Goal: Task Accomplishment & Management: Complete application form

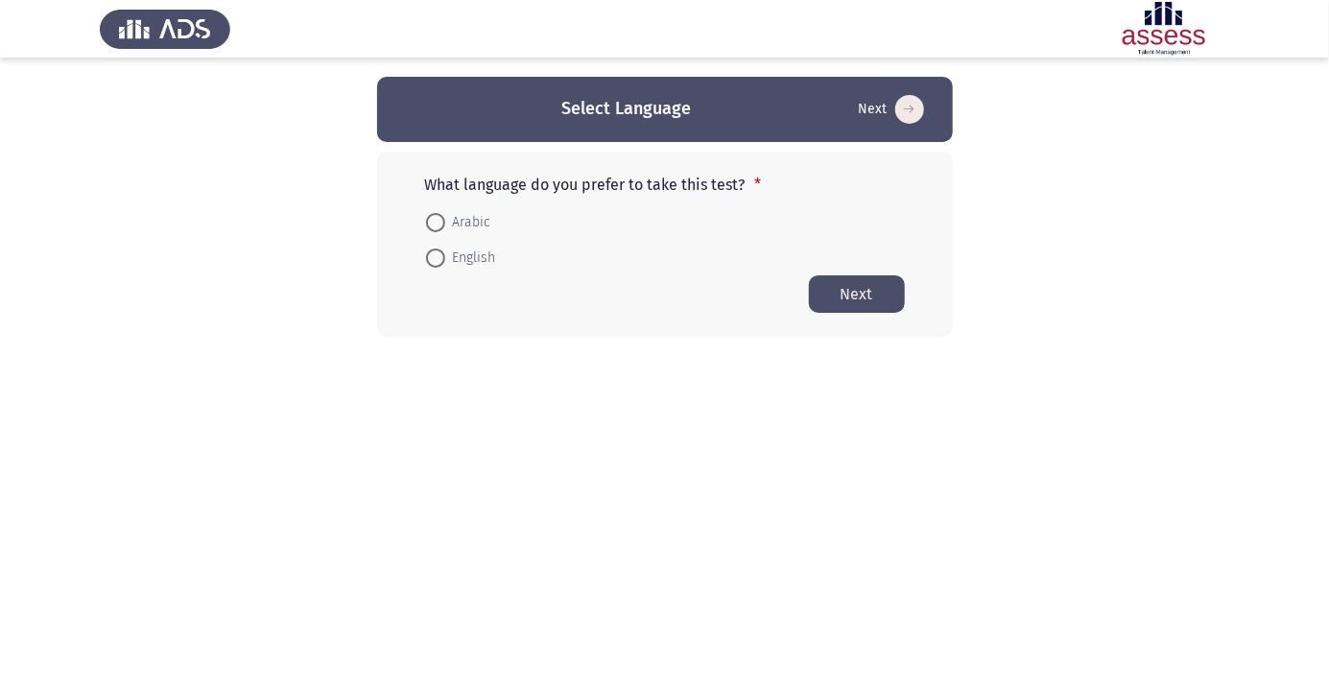
click at [441, 224] on span at bounding box center [435, 222] width 19 height 19
click at [441, 224] on input "Arabic" at bounding box center [435, 222] width 19 height 19
radio input "true"
click at [862, 299] on button "Next" at bounding box center [857, 292] width 96 height 37
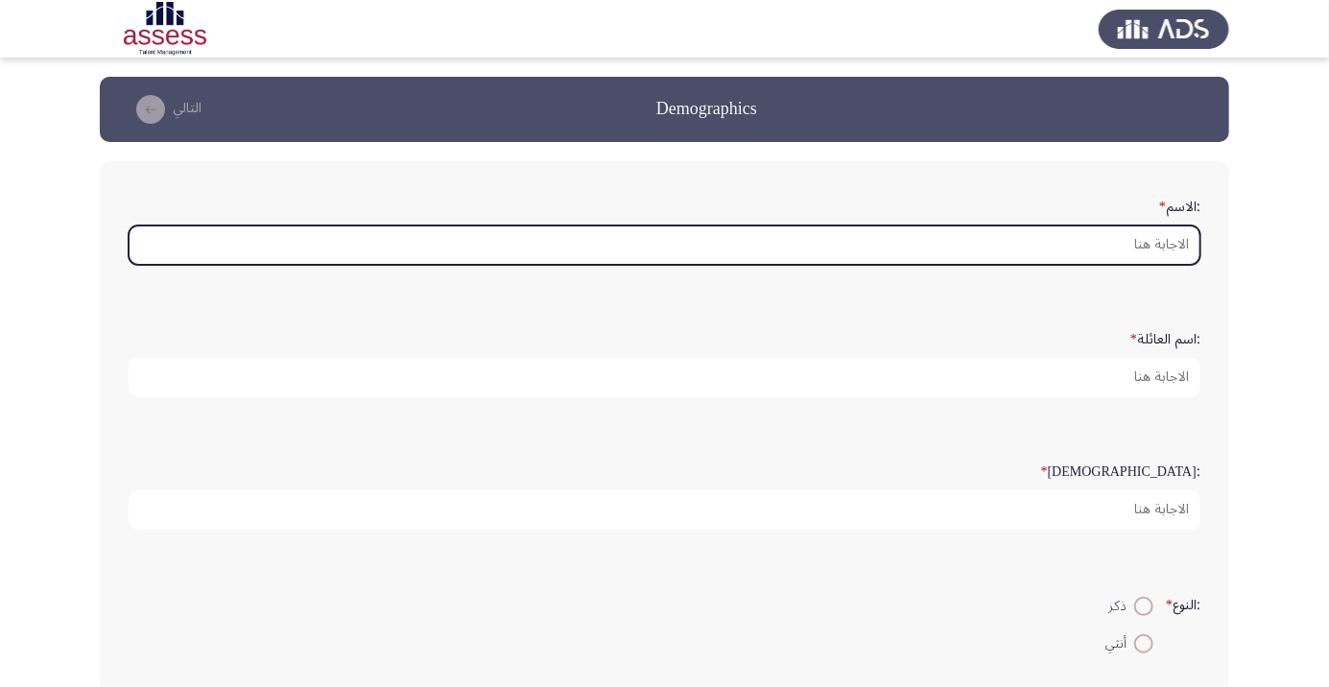
click at [1138, 250] on input ":الاسم *" at bounding box center [664, 244] width 1071 height 39
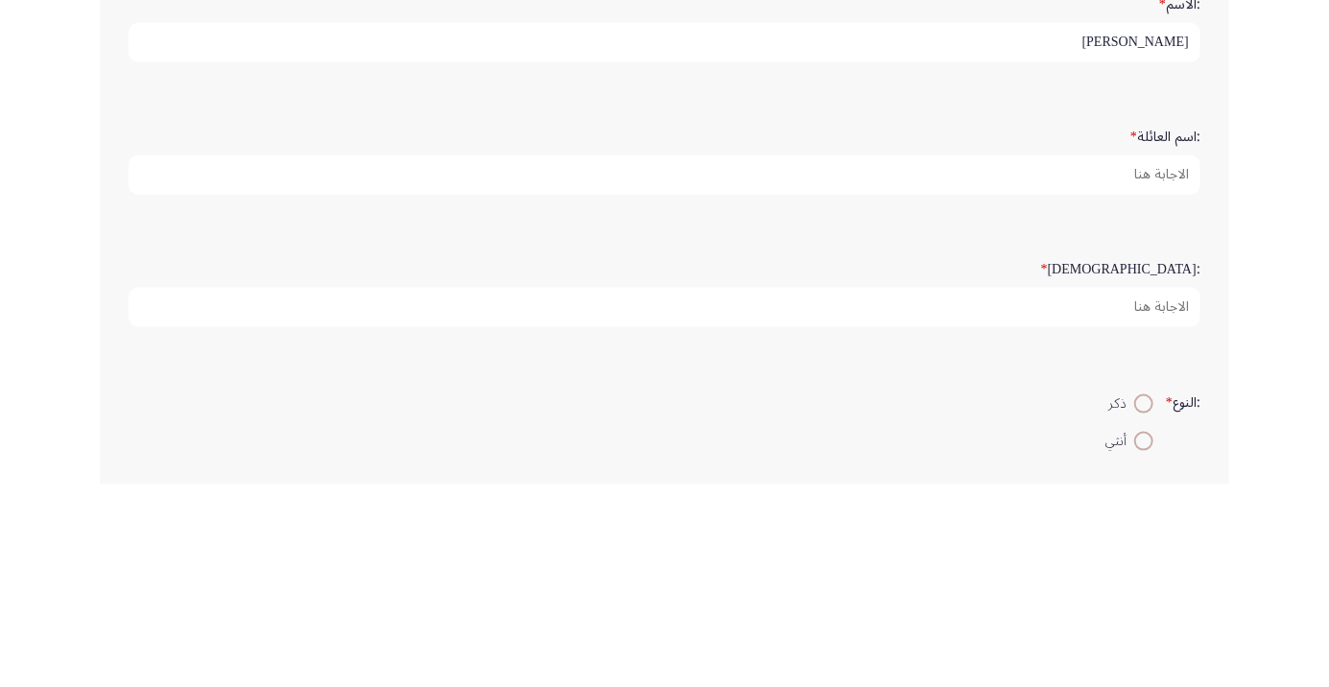
type input "Mohamed"
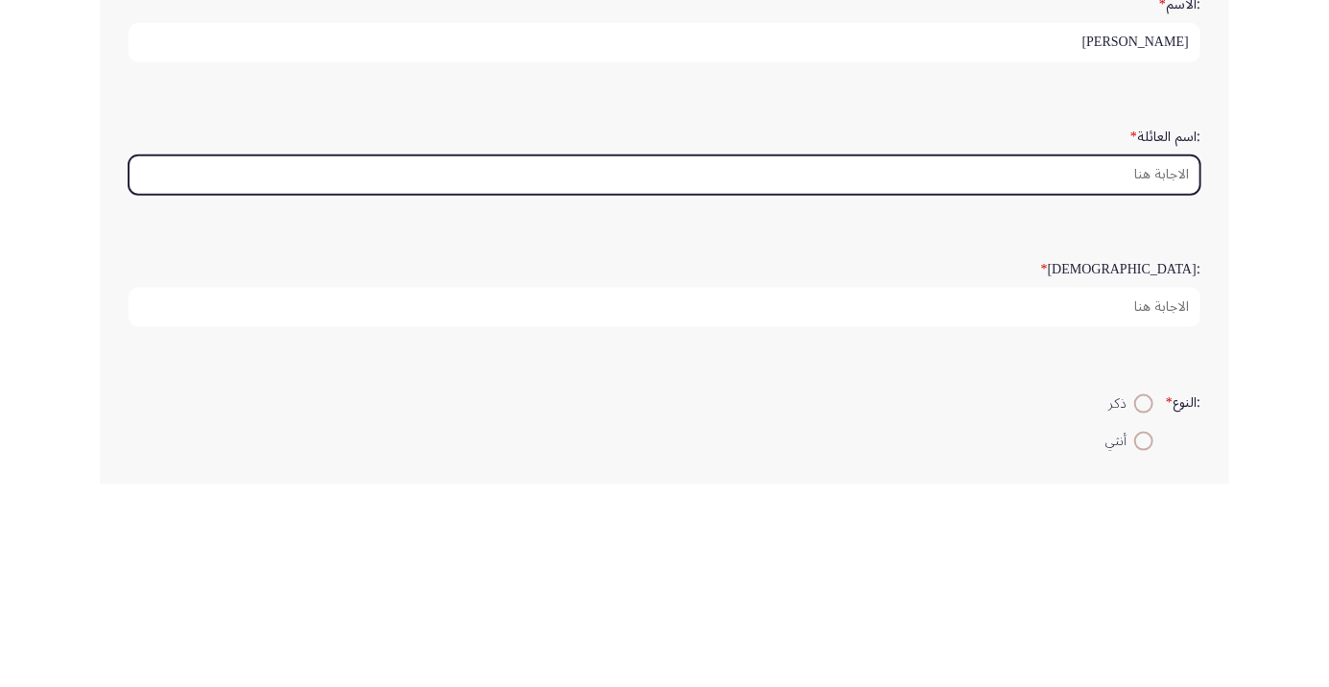
click at [1154, 383] on input ":اسم العائلة *" at bounding box center [664, 377] width 1071 height 39
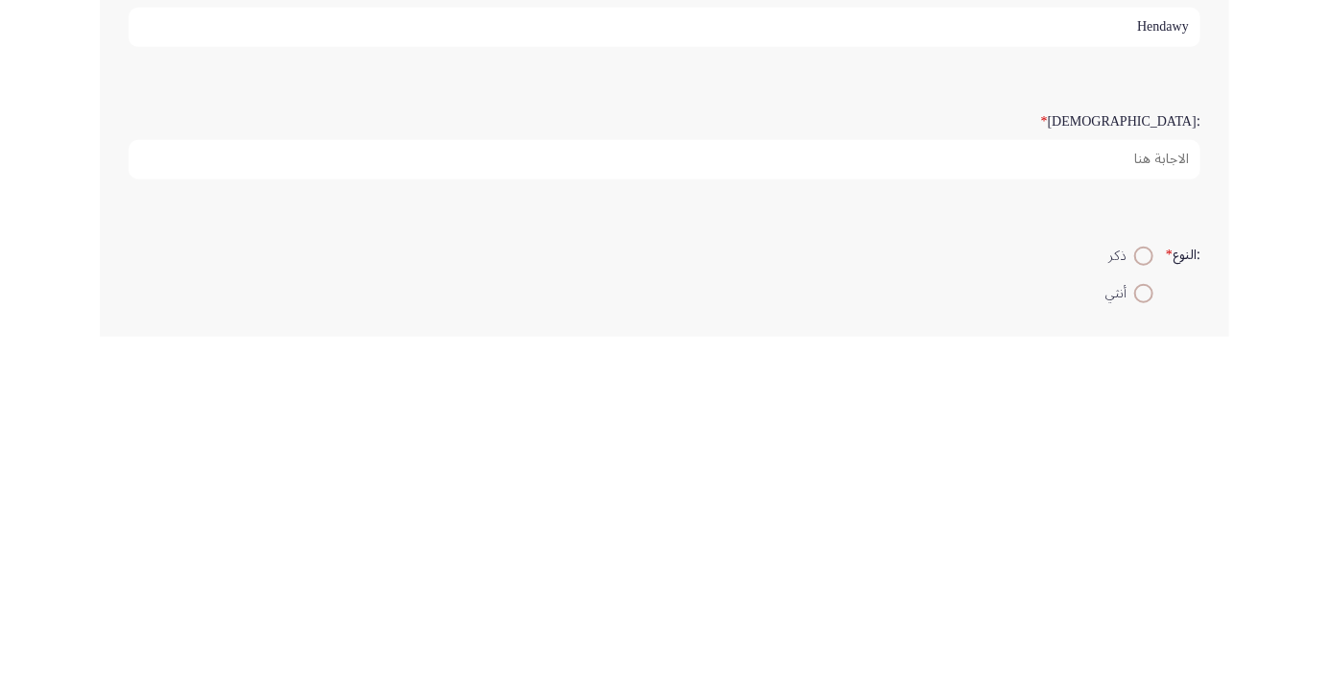
type input "Hendawy"
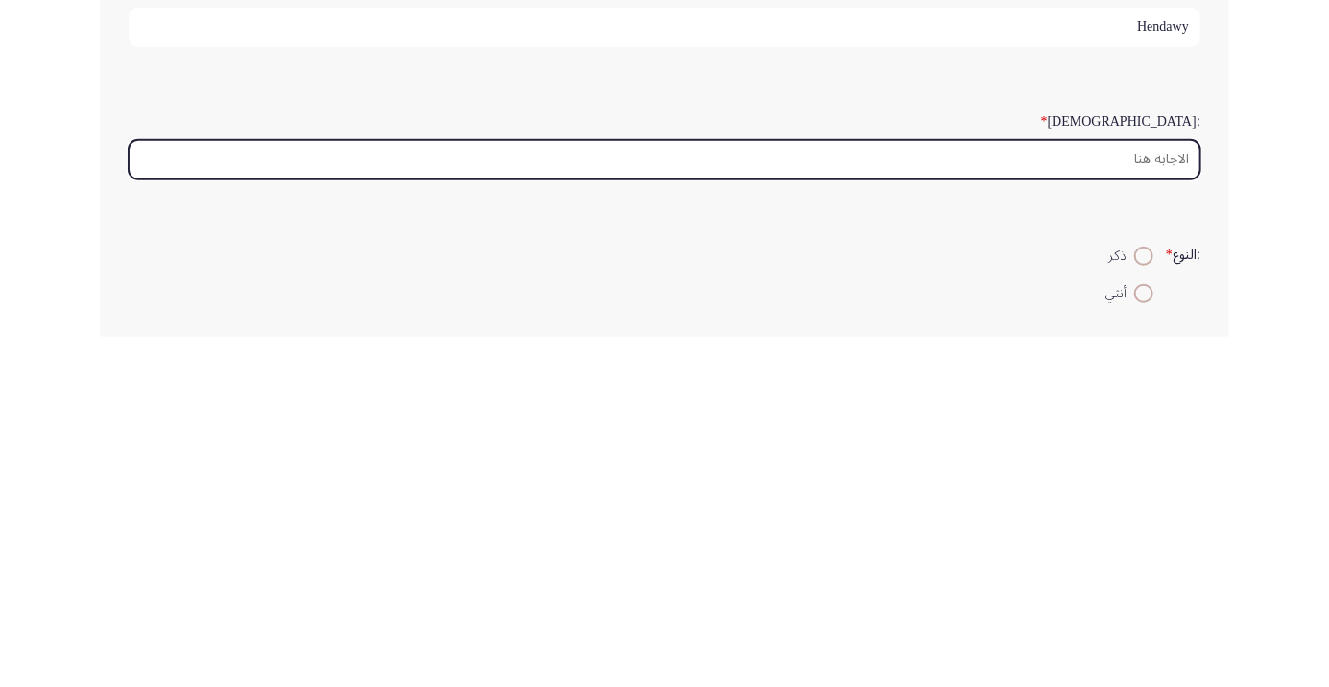
click at [1166, 509] on input ":السن *" at bounding box center [664, 509] width 1071 height 39
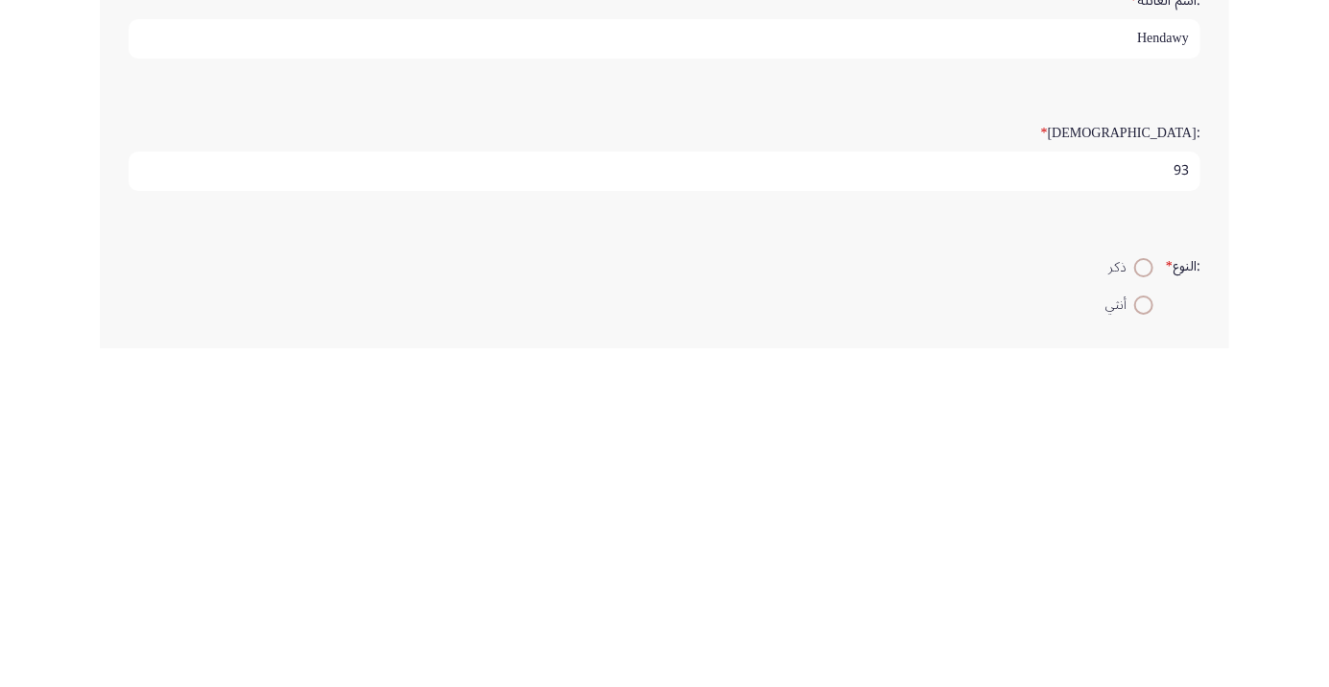
type input "9"
type input "39"
click at [1145, 608] on span at bounding box center [1143, 606] width 19 height 19
click at [1145, 608] on input "ذكر" at bounding box center [1143, 606] width 19 height 19
radio input "true"
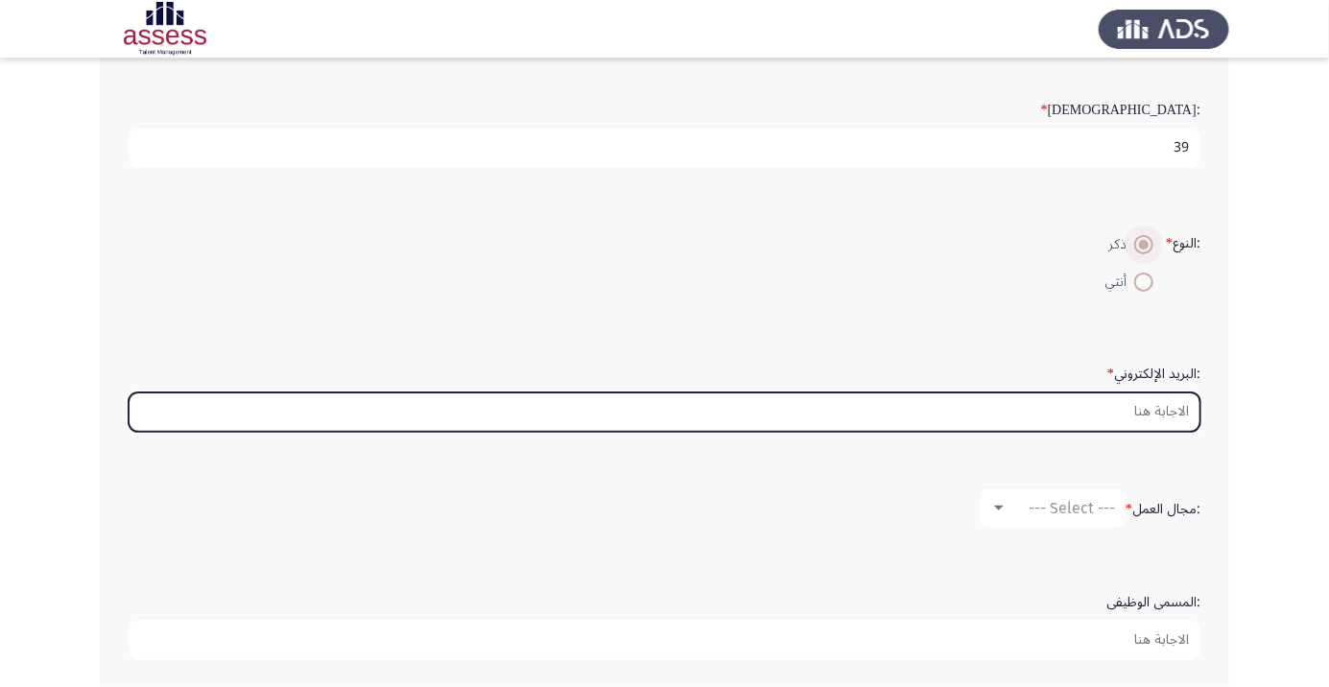
click at [1160, 404] on input ":البريد الإلكتروني *" at bounding box center [664, 411] width 1071 height 39
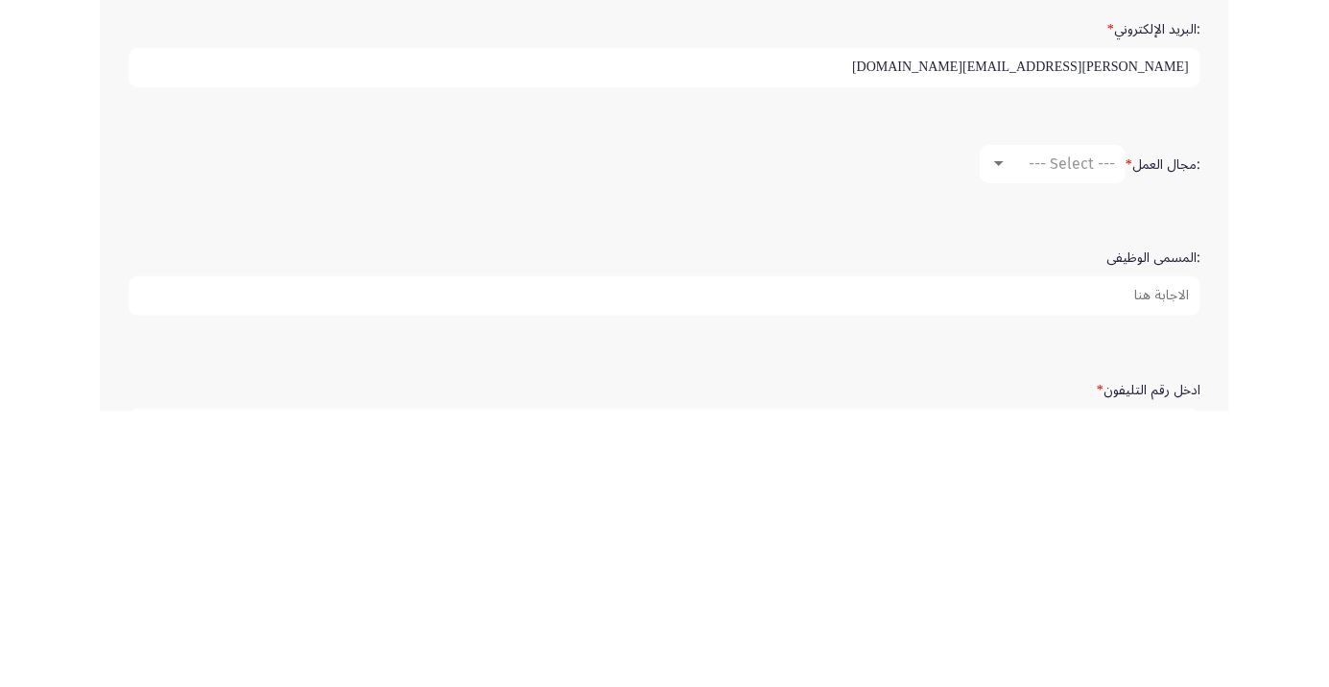
scroll to position [431, 0]
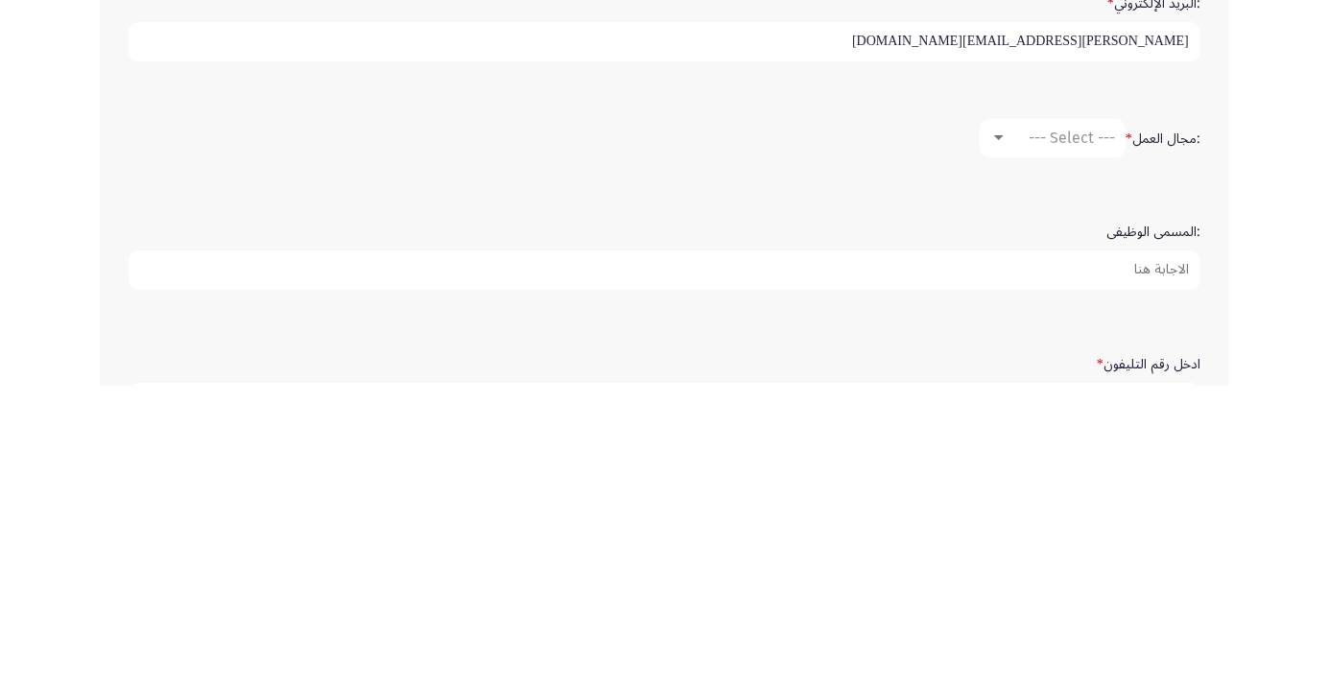
type input "Mohamed.hendawy@ibnsina-pharma.com"
click at [1080, 441] on span "--- Select ---" at bounding box center [1071, 439] width 86 height 18
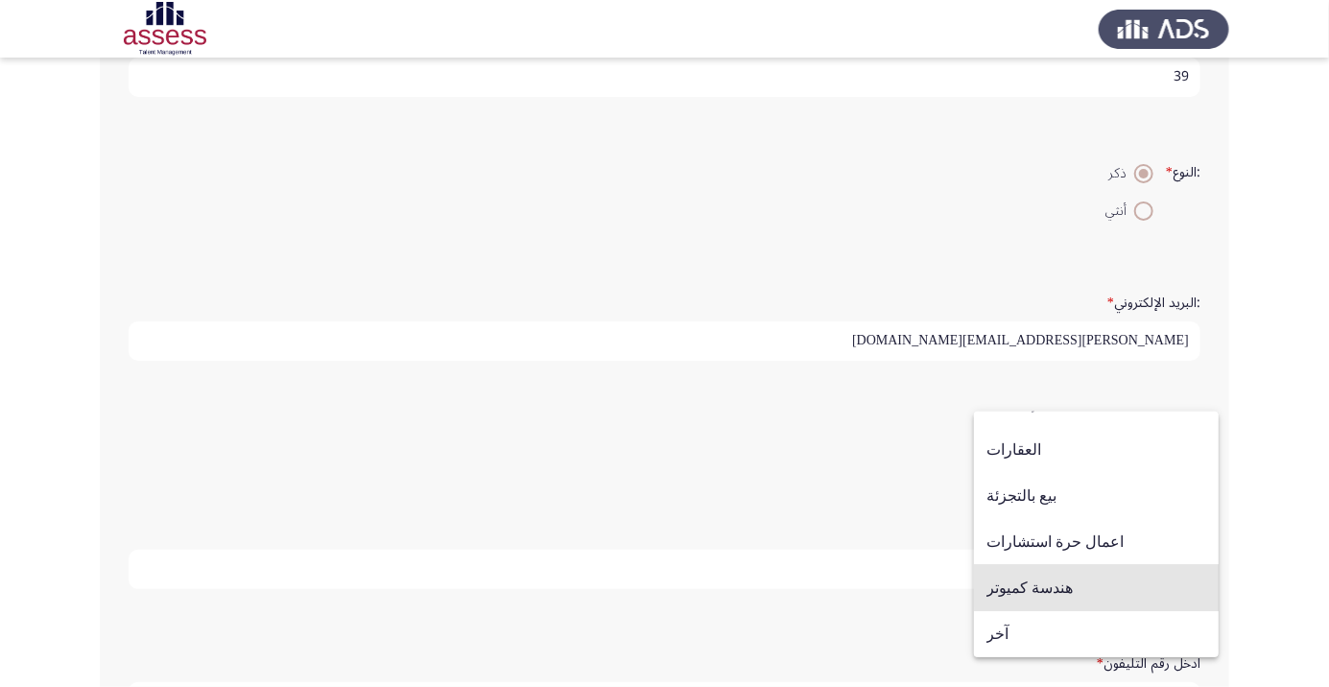
scroll to position [438, 0]
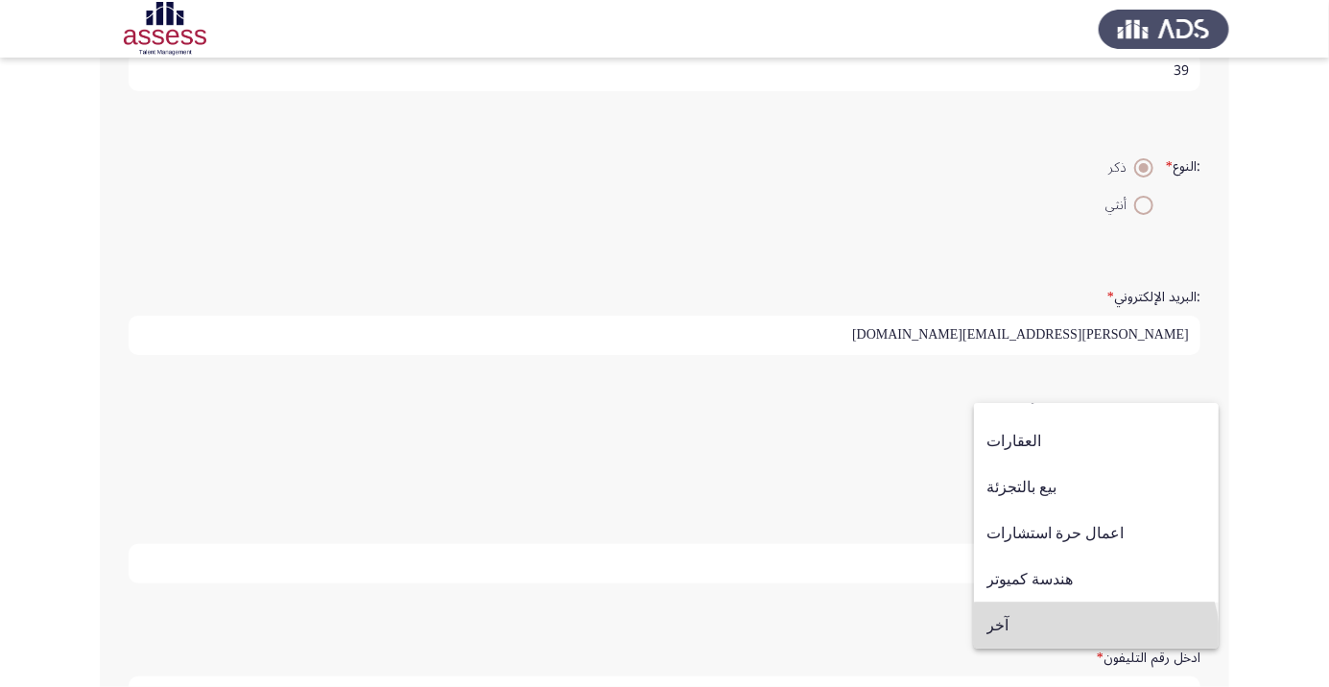
click at [1094, 636] on span "آخر" at bounding box center [1096, 625] width 220 height 46
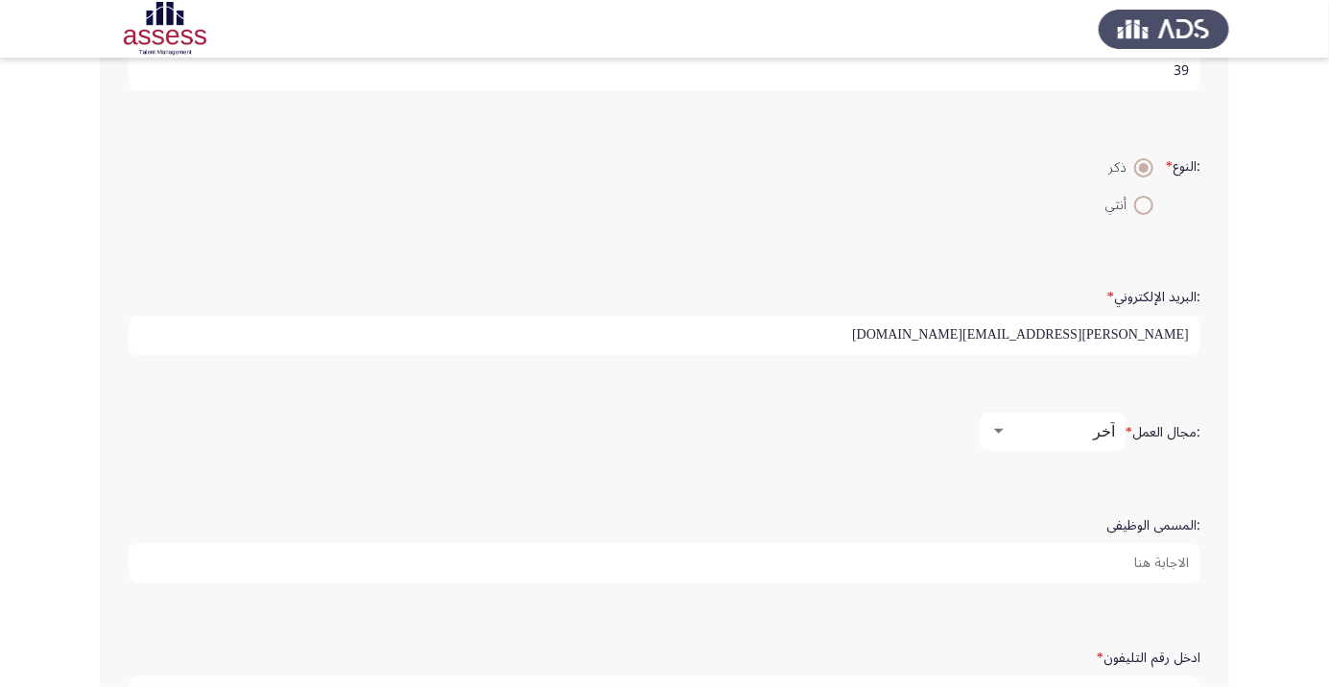
click at [1158, 556] on input ":المسمى الوظيفى" at bounding box center [664, 563] width 1071 height 39
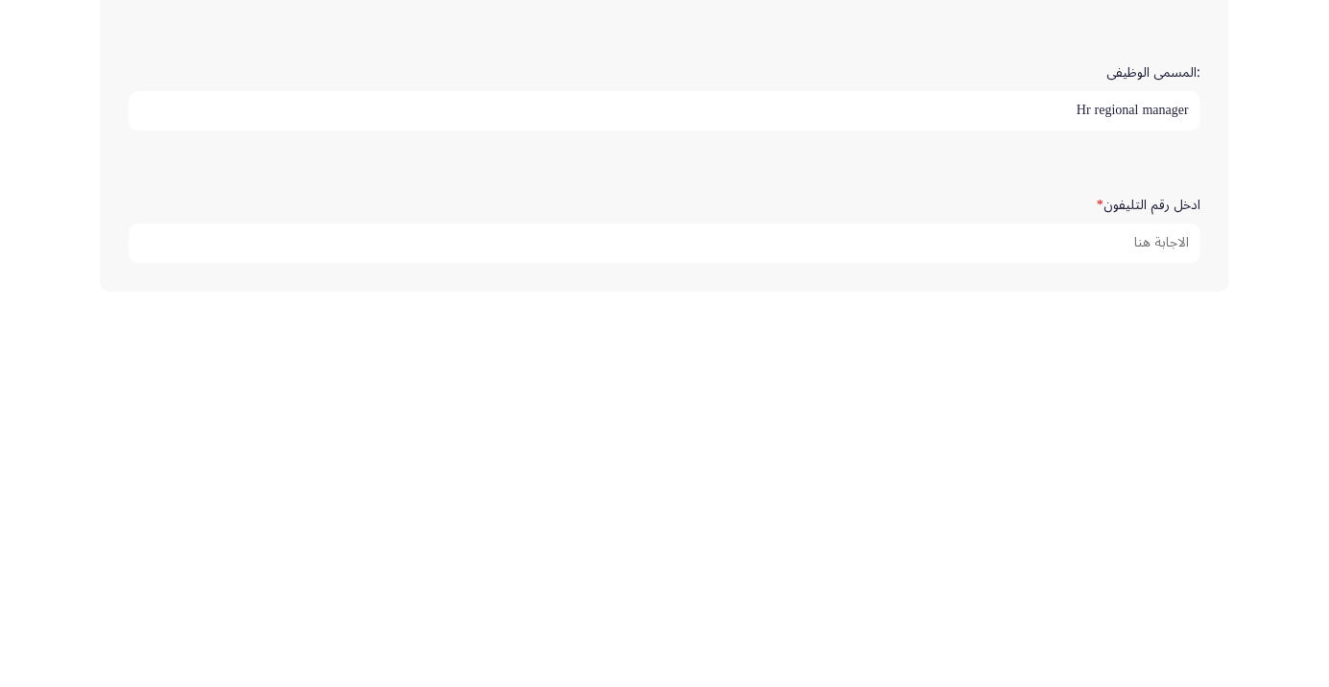
scroll to position [509, 0]
type input "Hr regional manager"
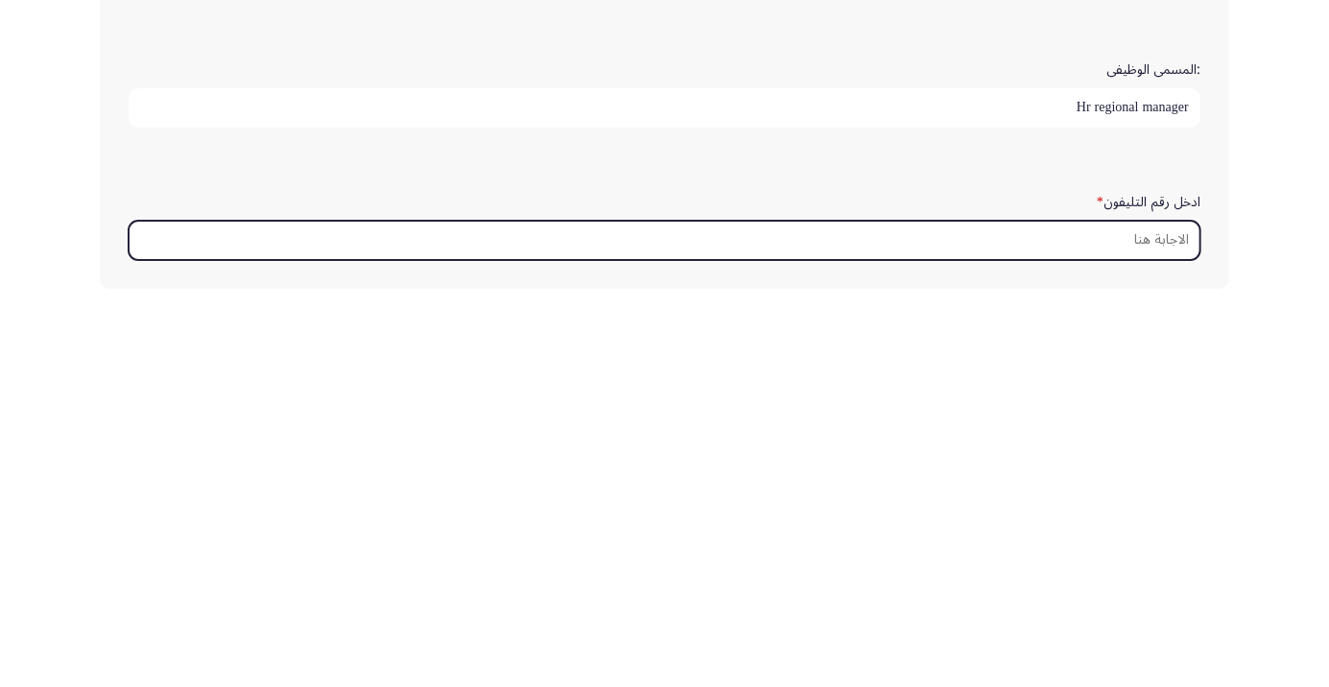
click at [1165, 620] on input "ادخل رقم التليفون *" at bounding box center [664, 624] width 1071 height 39
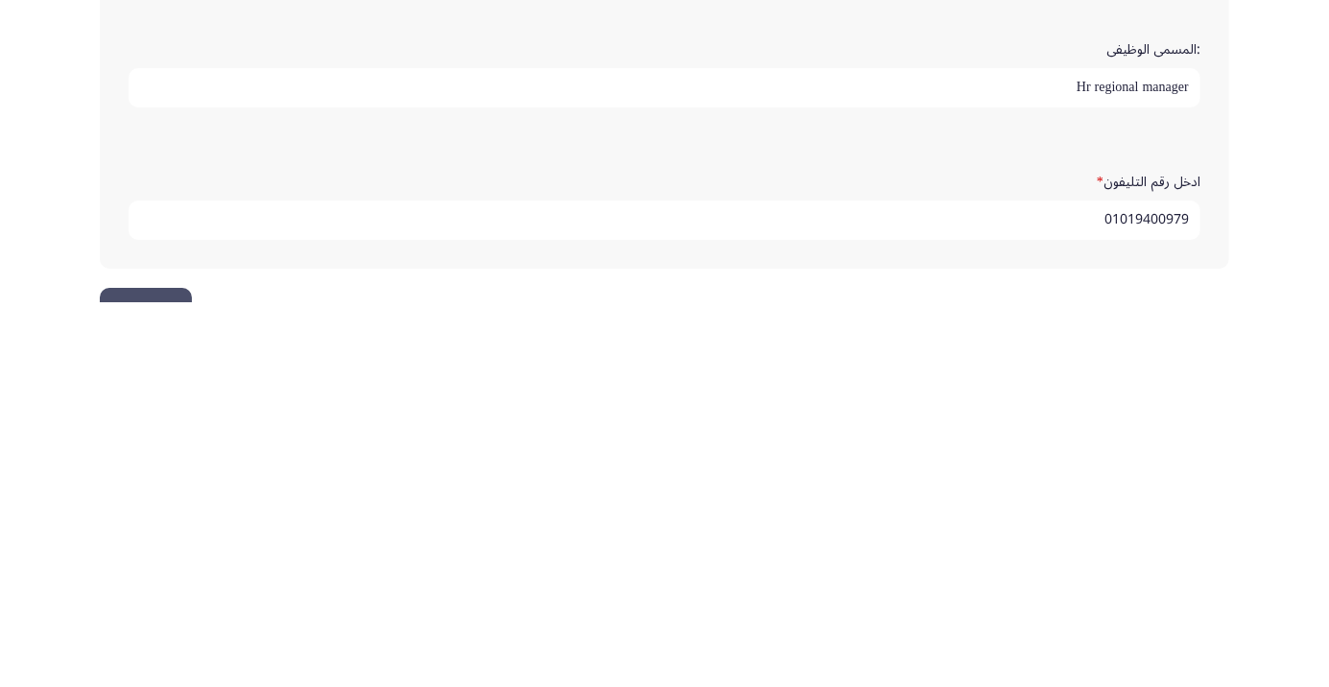
scroll to position [584, 0]
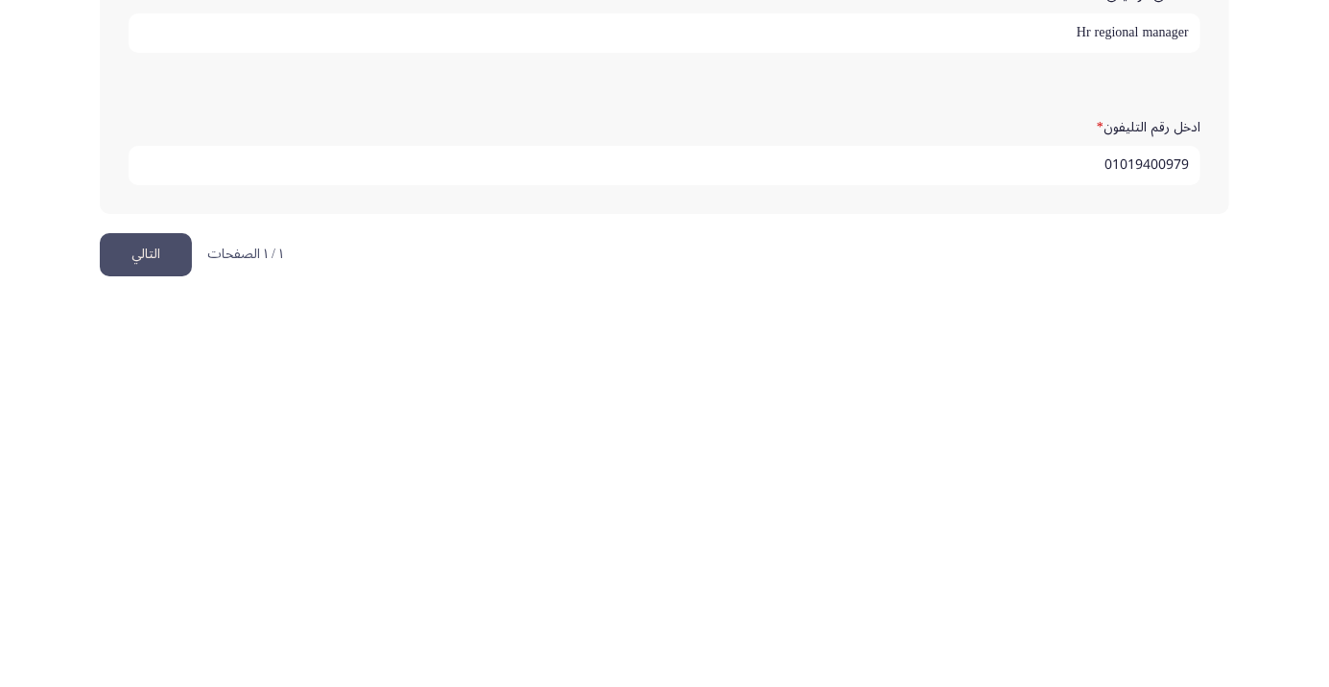
type input "01019400979"
click at [142, 636] on button "التالي" at bounding box center [146, 639] width 92 height 43
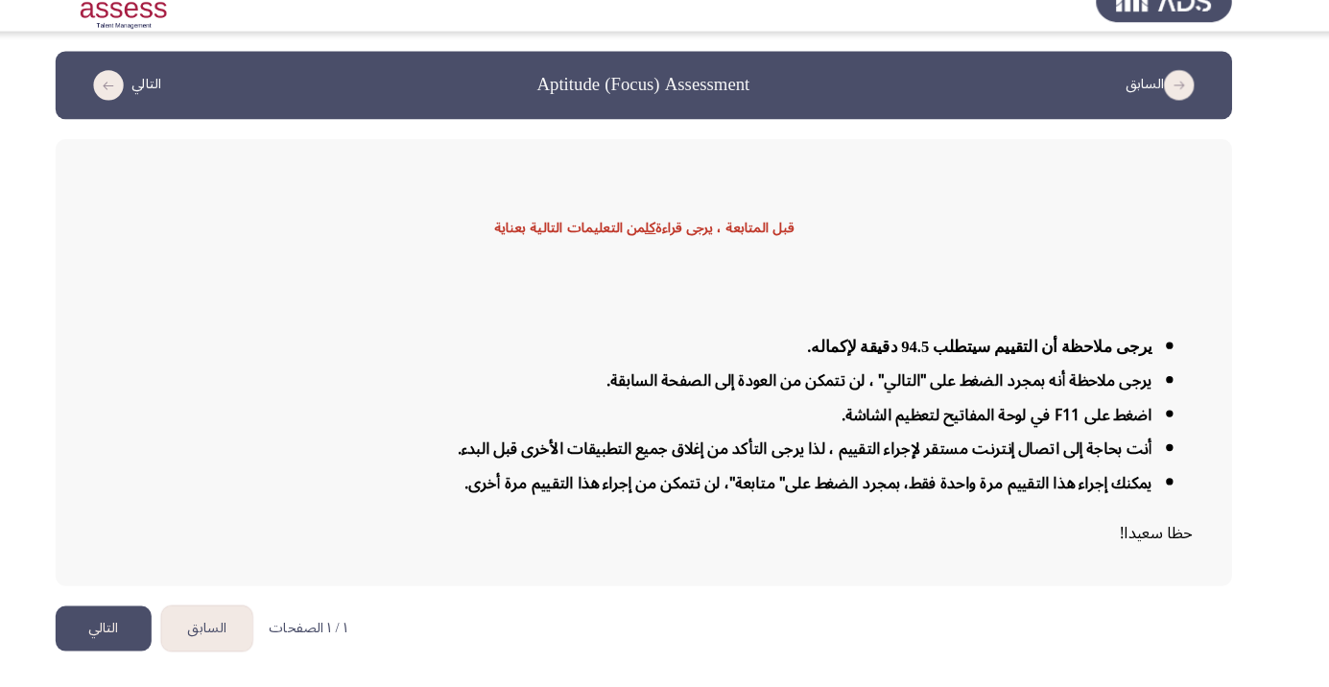
scroll to position [46, 0]
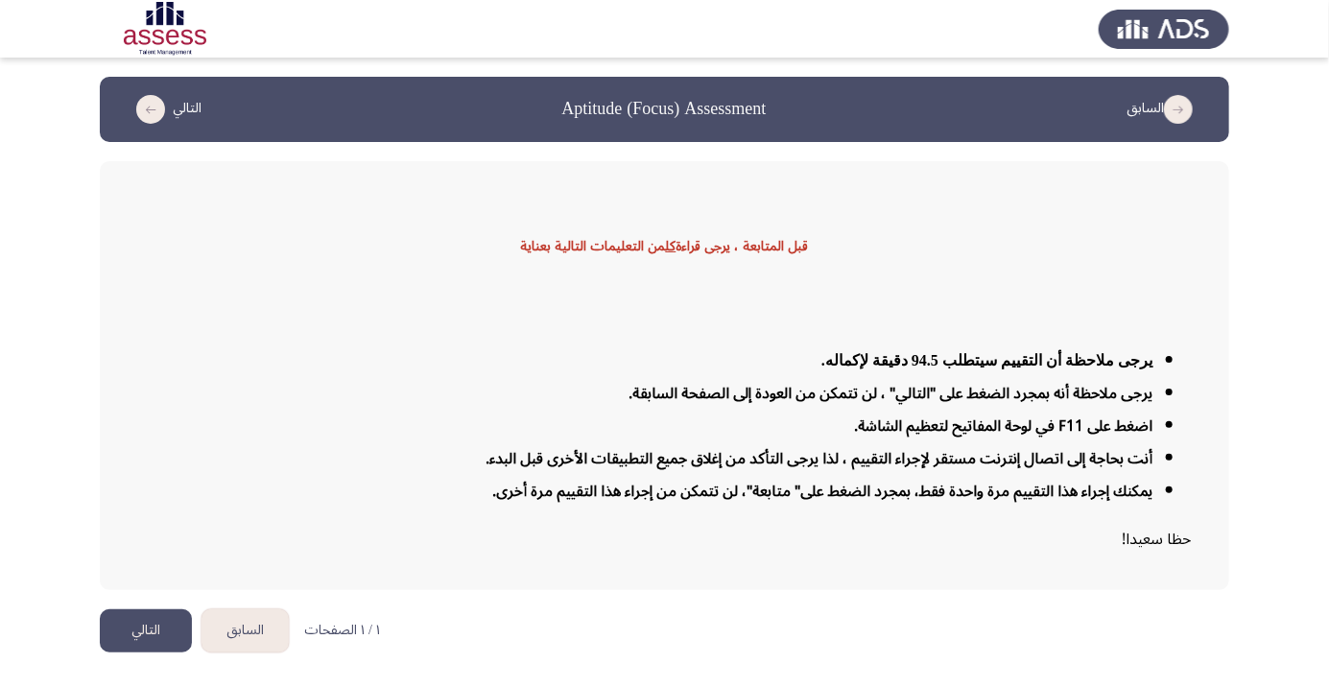
scroll to position [53, 0]
click at [149, 652] on button "التالي" at bounding box center [146, 630] width 92 height 43
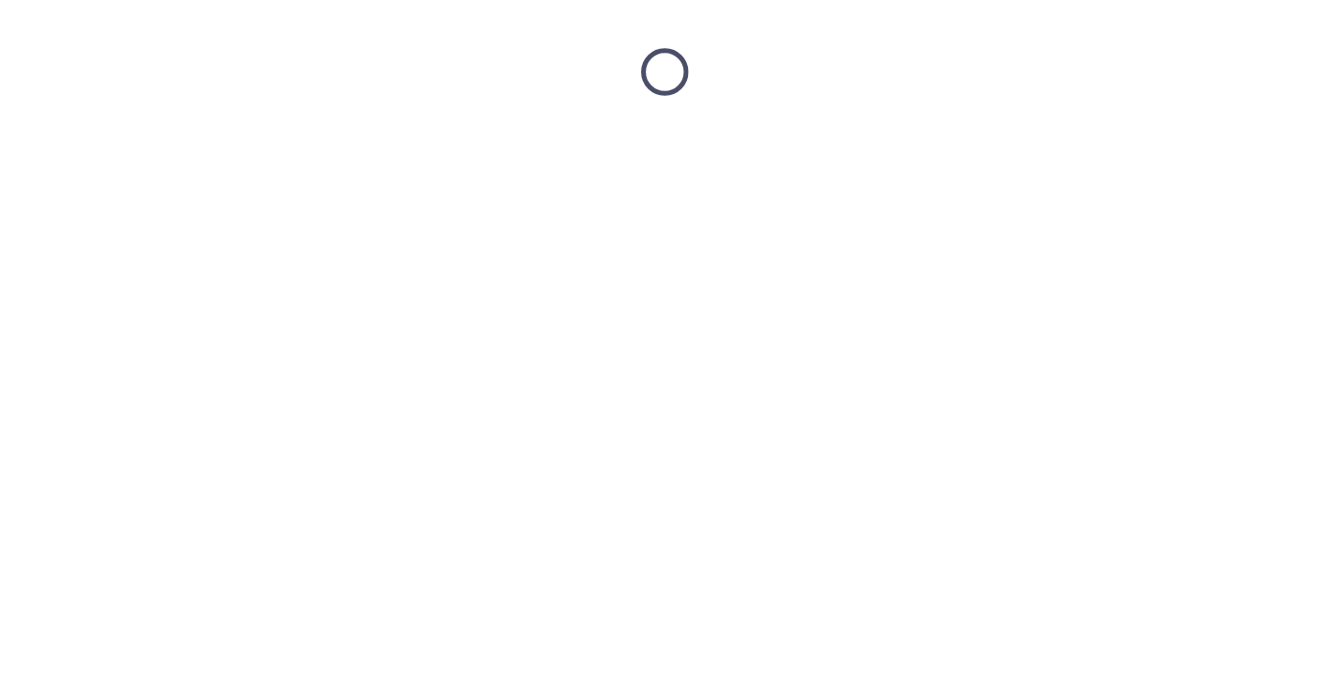
scroll to position [0, 0]
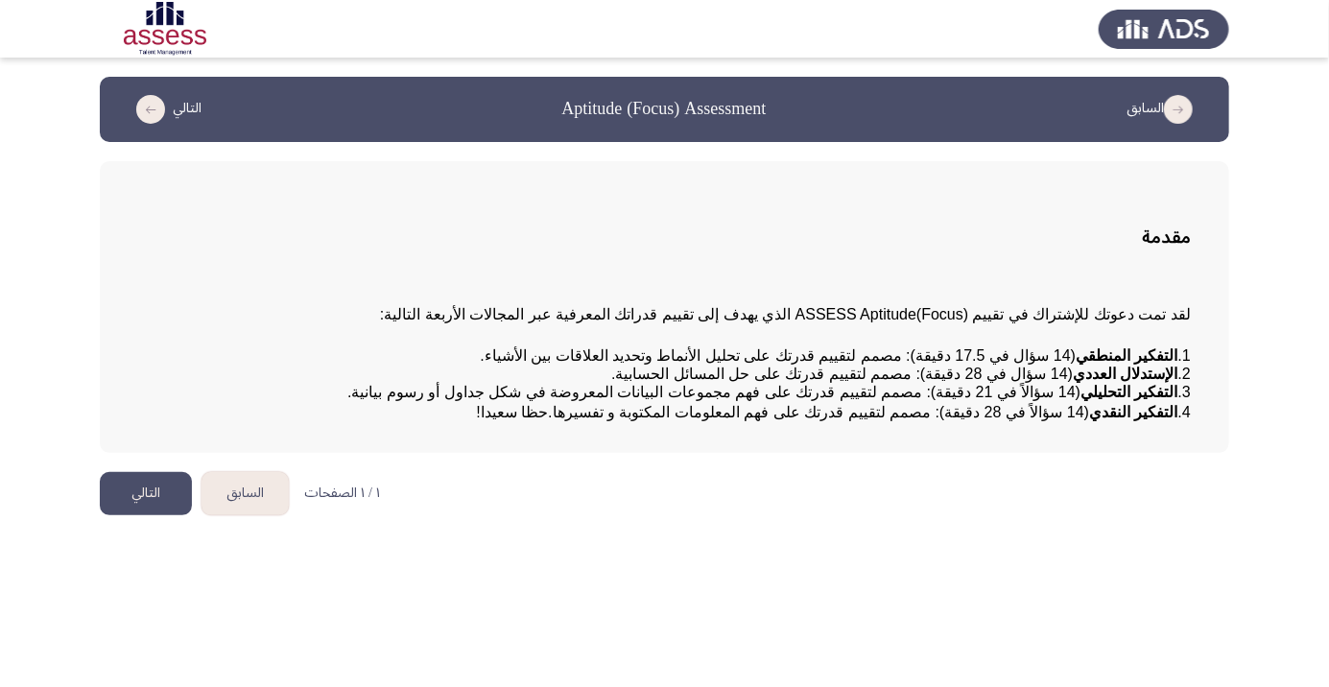
click at [145, 515] on button "التالي" at bounding box center [146, 493] width 92 height 43
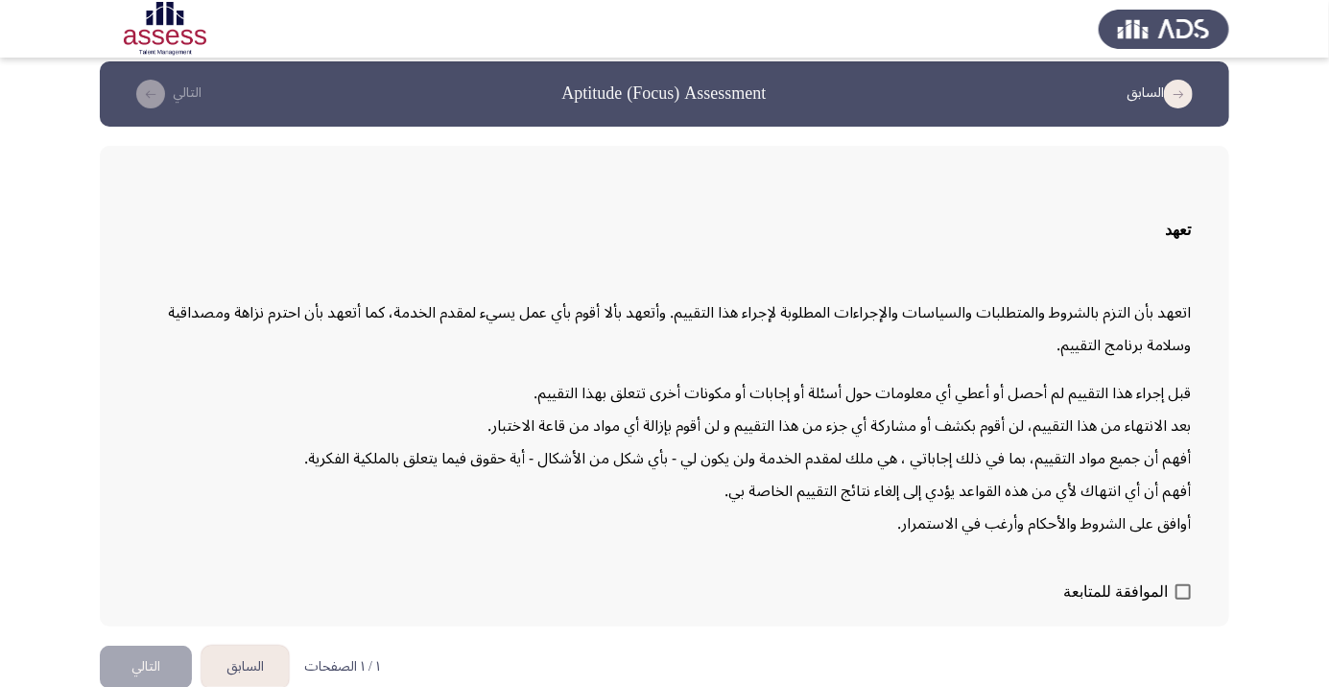
scroll to position [55, 0]
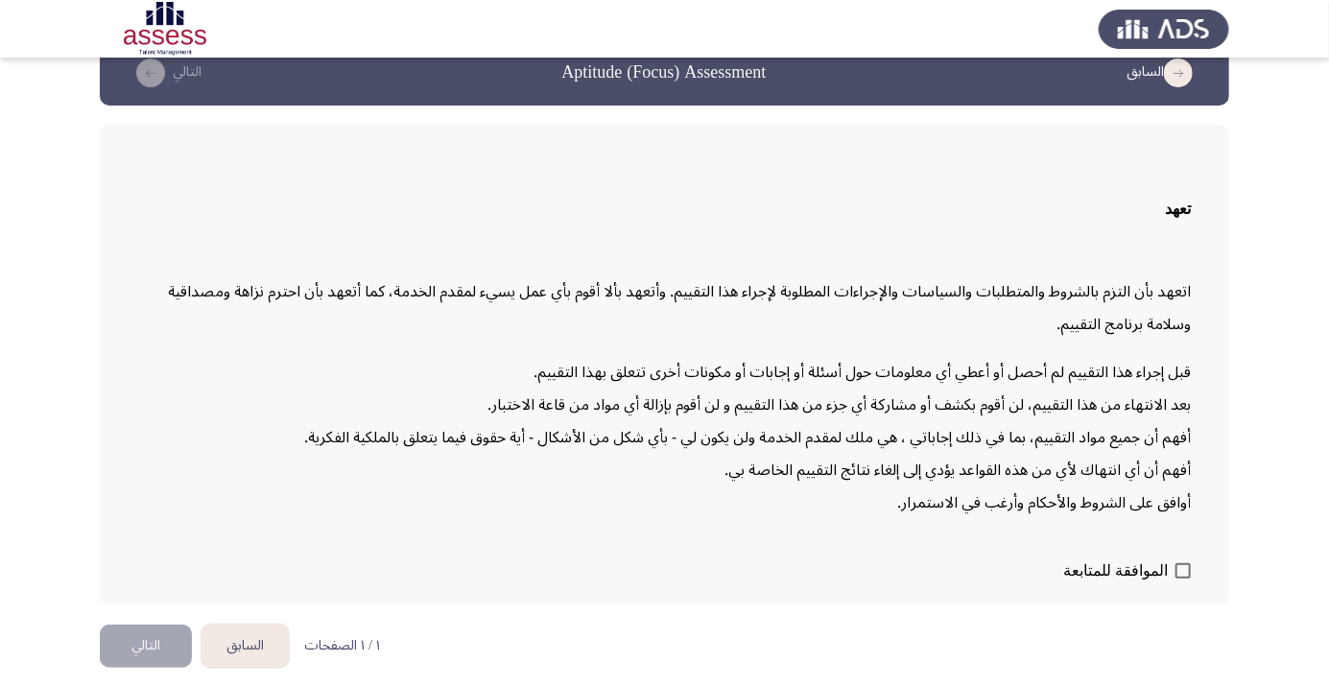
click at [1179, 578] on span at bounding box center [1182, 570] width 15 height 15
click at [1182, 579] on input "الموافقة للمتابعة" at bounding box center [1182, 578] width 1 height 1
checkbox input "true"
click at [148, 668] on button "التالي" at bounding box center [146, 645] width 92 height 43
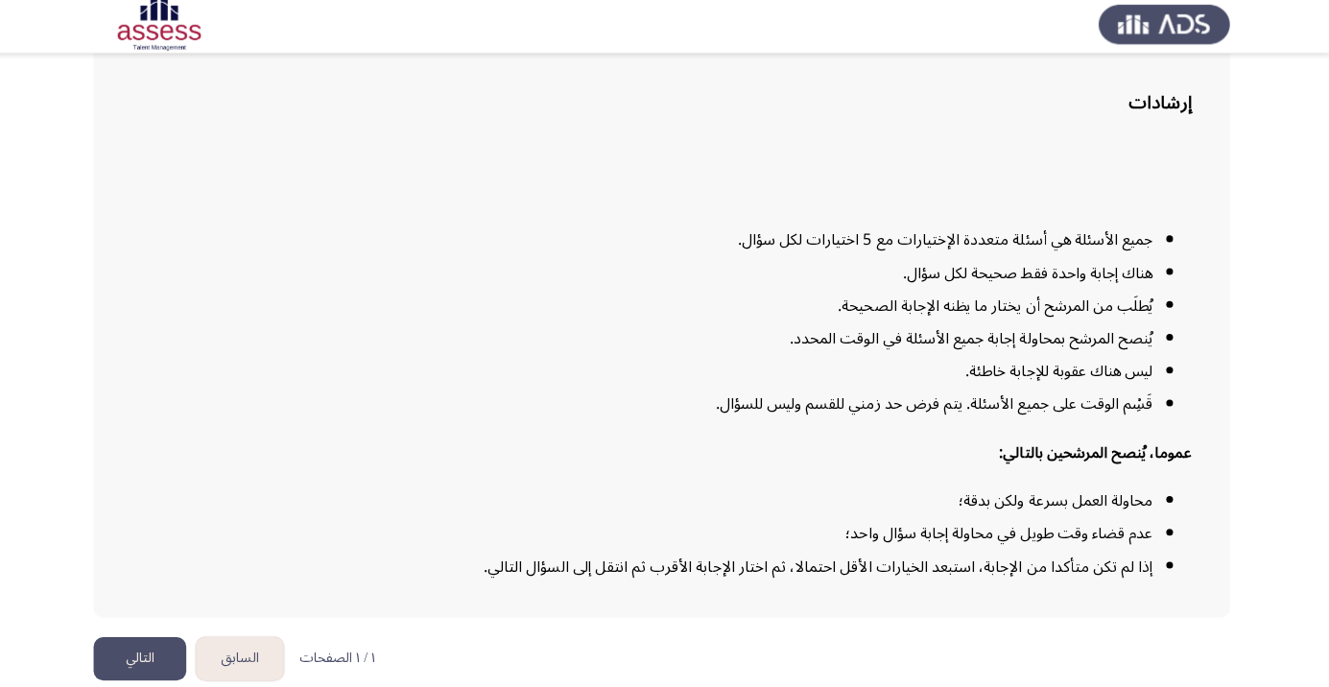
scroll to position [155, 0]
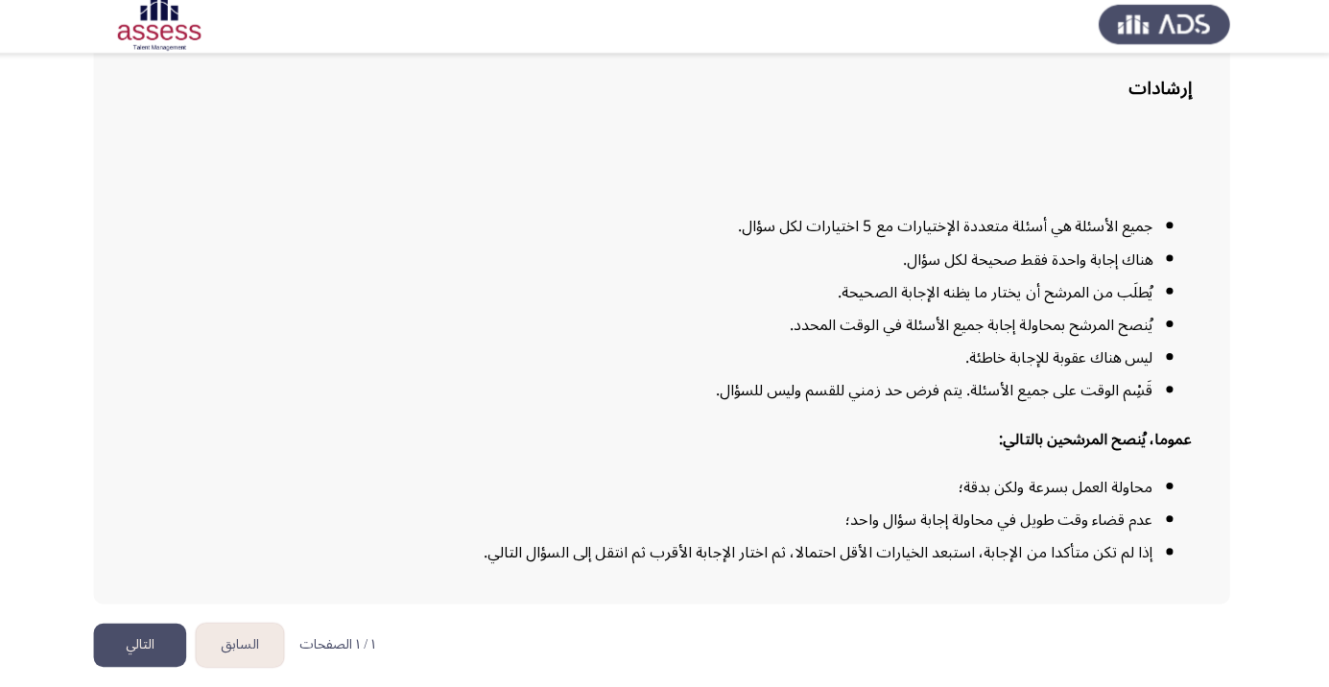
click at [153, 668] on button "التالي" at bounding box center [146, 645] width 92 height 43
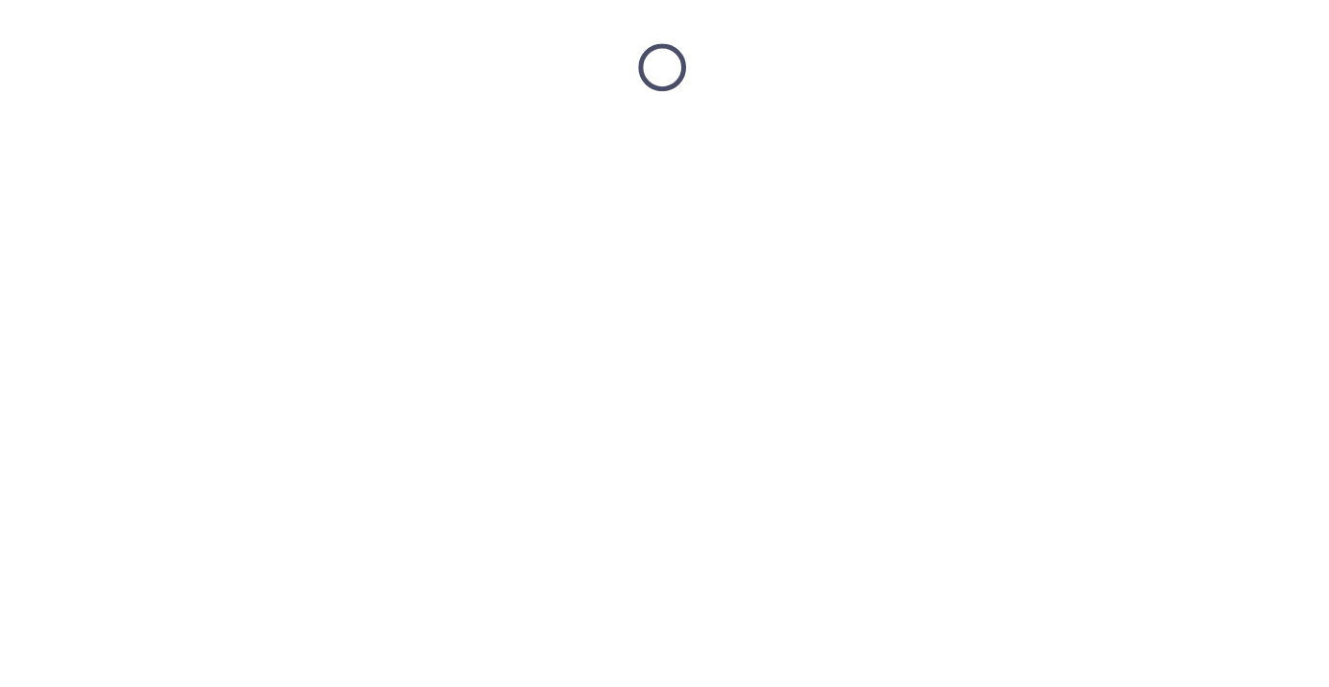
scroll to position [0, 0]
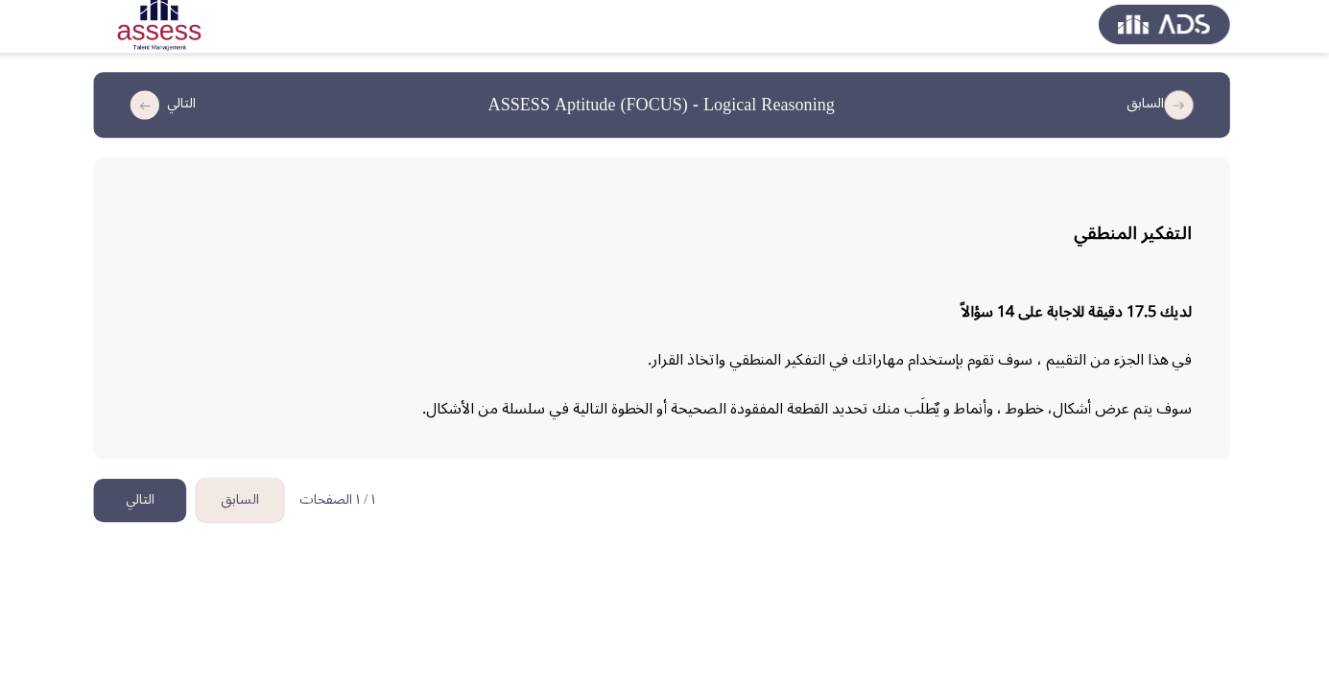
click at [146, 506] on button "التالي" at bounding box center [146, 502] width 92 height 43
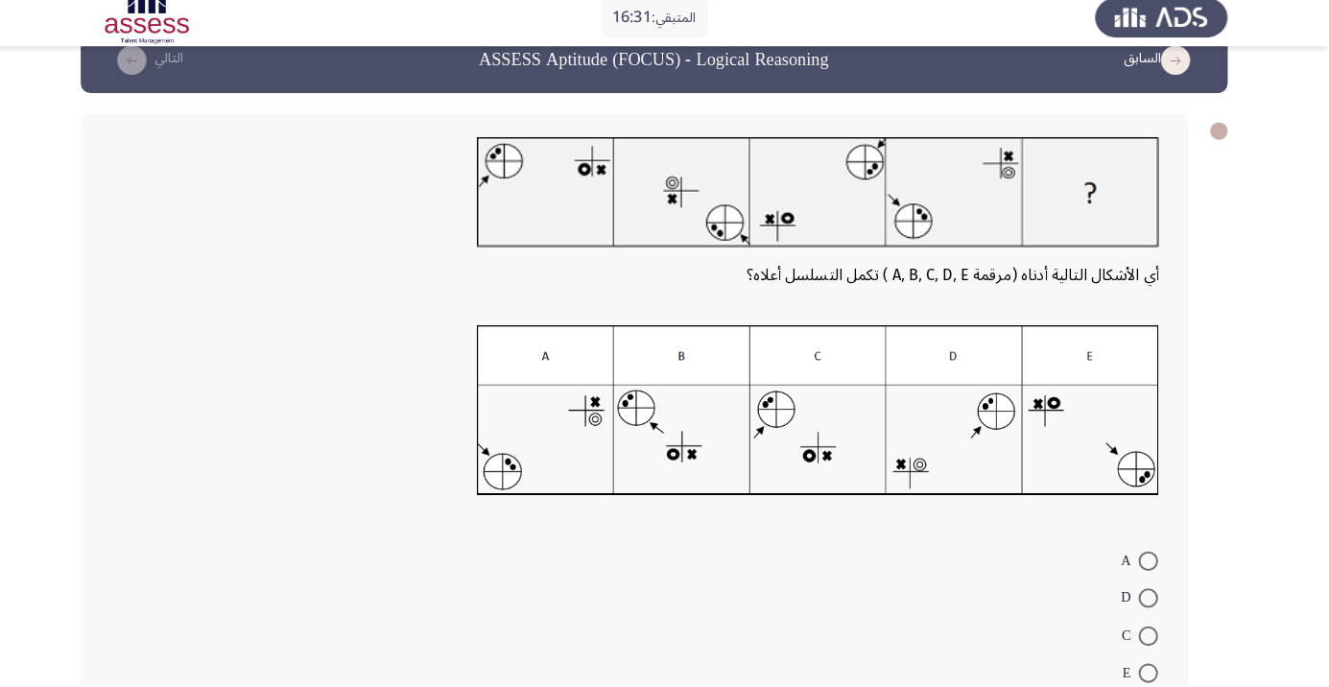
scroll to position [39, 0]
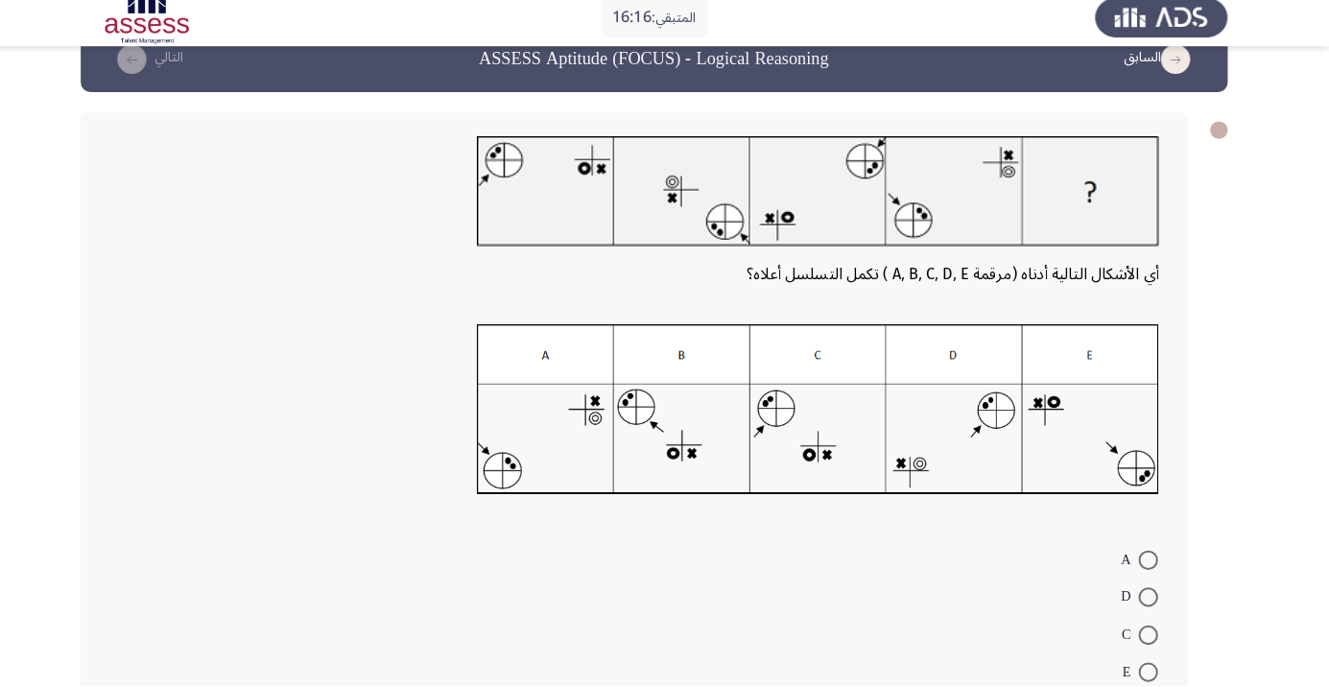
click at [1151, 599] on span at bounding box center [1150, 599] width 19 height 19
click at [1151, 599] on input "D" at bounding box center [1150, 599] width 19 height 19
radio input "true"
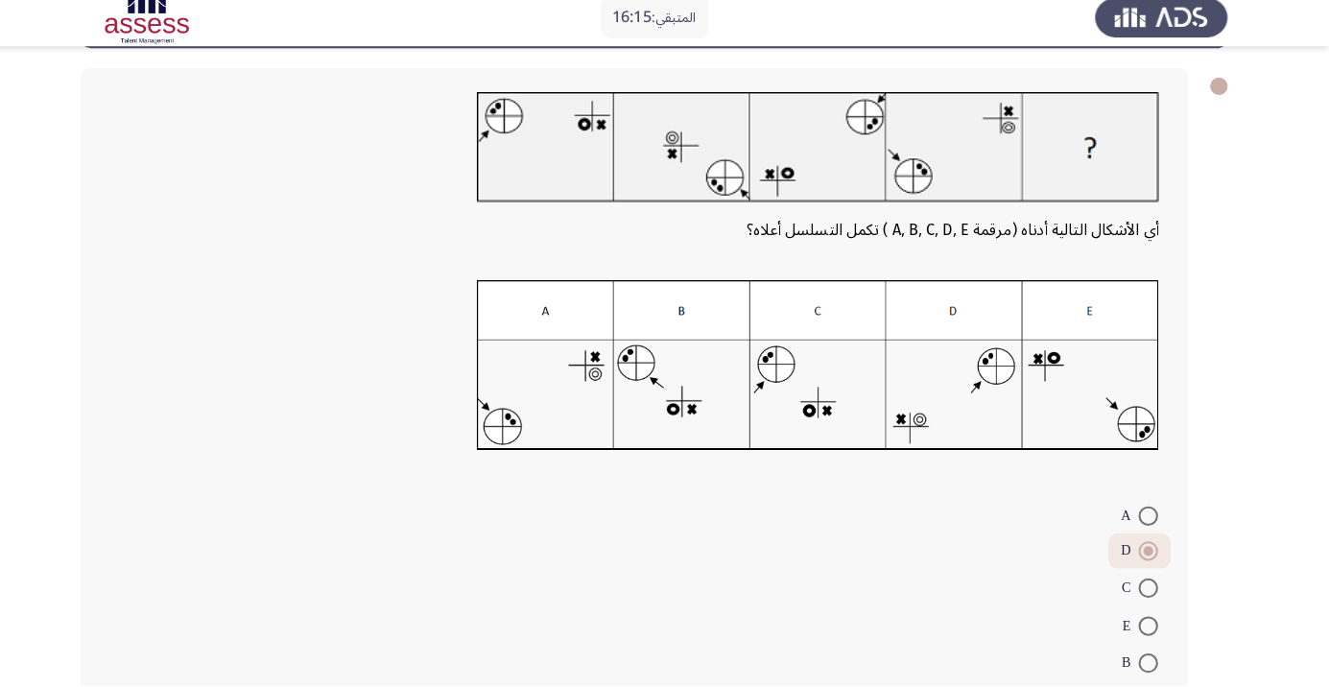
scroll to position [106, 0]
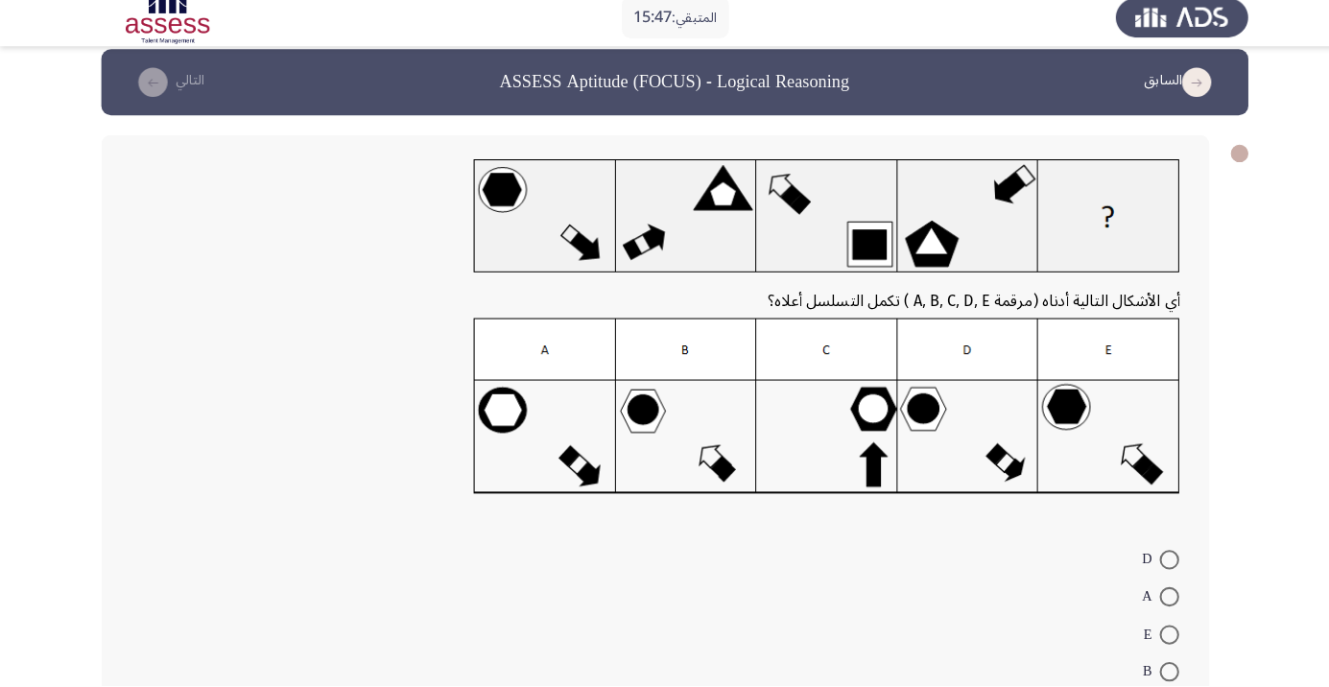
scroll to position [21, 0]
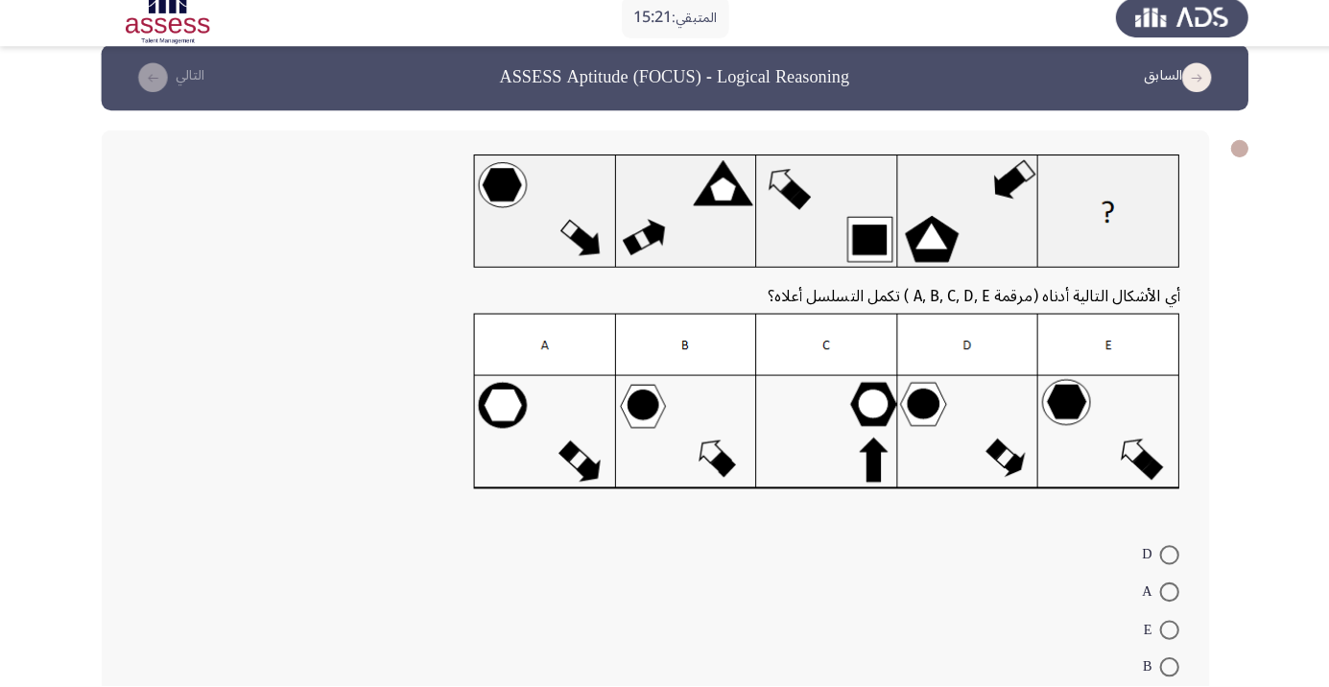
click at [920, 610] on form "D A E B C" at bounding box center [645, 630] width 1033 height 185
click at [529, 460] on img at bounding box center [813, 407] width 695 height 174
click at [1151, 594] on span at bounding box center [1150, 594] width 19 height 19
click at [1151, 594] on input "A" at bounding box center [1150, 594] width 19 height 19
radio input "true"
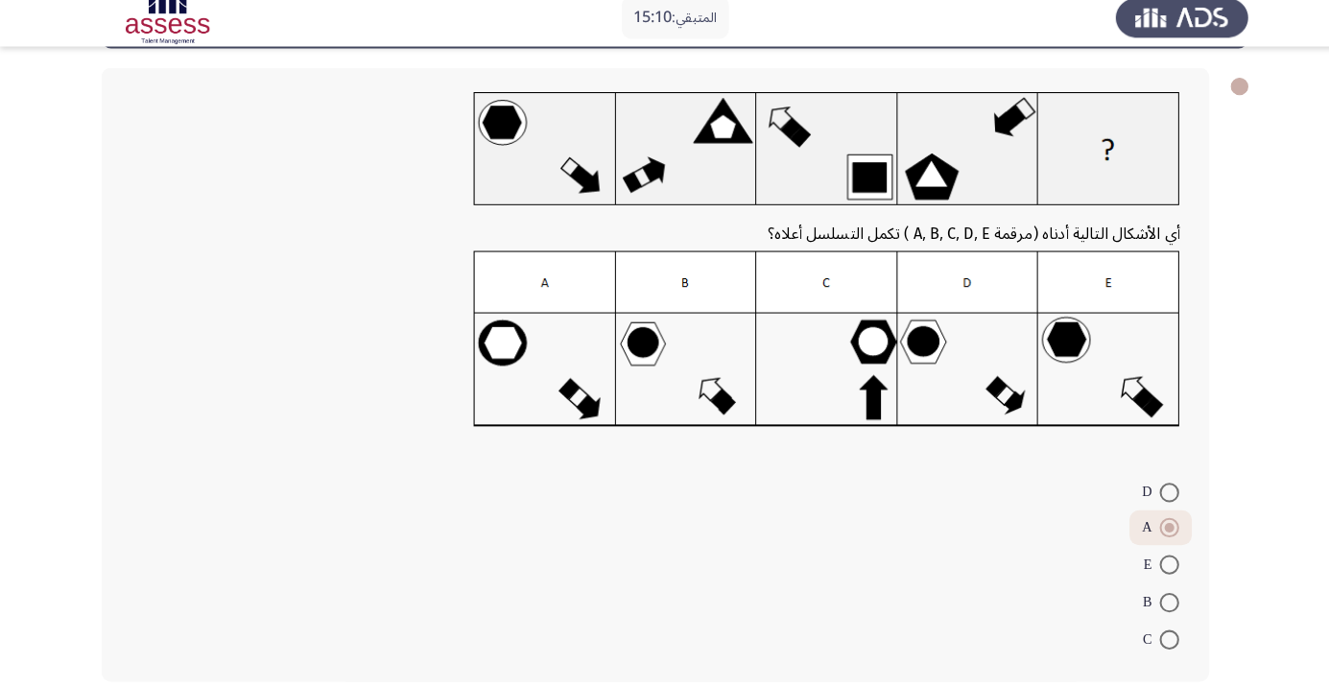
scroll to position [82, 0]
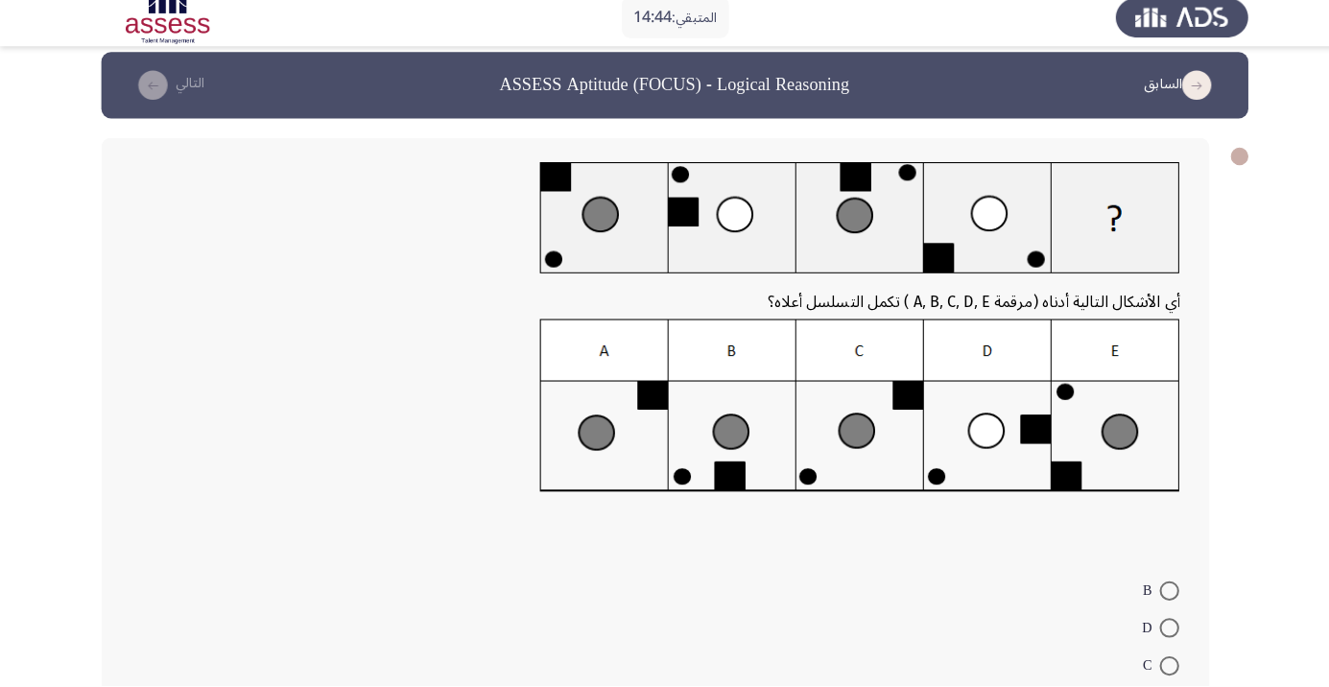
scroll to position [24, 0]
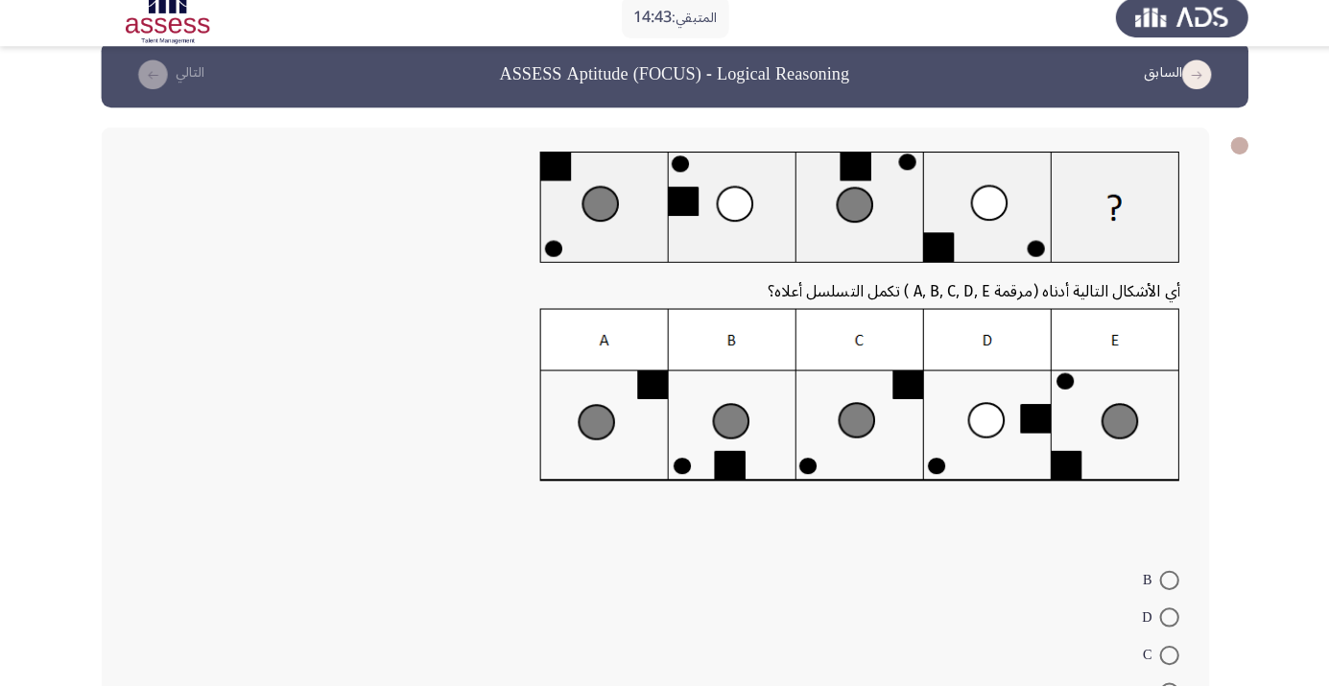
click at [590, 627] on form "B D C E A" at bounding box center [645, 655] width 1033 height 185
click at [1151, 582] on span at bounding box center [1150, 583] width 19 height 19
click at [1151, 582] on input "B" at bounding box center [1150, 583] width 19 height 19
radio input "true"
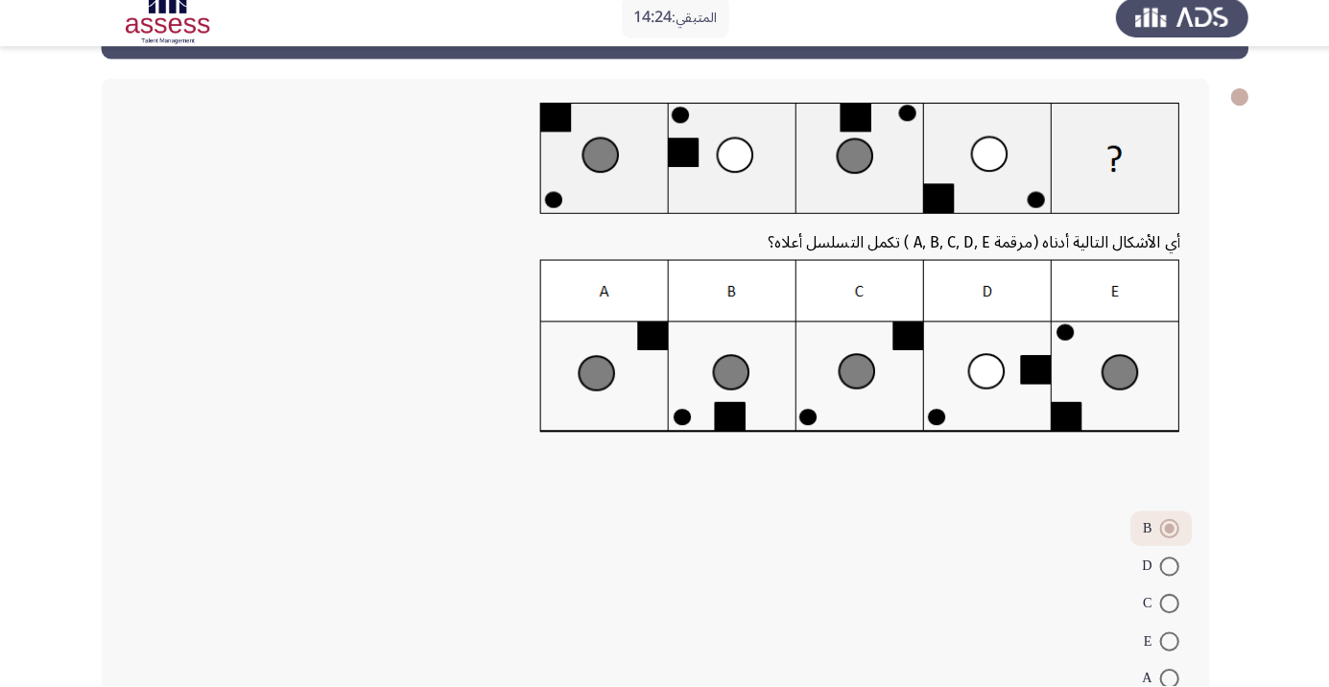
scroll to position [110, 0]
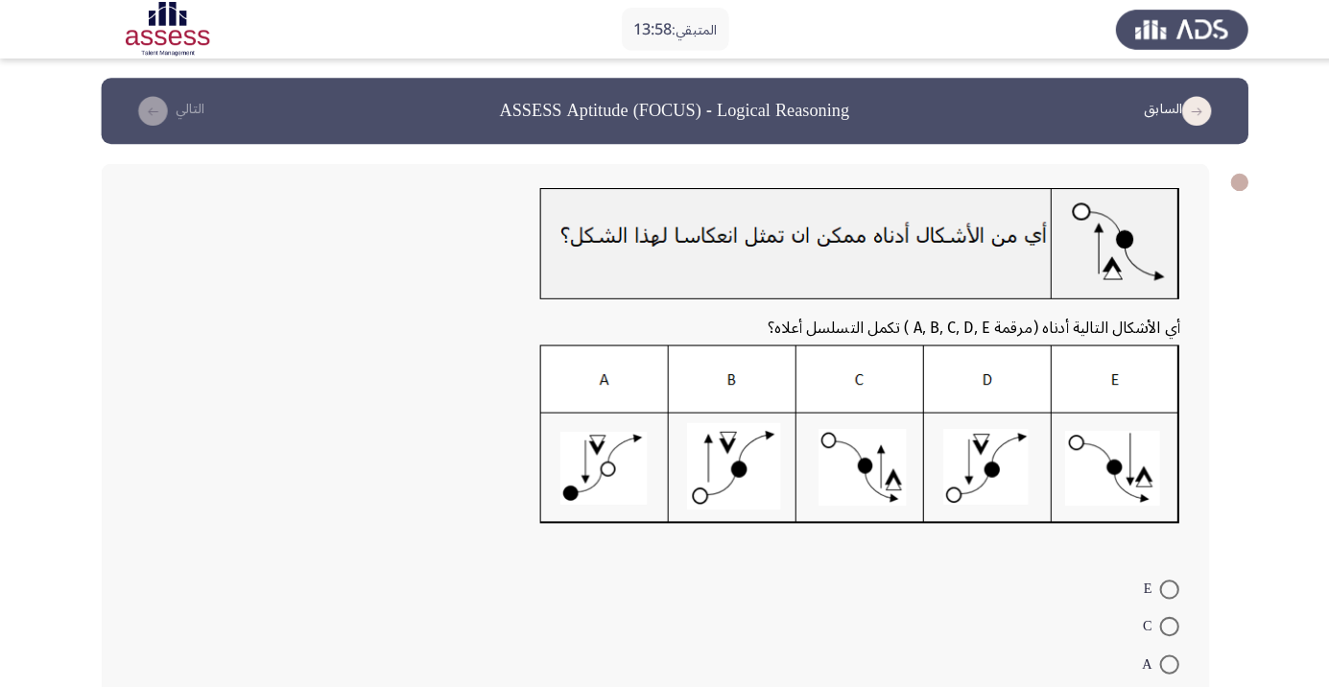
click at [853, 612] on form "E C A D B" at bounding box center [645, 652] width 1033 height 185
click at [967, 653] on form "E C A D B" at bounding box center [645, 652] width 1033 height 185
click at [1151, 686] on span at bounding box center [1150, 690] width 19 height 19
click at [1151, 686] on input "D" at bounding box center [1150, 690] width 19 height 19
radio input "true"
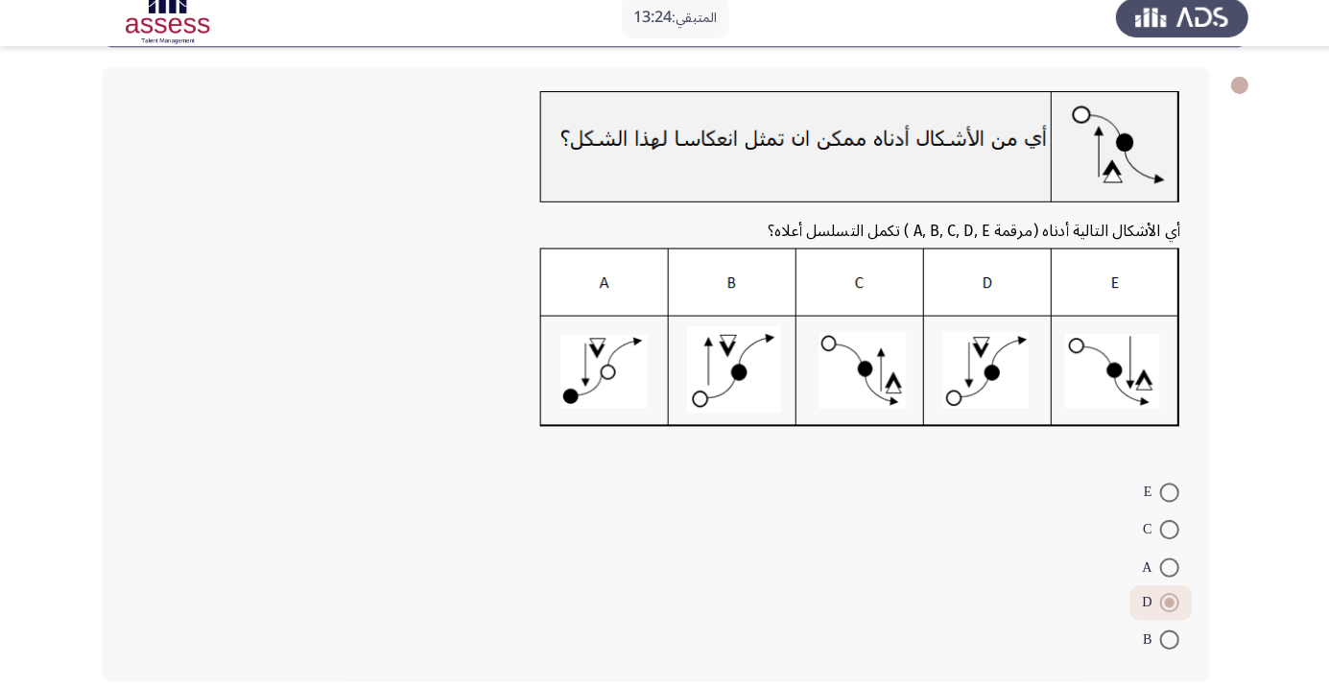
scroll to position [83, 0]
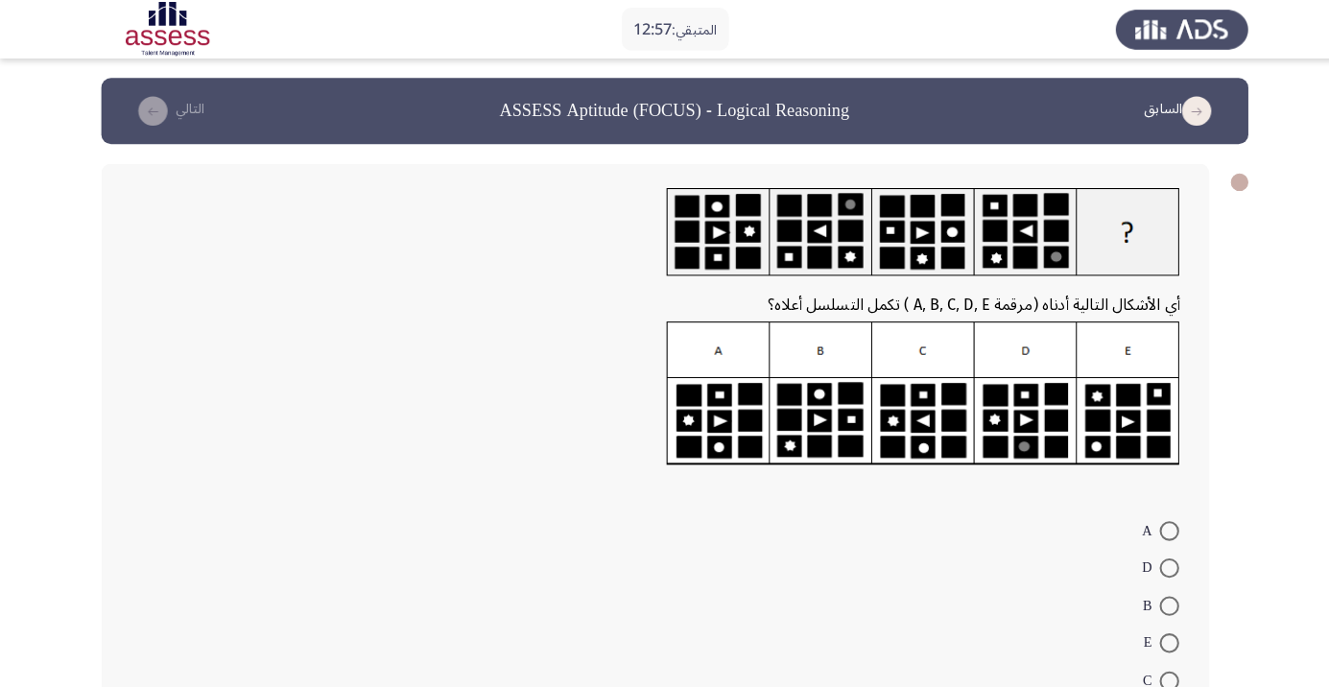
click at [912, 553] on form "A D B E C" at bounding box center [645, 595] width 1033 height 185
click at [1151, 559] on span at bounding box center [1150, 559] width 19 height 19
click at [1151, 559] on input "D" at bounding box center [1150, 559] width 19 height 19
radio input "true"
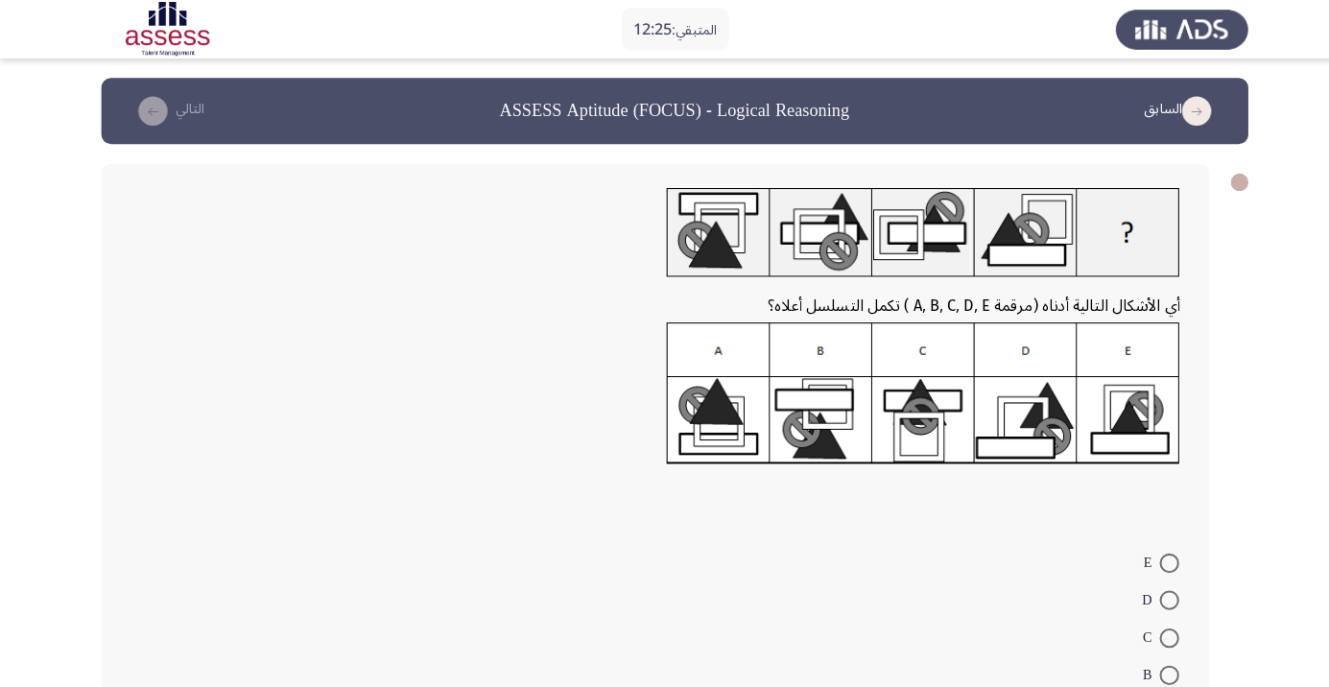
click at [1151, 664] on span at bounding box center [1150, 664] width 19 height 19
click at [1151, 664] on input "B" at bounding box center [1150, 664] width 19 height 19
radio input "true"
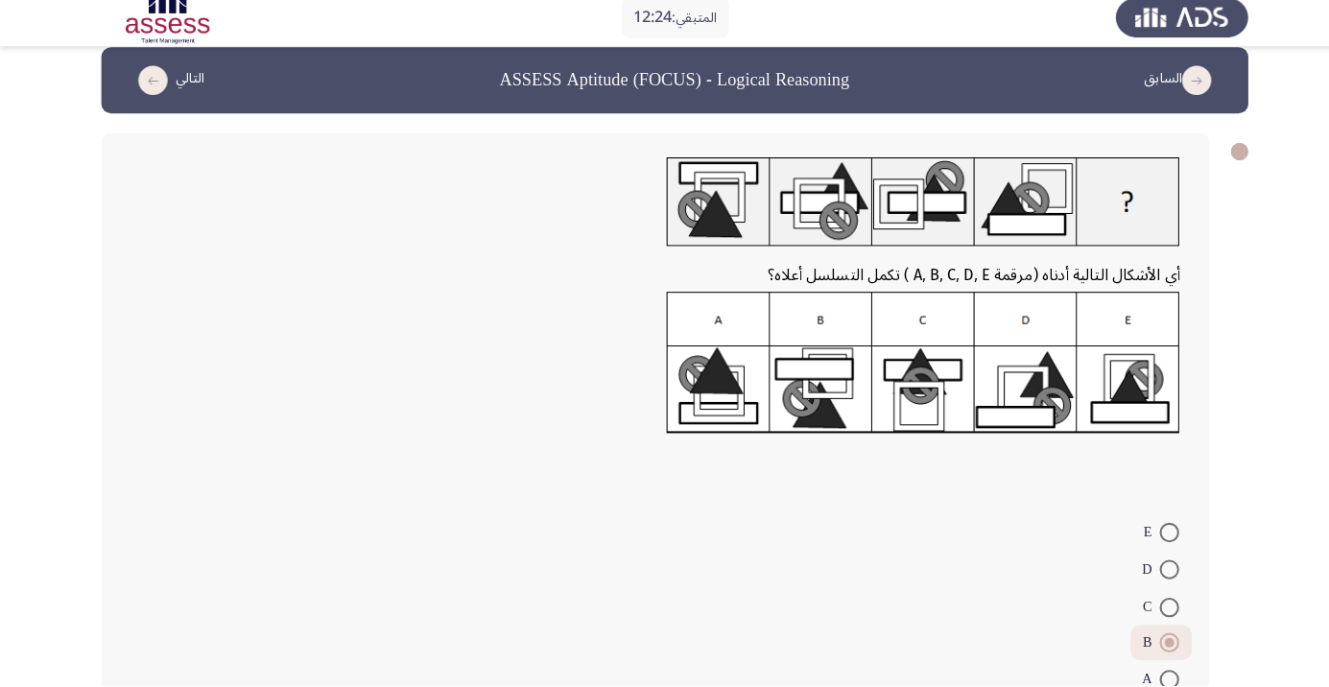
scroll to position [58, 0]
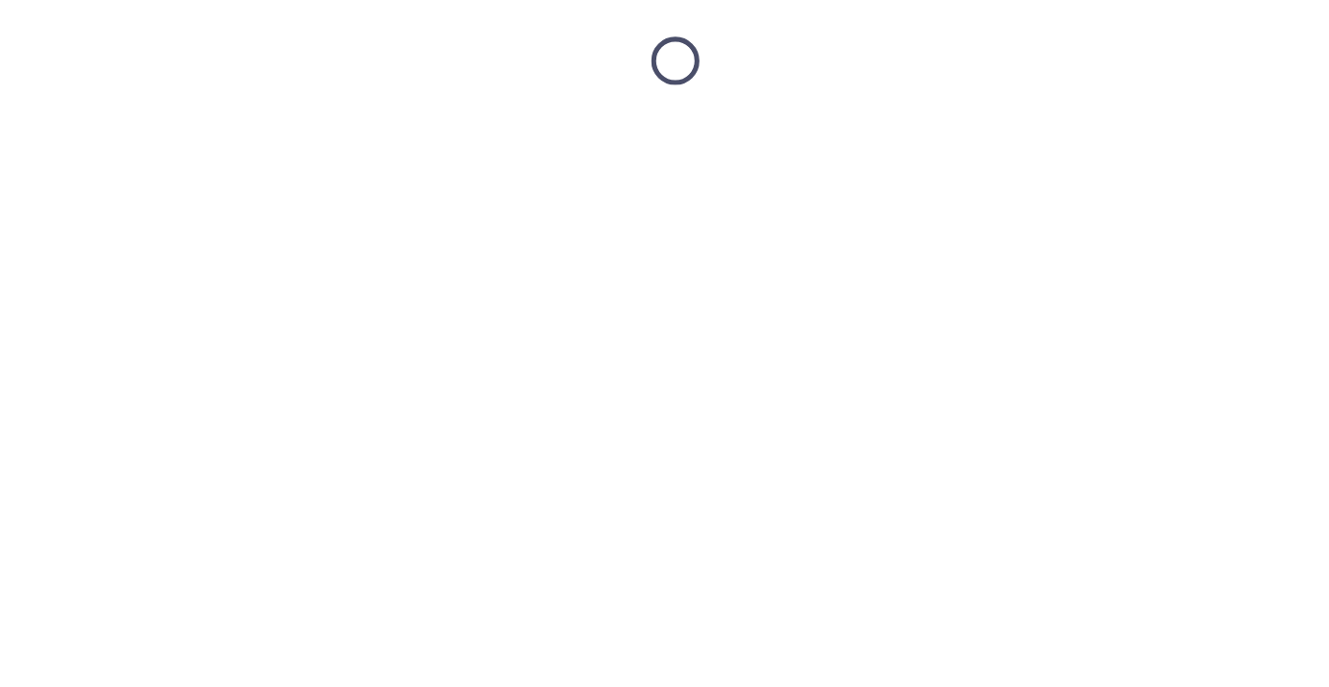
scroll to position [0, 0]
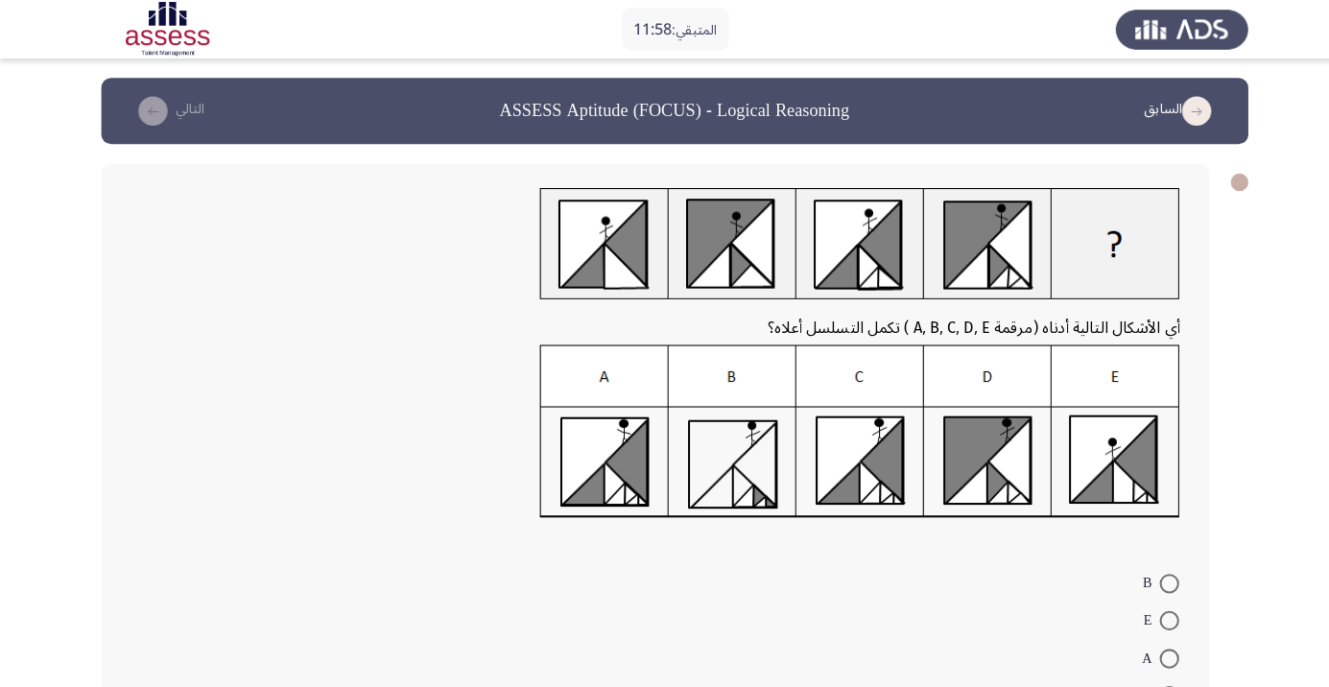
click at [966, 585] on form "B E A C D" at bounding box center [645, 646] width 1033 height 185
click at [1148, 617] on span at bounding box center [1150, 610] width 19 height 19
click at [1148, 617] on input "E" at bounding box center [1150, 610] width 19 height 19
radio input "true"
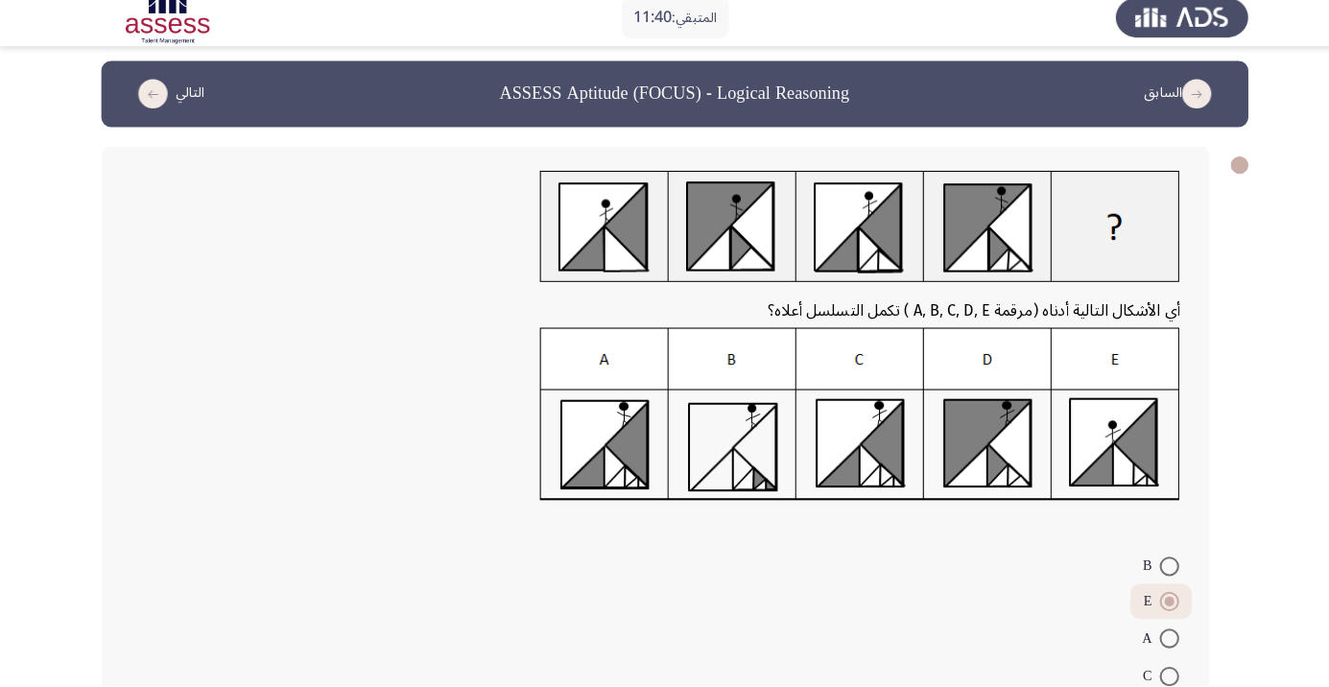
scroll to position [78, 0]
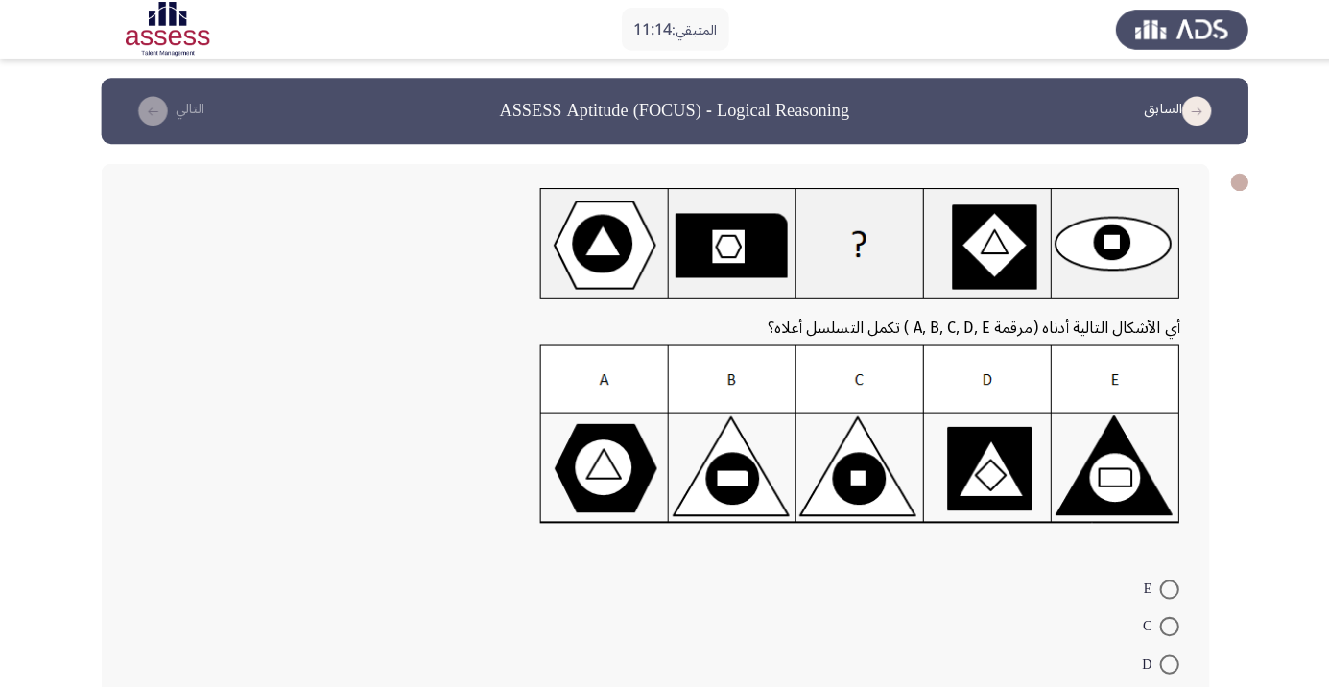
click at [831, 639] on form "E C D A B" at bounding box center [645, 652] width 1033 height 185
click at [937, 660] on form "E C D A B" at bounding box center [645, 652] width 1033 height 185
click at [1151, 686] on span at bounding box center [1150, 690] width 19 height 19
click at [1151, 686] on input "A" at bounding box center [1150, 690] width 19 height 19
radio input "true"
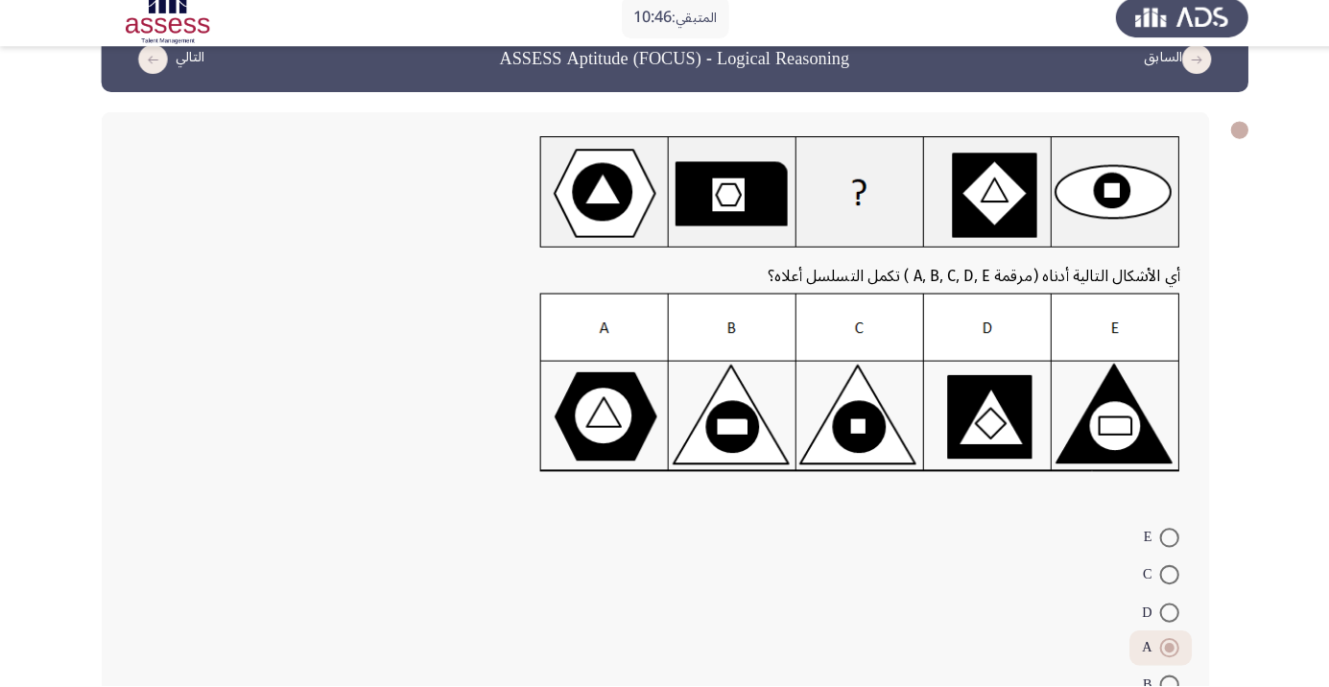
scroll to position [83, 0]
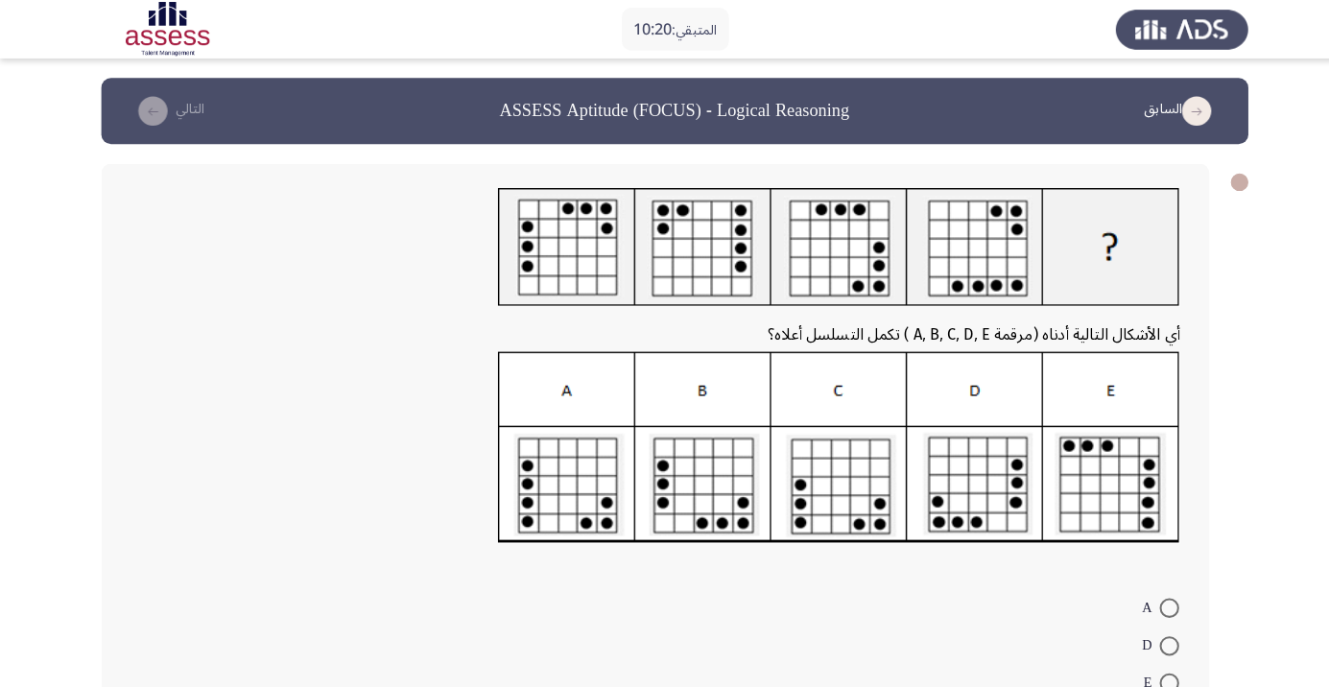
click at [863, 600] on form "A D E B C" at bounding box center [645, 671] width 1033 height 185
click at [1151, 599] on span at bounding box center [1150, 598] width 19 height 19
click at [1151, 599] on input "A" at bounding box center [1150, 598] width 19 height 19
radio input "true"
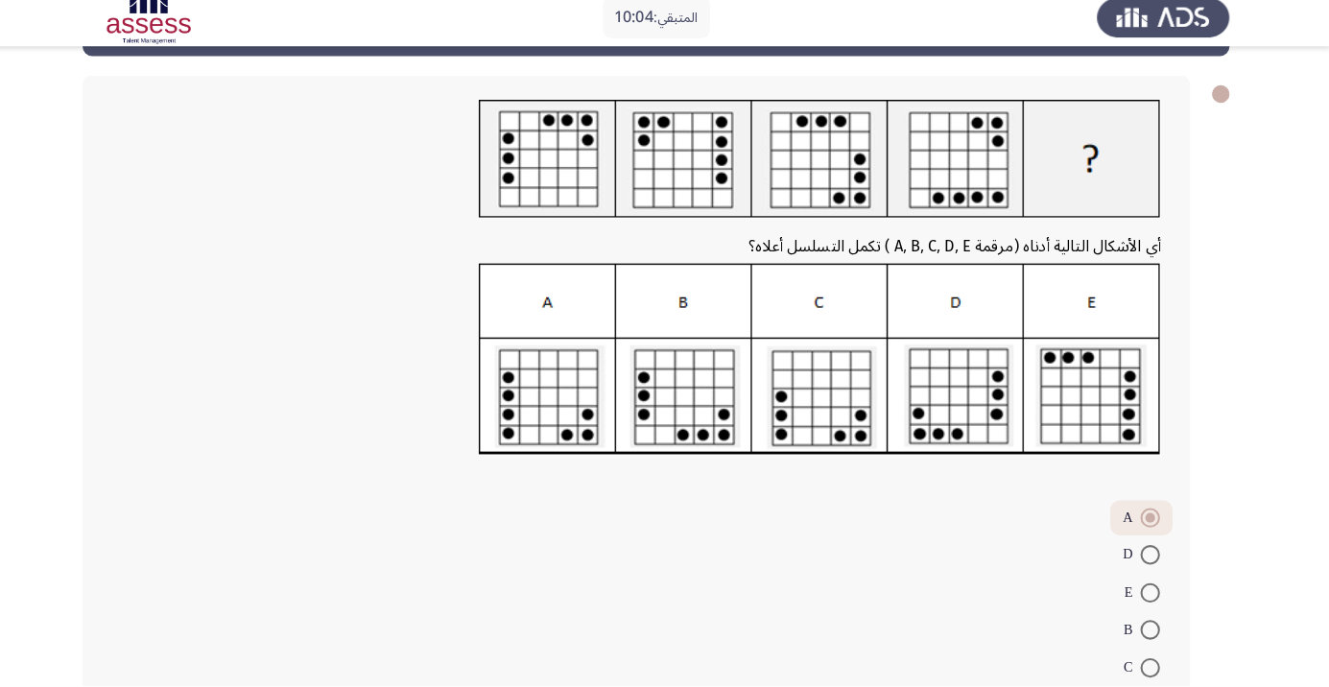
scroll to position [103, 0]
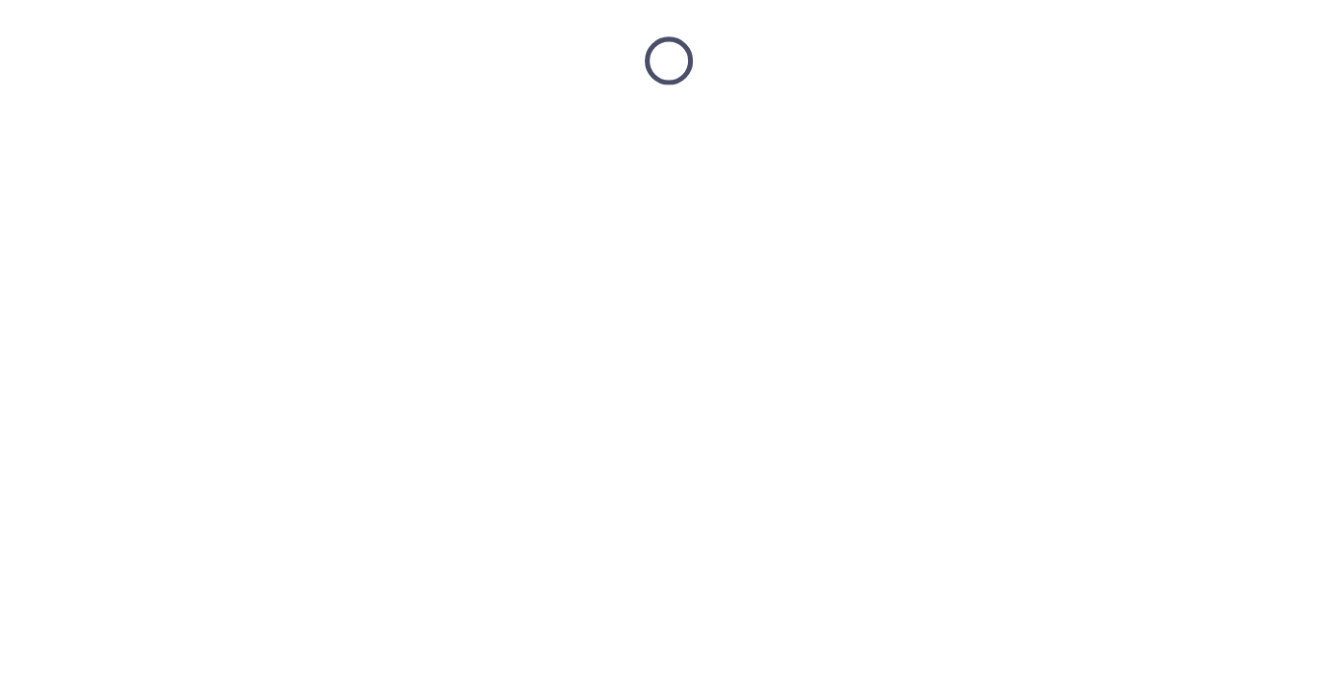
scroll to position [0, 0]
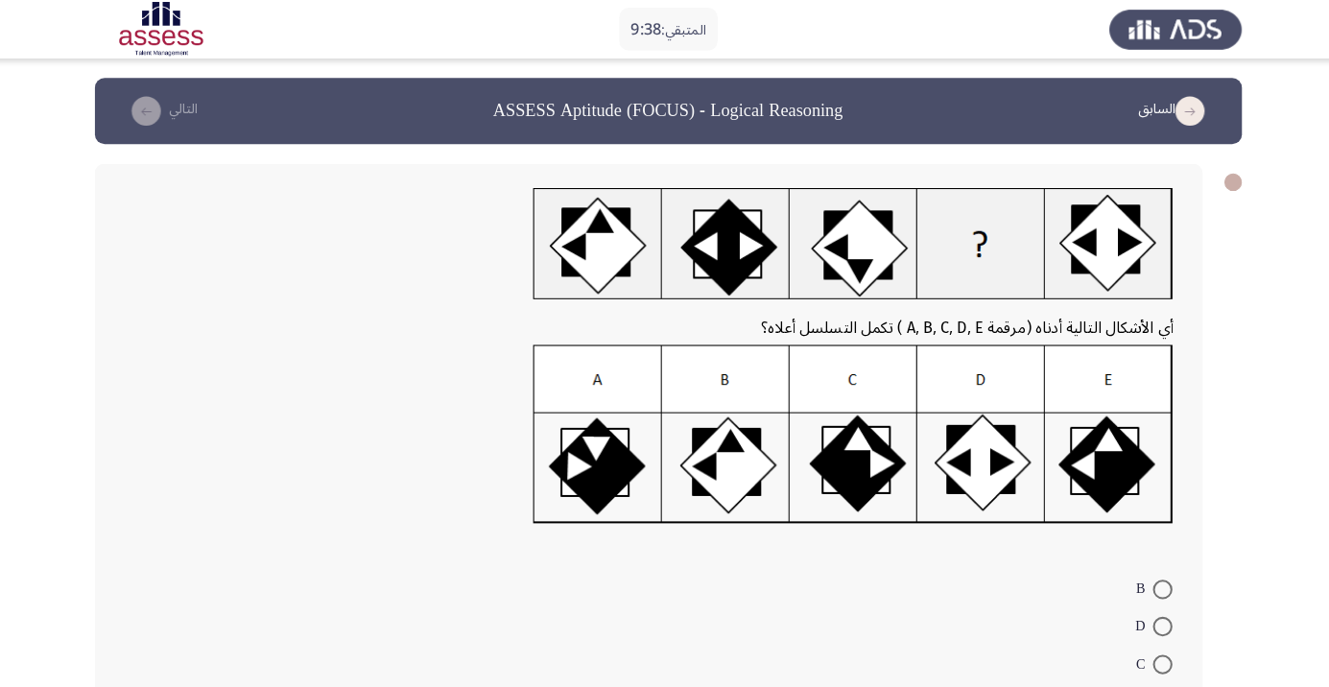
click at [893, 649] on form "B D C E A" at bounding box center [645, 652] width 1033 height 185
click at [1148, 686] on span at bounding box center [1150, 690] width 19 height 19
click at [1148, 686] on input "E" at bounding box center [1150, 690] width 19 height 19
radio input "true"
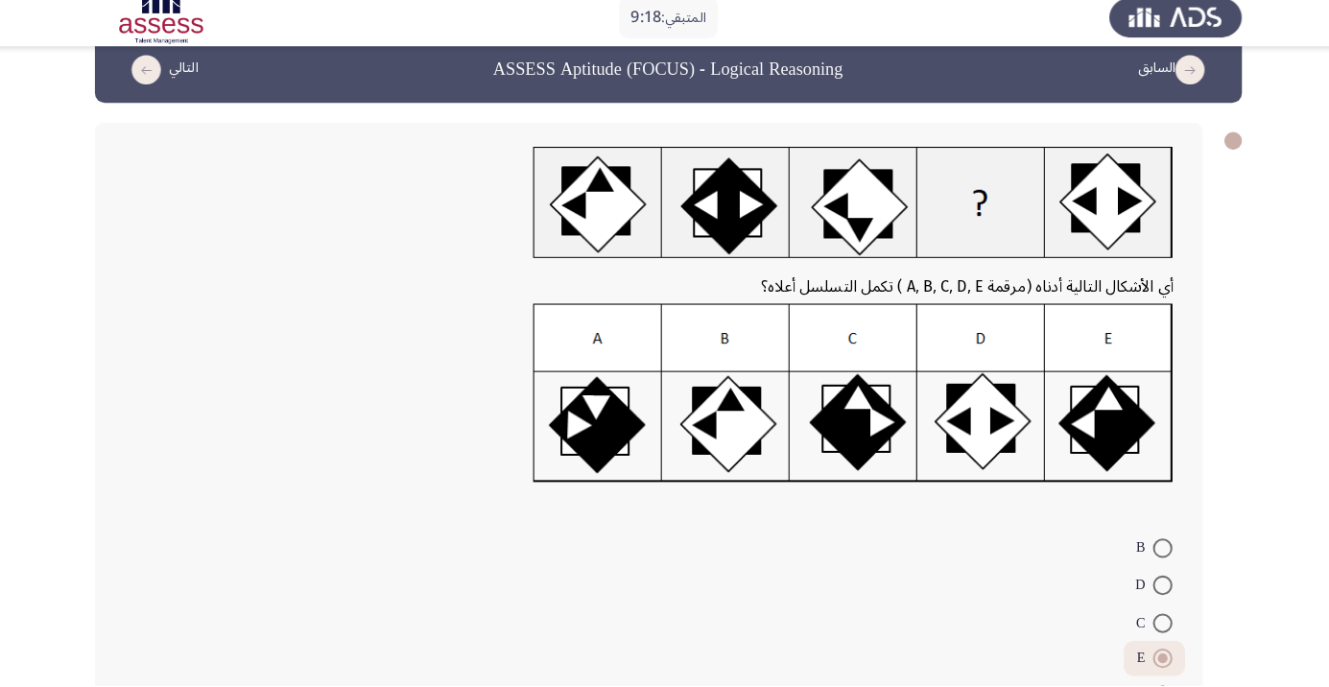
scroll to position [83, 0]
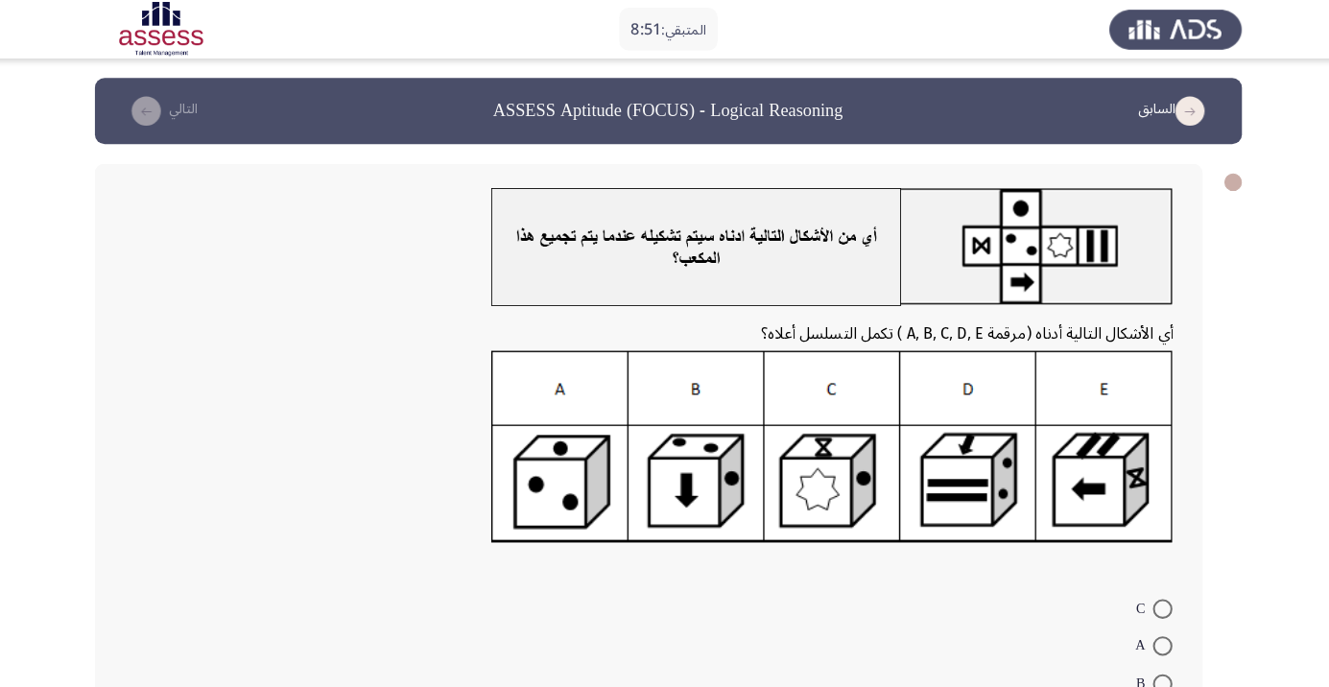
click at [969, 617] on form "C A B D E" at bounding box center [645, 671] width 1033 height 185
radio input "true"
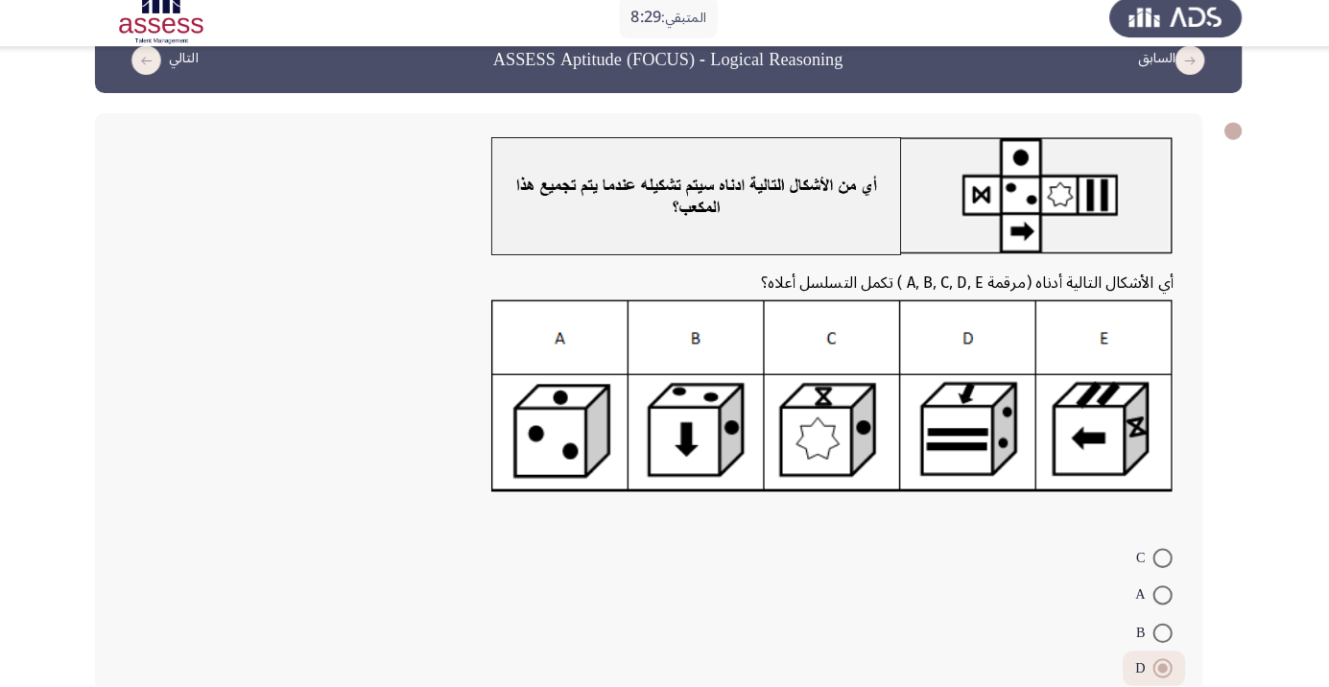
scroll to position [89, 0]
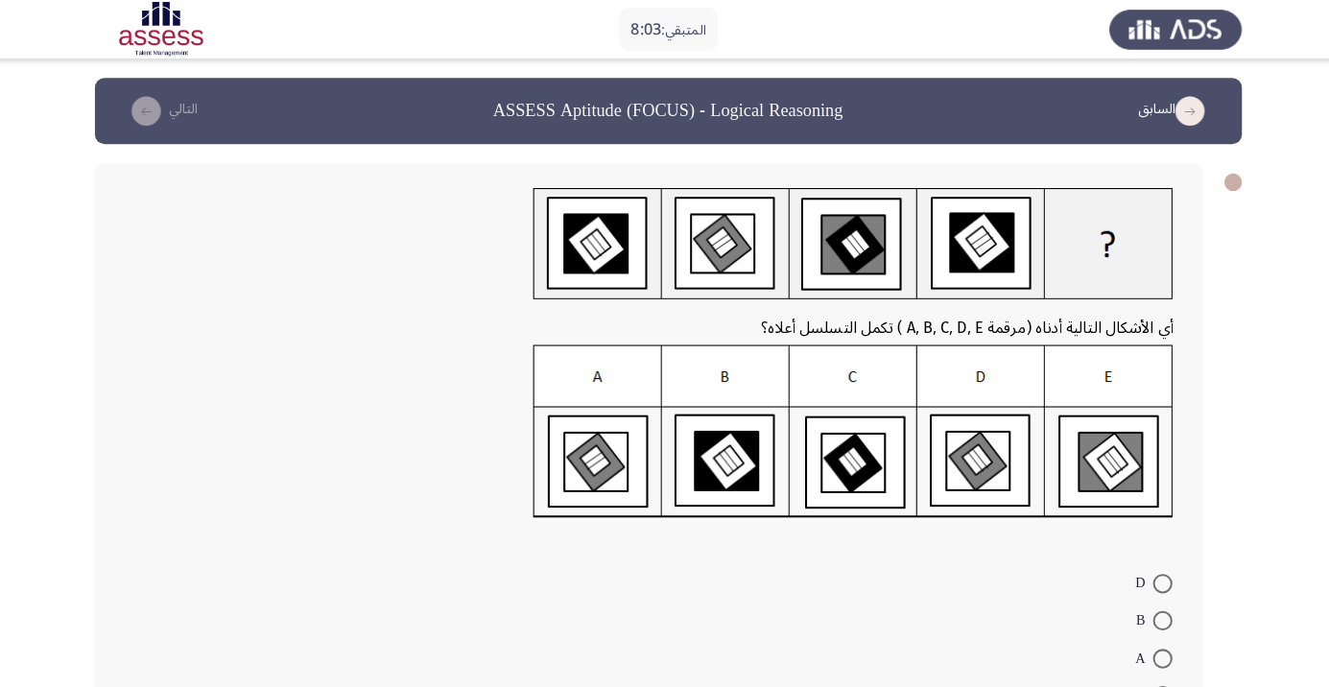
click at [964, 635] on form "D B A E C" at bounding box center [645, 646] width 1033 height 185
click at [1151, 574] on span at bounding box center [1150, 574] width 19 height 19
click at [1151, 574] on input "D" at bounding box center [1150, 574] width 19 height 19
radio input "true"
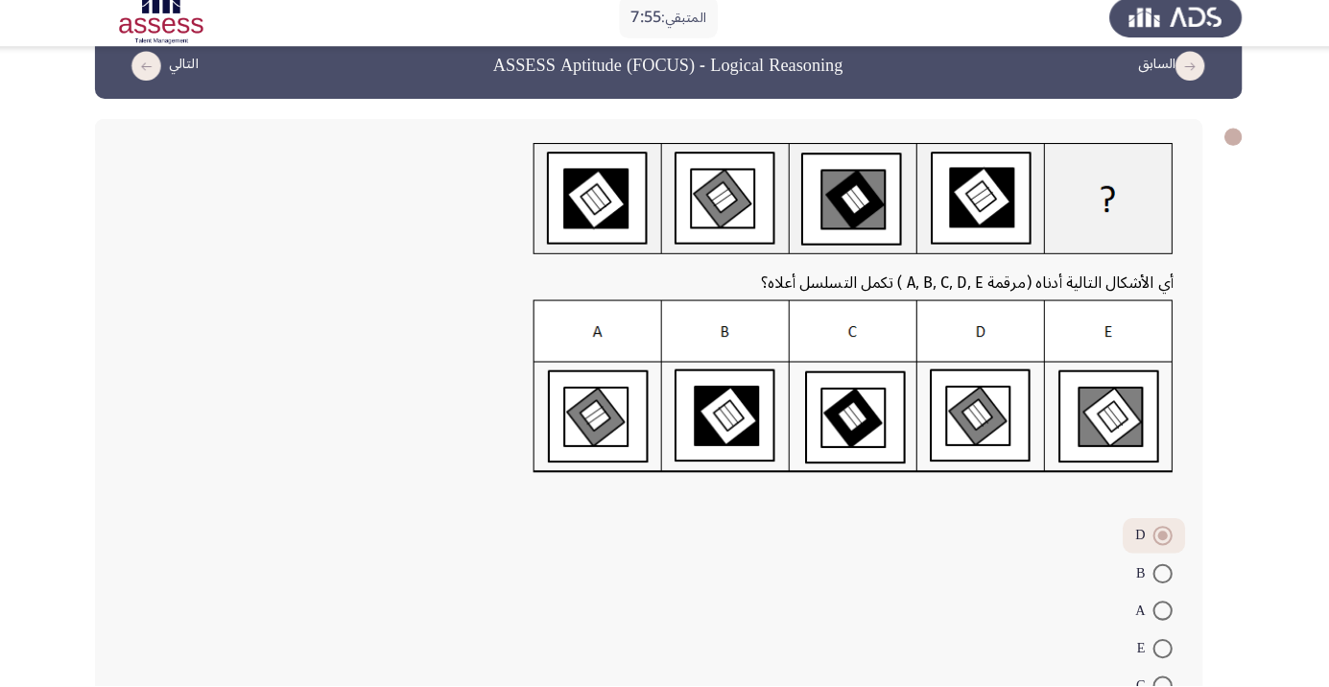
scroll to position [78, 0]
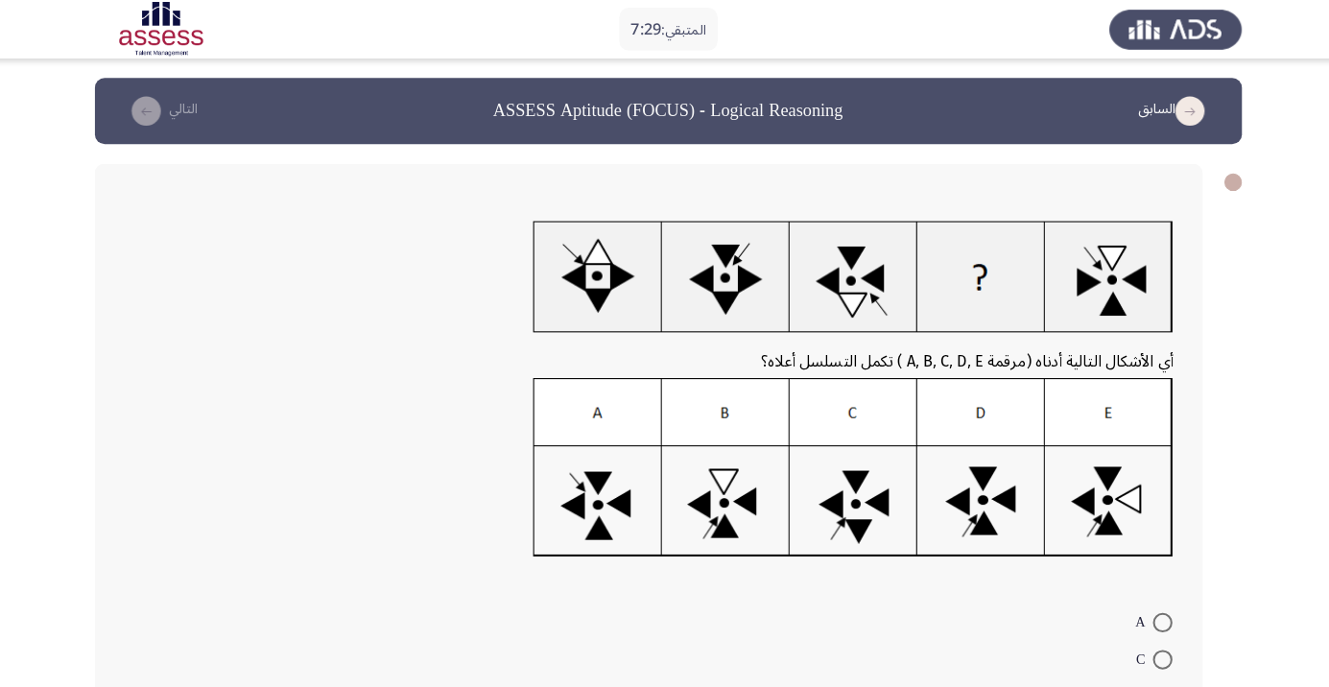
click at [875, 649] on form "A C E D B" at bounding box center [645, 685] width 1033 height 185
click at [870, 644] on form "A C E D B" at bounding box center [645, 685] width 1033 height 185
click at [886, 651] on form "A C E D B" at bounding box center [645, 685] width 1033 height 185
click at [1147, 632] on mat-radio-button "C" at bounding box center [1143, 648] width 60 height 37
click at [1171, 605] on mat-radio-button "A" at bounding box center [1142, 611] width 61 height 37
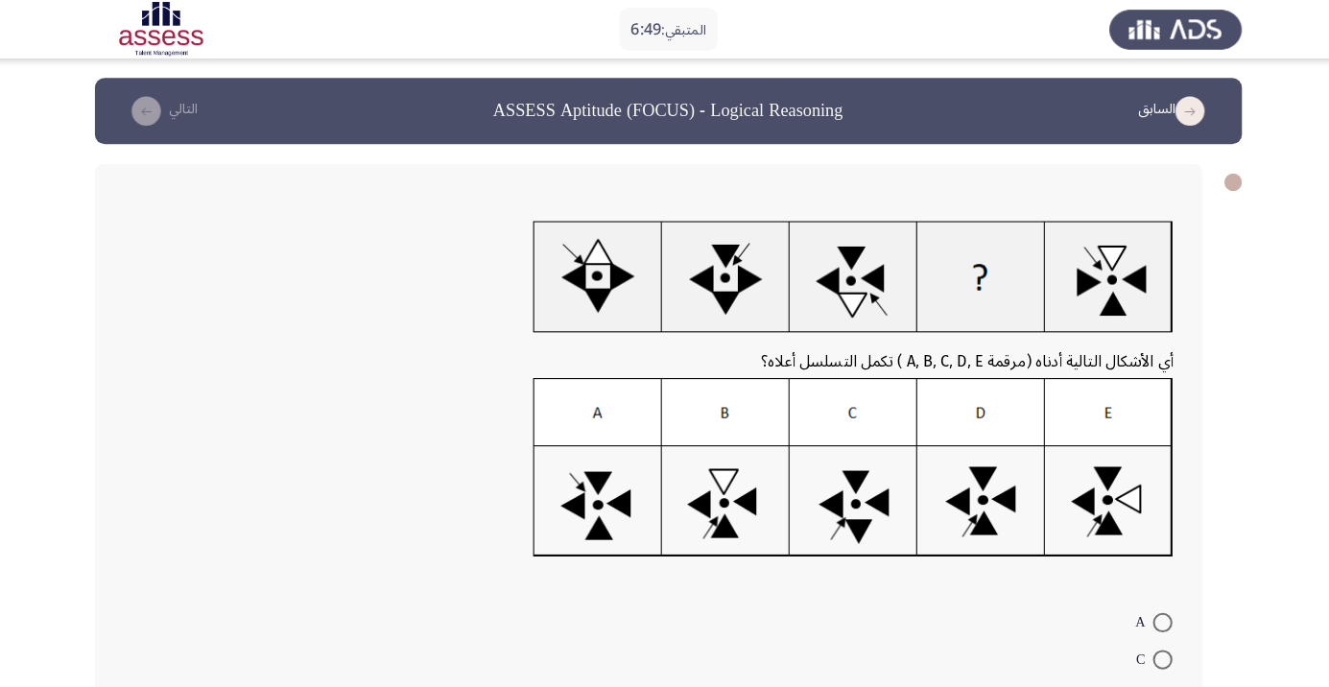
click at [1151, 612] on span at bounding box center [1150, 612] width 19 height 19
click at [1151, 612] on input "A" at bounding box center [1150, 612] width 19 height 19
radio input "true"
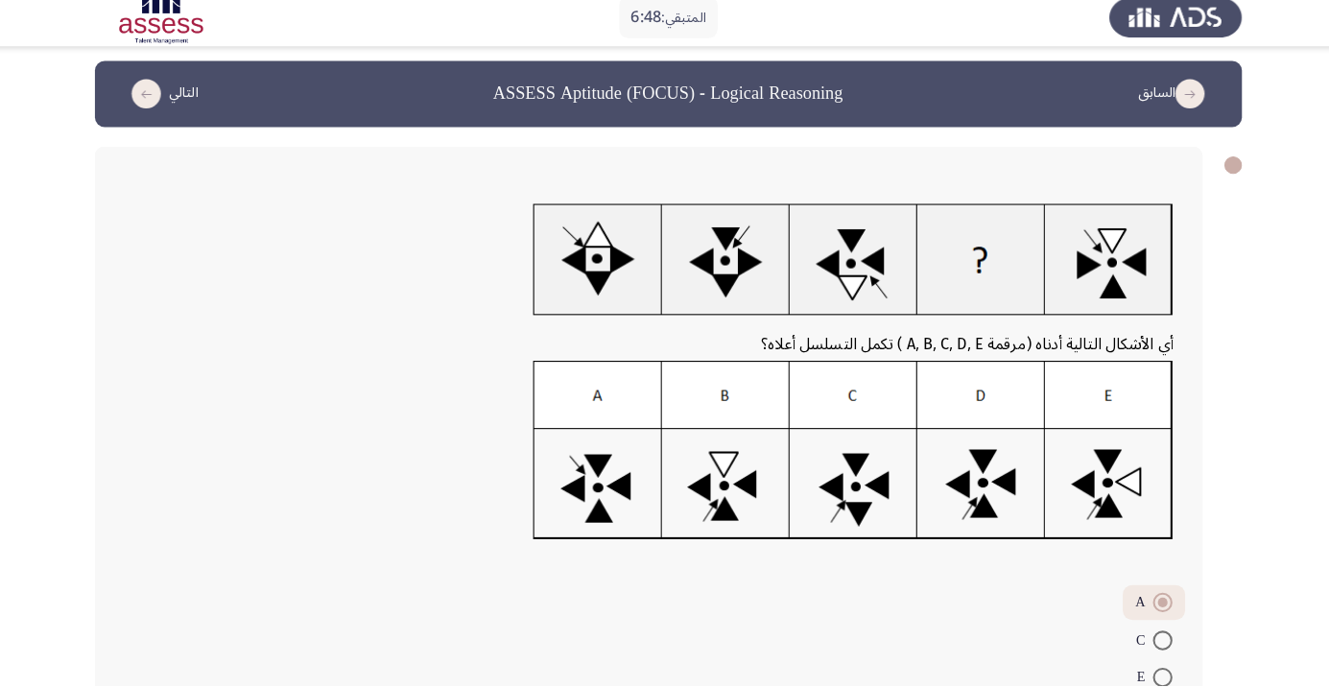
scroll to position [116, 0]
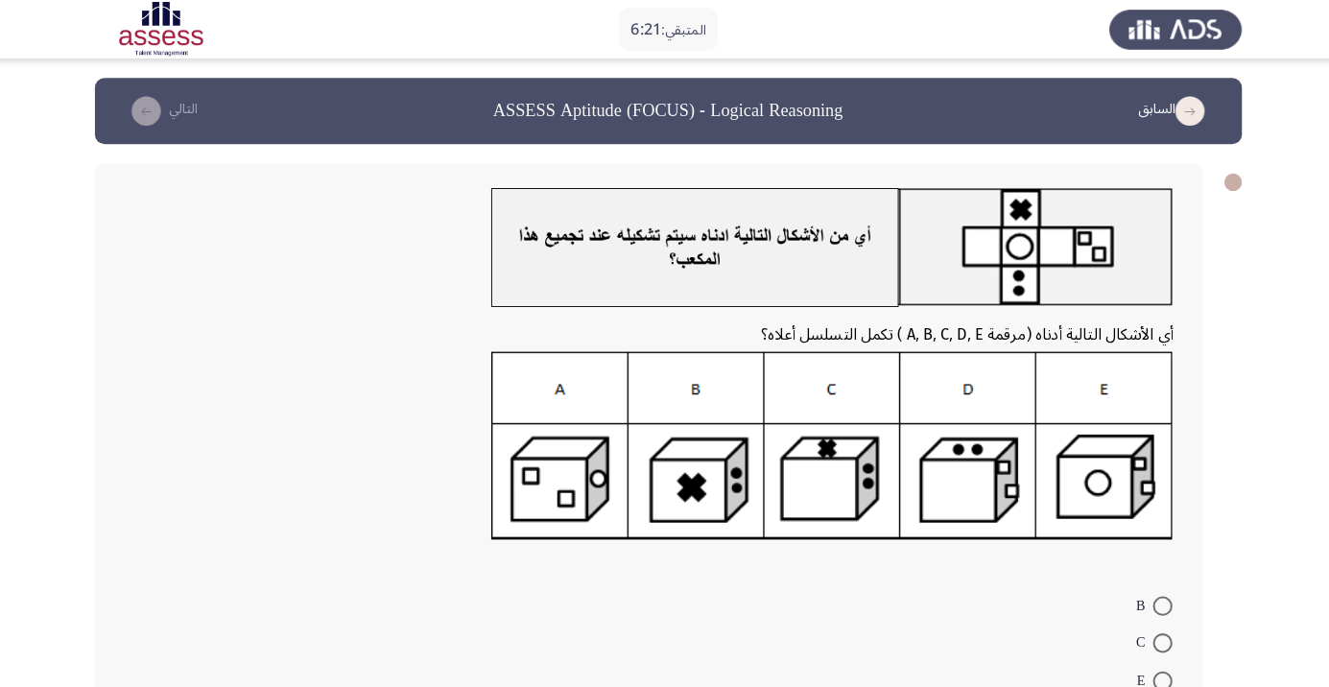
click at [883, 649] on form "B C E A D" at bounding box center [645, 668] width 1033 height 185
radio input "true"
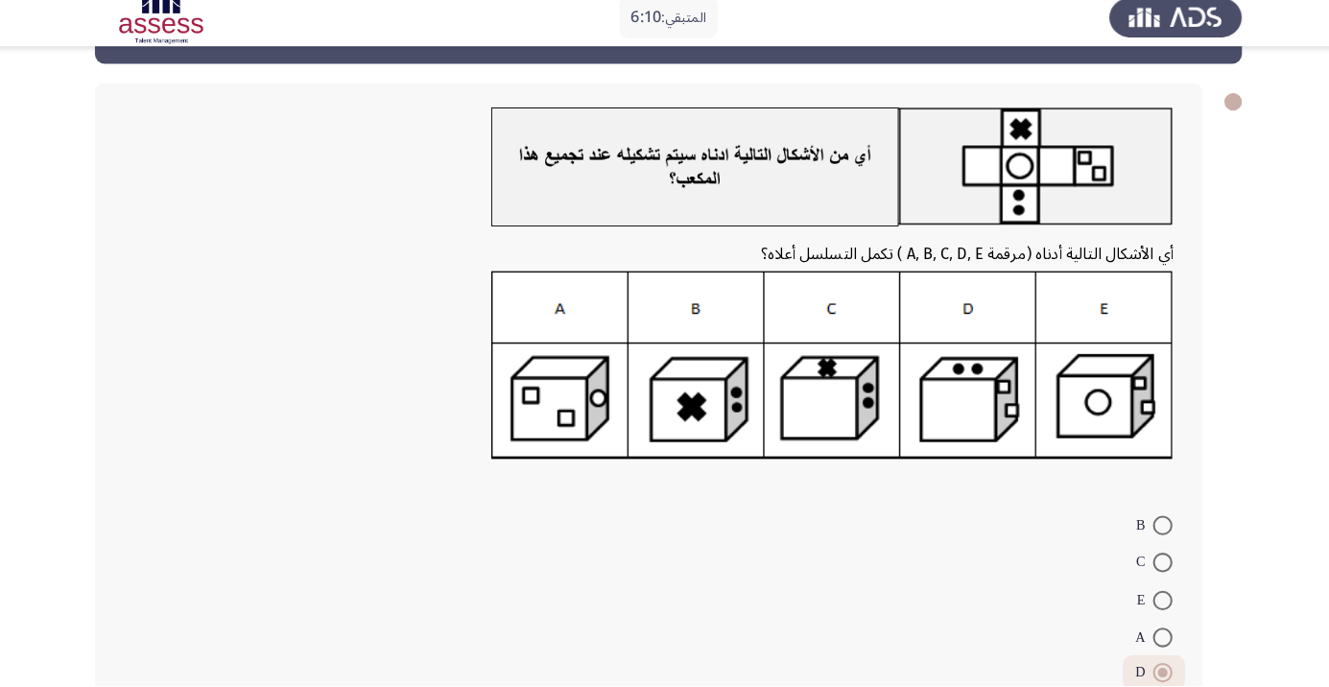
scroll to position [100, 0]
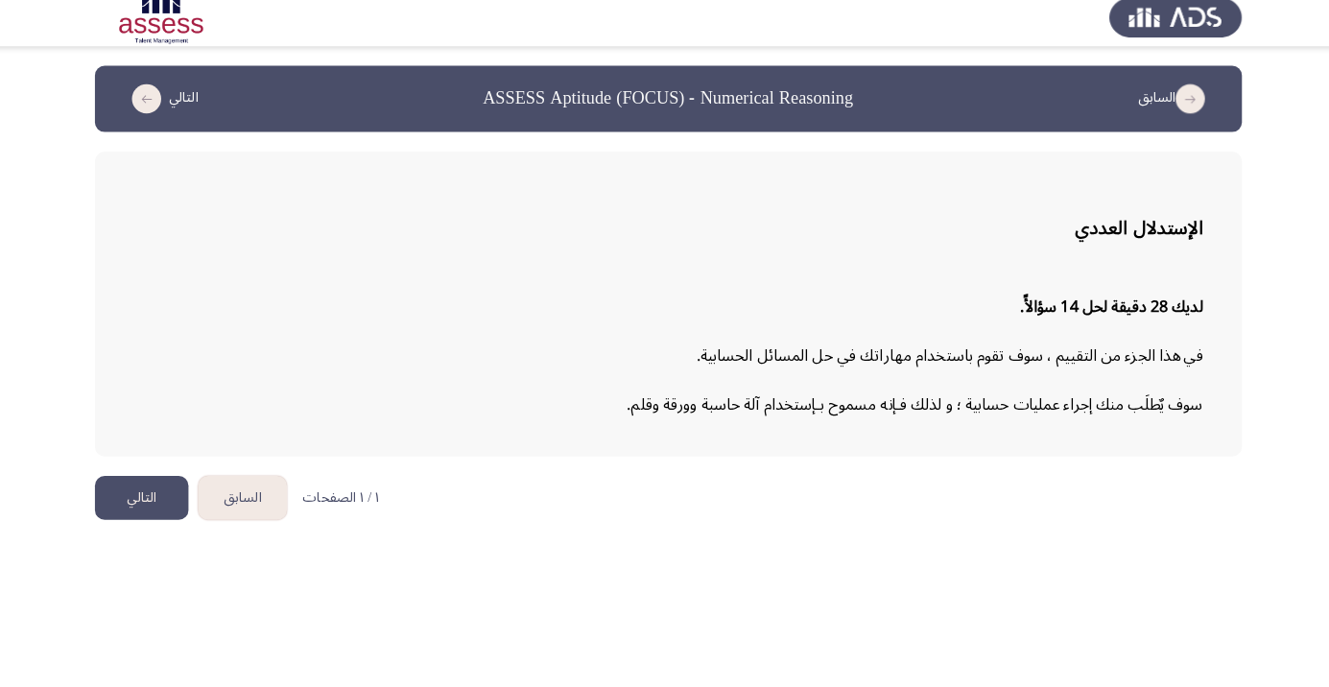
click at [382, 543] on html "السابق ASSESS Aptitude (FOCUS) - Numerical Reasoning التالي الإستدلال العددي لد…" at bounding box center [664, 271] width 1329 height 543
click at [146, 499] on button "التالي" at bounding box center [146, 502] width 92 height 43
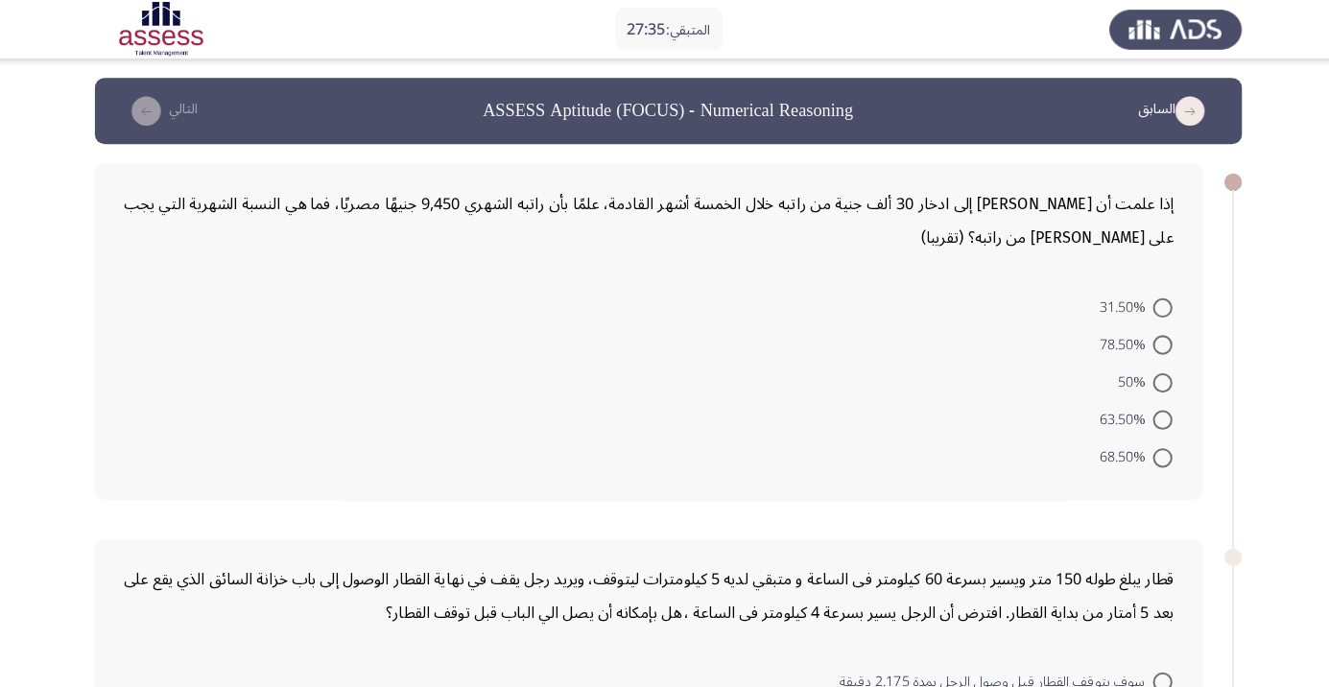
click at [238, 358] on form "31.50% 78.50% 50% 63.50% 68.50%" at bounding box center [645, 375] width 1033 height 185
click at [255, 342] on form "31.50% 78.50% 50% 63.50% 68.50%" at bounding box center [645, 375] width 1033 height 185
click at [683, 463] on form "31.50% 78.50% 50% 63.50% 68.50%" at bounding box center [645, 375] width 1033 height 185
click at [781, 472] on div "إذا علمت أن [PERSON_NAME] إلى ادخار 30 ألف جنية من راتبه خلال الخمسة أشهر القاد…" at bounding box center [645, 326] width 1091 height 331
click at [1151, 376] on span at bounding box center [1150, 376] width 19 height 19
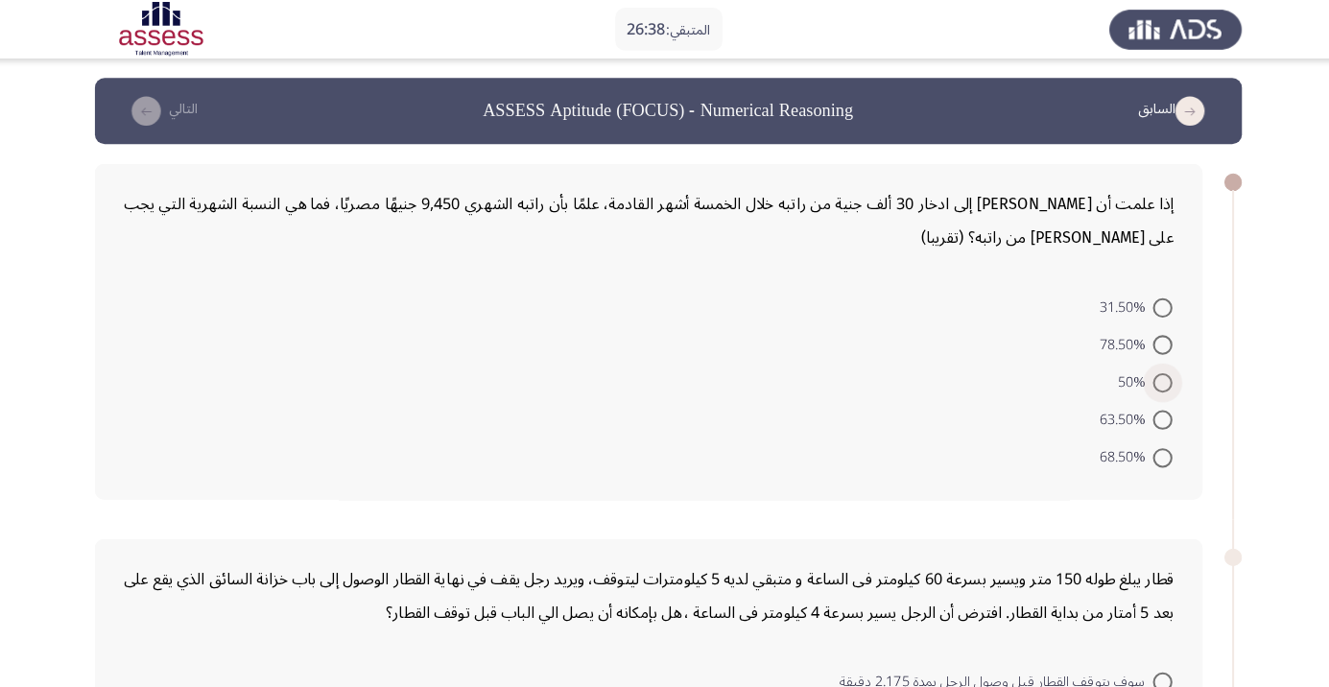
click at [1151, 376] on input "50%" at bounding box center [1150, 376] width 19 height 19
radio input "true"
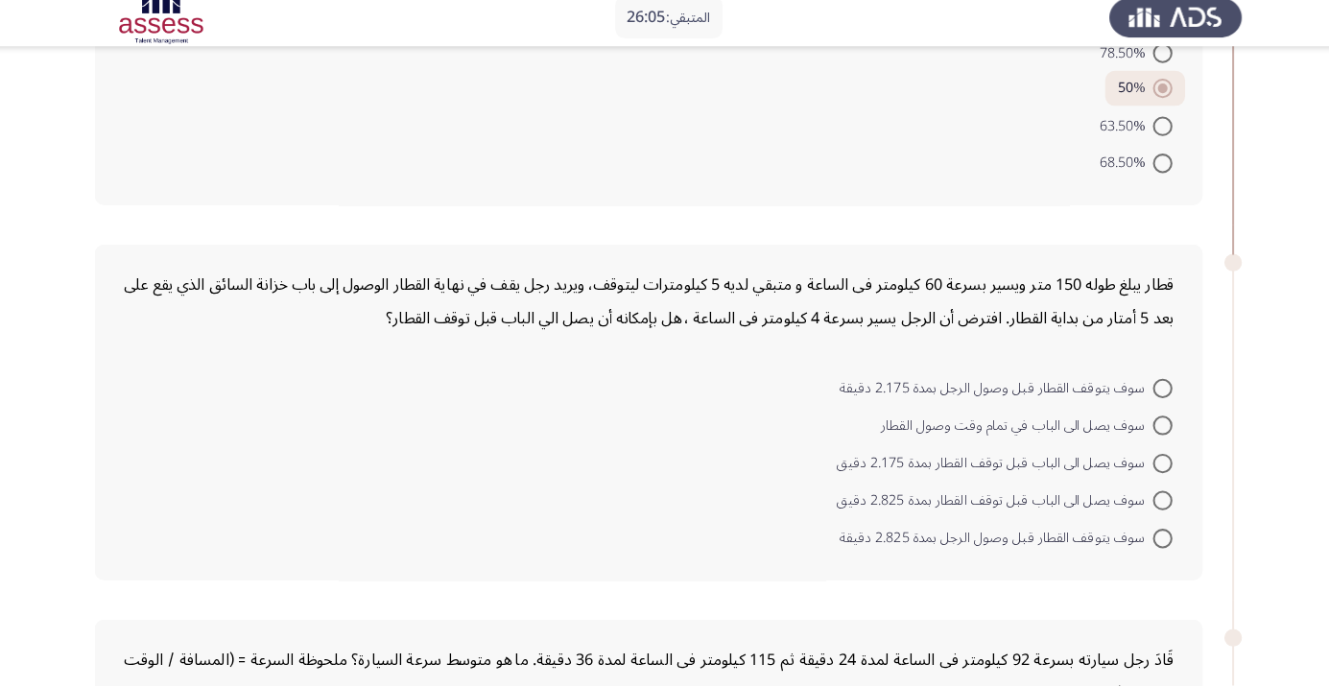
scroll to position [280, 0]
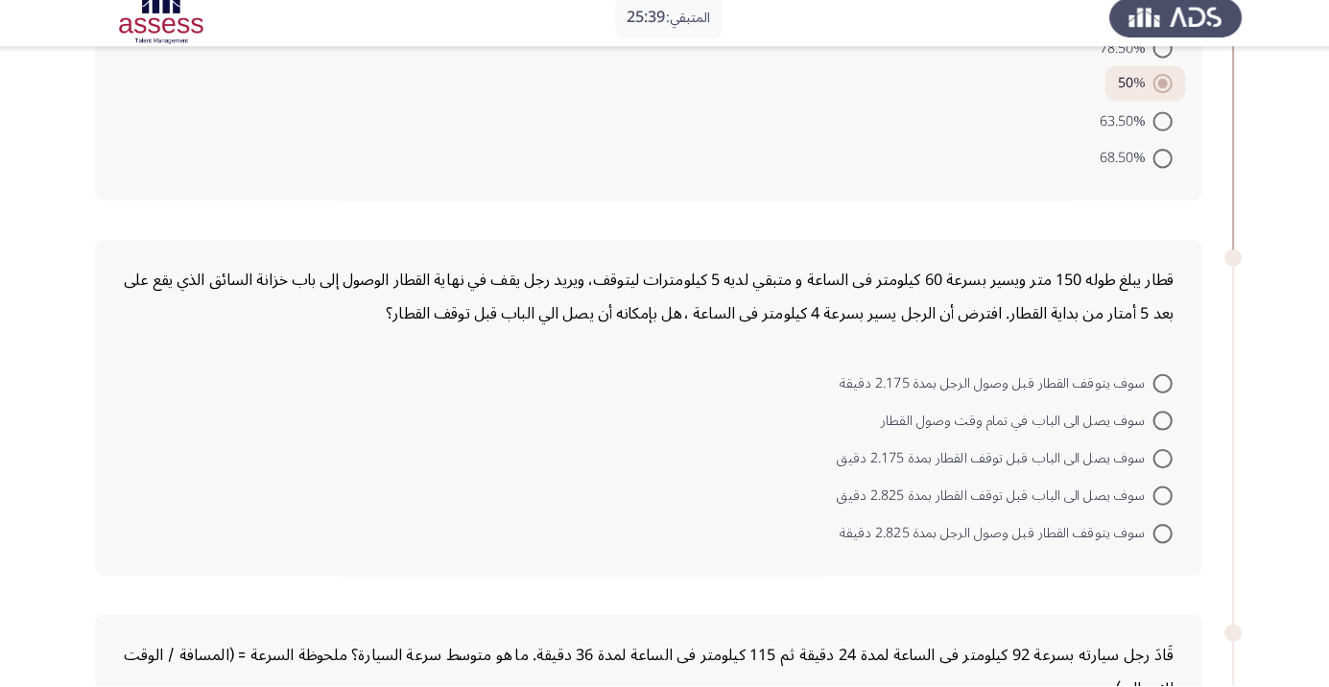
click at [623, 529] on form "سوف يتوقف القطار قبل وصول الرجل بمدة 2.175 دقيقة سوف يصل الى الباب في تمام وقت …" at bounding box center [645, 461] width 1033 height 185
click at [1143, 388] on span at bounding box center [1150, 389] width 19 height 19
click at [1143, 388] on input "سوف يتوقف القطار قبل وصول الرجل بمدة 2.175 دقيقة" at bounding box center [1150, 389] width 19 height 19
radio input "true"
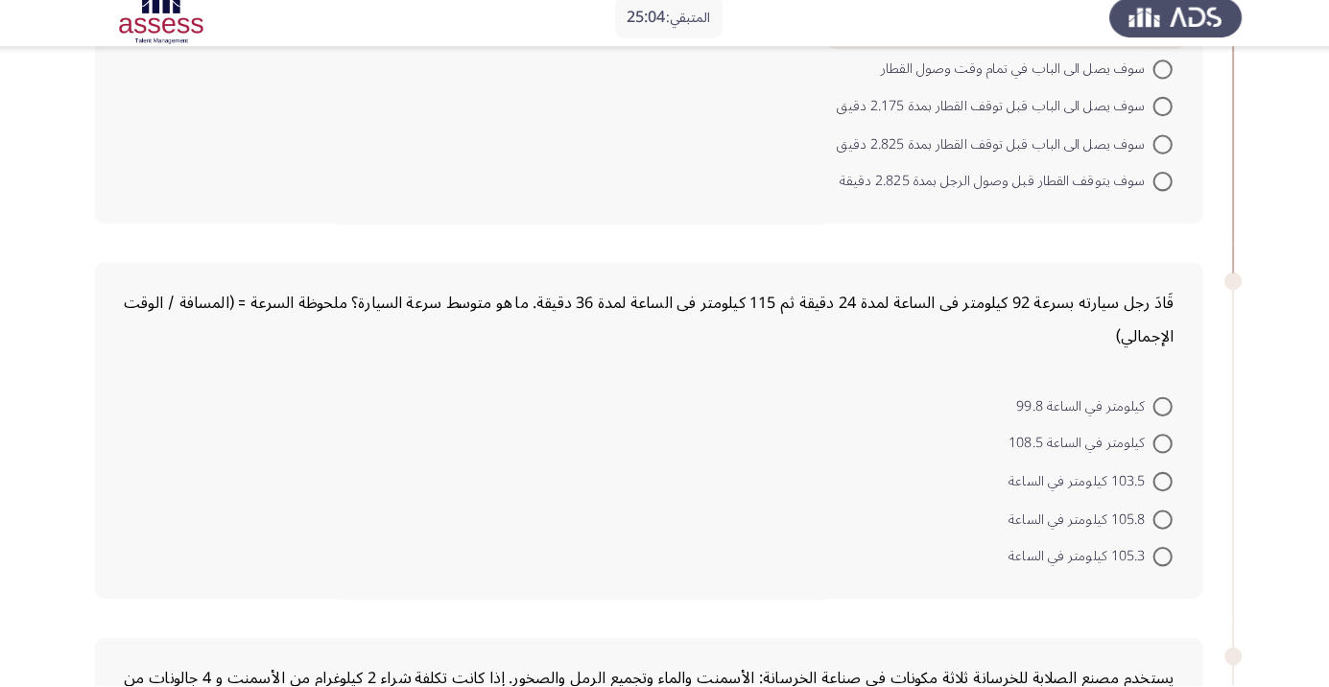
scroll to position [628, 0]
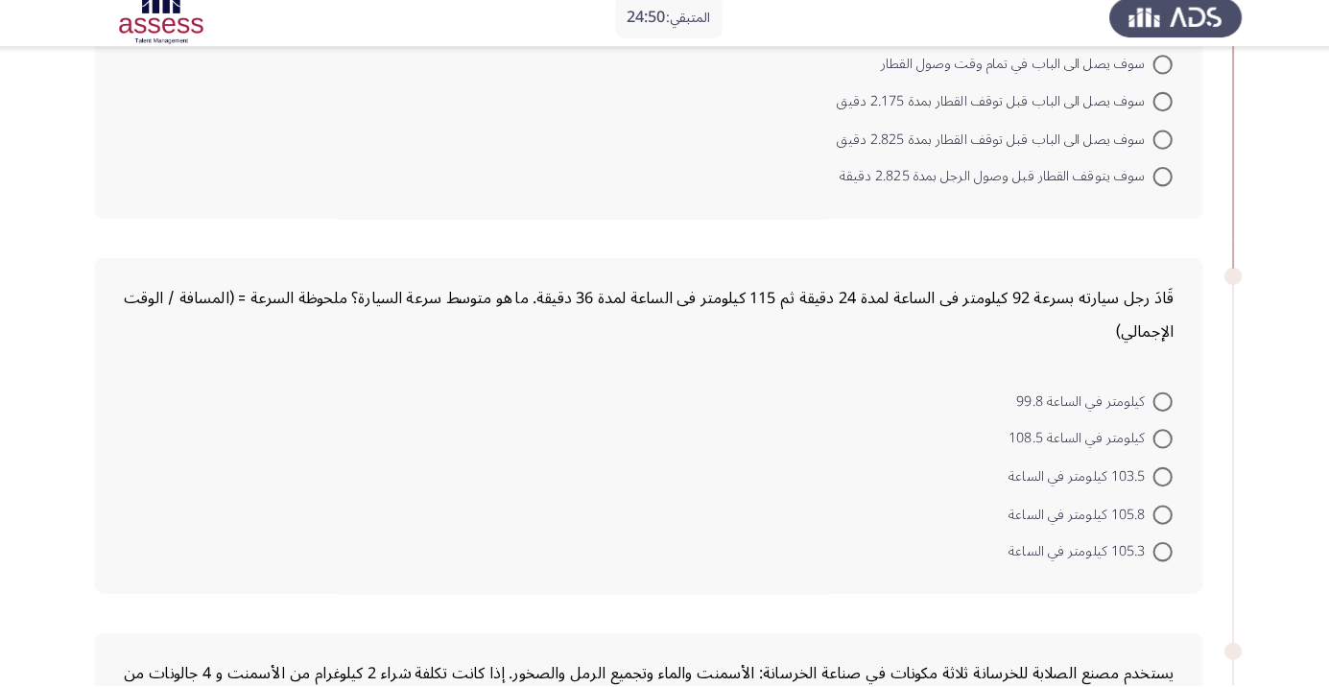
click at [482, 508] on form "كيلومتر في الساعة 99.8 كيلومتر في الساعة 108.5 103.5 كيلومتر في الساعة 105.8 كي…" at bounding box center [645, 480] width 1033 height 185
click at [795, 539] on form "كيلومتر في الساعة 99.8 كيلومتر في الساعة 108.5 103.5 كيلومتر في الساعة 105.8 كي…" at bounding box center [645, 480] width 1033 height 185
click at [1145, 487] on span at bounding box center [1150, 481] width 19 height 19
click at [1145, 487] on input "103.5 كيلومتر في الساعة" at bounding box center [1150, 481] width 19 height 19
radio input "true"
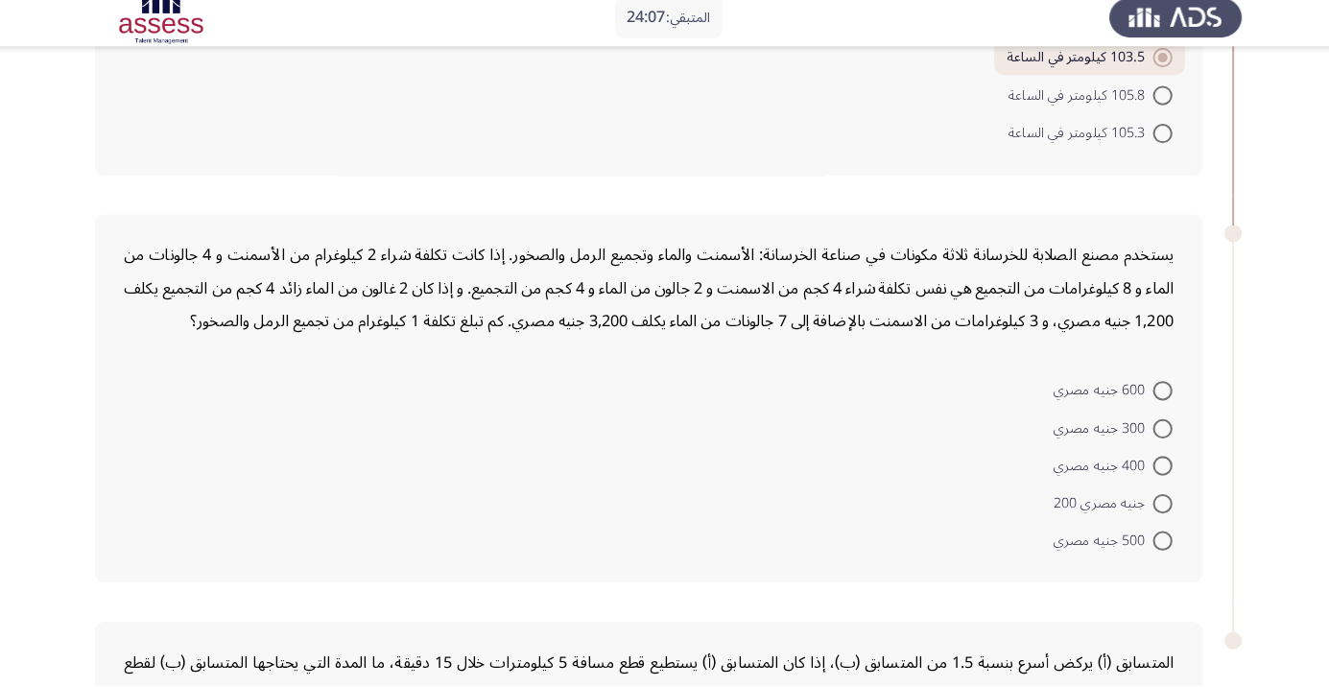
scroll to position [1039, 0]
click at [435, 491] on form "600 جنيه مصري 300 جنيه مصري 400 جنيه مصري جنيه مصري 200 500 جنيه مصري" at bounding box center [645, 469] width 1033 height 185
click at [625, 482] on form "600 جنيه مصري 300 جنيه مصري 400 جنيه مصري جنيه مصري 200 500 جنيه مصري" at bounding box center [645, 469] width 1033 height 185
click at [793, 557] on form "600 جنيه مصري 300 جنيه مصري 400 جنيه مصري جنيه مصري 200 500 جنيه مصري" at bounding box center [645, 469] width 1033 height 185
click at [1151, 467] on span at bounding box center [1150, 469] width 19 height 19
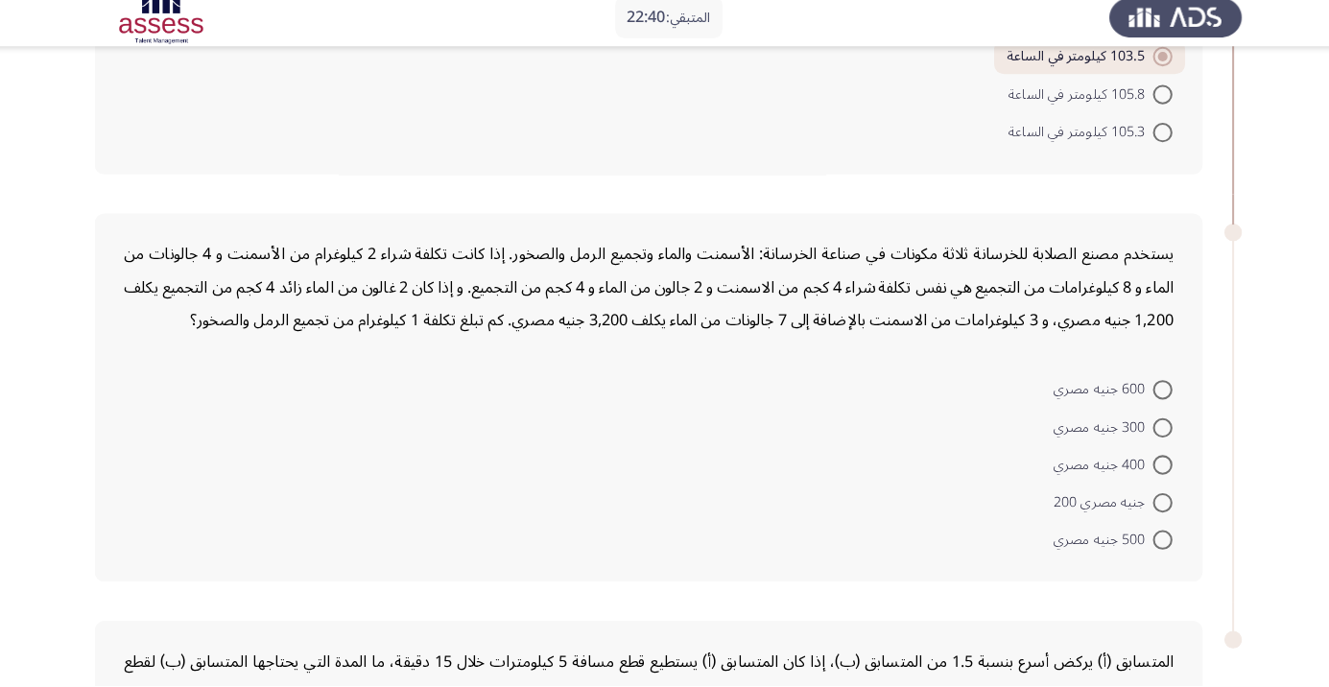
click at [1151, 467] on input "400 جنيه مصري" at bounding box center [1150, 469] width 19 height 19
radio input "true"
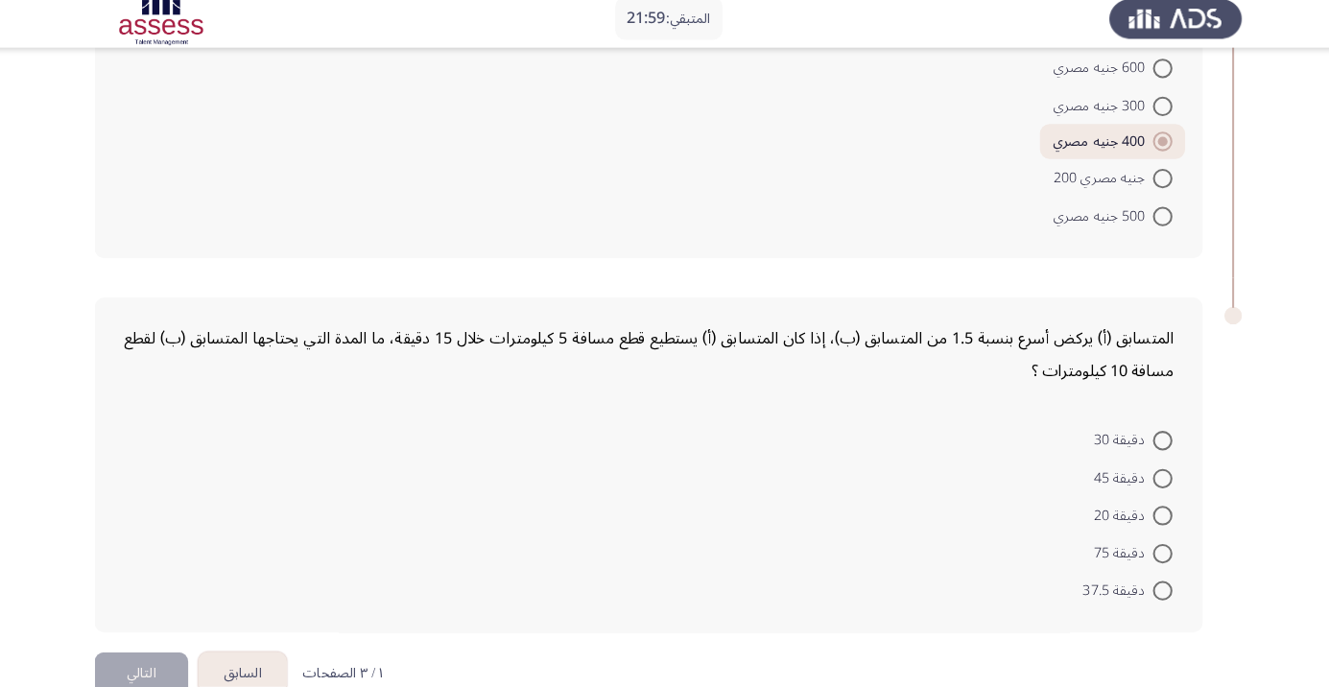
scroll to position [1397, 0]
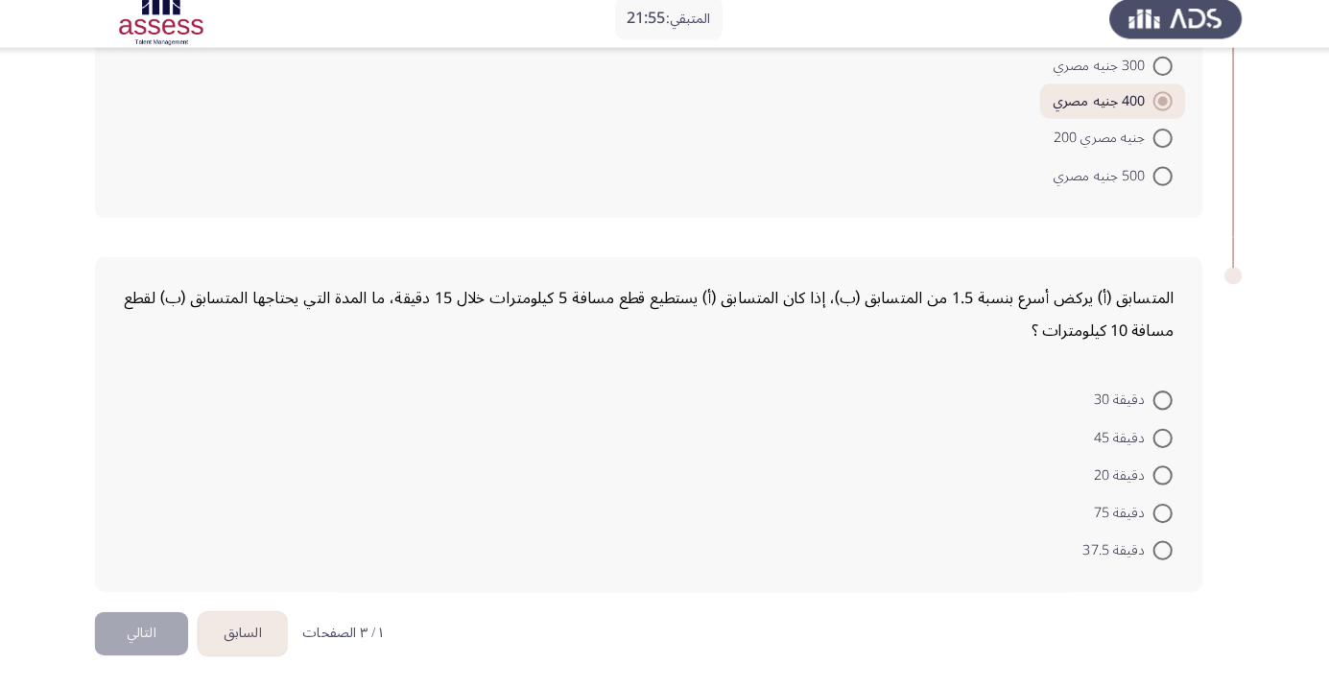
click at [488, 433] on form "دقيقة 30 دقيقة 45 دقيقة 20 دقيقة 75 دقيقة 37.5" at bounding box center [645, 478] width 1033 height 185
click at [718, 506] on form "دقيقة 30 دقيقة 45 دقيقة 20 دقيقة 75 دقيقة 37.5" at bounding box center [645, 478] width 1033 height 185
click at [1146, 481] on span at bounding box center [1150, 478] width 19 height 19
click at [1146, 481] on input "دقيقة 20" at bounding box center [1150, 478] width 19 height 19
radio input "true"
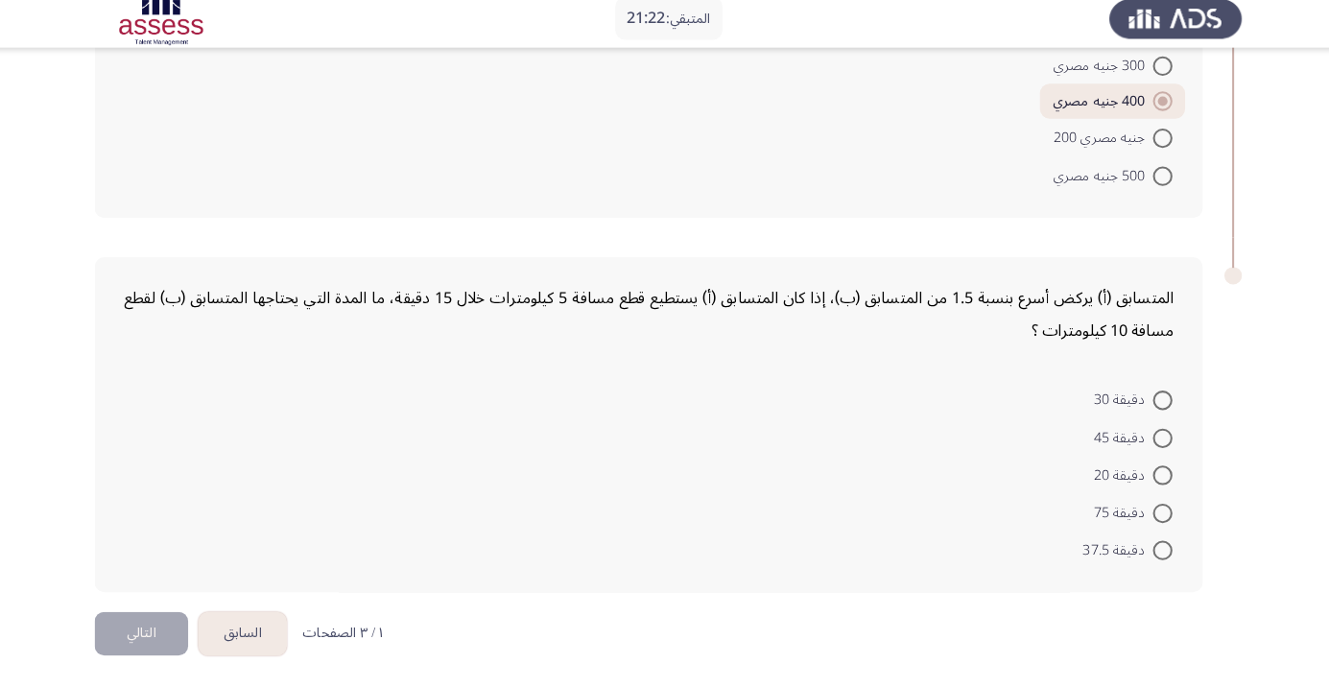
scroll to position [1395, 0]
click at [1134, 461] on mat-radio-button "دقيقة 20" at bounding box center [1121, 478] width 103 height 35
click at [1151, 440] on span at bounding box center [1150, 444] width 19 height 19
click at [1151, 440] on input "دقيقة 45" at bounding box center [1150, 444] width 19 height 19
radio input "true"
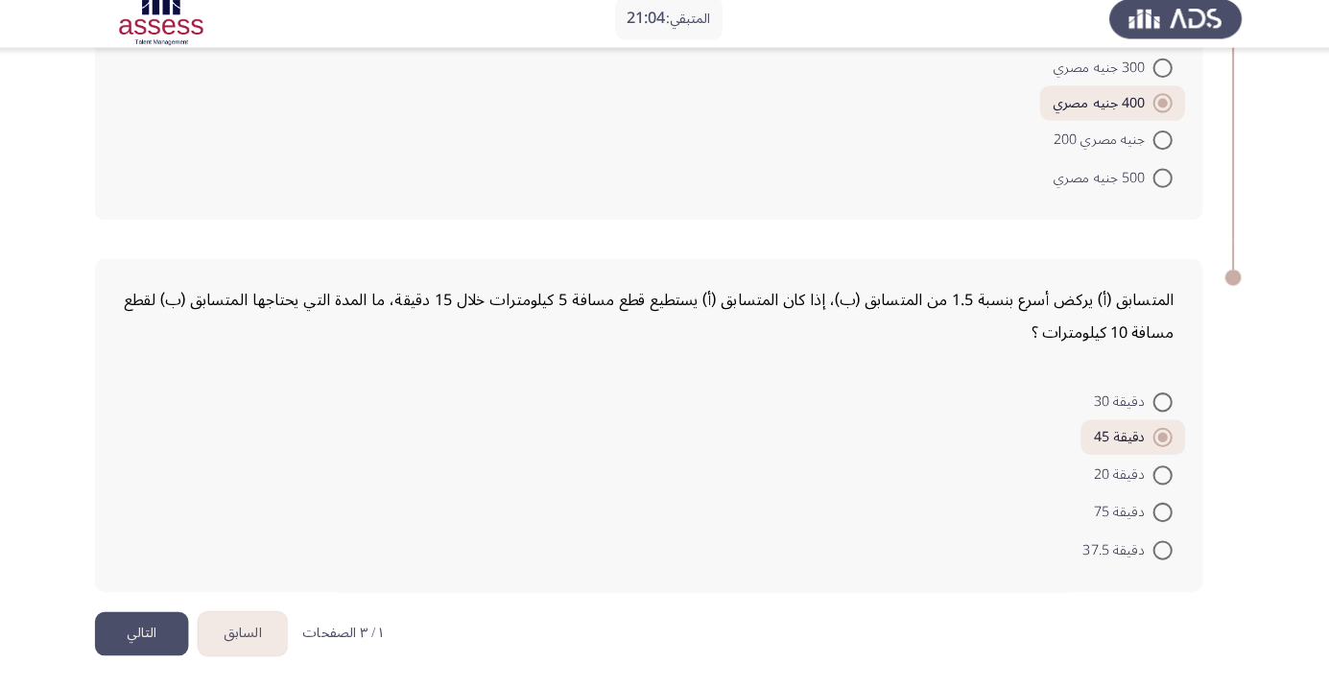
click at [147, 628] on button "التالي" at bounding box center [146, 634] width 92 height 43
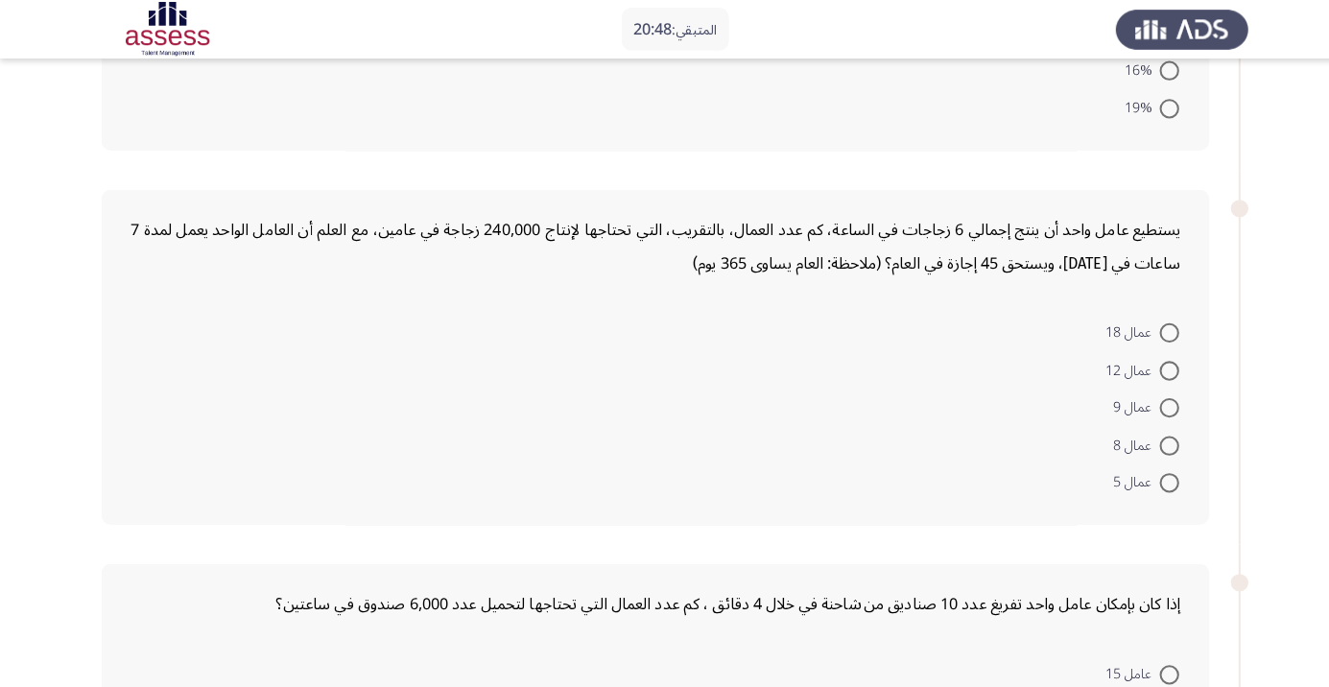
scroll to position [0, 0]
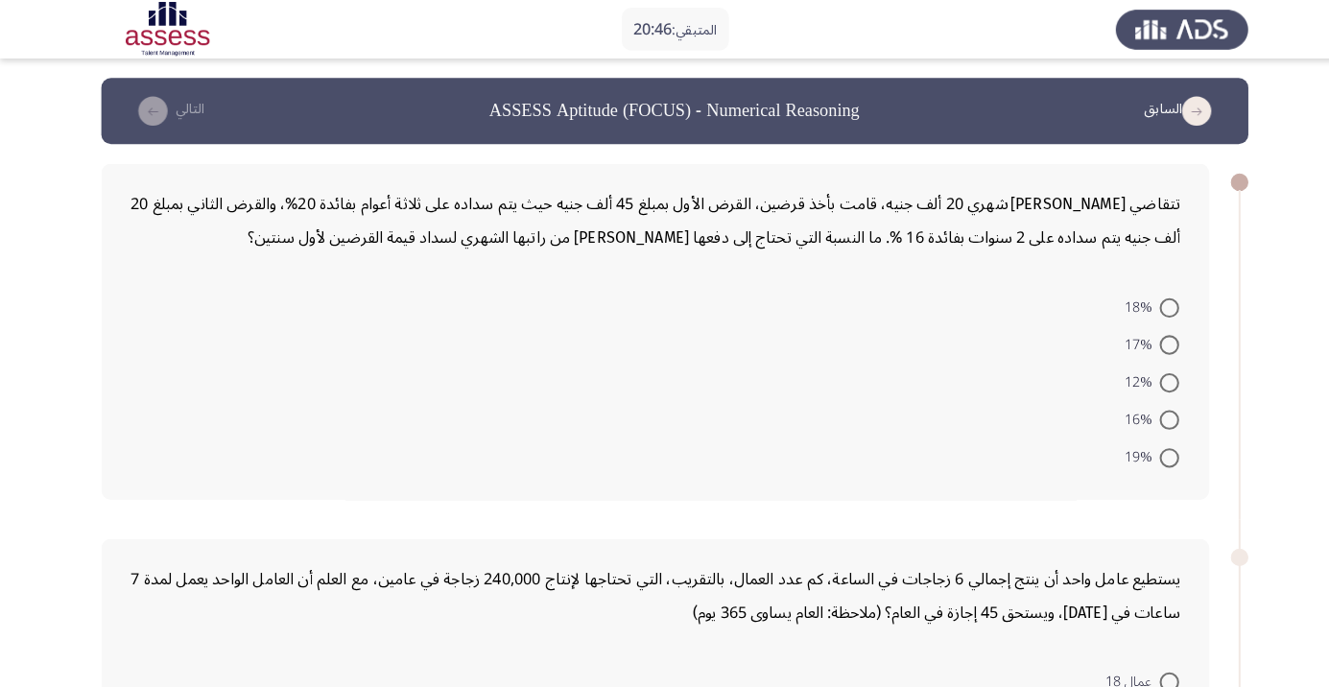
click at [1166, 113] on icon "load previous page" at bounding box center [1178, 109] width 29 height 29
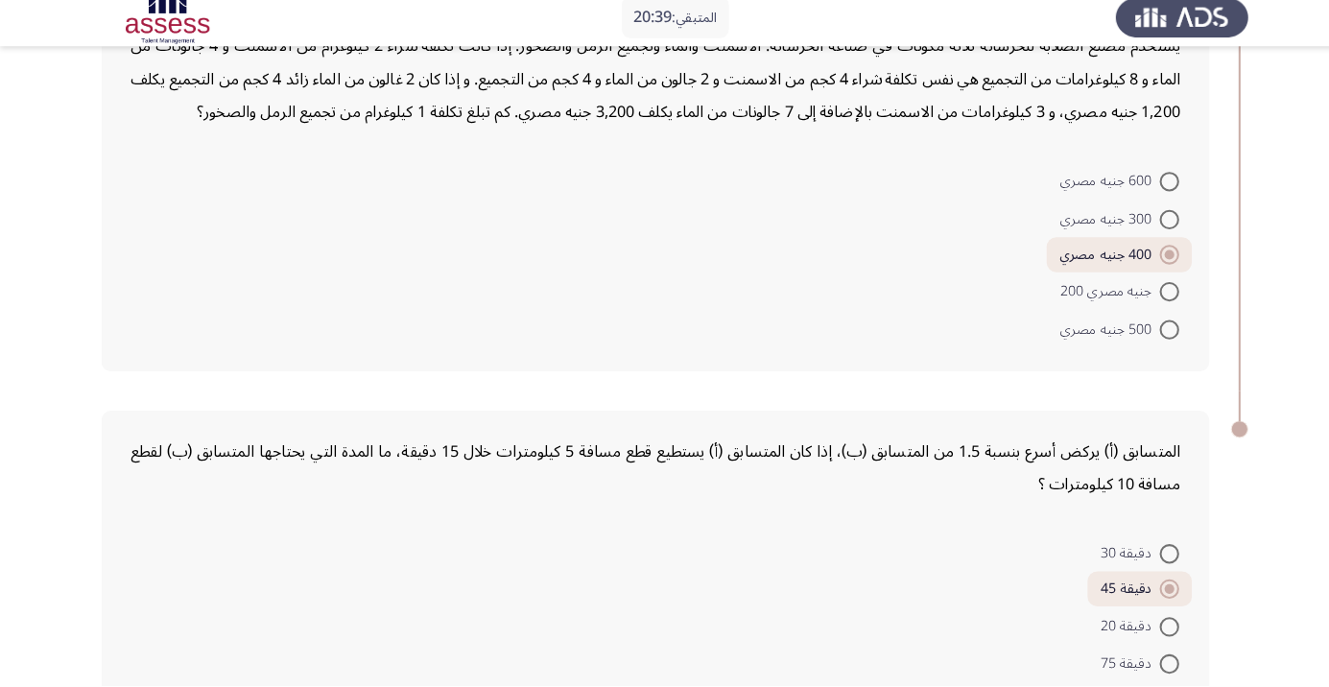
scroll to position [1303, 0]
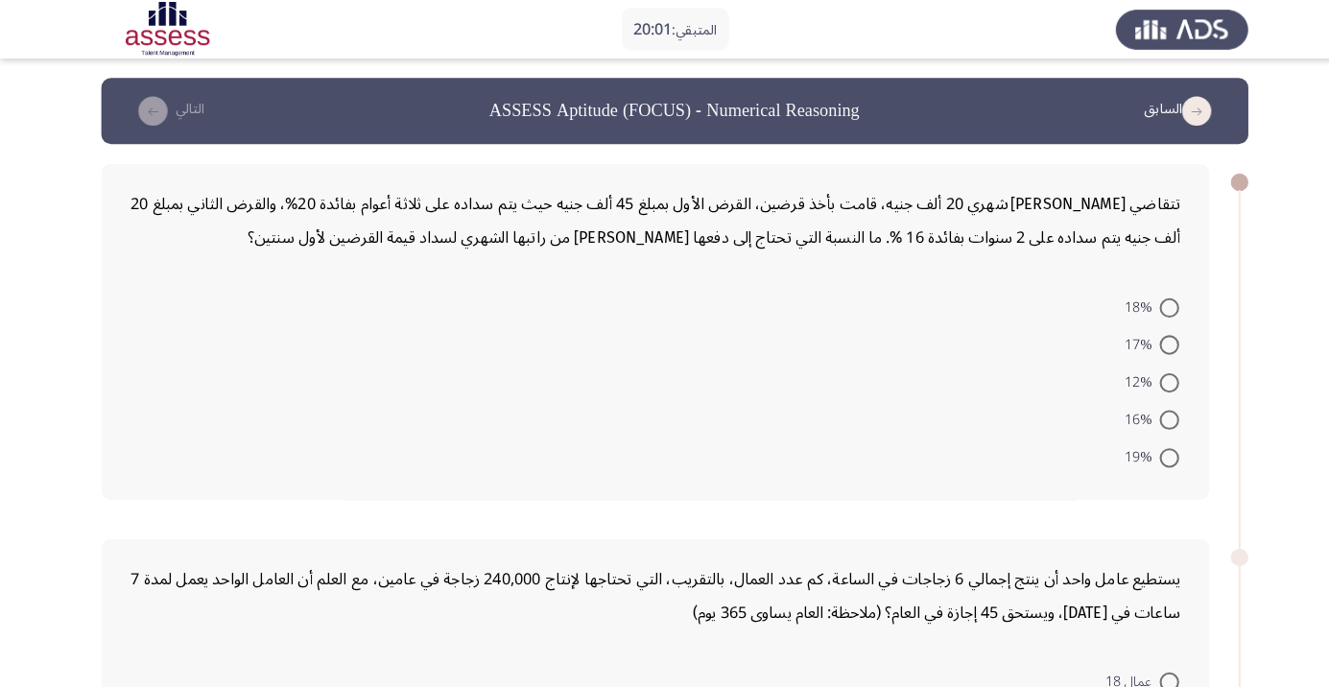
click at [730, 412] on form "18% 17% 12% 16% 19%" at bounding box center [645, 375] width 1033 height 185
click at [675, 463] on form "18% 17% 12% 16% 19%" at bounding box center [645, 375] width 1033 height 185
click at [1151, 301] on span at bounding box center [1150, 303] width 19 height 19
click at [1151, 301] on input "18%" at bounding box center [1150, 303] width 19 height 19
radio input "true"
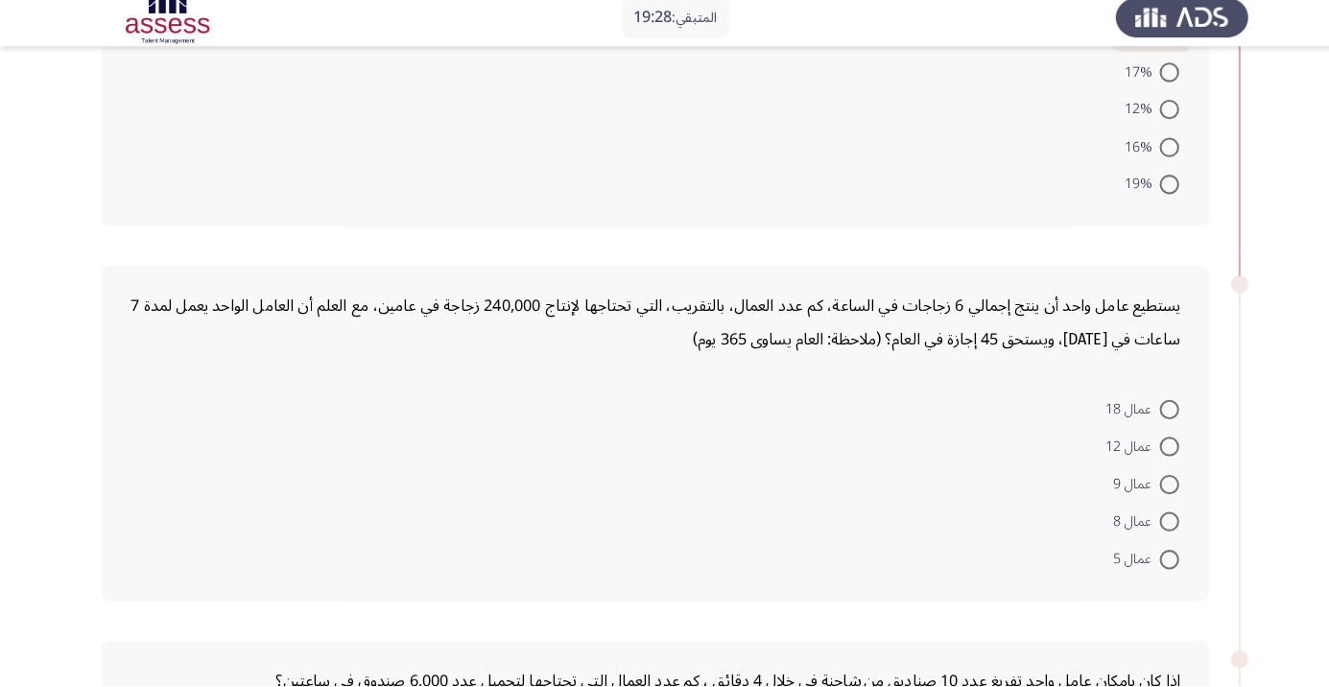
scroll to position [261, 0]
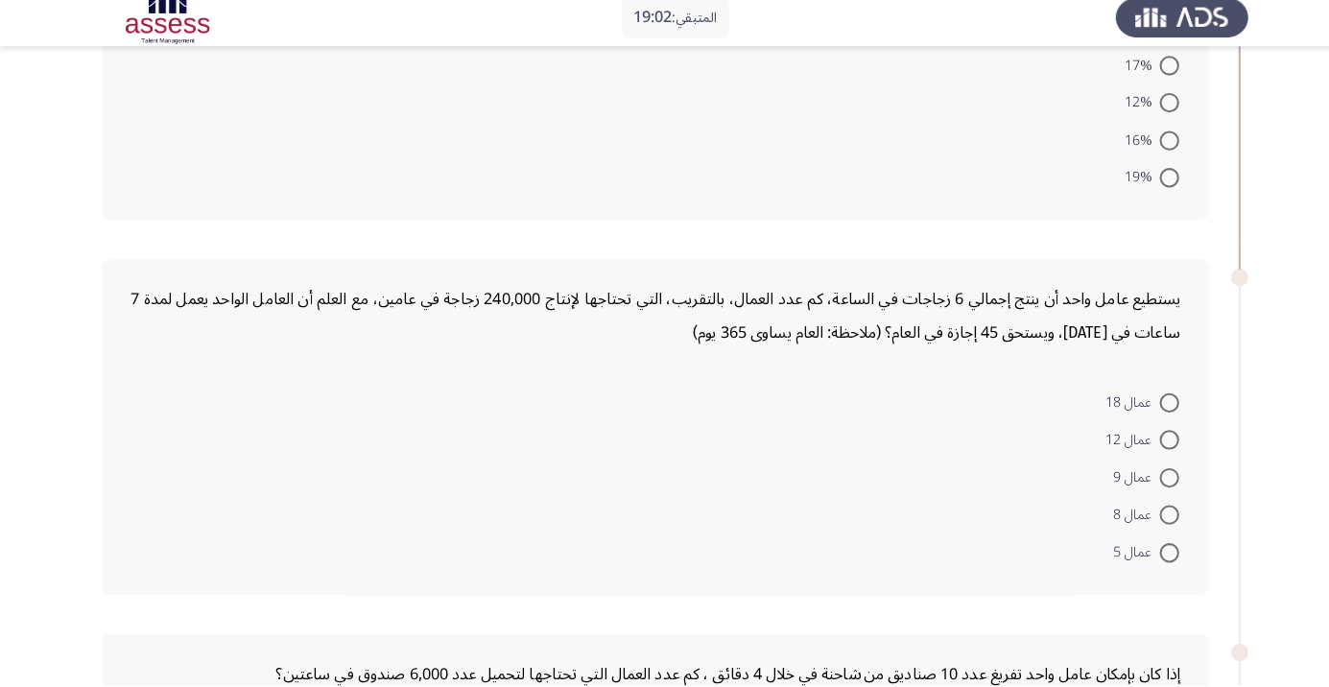
click at [361, 491] on form "عمال 18 عمال 12 عمال 9 عمال 8 عمال 5" at bounding box center [645, 480] width 1033 height 185
click at [331, 491] on form "عمال 18 عمال 12 عمال 9 عمال 8 عمال 5" at bounding box center [645, 480] width 1033 height 185
click at [285, 416] on form "عمال 18 عمال 12 عمال 9 عمال 8 عمال 5" at bounding box center [645, 480] width 1033 height 185
click at [276, 428] on form "عمال 18 عمال 12 عمال 9 عمال 8 عمال 5" at bounding box center [645, 480] width 1033 height 185
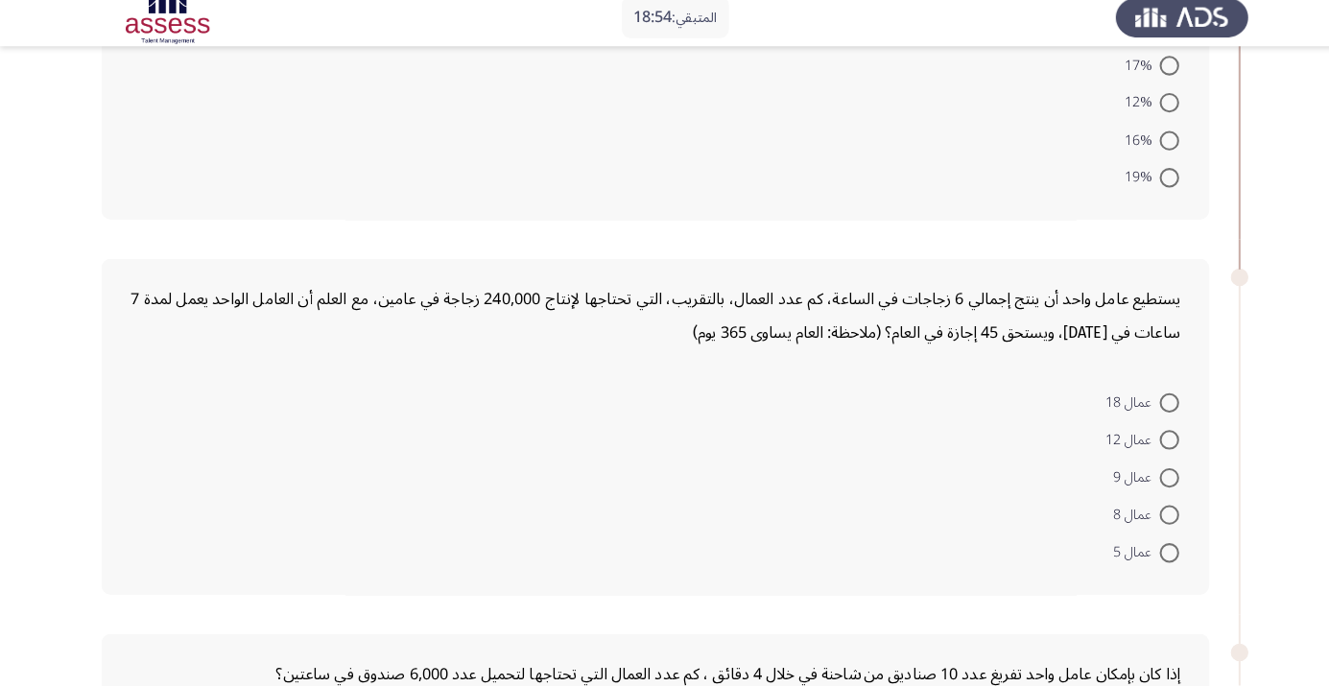
click at [289, 412] on form "عمال 18 عمال 12 عمال 9 عمال 8 عمال 5" at bounding box center [645, 480] width 1033 height 185
click at [291, 418] on form "عمال 18 عمال 12 عمال 9 عمال 8 عمال 5" at bounding box center [645, 480] width 1033 height 185
click at [294, 435] on form "عمال 18 عمال 12 عمال 9 عمال 8 عمال 5" at bounding box center [645, 480] width 1033 height 185
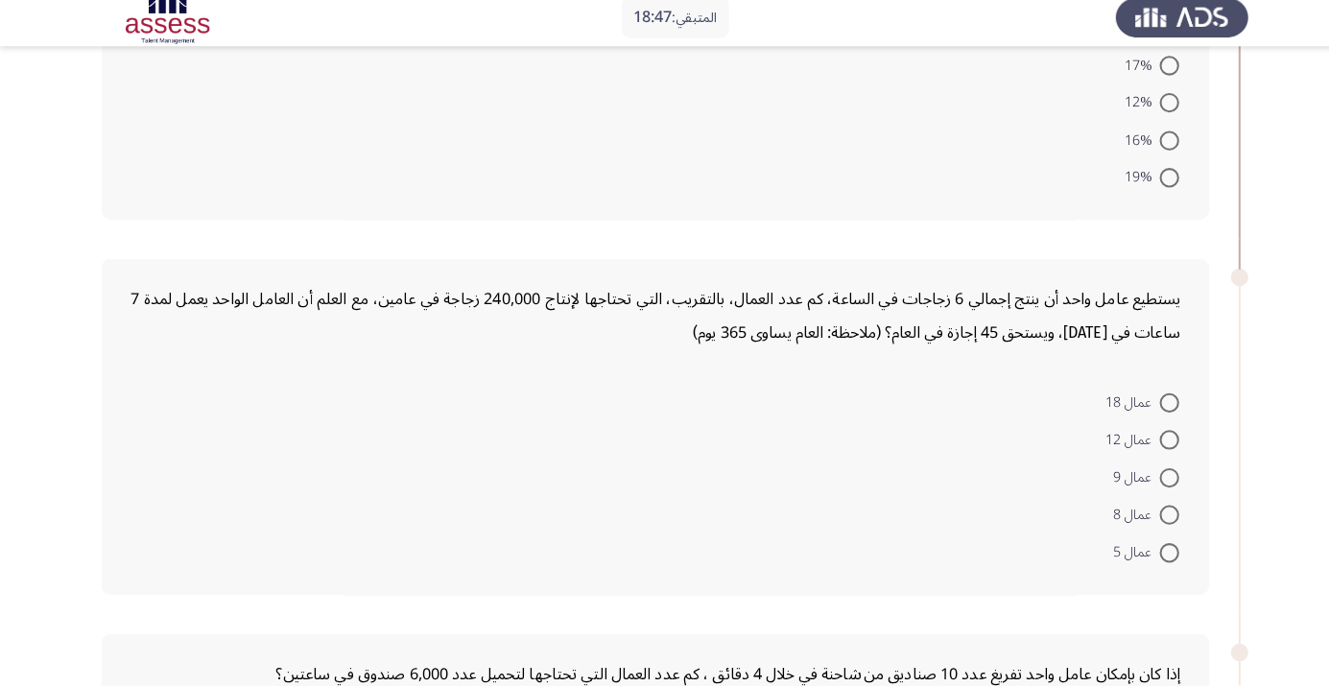
click at [298, 418] on form "عمال 18 عمال 12 عمال 9 عمال 8 عمال 5" at bounding box center [645, 480] width 1033 height 185
click at [294, 422] on form "عمال 18 عمال 12 عمال 9 عمال 8 عمال 5" at bounding box center [645, 480] width 1033 height 185
click at [300, 421] on form "عمال 18 عمال 12 عمال 9 عمال 8 عمال 5" at bounding box center [645, 480] width 1033 height 185
click at [307, 420] on form "عمال 18 عمال 12 عمال 9 عمال 8 عمال 5" at bounding box center [645, 480] width 1033 height 185
click at [310, 424] on form "عمال 18 عمال 12 عمال 9 عمال 8 عمال 5" at bounding box center [645, 480] width 1033 height 185
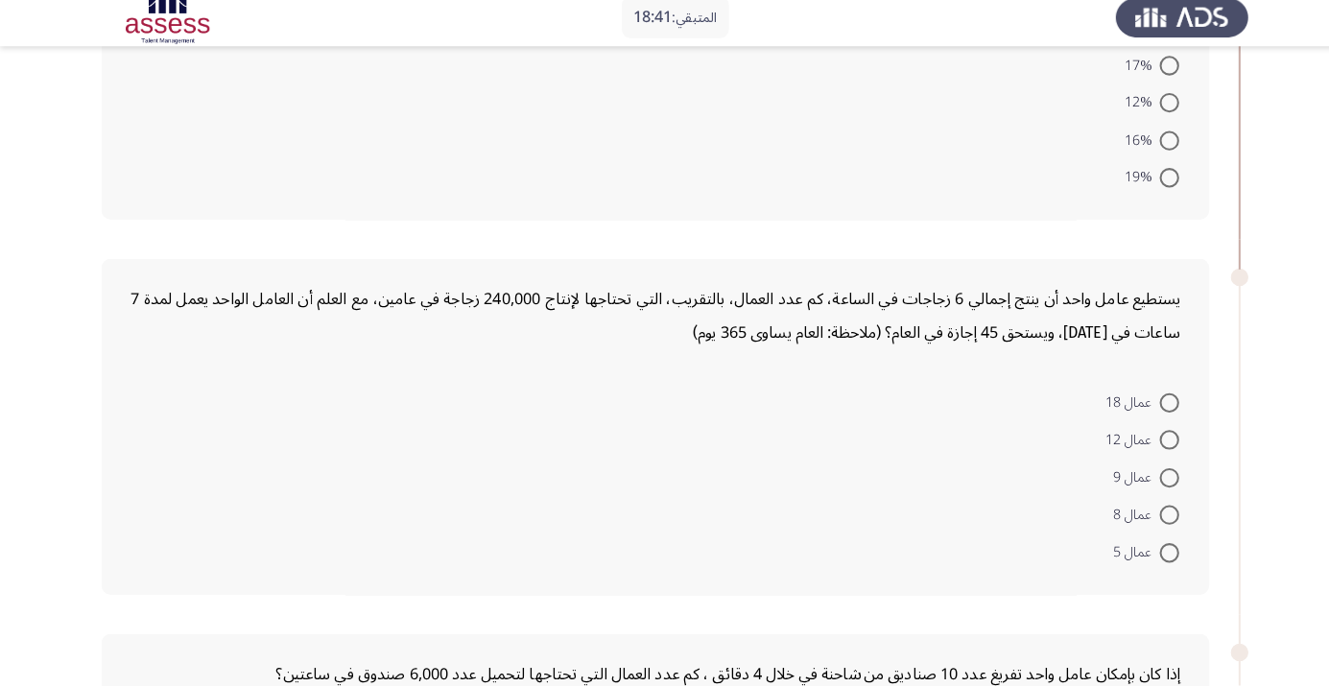
click at [302, 429] on form "عمال 18 عمال 12 عمال 9 عمال 8 عمال 5" at bounding box center [645, 480] width 1033 height 185
click at [292, 422] on form "عمال 18 عمال 12 عمال 9 عمال 8 عمال 5" at bounding box center [645, 480] width 1033 height 185
click at [297, 414] on form "عمال 18 عمال 12 عمال 9 عمال 8 عمال 5" at bounding box center [645, 480] width 1033 height 185
click at [297, 423] on form "عمال 18 عمال 12 عمال 9 عمال 8 عمال 5" at bounding box center [645, 480] width 1033 height 185
click at [292, 435] on form "عمال 18 عمال 12 عمال 9 عمال 8 عمال 5" at bounding box center [645, 480] width 1033 height 185
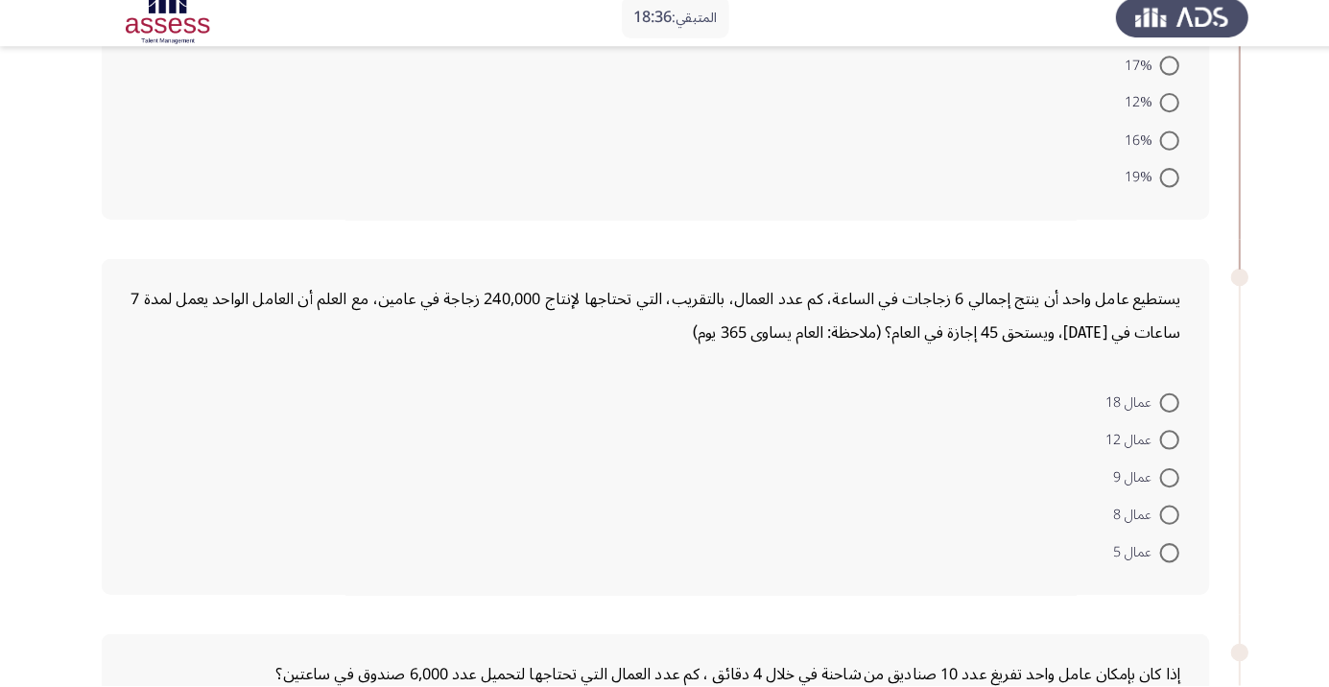
click at [283, 435] on form "عمال 18 عمال 12 عمال 9 عمال 8 عمال 5" at bounding box center [645, 480] width 1033 height 185
click at [285, 427] on form "عمال 18 عمال 12 عمال 9 عمال 8 عمال 5" at bounding box center [645, 480] width 1033 height 185
click at [287, 434] on form "عمال 18 عمال 12 عمال 9 عمال 8 عمال 5" at bounding box center [645, 480] width 1033 height 185
click at [284, 455] on form "عمال 18 عمال 12 عمال 9 عمال 8 عمال 5" at bounding box center [645, 480] width 1033 height 185
click at [289, 441] on form "عمال 18 عمال 12 عمال 9 عمال 8 عمال 5" at bounding box center [645, 480] width 1033 height 185
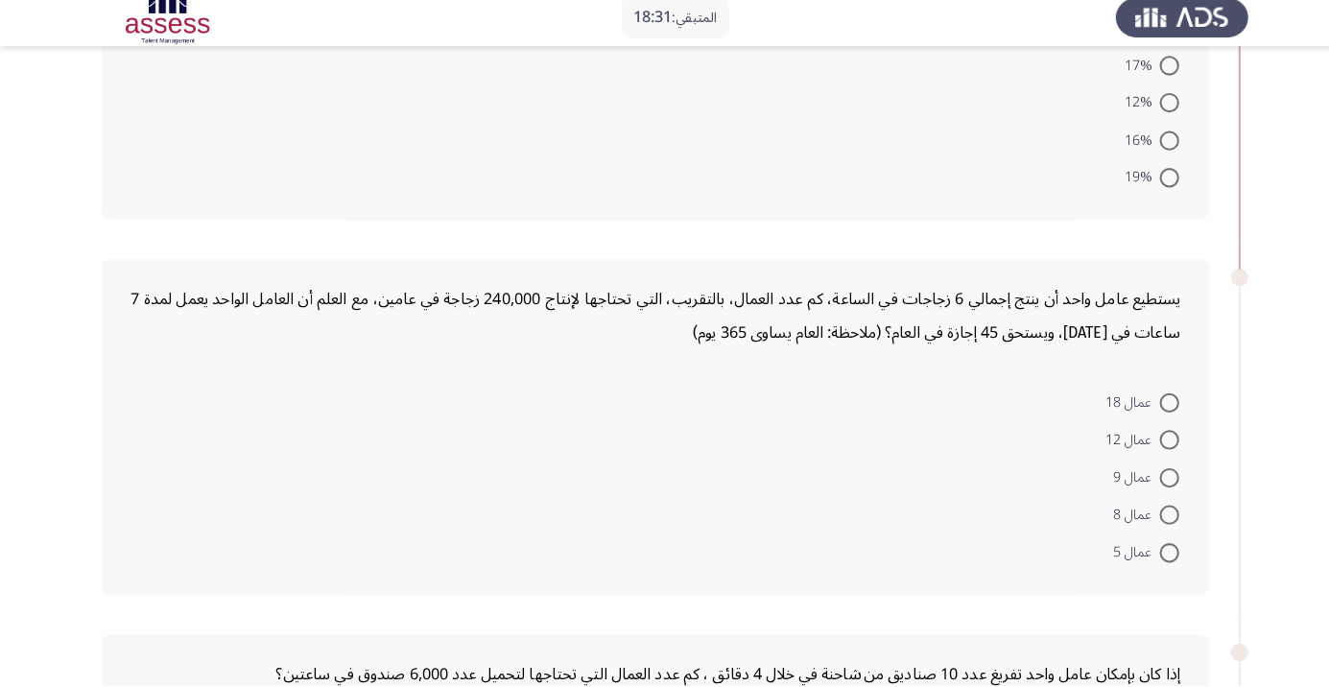
click at [289, 441] on form "عمال 18 عمال 12 عمال 9 عمال 8 عمال 5" at bounding box center [645, 480] width 1033 height 185
click at [288, 441] on form "عمال 18 عمال 12 عمال 9 عمال 8 عمال 5" at bounding box center [645, 480] width 1033 height 185
click at [287, 434] on form "عمال 18 عمال 12 عمال 9 عمال 8 عمال 5" at bounding box center [645, 480] width 1033 height 185
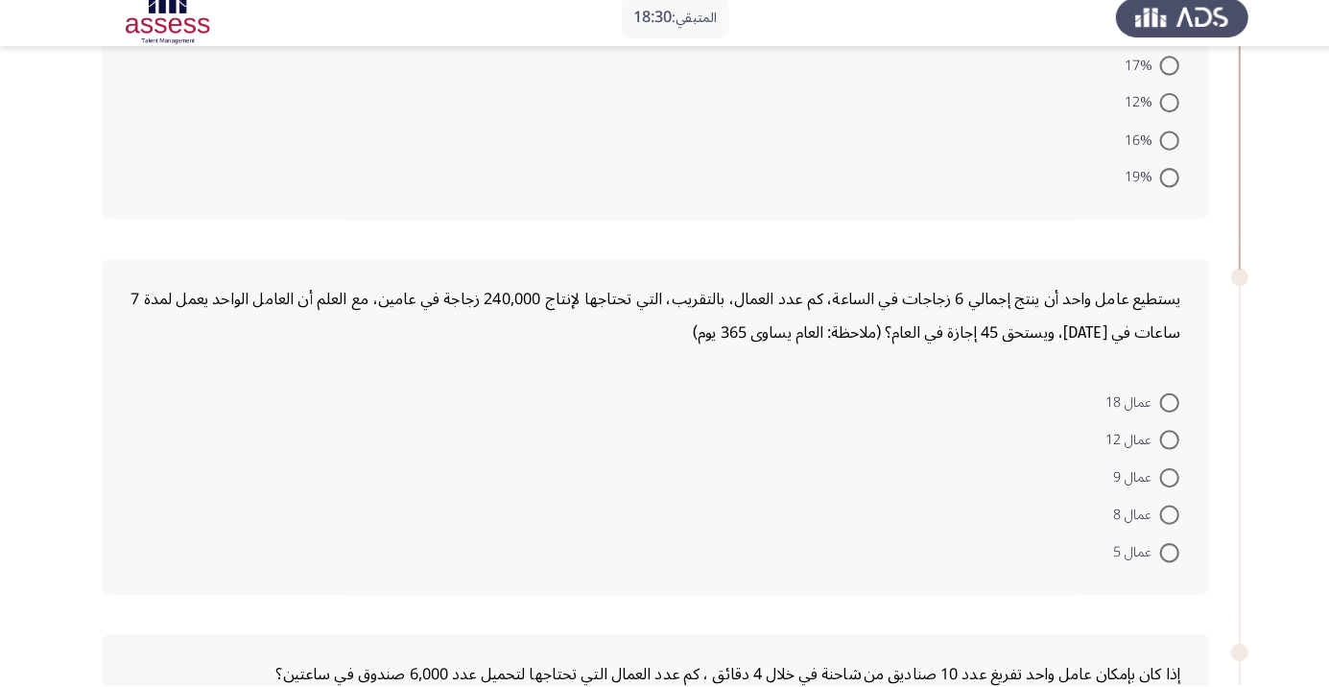
click at [293, 425] on form "عمال 18 عمال 12 عمال 9 عمال 8 عمال 5" at bounding box center [645, 480] width 1033 height 185
click at [294, 434] on form "عمال 18 عمال 12 عمال 9 عمال 8 عمال 5" at bounding box center [645, 480] width 1033 height 185
click at [294, 435] on form "عمال 18 عمال 12 عمال 9 عمال 8 عمال 5" at bounding box center [645, 480] width 1033 height 185
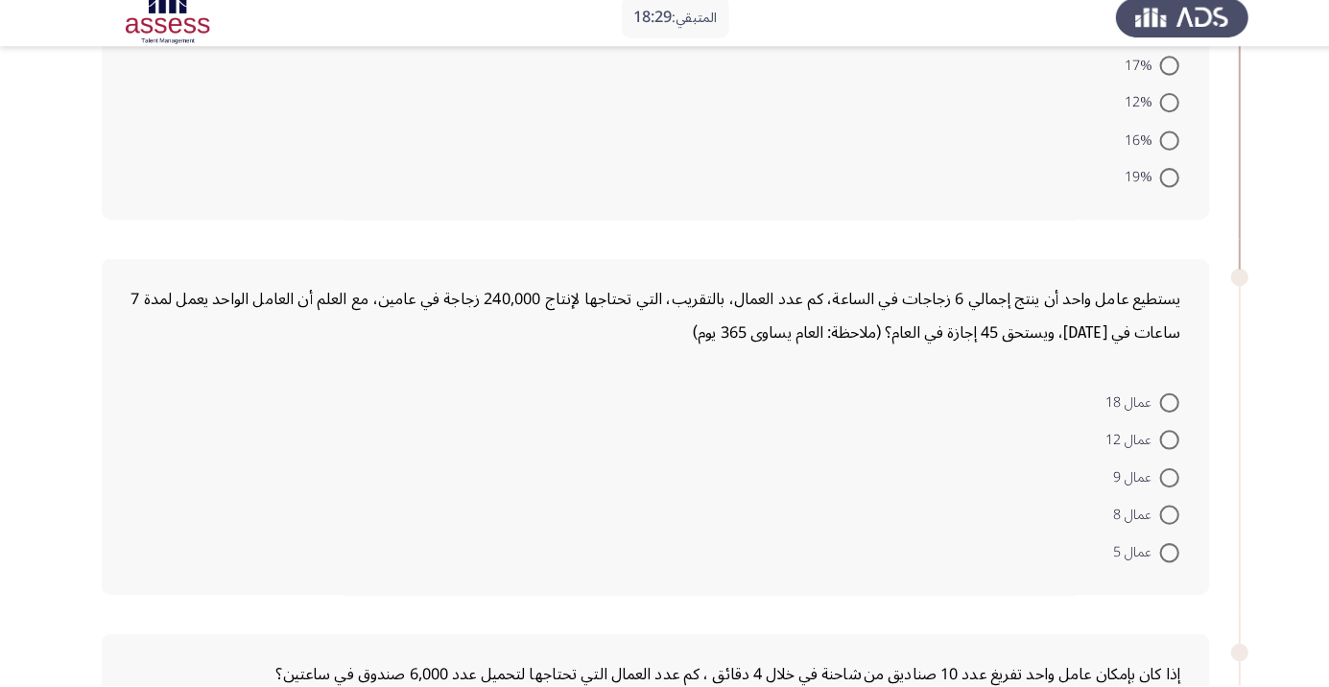
click at [294, 435] on form "عمال 18 عمال 12 عمال 9 عمال 8 عمال 5" at bounding box center [645, 480] width 1033 height 185
click at [295, 435] on form "عمال 18 عمال 12 عمال 9 عمال 8 عمال 5" at bounding box center [645, 480] width 1033 height 185
click at [299, 441] on form "عمال 18 عمال 12 عمال 9 عمال 8 عمال 5" at bounding box center [645, 480] width 1033 height 185
click at [294, 452] on form "عمال 18 عمال 12 عمال 9 عمال 8 عمال 5" at bounding box center [645, 480] width 1033 height 185
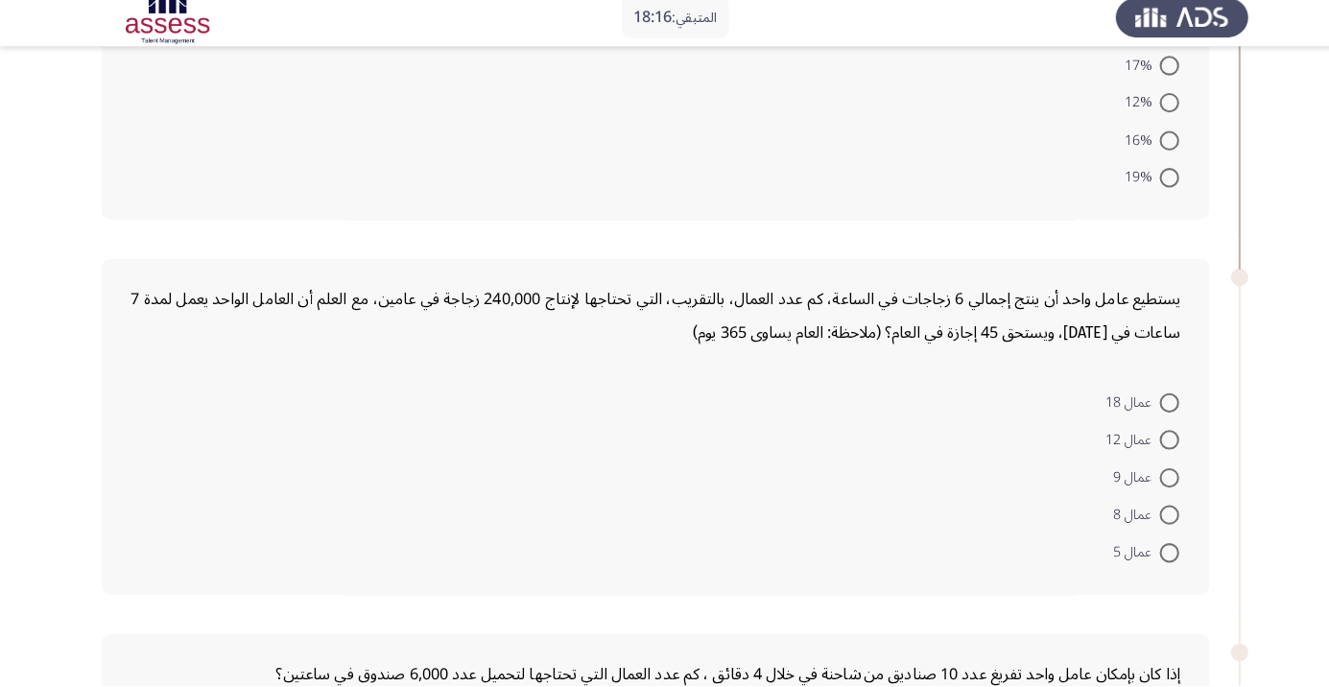
click at [294, 443] on form "عمال 18 عمال 12 عمال 9 عمال 8 عمال 5" at bounding box center [645, 480] width 1033 height 185
click at [280, 456] on form "عمال 18 عمال 12 عمال 9 عمال 8 عمال 5" at bounding box center [645, 480] width 1033 height 185
click at [281, 456] on form "عمال 18 عمال 12 عمال 9 عمال 8 عمال 5" at bounding box center [645, 480] width 1033 height 185
click at [274, 465] on form "عمال 18 عمال 12 عمال 9 عمال 8 عمال 5" at bounding box center [645, 480] width 1033 height 185
click at [273, 465] on form "عمال 18 عمال 12 عمال 9 عمال 8 عمال 5" at bounding box center [645, 480] width 1033 height 185
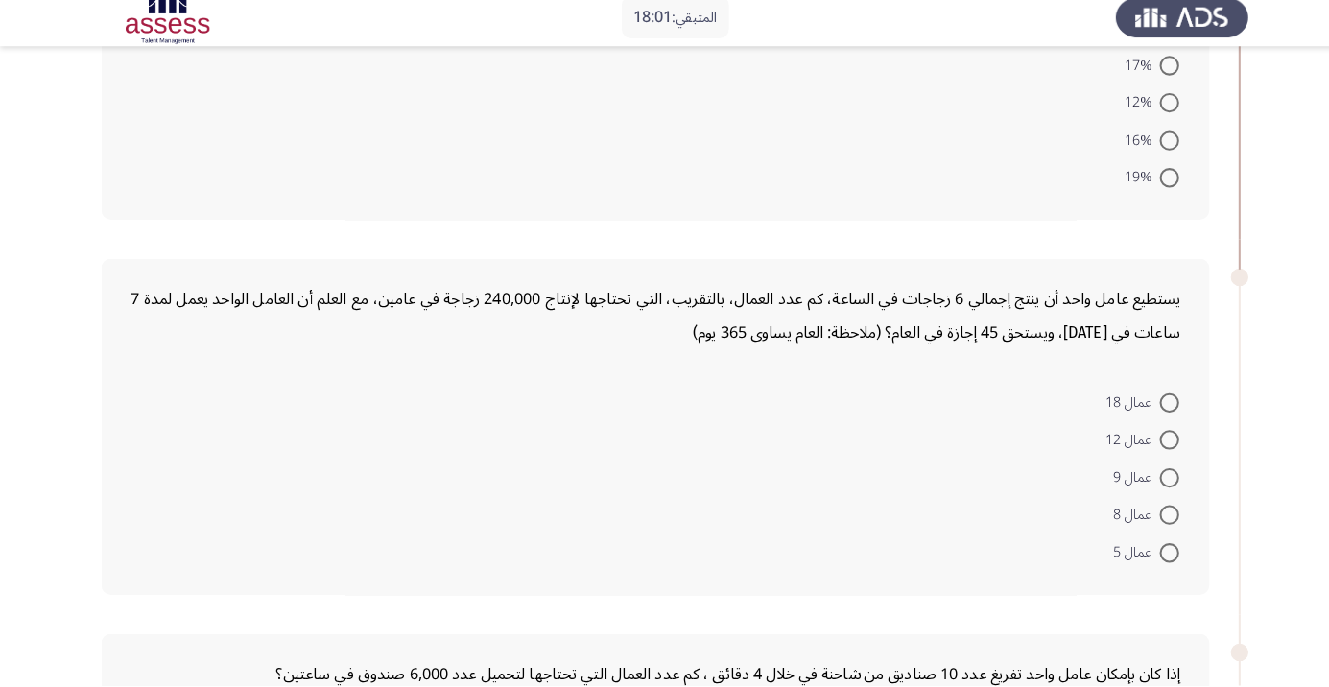
click at [273, 465] on form "عمال 18 عمال 12 عمال 9 عمال 8 عمال 5" at bounding box center [645, 480] width 1033 height 185
click at [274, 465] on form "عمال 18 عمال 12 عمال 9 عمال 8 عمال 5" at bounding box center [645, 480] width 1033 height 185
click at [277, 457] on form "عمال 18 عمال 12 عمال 9 عمال 8 عمال 5" at bounding box center [645, 480] width 1033 height 185
click at [274, 464] on form "عمال 18 عمال 12 عمال 9 عمال 8 عمال 5" at bounding box center [645, 480] width 1033 height 185
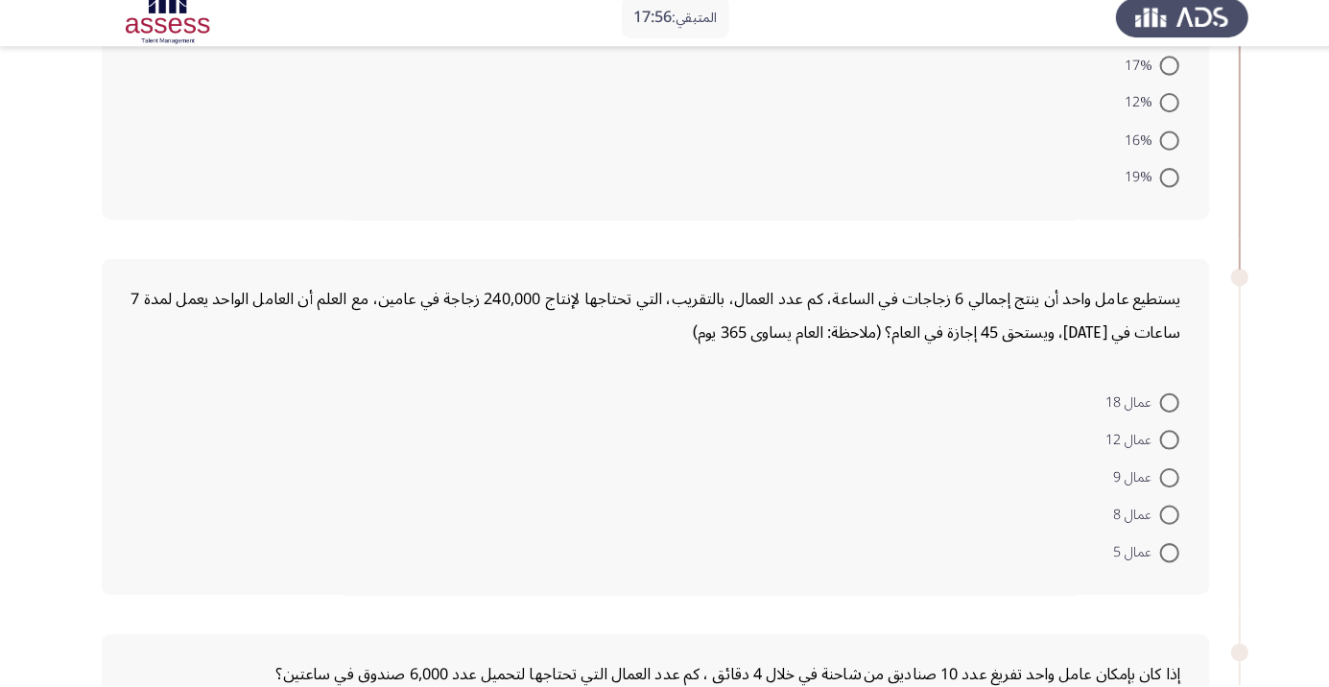
click at [274, 465] on form "عمال 18 عمال 12 عمال 9 عمال 8 عمال 5" at bounding box center [645, 480] width 1033 height 185
click at [275, 474] on form "عمال 18 عمال 12 عمال 9 عمال 8 عمال 5" at bounding box center [645, 480] width 1033 height 185
click at [279, 466] on form "عمال 18 عمال 12 عمال 9 عمال 8 عمال 5" at bounding box center [645, 480] width 1033 height 185
click at [279, 467] on form "عمال 18 عمال 12 عمال 9 عمال 8 عمال 5" at bounding box center [645, 480] width 1033 height 185
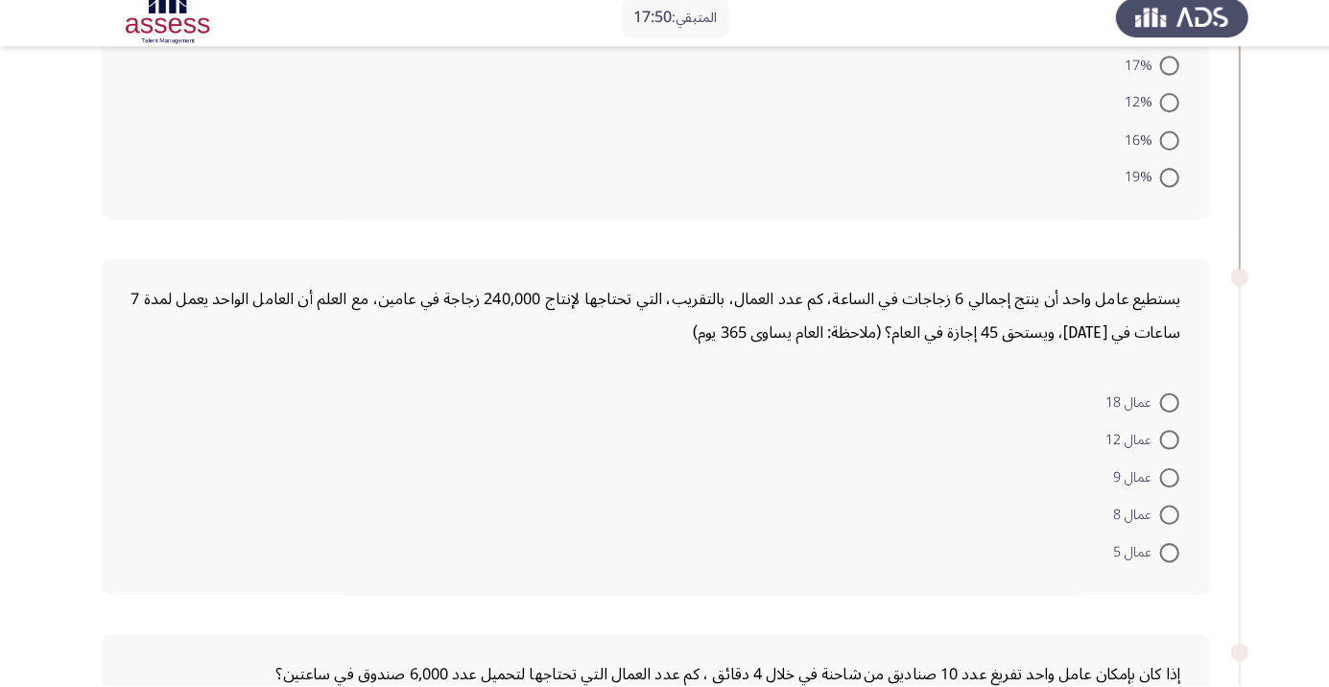
click at [294, 483] on form "عمال 18 عمال 12 عمال 9 عمال 8 عمال 5" at bounding box center [645, 480] width 1033 height 185
click at [294, 482] on form "عمال 18 عمال 12 عمال 9 عمال 8 عمال 5" at bounding box center [645, 480] width 1033 height 185
click at [284, 474] on form "عمال 18 عمال 12 عمال 9 عمال 8 عمال 5" at bounding box center [645, 480] width 1033 height 185
click at [284, 465] on form "عمال 18 عمال 12 عمال 9 عمال 8 عمال 5" at bounding box center [645, 480] width 1033 height 185
click at [284, 466] on form "عمال 18 عمال 12 عمال 9 عمال 8 عمال 5" at bounding box center [645, 480] width 1033 height 185
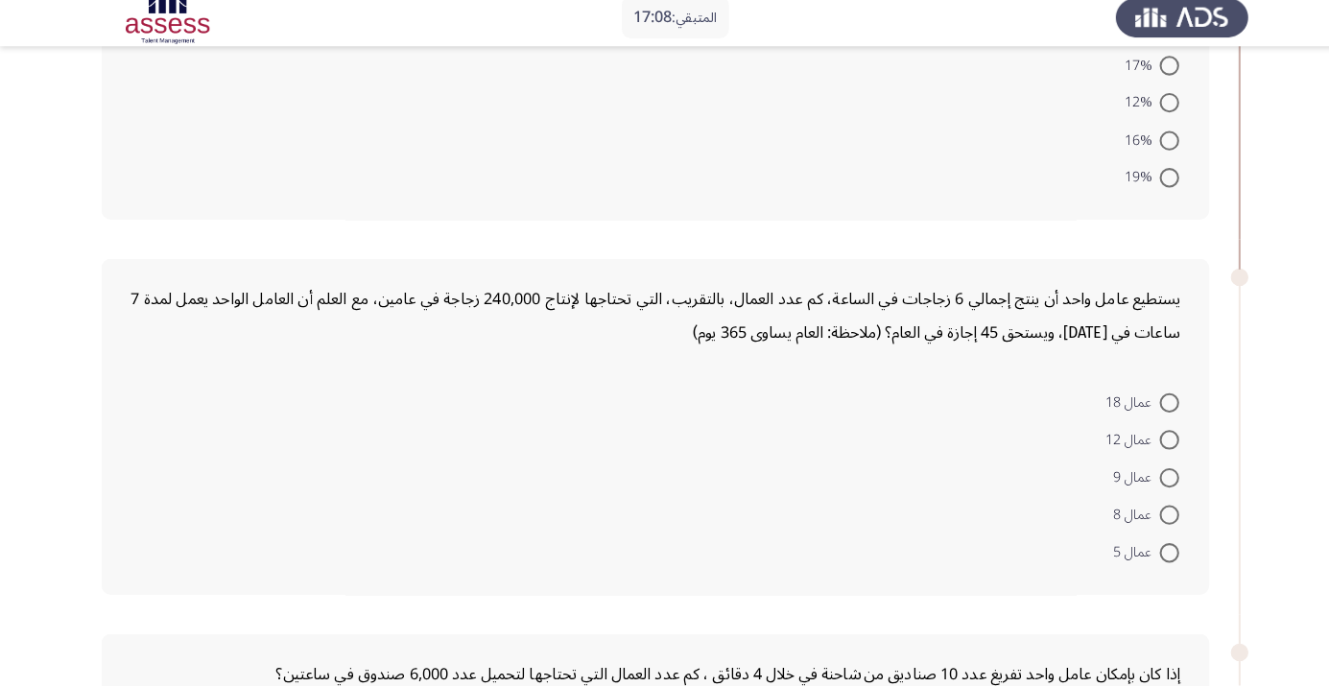
click at [269, 466] on form "عمال 18 عمال 12 عمال 9 عمال 8 عمال 5" at bounding box center [645, 480] width 1033 height 185
click at [271, 459] on form "عمال 18 عمال 12 عمال 9 عمال 8 عمال 5" at bounding box center [645, 480] width 1033 height 185
click at [281, 489] on form "عمال 18 عمال 12 عمال 9 عمال 8 عمال 5" at bounding box center [645, 480] width 1033 height 185
click at [290, 486] on form "عمال 18 عمال 12 عمال 9 عمال 8 عمال 5" at bounding box center [645, 480] width 1033 height 185
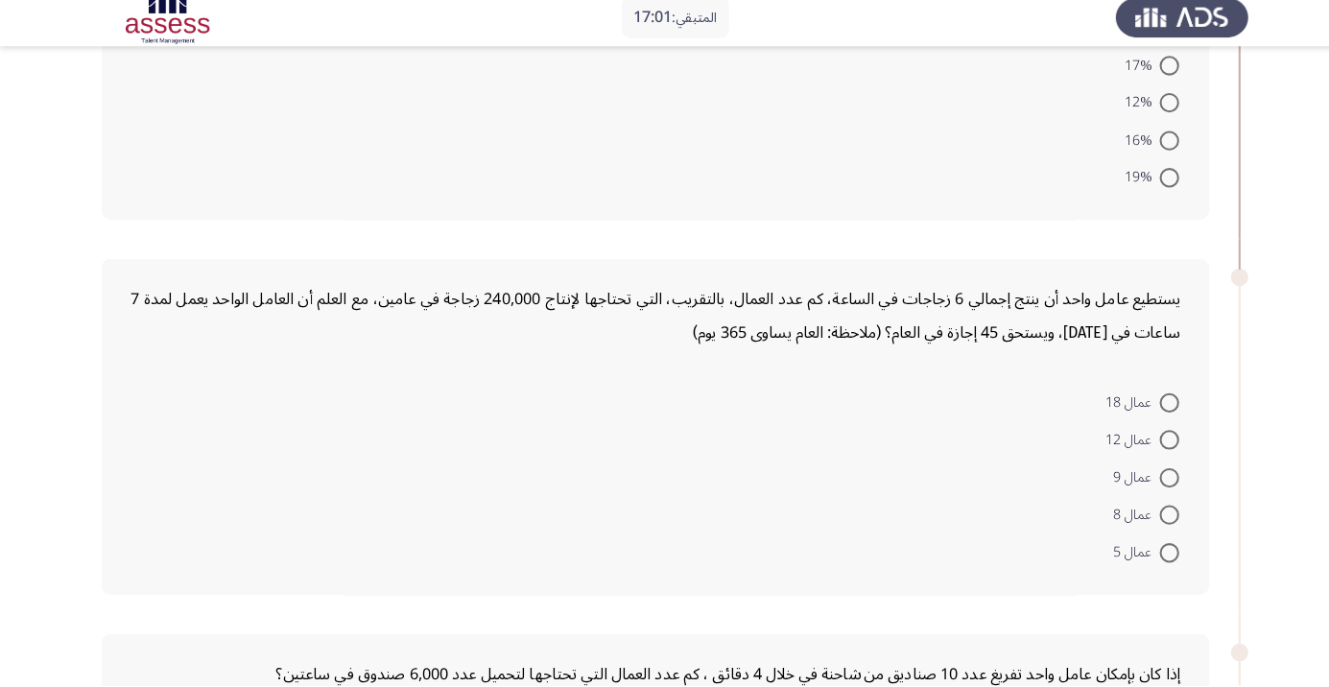
click at [289, 494] on form "عمال 18 عمال 12 عمال 9 عمال 8 عمال 5" at bounding box center [645, 480] width 1033 height 185
click at [286, 494] on form "عمال 18 عمال 12 عمال 9 عمال 8 عمال 5" at bounding box center [645, 480] width 1033 height 185
click at [290, 499] on form "عمال 18 عمال 12 عمال 9 عمال 8 عمال 5" at bounding box center [645, 480] width 1033 height 185
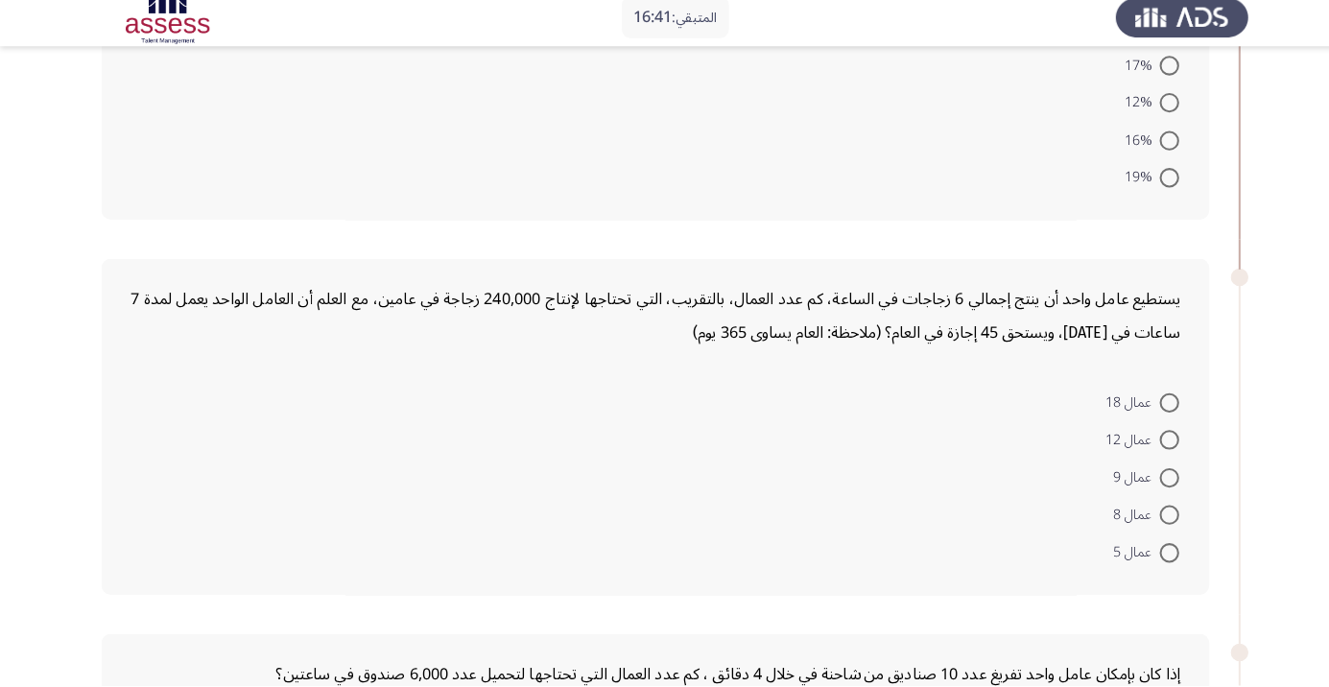
click at [248, 502] on form "عمال 18 عمال 12 عمال 9 عمال 8 عمال 5" at bounding box center [645, 480] width 1033 height 185
click at [1151, 444] on span at bounding box center [1150, 444] width 19 height 19
click at [1151, 444] on input "عمال 12" at bounding box center [1150, 444] width 19 height 19
radio input "true"
click at [1151, 515] on span at bounding box center [1150, 516] width 19 height 19
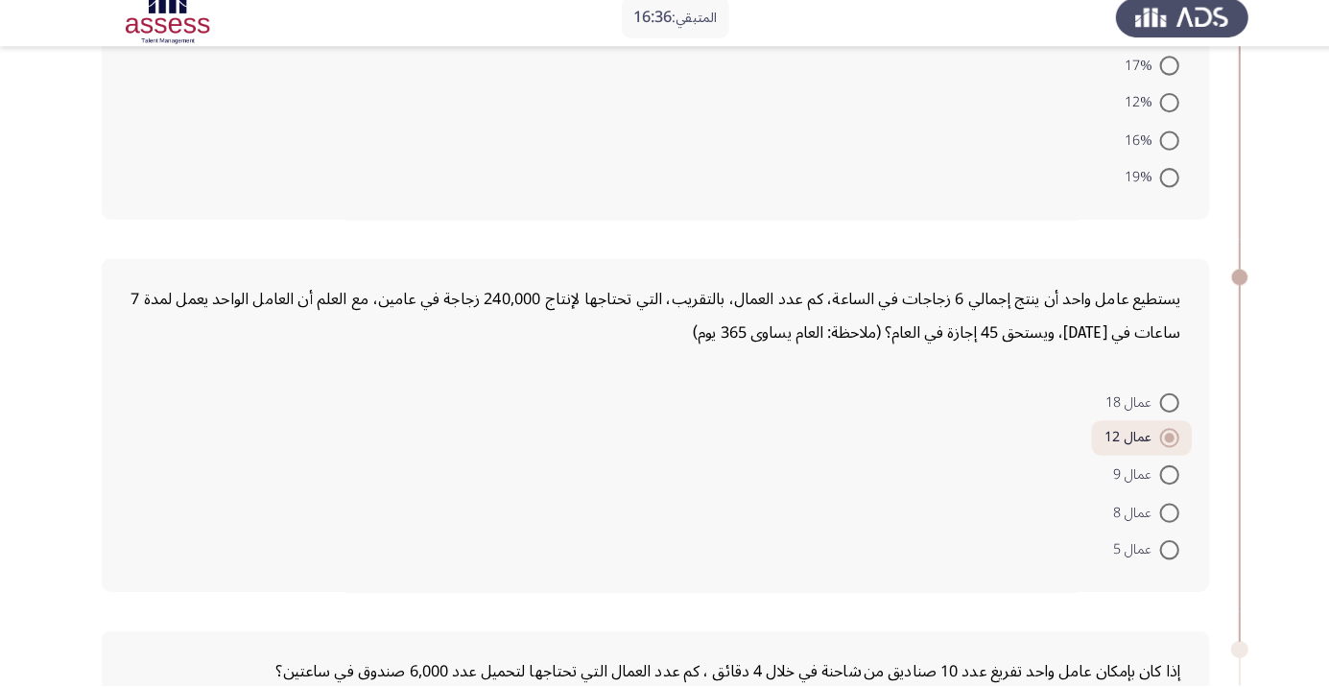
click at [1151, 515] on input "عمال 8" at bounding box center [1150, 516] width 19 height 19
radio input "true"
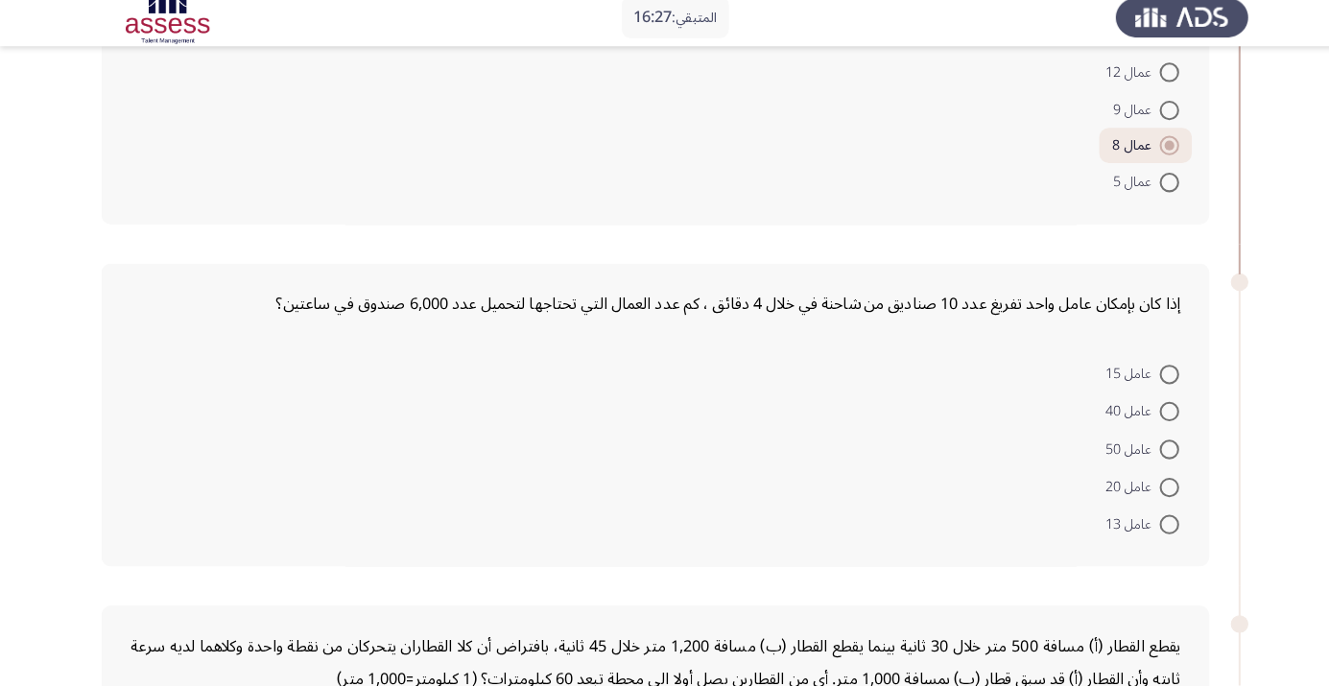
scroll to position [639, 0]
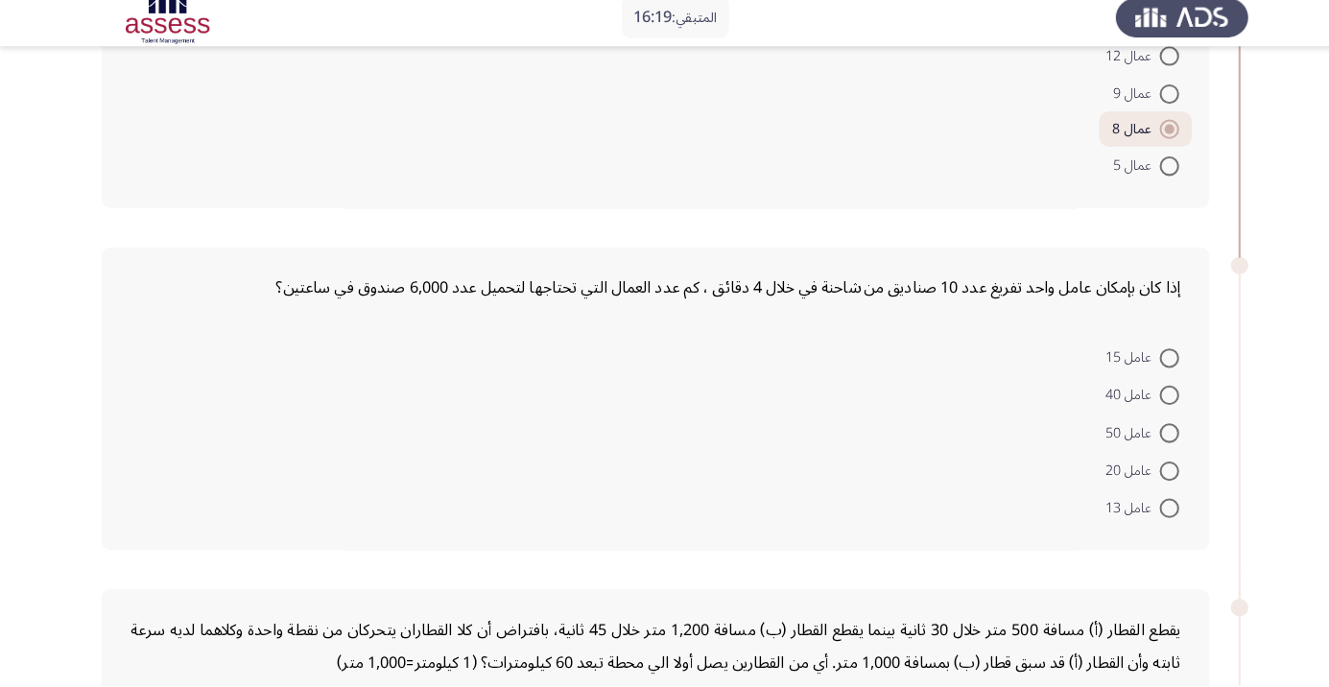
click at [278, 469] on form "عامل 15 عامل 40 عامل 50 عامل 20 عامل 13" at bounding box center [645, 436] width 1033 height 185
click at [264, 496] on form "عامل 15 عامل 40 عامل 50 عامل 20 عامل 13" at bounding box center [645, 436] width 1033 height 185
click at [265, 495] on form "عامل 15 عامل 40 عامل 50 عامل 20 عامل 13" at bounding box center [645, 436] width 1033 height 185
click at [255, 400] on form "عامل 15 عامل 40 عامل 50 عامل 20 عامل 13" at bounding box center [645, 436] width 1033 height 185
click at [256, 400] on form "عامل 15 عامل 40 عامل 50 عامل 20 عامل 13" at bounding box center [645, 436] width 1033 height 185
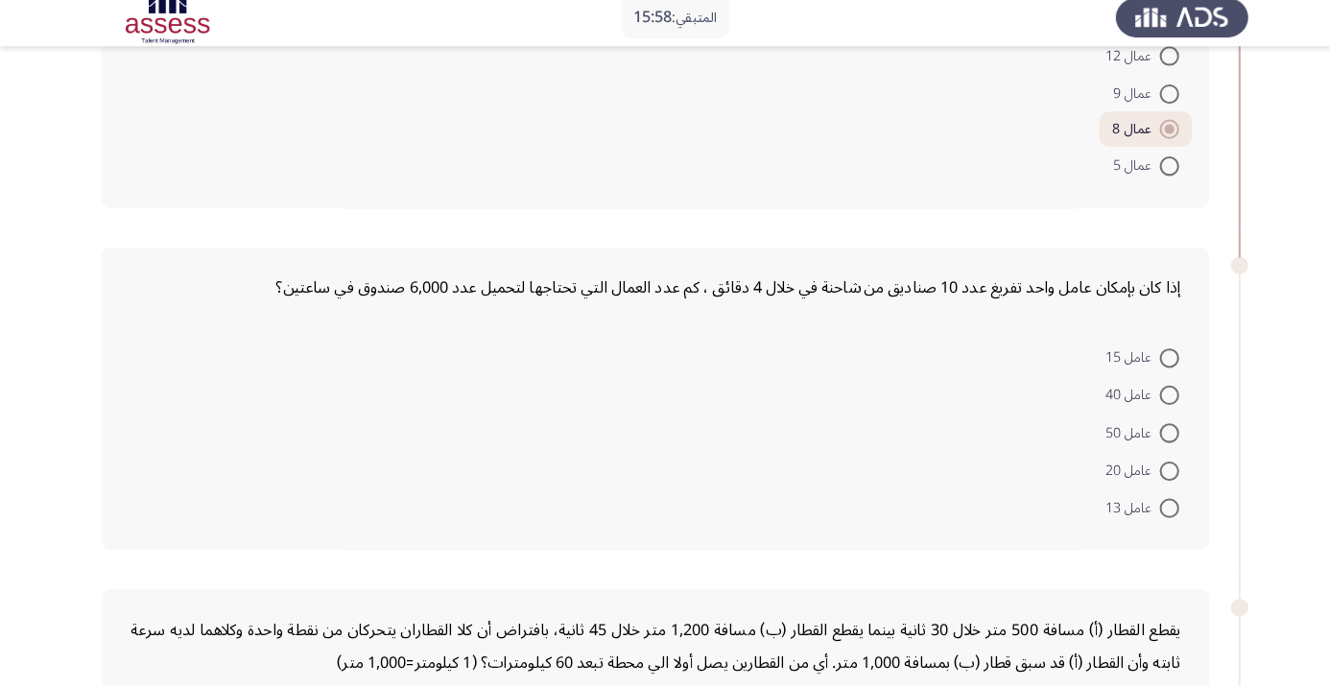
click at [254, 436] on form "عامل 15 عامل 40 عامل 50 عامل 20 عامل 13" at bounding box center [645, 436] width 1033 height 185
click at [253, 442] on form "عامل 15 عامل 40 عامل 50 عامل 20 عامل 13" at bounding box center [645, 436] width 1033 height 185
click at [272, 408] on form "عامل 15 عامل 40 عامل 50 عامل 20 عامل 13" at bounding box center [645, 436] width 1033 height 185
click at [268, 429] on form "عامل 15 عامل 40 عامل 50 عامل 20 عامل 13" at bounding box center [645, 436] width 1033 height 185
click at [268, 430] on form "عامل 15 عامل 40 عامل 50 عامل 20 عامل 13" at bounding box center [645, 436] width 1033 height 185
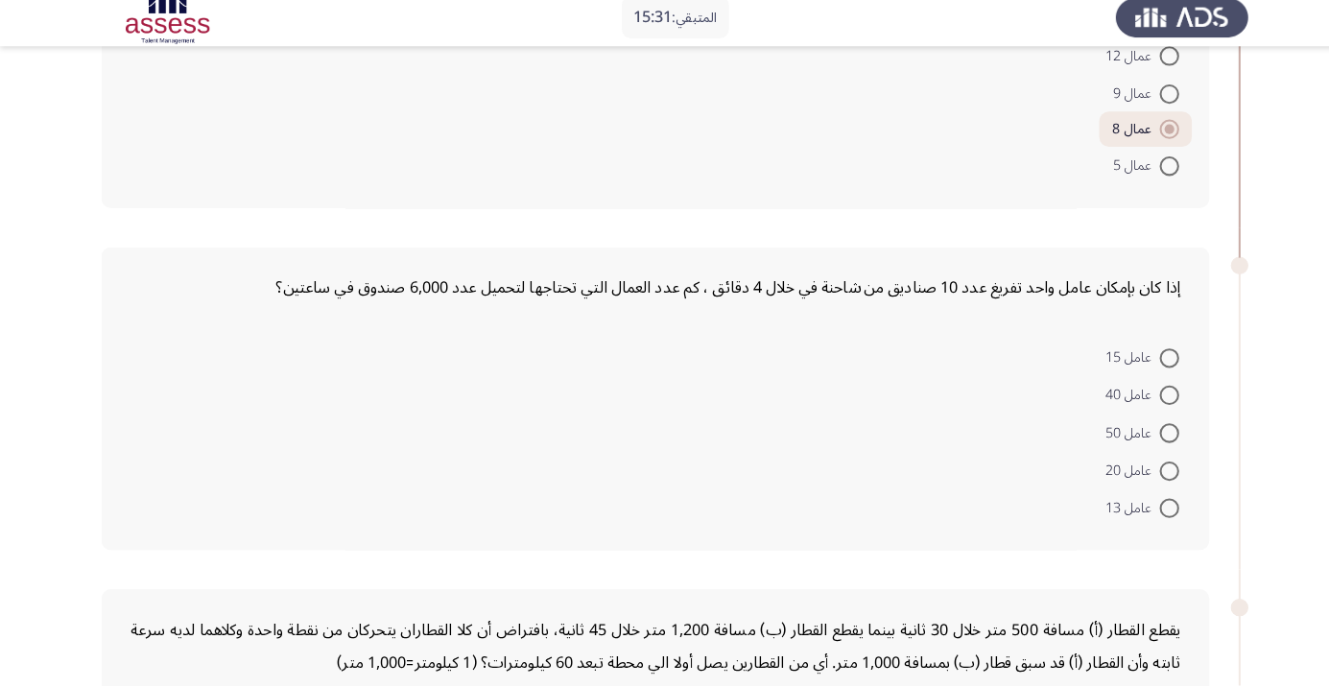
click at [262, 428] on form "عامل 15 عامل 40 عامل 50 عامل 20 عامل 13" at bounding box center [645, 436] width 1033 height 185
click at [263, 439] on form "عامل 15 عامل 40 عامل 50 عامل 20 عامل 13" at bounding box center [645, 436] width 1033 height 185
click at [265, 433] on form "عامل 15 عامل 40 عامل 50 عامل 20 عامل 13" at bounding box center [645, 436] width 1033 height 185
click at [268, 437] on form "عامل 15 عامل 40 عامل 50 عامل 20 عامل 13" at bounding box center [645, 436] width 1033 height 185
click at [254, 438] on form "عامل 15 عامل 40 عامل 50 عامل 20 عامل 13" at bounding box center [645, 436] width 1033 height 185
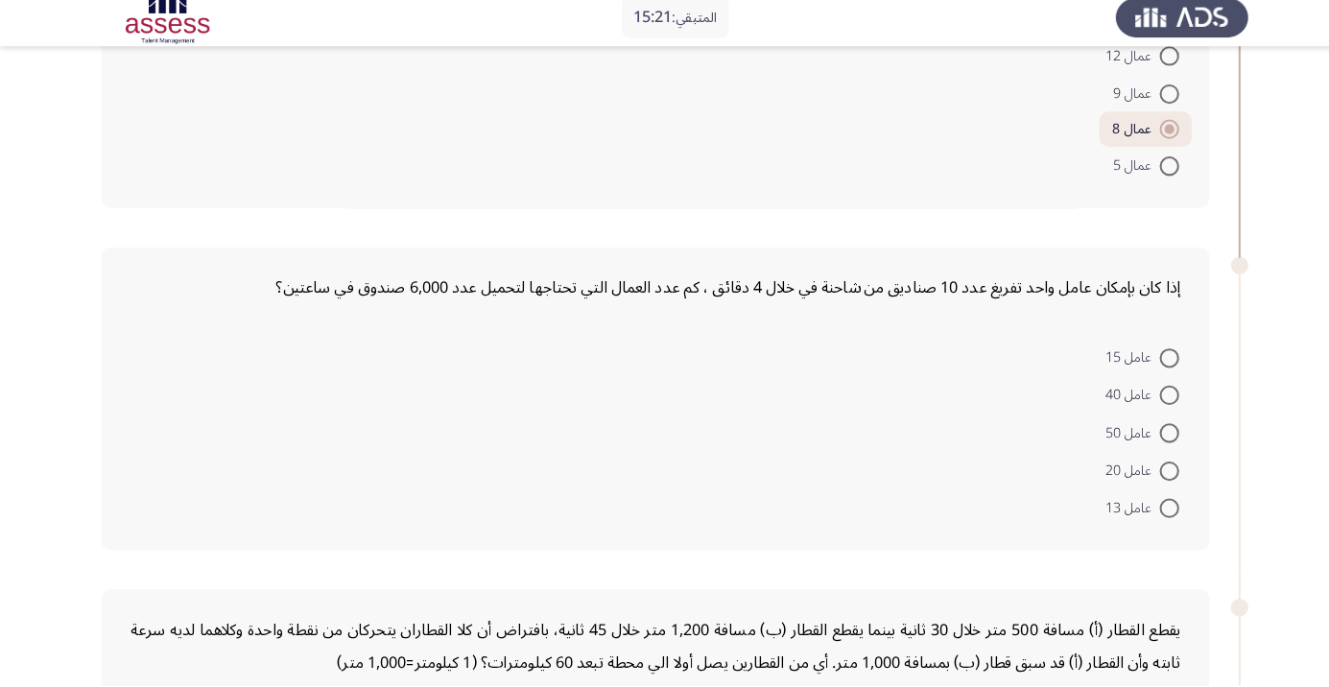
click at [257, 444] on form "عامل 15 عامل 40 عامل 50 عامل 20 عامل 13" at bounding box center [645, 436] width 1033 height 185
click at [254, 451] on form "عامل 15 عامل 40 عامل 50 عامل 20 عامل 13" at bounding box center [645, 436] width 1033 height 185
click at [257, 455] on form "عامل 15 عامل 40 عامل 50 عامل 20 عامل 13" at bounding box center [645, 436] width 1033 height 185
click at [257, 465] on form "عامل 15 عامل 40 عامل 50 عامل 20 عامل 13" at bounding box center [645, 436] width 1033 height 185
click at [255, 458] on form "عامل 15 عامل 40 عامل 50 عامل 20 عامل 13" at bounding box center [645, 436] width 1033 height 185
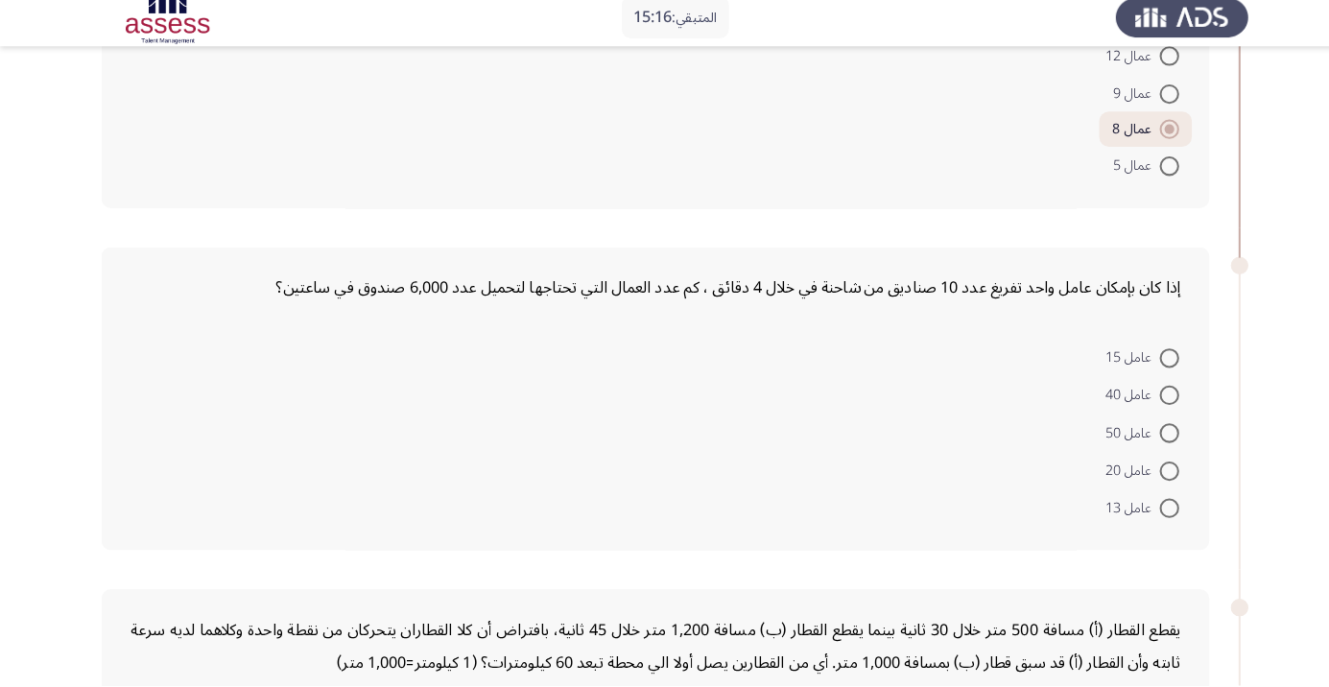
click at [255, 468] on form "عامل 15 عامل 40 عامل 50 عامل 20 عامل 13" at bounding box center [645, 436] width 1033 height 185
click at [1151, 473] on span at bounding box center [1150, 475] width 19 height 19
click at [1151, 473] on input "عامل 20" at bounding box center [1150, 475] width 19 height 19
radio input "true"
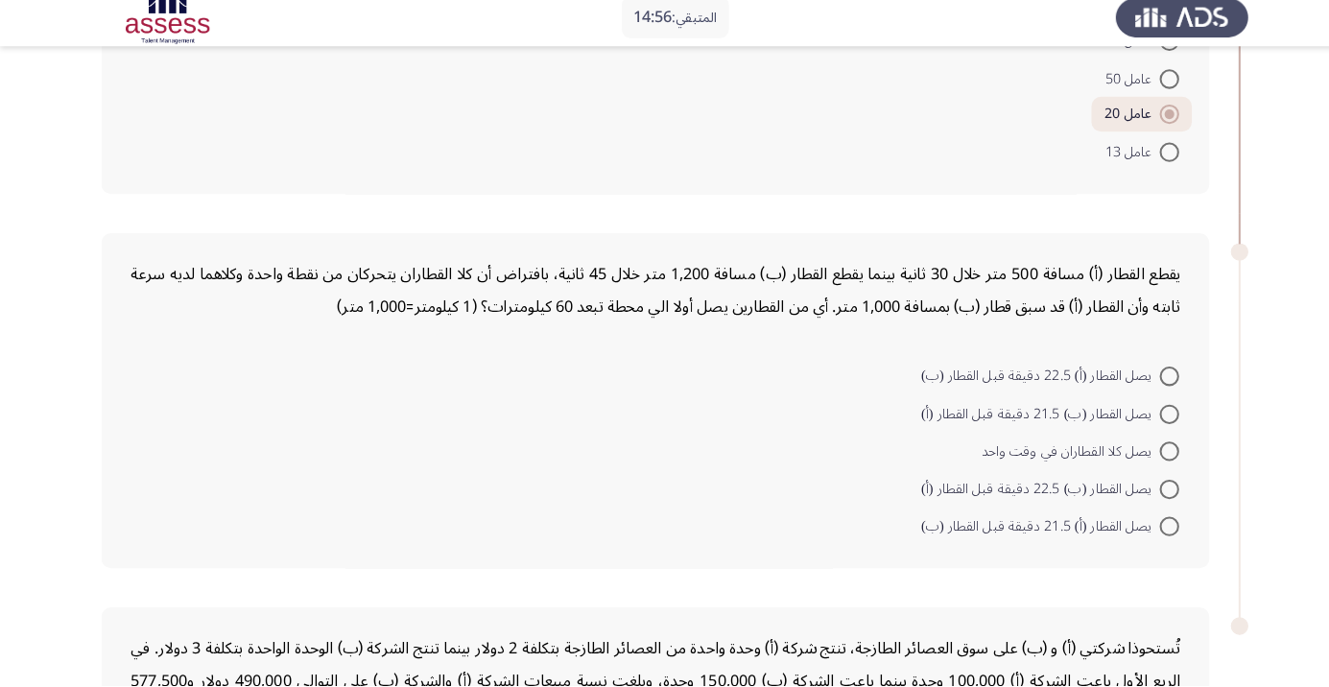
scroll to position [988, 0]
click at [291, 481] on form "يصل القطار (أ) 22.5 دقيقة قبل القطار (ب) يصل القطار (ب) 21.5 دقيقة قبل القطار (…" at bounding box center [645, 455] width 1033 height 185
click at [294, 460] on form "يصل القطار (أ) 22.5 دقيقة قبل القطار (ب) يصل القطار (ب) 21.5 دقيقة قبل القطار (…" at bounding box center [645, 455] width 1033 height 185
click at [289, 465] on form "يصل القطار (أ) 22.5 دقيقة قبل القطار (ب) يصل القطار (ب) 21.5 دقيقة قبل القطار (…" at bounding box center [645, 455] width 1033 height 185
click at [283, 464] on form "يصل القطار (أ) 22.5 دقيقة قبل القطار (ب) يصل القطار (ب) 21.5 دقيقة قبل القطار (…" at bounding box center [645, 455] width 1033 height 185
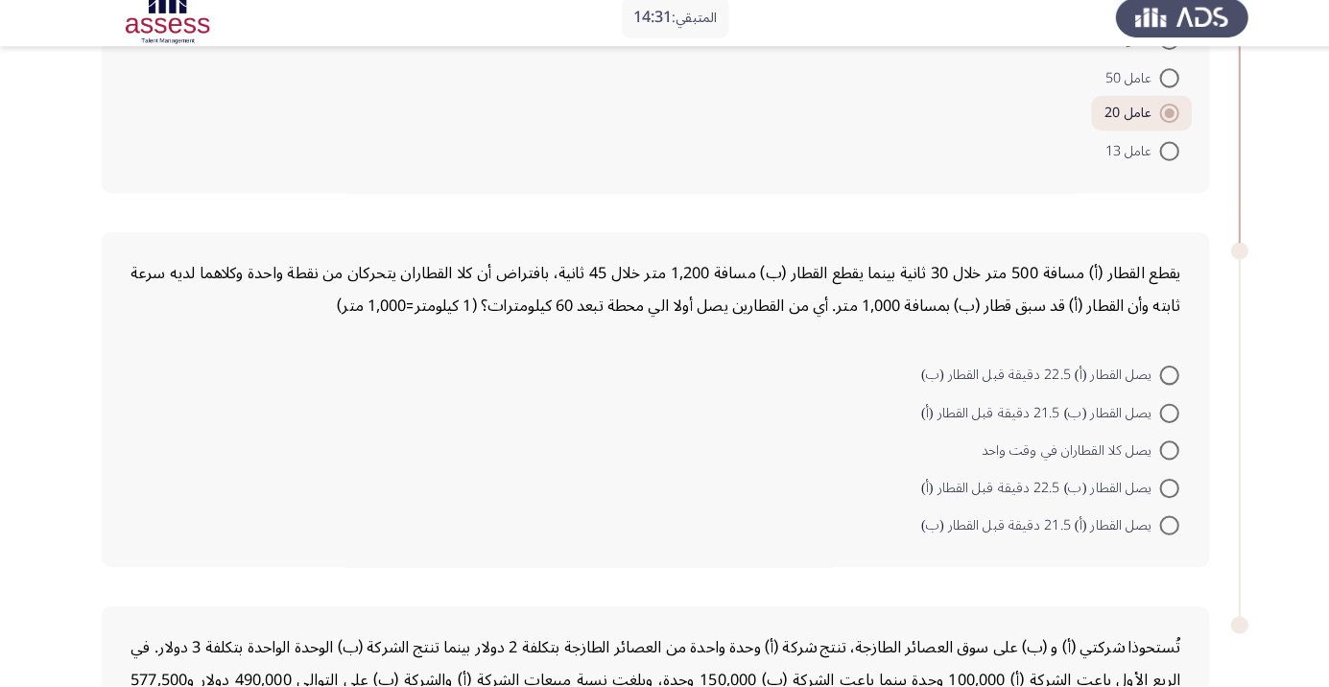
click at [277, 472] on form "يصل القطار (أ) 22.5 دقيقة قبل القطار (ب) يصل القطار (ب) 21.5 دقيقة قبل القطار (…" at bounding box center [645, 455] width 1033 height 185
click at [266, 457] on form "يصل القطار (أ) 22.5 دقيقة قبل القطار (ب) يصل القطار (ب) 21.5 دقيقة قبل القطار (…" at bounding box center [645, 455] width 1033 height 185
click at [268, 476] on form "يصل القطار (أ) 22.5 دقيقة قبل القطار (ب) يصل القطار (ب) 21.5 دقيقة قبل القطار (…" at bounding box center [645, 455] width 1033 height 185
click at [279, 471] on form "يصل القطار (أ) 22.5 دقيقة قبل القطار (ب) يصل القطار (ب) 21.5 دقيقة قبل القطار (…" at bounding box center [645, 455] width 1033 height 185
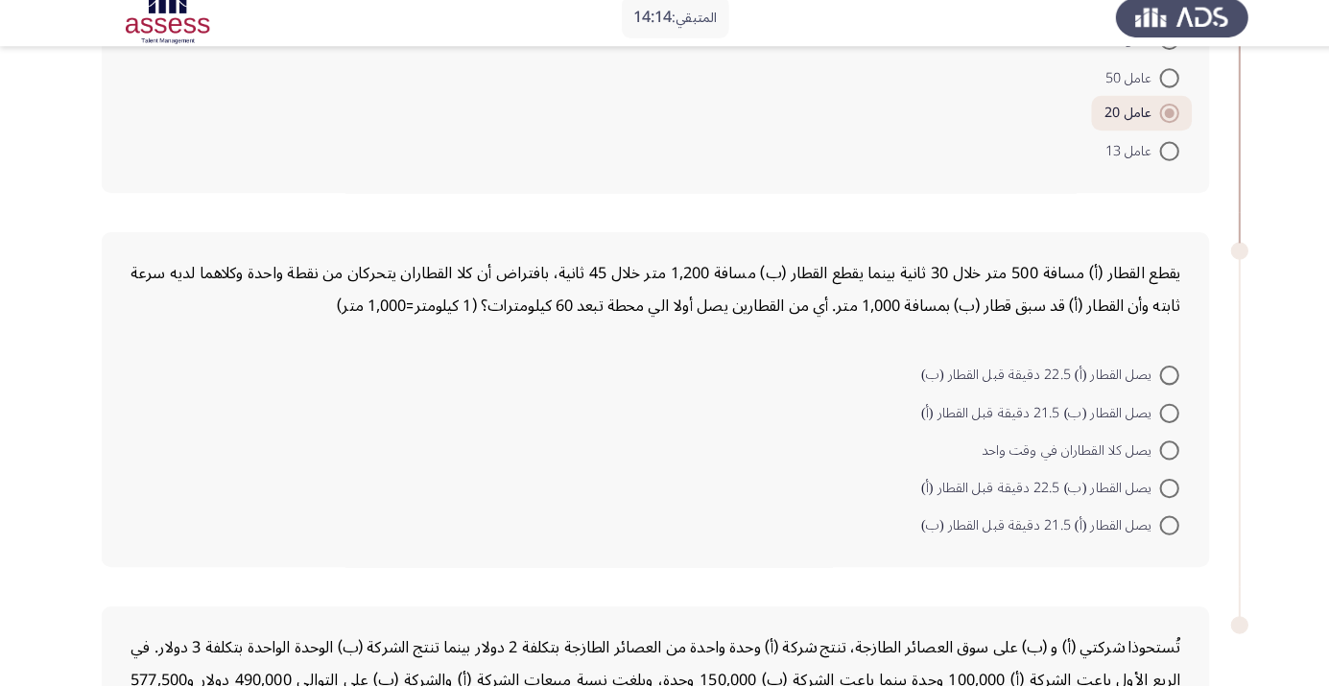
click at [279, 471] on form "يصل القطار (أ) 22.5 دقيقة قبل القطار (ب) يصل القطار (ب) 21.5 دقيقة قبل القطار (…" at bounding box center [645, 455] width 1033 height 185
click at [1060, 500] on span "يصل القطار (ب) 22.5 دقيقة قبل القطار (أ)" at bounding box center [1023, 493] width 235 height 23
click at [1141, 500] on input "يصل القطار (ب) 22.5 دقيقة قبل القطار (أ)" at bounding box center [1150, 492] width 19 height 19
radio input "true"
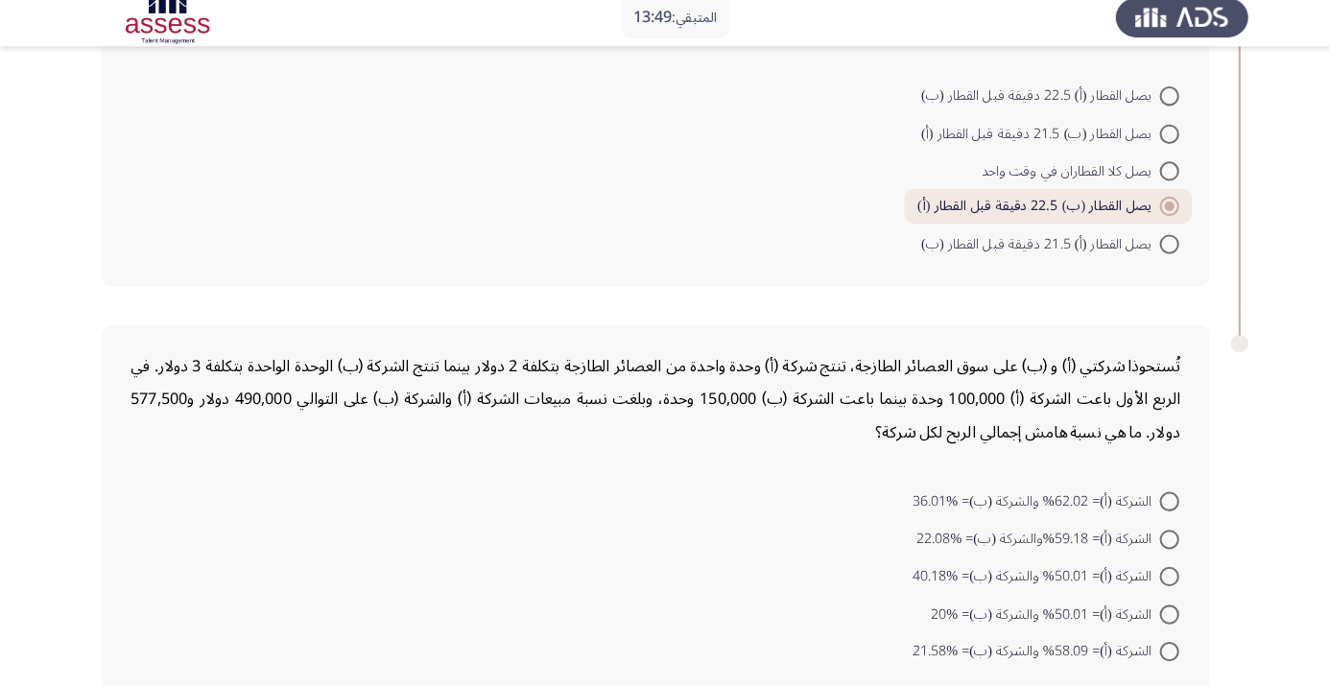
scroll to position [1264, 0]
click at [658, 637] on form "الشركة (أ)= 62.02% والشركة (ب)= %36.01 الشركة (أ)= 59.18%والشركة (ب)= %22.08 ال…" at bounding box center [645, 577] width 1033 height 185
click at [732, 589] on form "الشركة (أ)= 62.02% والشركة (ب)= %36.01 الشركة (أ)= 59.18%والشركة (ب)= %22.08 ال…" at bounding box center [645, 577] width 1033 height 185
click at [706, 609] on form "الشركة (أ)= 62.02% والشركة (ب)= %36.01 الشركة (أ)= 59.18%والشركة (ب)= %22.08 ال…" at bounding box center [645, 577] width 1033 height 185
click at [647, 630] on form "الشركة (أ)= 62.02% والشركة (ب)= %36.01 الشركة (أ)= 59.18%والشركة (ب)= %22.08 ال…" at bounding box center [645, 577] width 1033 height 185
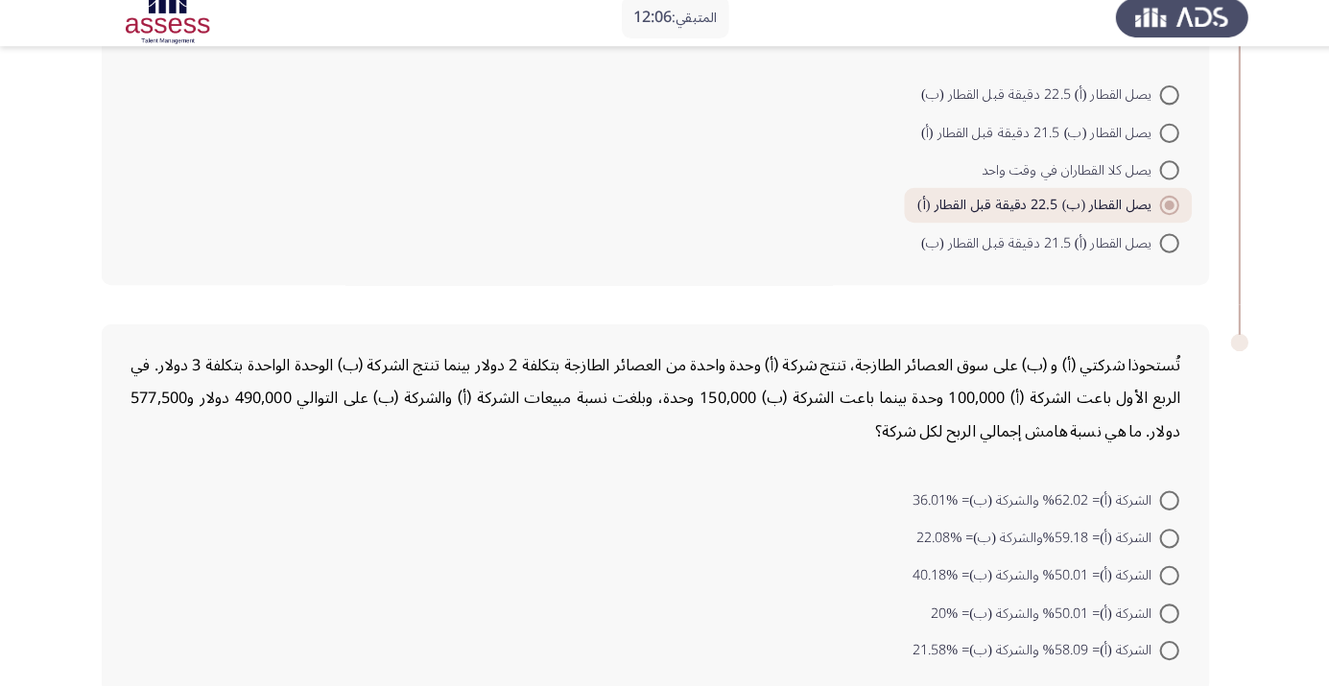
click at [648, 623] on form "الشركة (أ)= 62.02% والشركة (ب)= %36.01 الشركة (أ)= 59.18%والشركة (ب)= %22.08 ال…" at bounding box center [645, 577] width 1033 height 185
click at [644, 630] on form "الشركة (أ)= 62.02% والشركة (ب)= %36.01 الشركة (أ)= 59.18%والشركة (ب)= %22.08 ال…" at bounding box center [645, 577] width 1033 height 185
click at [652, 636] on form "الشركة (أ)= 62.02% والشركة (ب)= %36.01 الشركة (أ)= 59.18%والشركة (ب)= %22.08 ال…" at bounding box center [645, 577] width 1033 height 185
click at [1133, 522] on mat-radio-button "الشركة (أ)= 59.18%والشركة (ب)= %22.08" at bounding box center [1031, 540] width 284 height 37
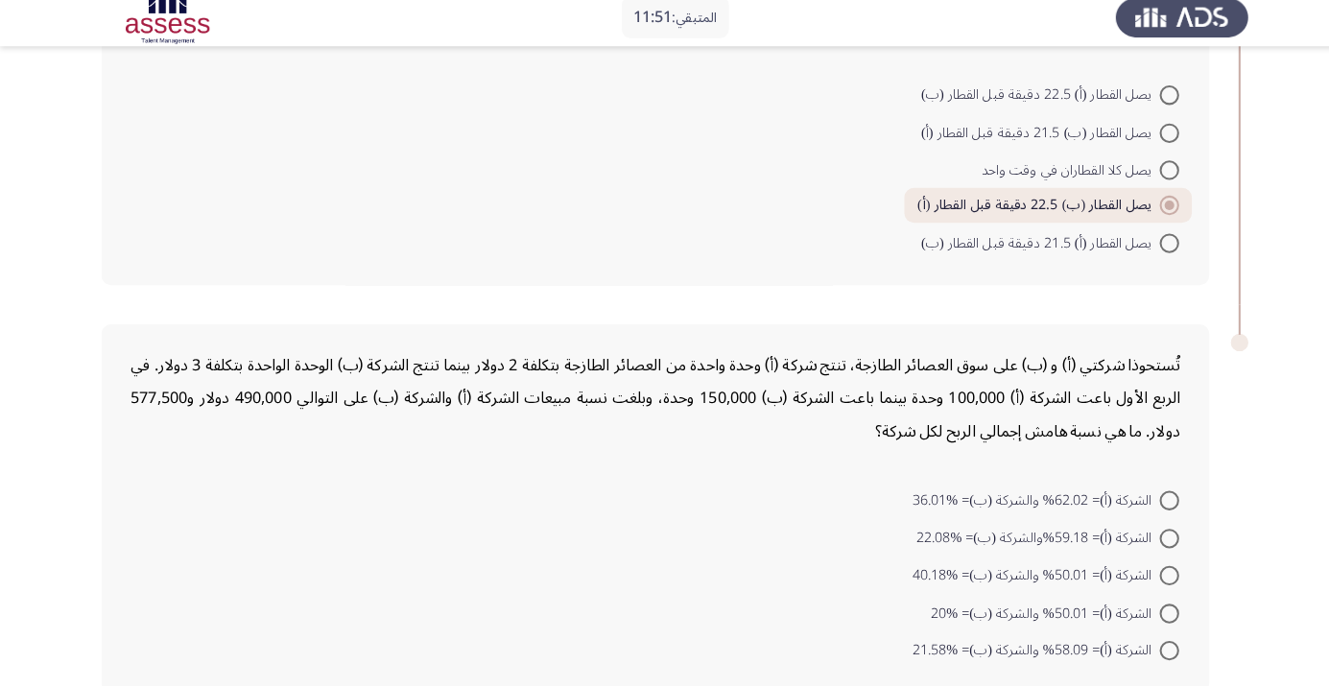
click at [1144, 506] on span at bounding box center [1150, 504] width 19 height 19
click at [1144, 506] on input "الشركة (أ)= 62.02% والشركة (ب)= %36.01" at bounding box center [1150, 504] width 19 height 19
radio input "true"
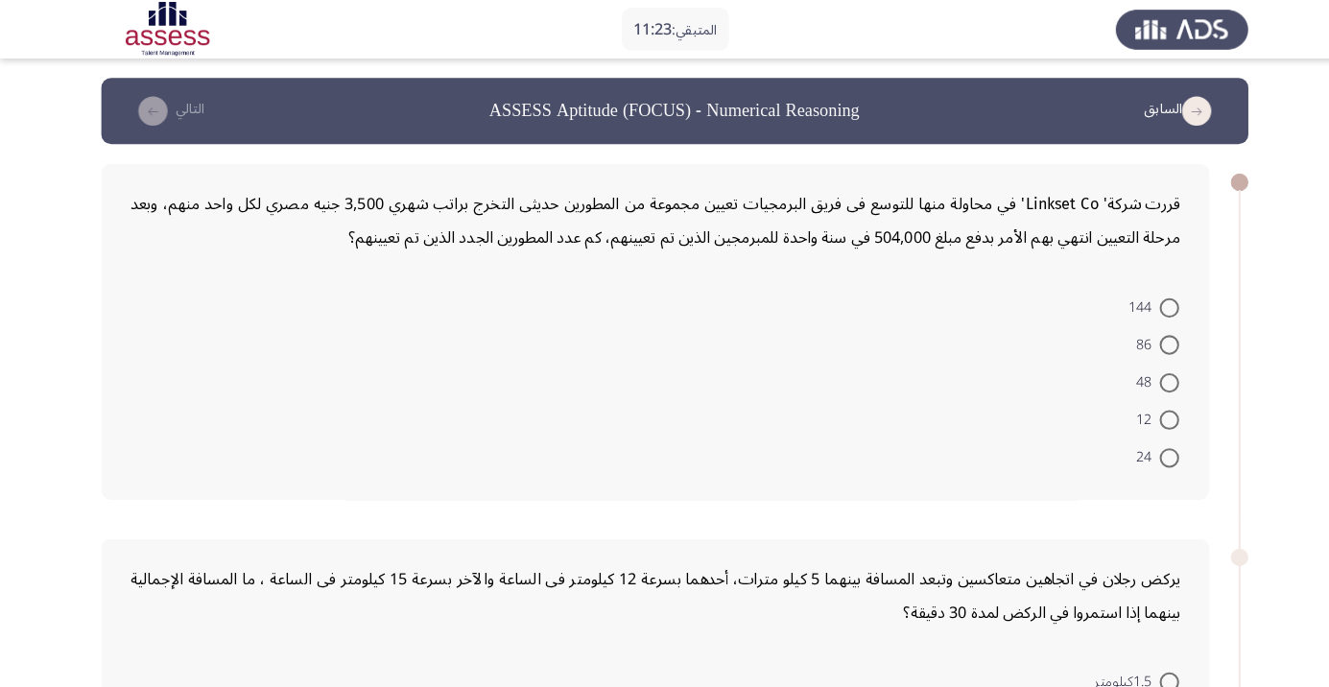
click at [684, 491] on div "قررت شركة' Linkset Co' في محاولة منها للتوسع فى فريق البرمجيات تعيين مجموعة من …" at bounding box center [664, 326] width 1129 height 369
click at [812, 464] on form "144 86 48 12 24" at bounding box center [645, 375] width 1033 height 185
click at [978, 413] on form "144 86 48 12 24" at bounding box center [645, 375] width 1033 height 185
click at [1151, 412] on span at bounding box center [1150, 413] width 19 height 19
click at [1151, 412] on input "12" at bounding box center [1150, 413] width 19 height 19
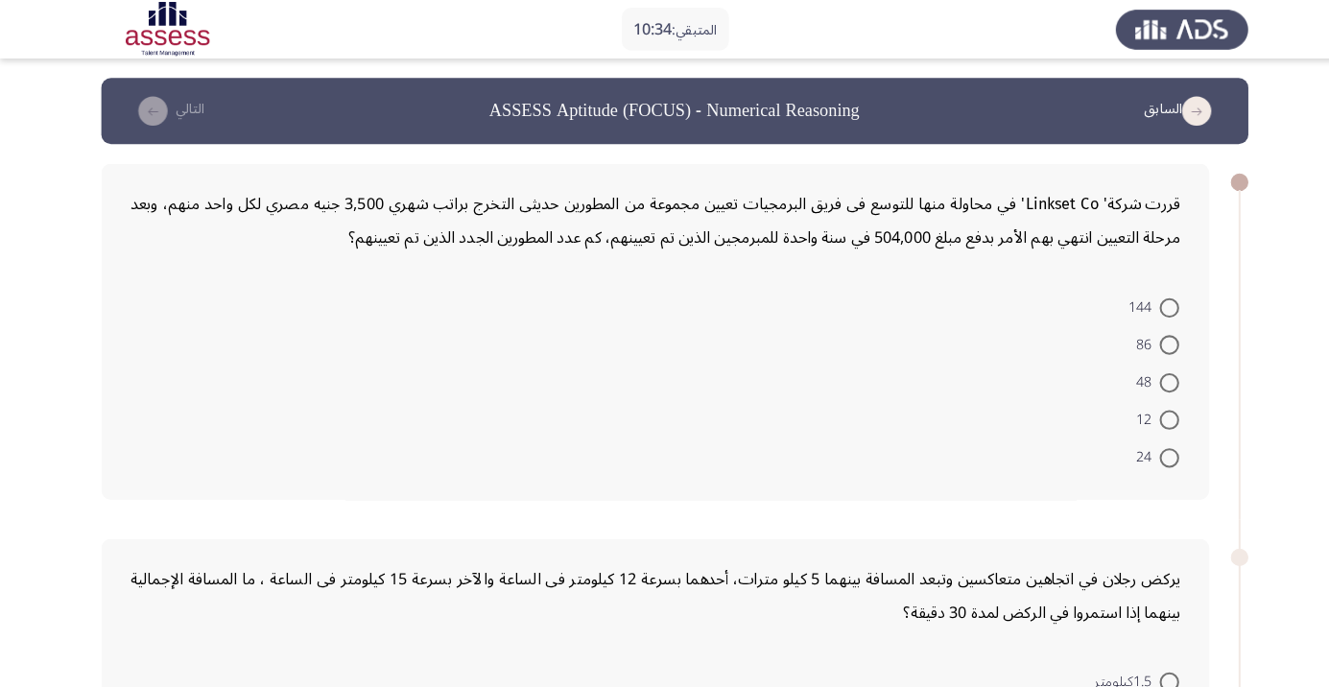
radio input "true"
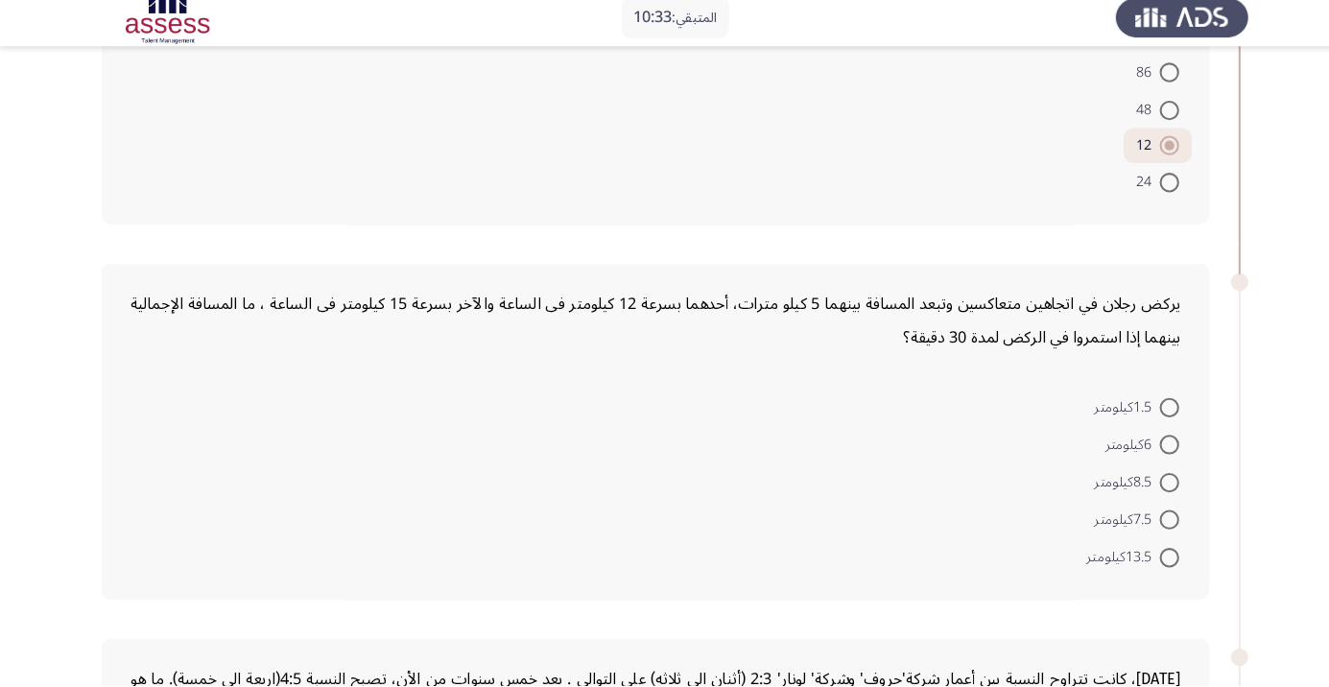
scroll to position [256, 0]
click at [819, 532] on form "1.5كيلومتر 6كيلومتر 8.5كيلومتر 7.5كيلومتر 13.5كيلومتر" at bounding box center [645, 485] width 1033 height 185
click at [812, 550] on form "1.5كيلومتر 6كيلومتر 8.5كيلومتر 7.5كيلومتر 13.5كيلومتر" at bounding box center [645, 485] width 1033 height 185
click at [818, 541] on form "1.5كيلومتر 6كيلومتر 8.5كيلومتر 7.5كيلومتر 13.5كيلومتر" at bounding box center [645, 485] width 1033 height 185
click at [817, 553] on form "1.5كيلومتر 6كيلومتر 8.5كيلومتر 7.5كيلومتر 13.5كيلومتر" at bounding box center [645, 485] width 1033 height 185
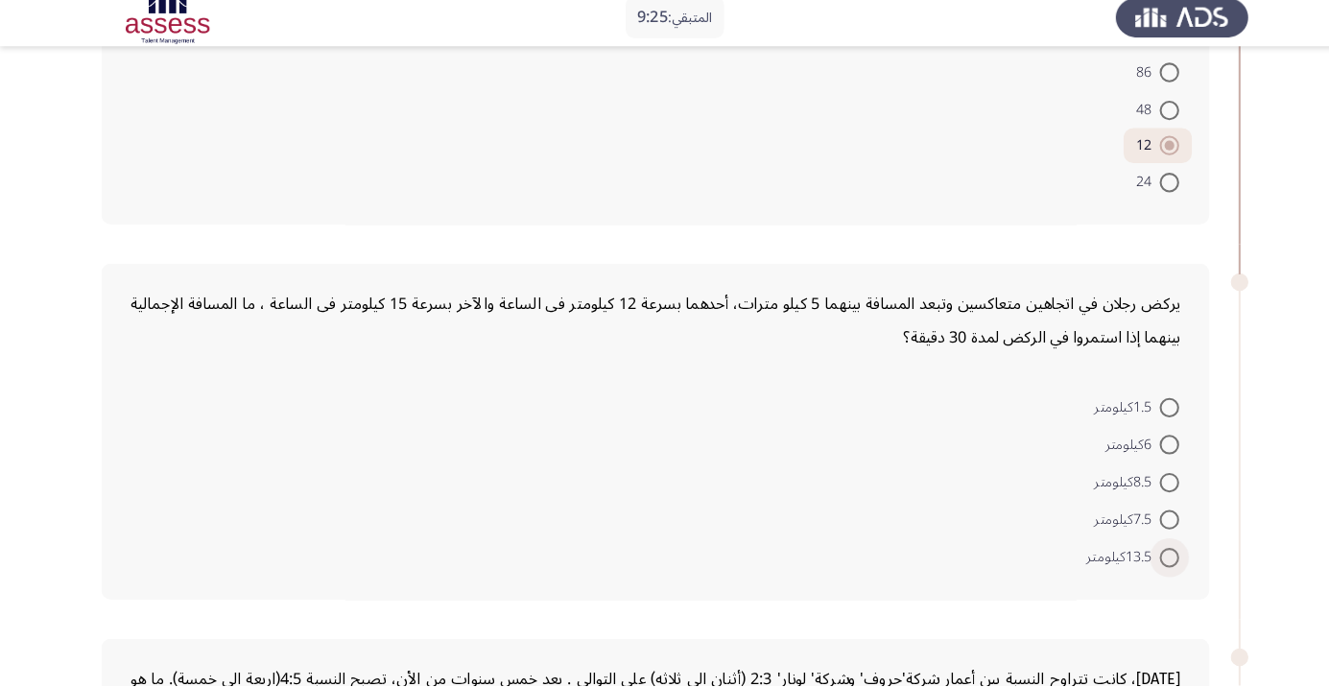
click at [1119, 569] on span "13.5كيلومتر" at bounding box center [1106, 561] width 72 height 23
click at [1141, 569] on input "13.5كيلومتر" at bounding box center [1150, 561] width 19 height 19
radio input "true"
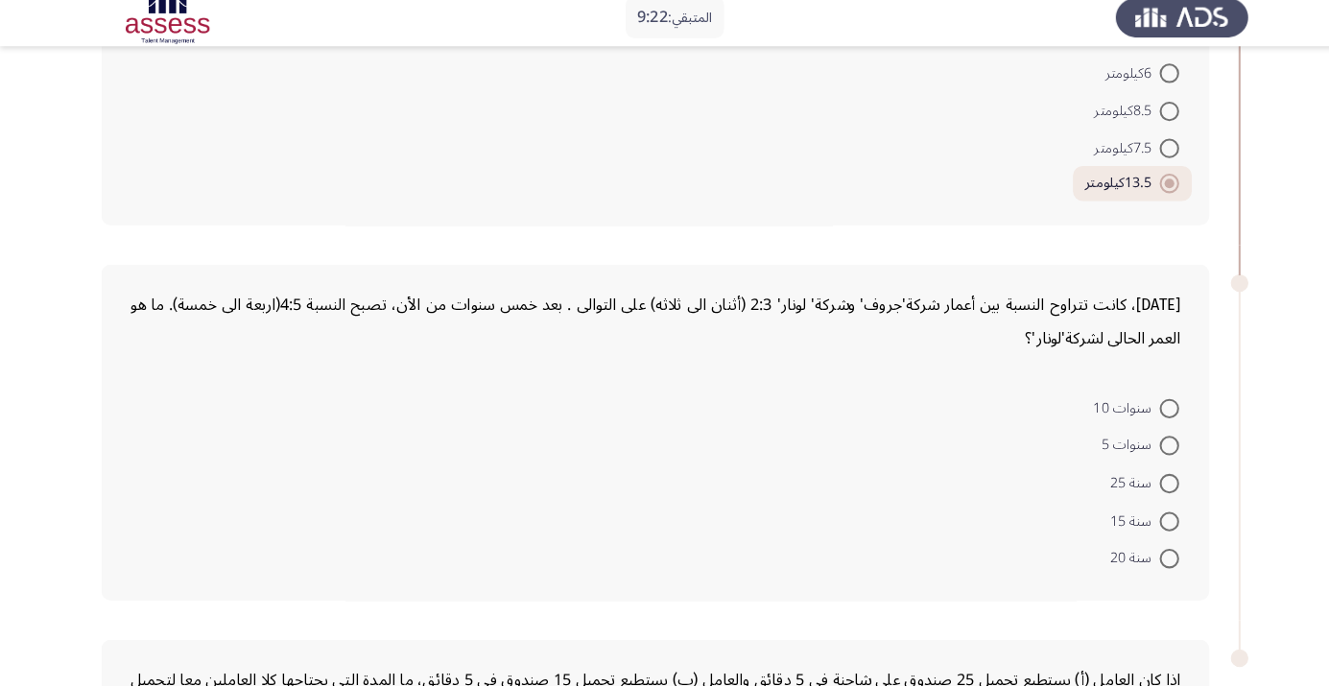
scroll to position [623, 0]
click at [803, 545] on form "سنوات 10 سنوات 5 سنة 25 سنة 15 سنة 20" at bounding box center [645, 484] width 1033 height 185
click at [748, 536] on form "سنوات 10 سنوات 5 سنة 25 سنة 15 سنة 20" at bounding box center [645, 484] width 1033 height 185
click at [1126, 414] on span "سنوات 10" at bounding box center [1108, 412] width 65 height 23
click at [1141, 414] on input "سنوات 10" at bounding box center [1150, 412] width 19 height 19
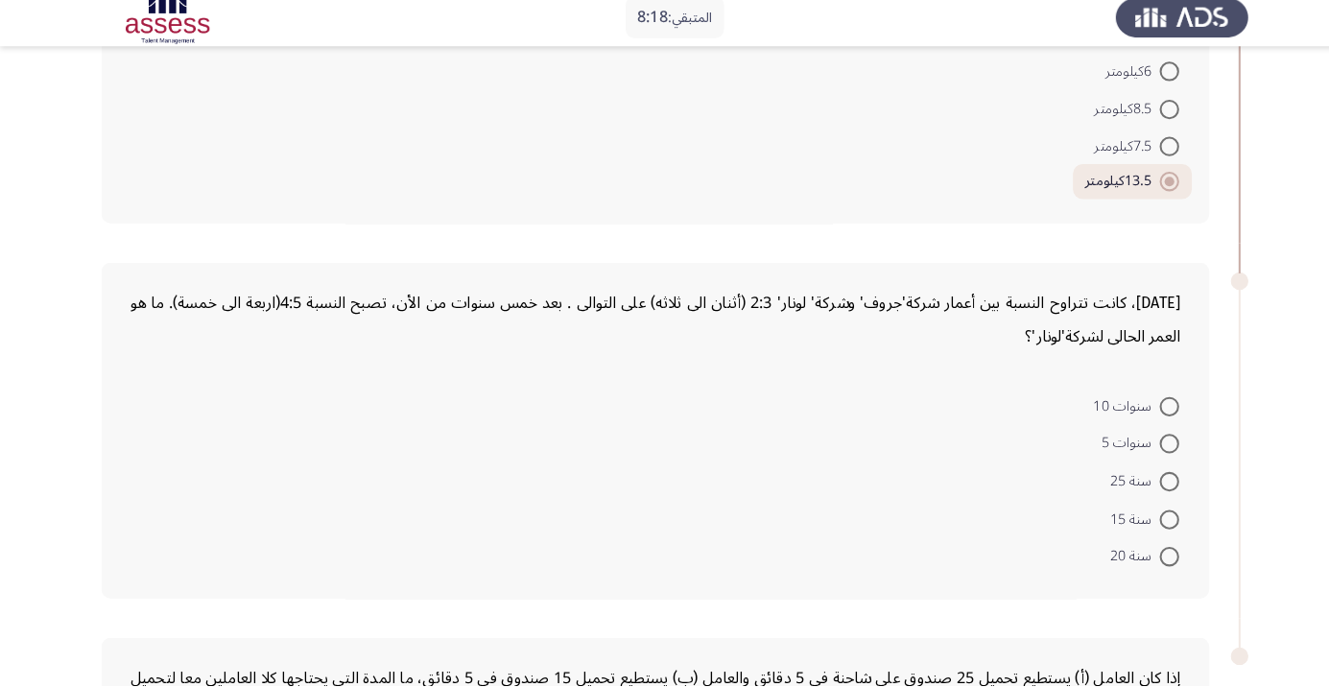
radio input "true"
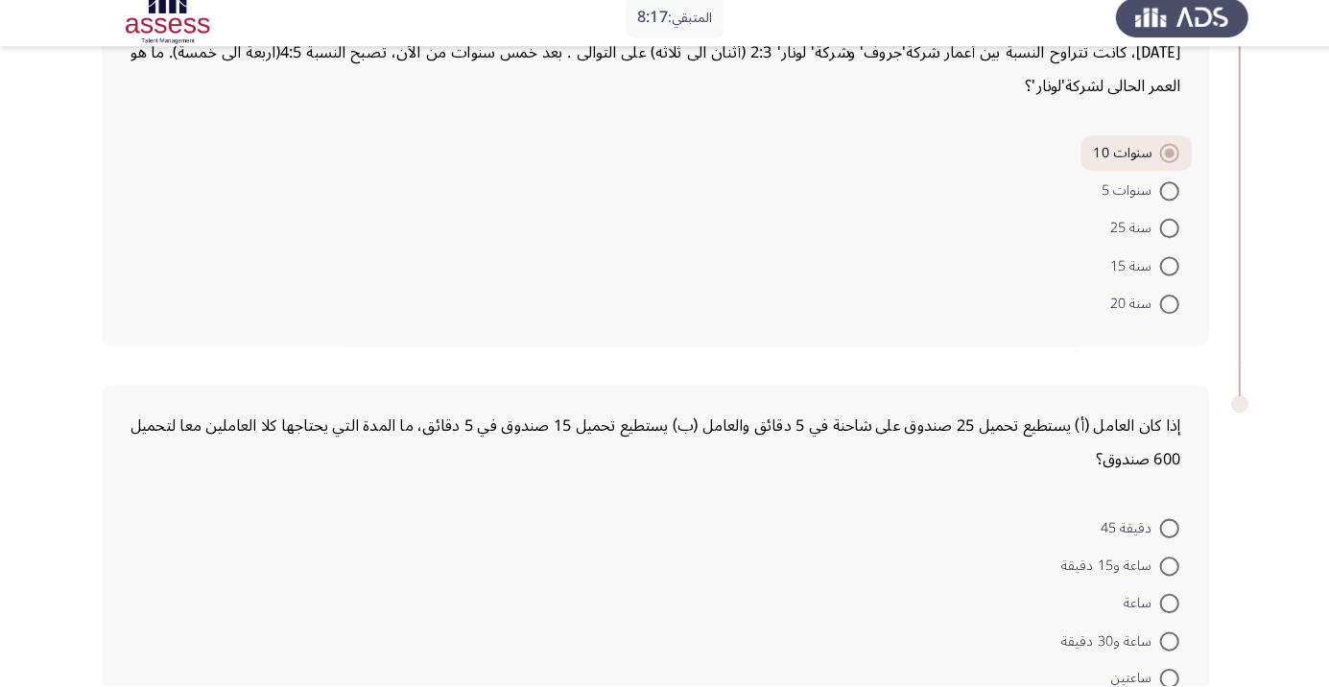
scroll to position [906, 0]
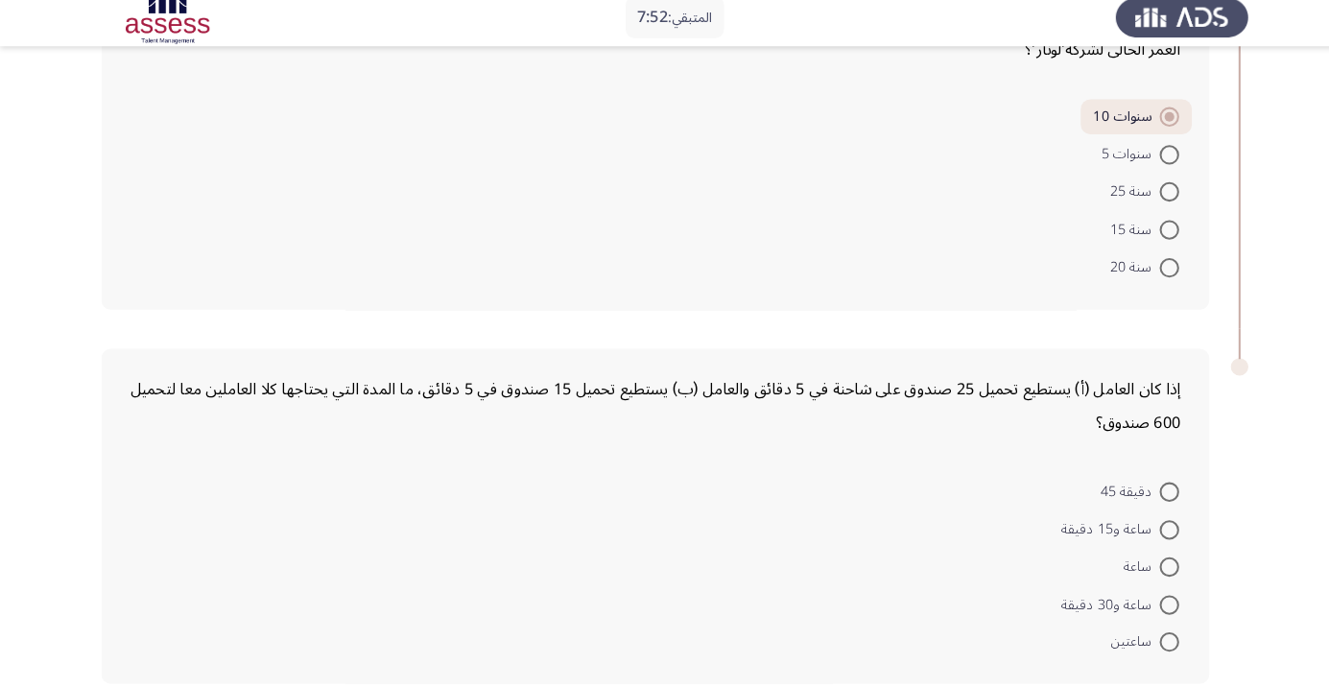
click at [509, 551] on form "دقيقة 45 ساعة و15 دقيقة ساعة ساعة و30 دقيقة ساعتين" at bounding box center [645, 569] width 1033 height 185
click at [839, 591] on form "دقيقة 45 ساعة و15 دقيقة ساعة ساعة و30 دقيقة ساعتين" at bounding box center [645, 569] width 1033 height 185
click at [901, 598] on form "دقيقة 45 ساعة و15 دقيقة ساعة ساعة و30 دقيقة ساعتين" at bounding box center [645, 569] width 1033 height 185
click at [758, 601] on form "دقيقة 45 ساعة و15 دقيقة ساعة ساعة و30 دقيقة ساعتين" at bounding box center [645, 569] width 1033 height 185
click at [770, 606] on form "دقيقة 45 ساعة و15 دقيقة ساعة ساعة و30 دقيقة ساعتين" at bounding box center [645, 569] width 1033 height 185
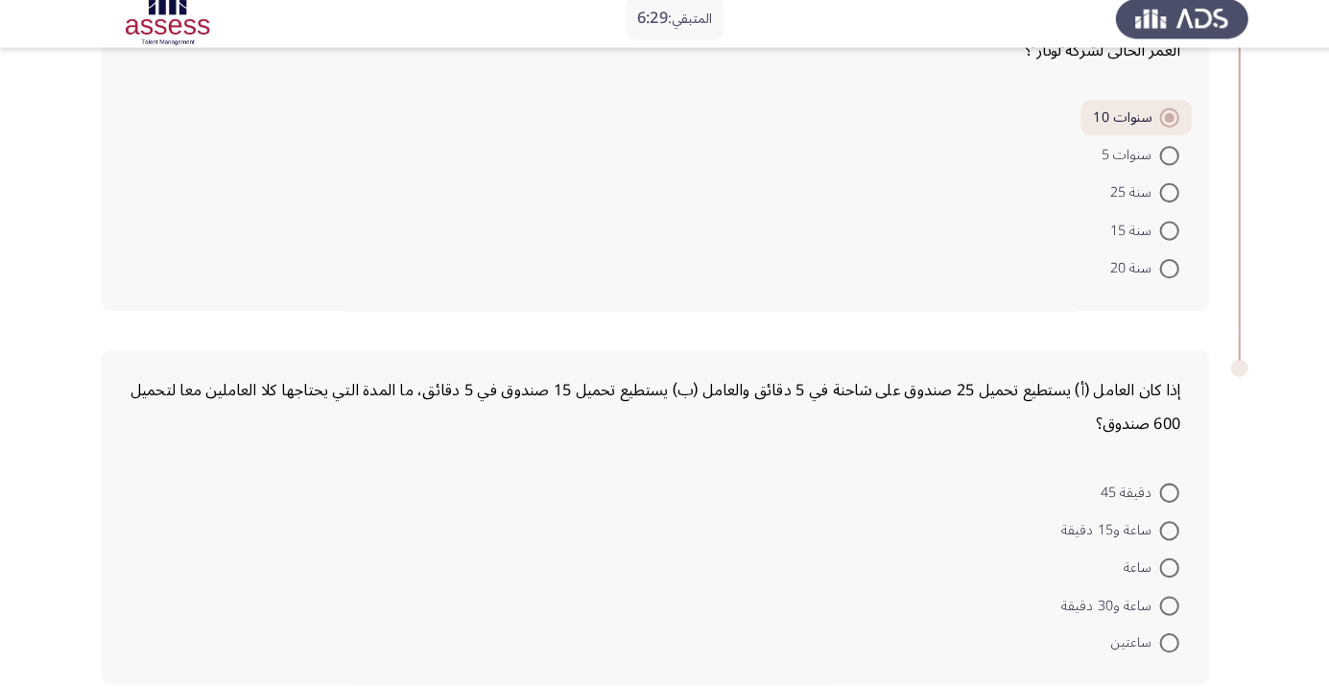
scroll to position [939, 0]
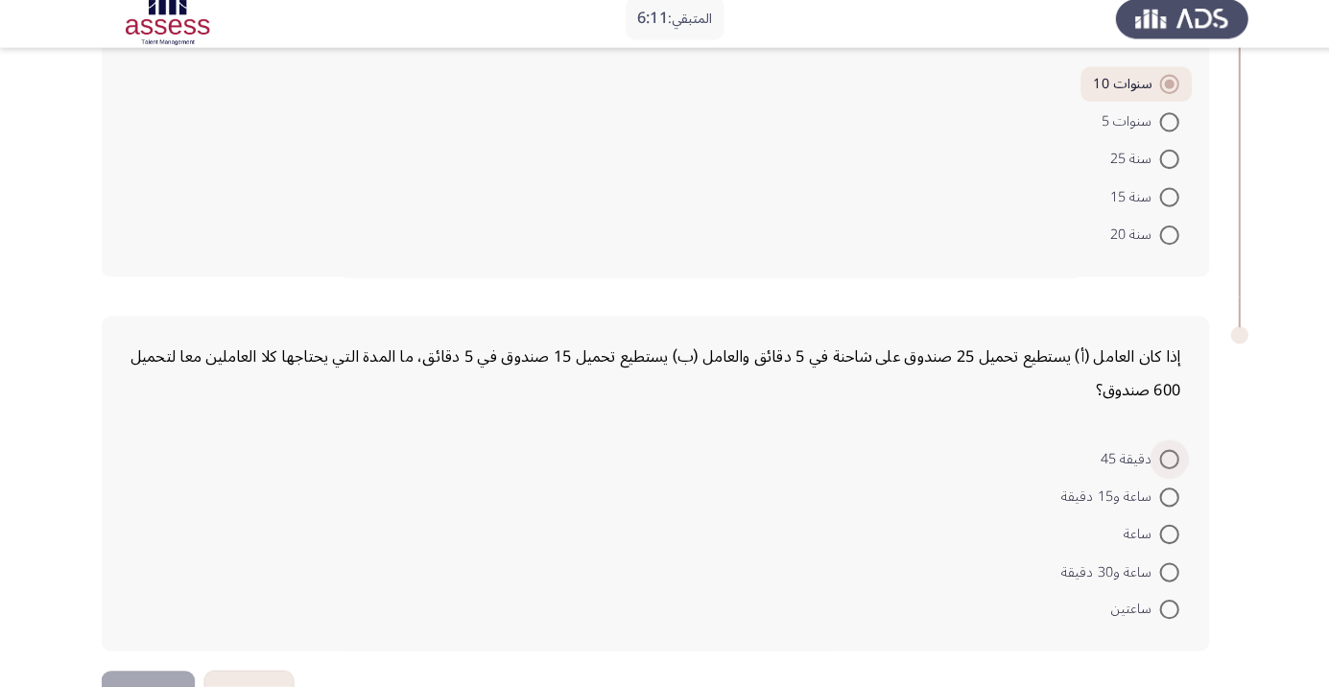
click at [1151, 460] on span at bounding box center [1150, 463] width 19 height 19
click at [1151, 460] on input "دقيقة 45" at bounding box center [1150, 463] width 19 height 19
radio input "true"
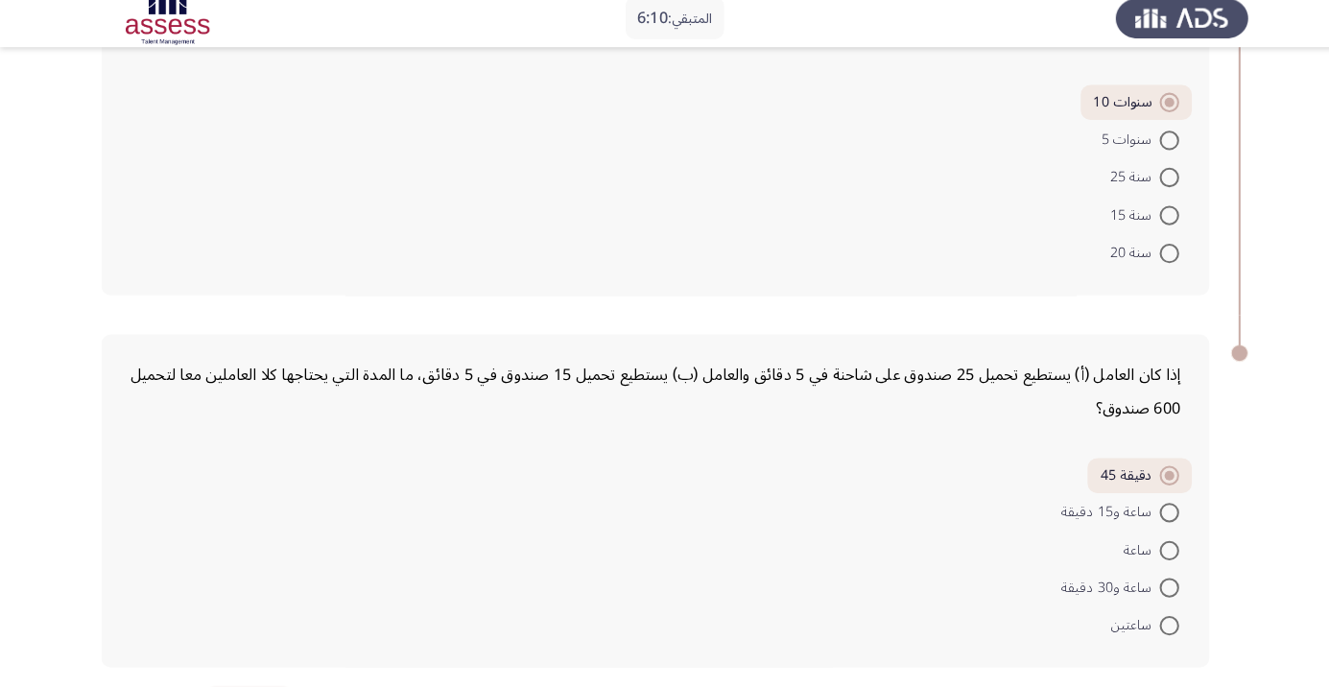
scroll to position [904, 0]
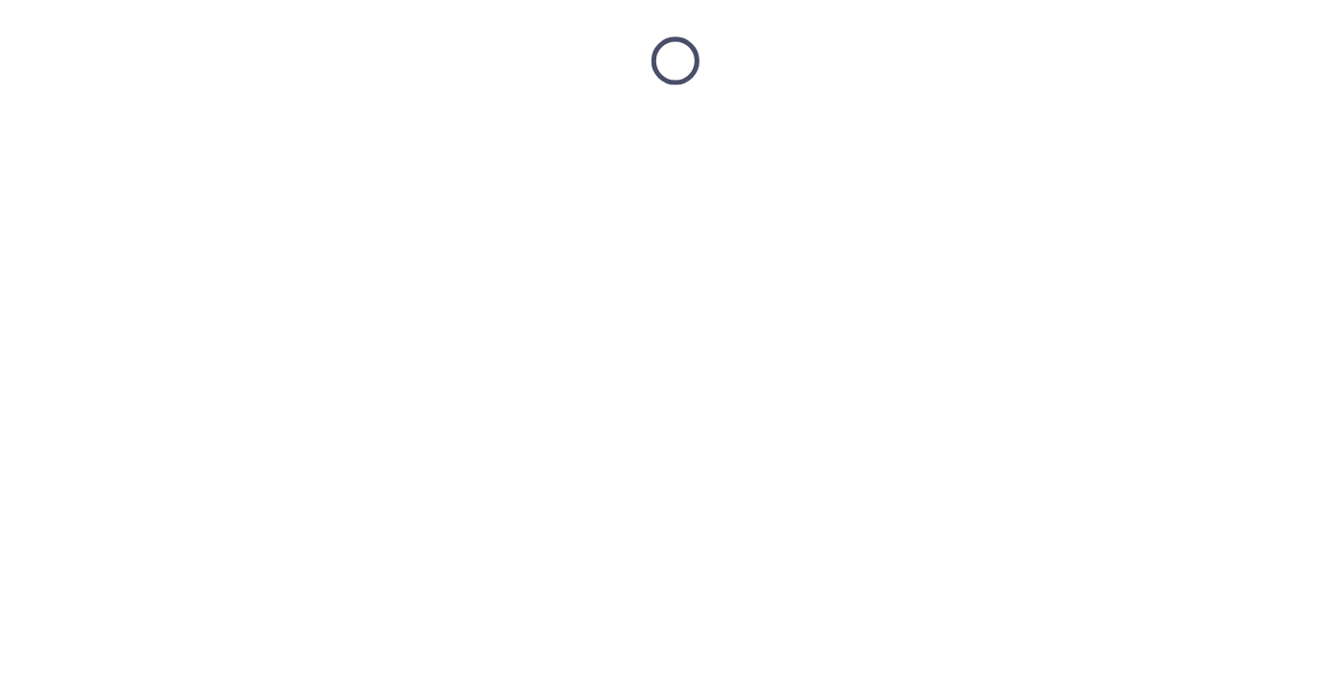
scroll to position [0, 0]
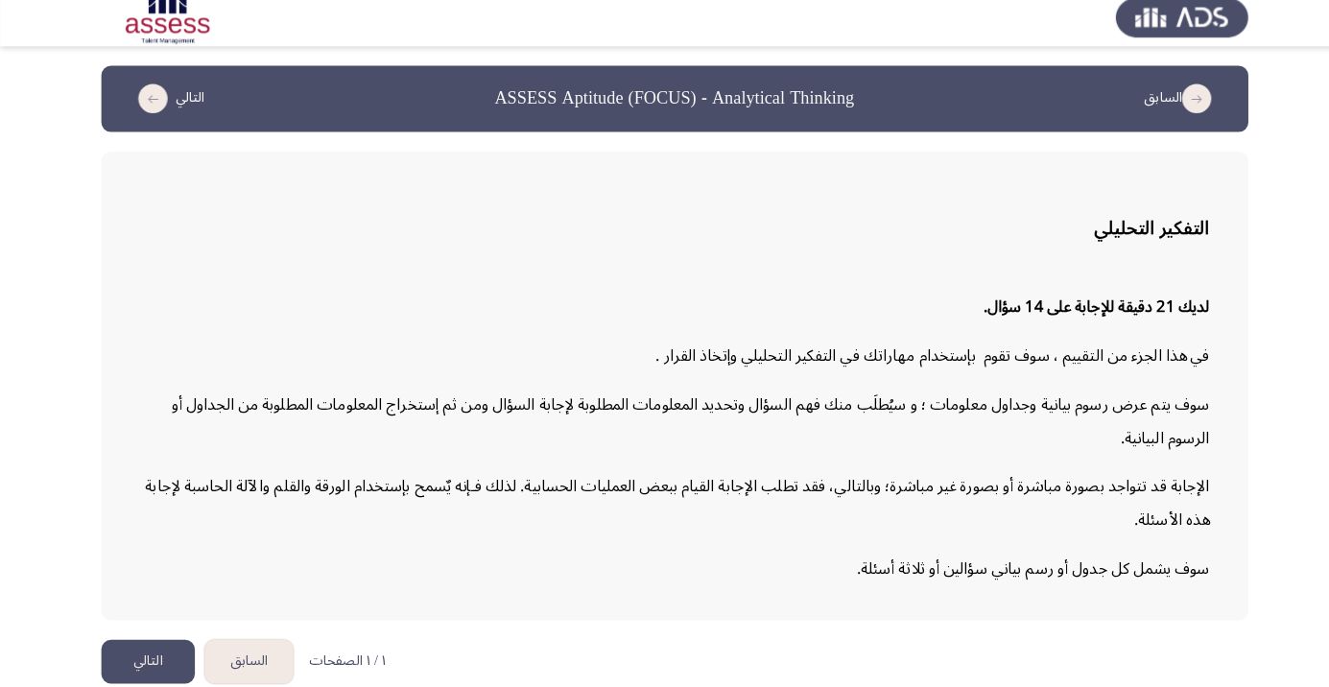
click at [155, 685] on button "التالي" at bounding box center [146, 663] width 92 height 43
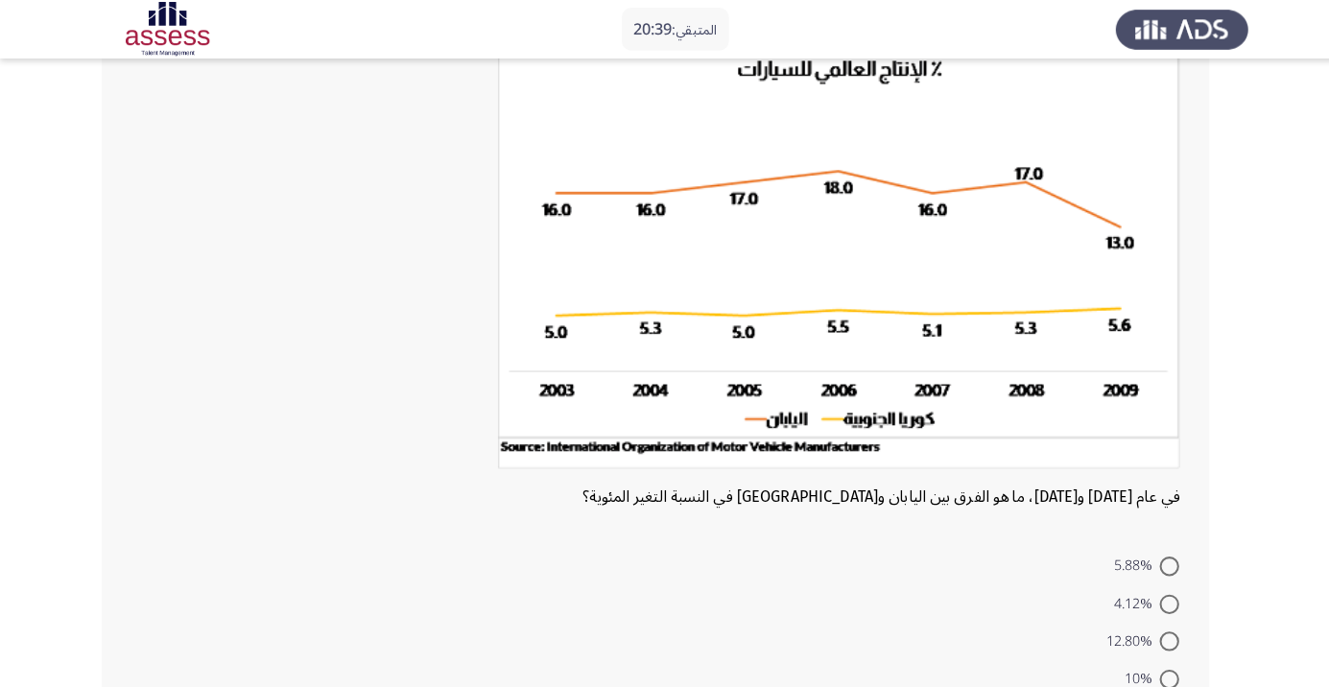
scroll to position [132, 0]
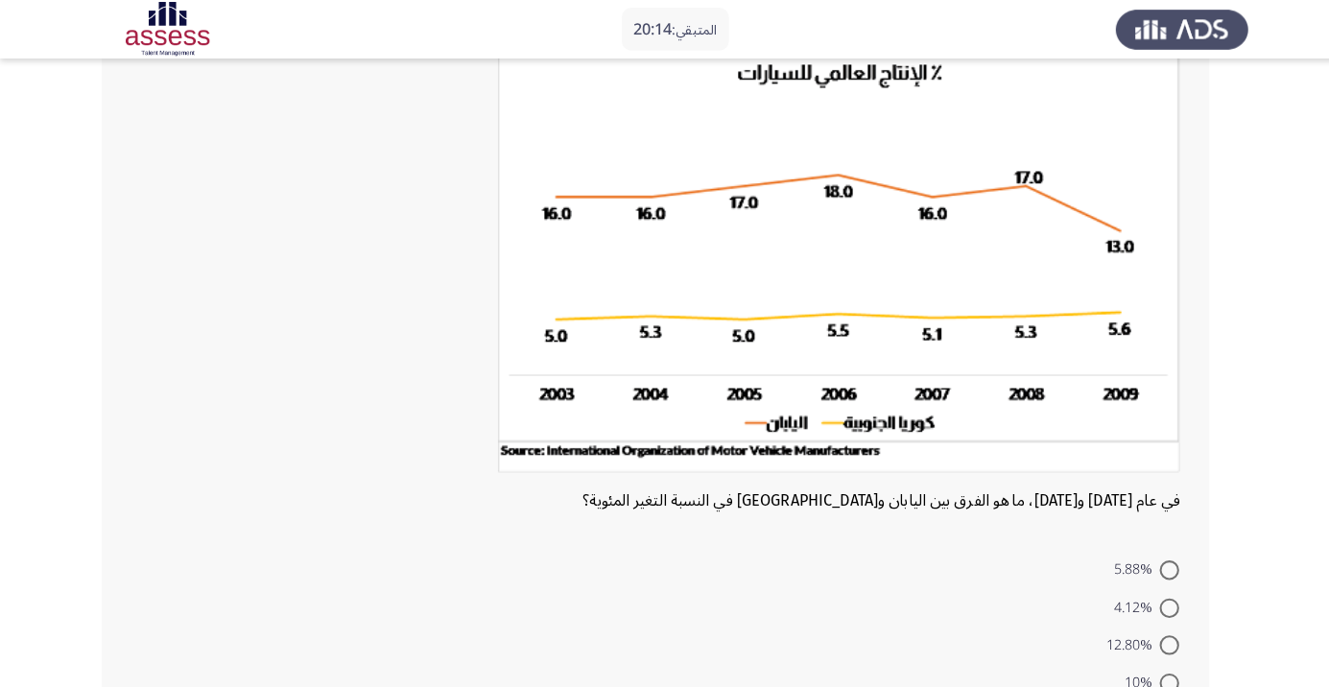
click at [818, 637] on form "5.88% 4.12% 12.80% 10% 4.22%" at bounding box center [645, 634] width 1033 height 185
click at [476, 568] on form "5.88% 4.12% 12.80% 10% 4.22%" at bounding box center [645, 634] width 1033 height 185
click at [1122, 646] on span "12.80%" at bounding box center [1115, 634] width 53 height 23
click at [1141, 645] on input "12.80%" at bounding box center [1150, 634] width 19 height 19
radio input "true"
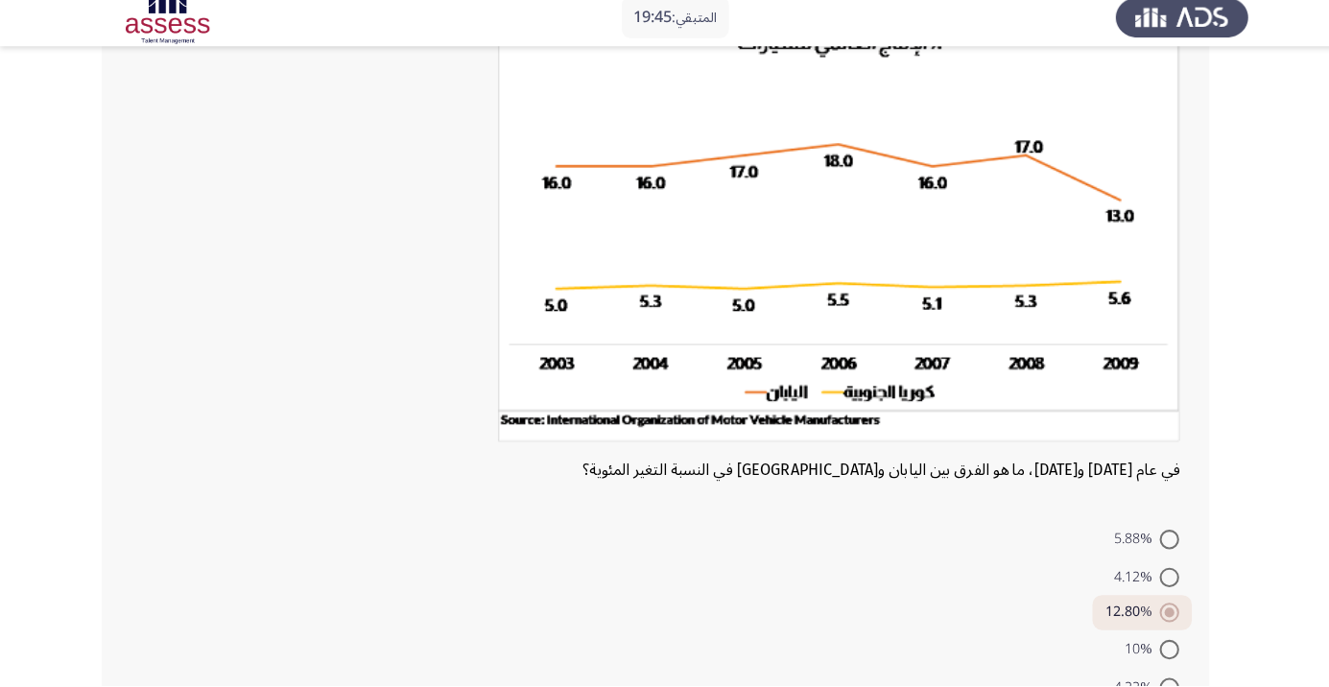
scroll to position [198, 0]
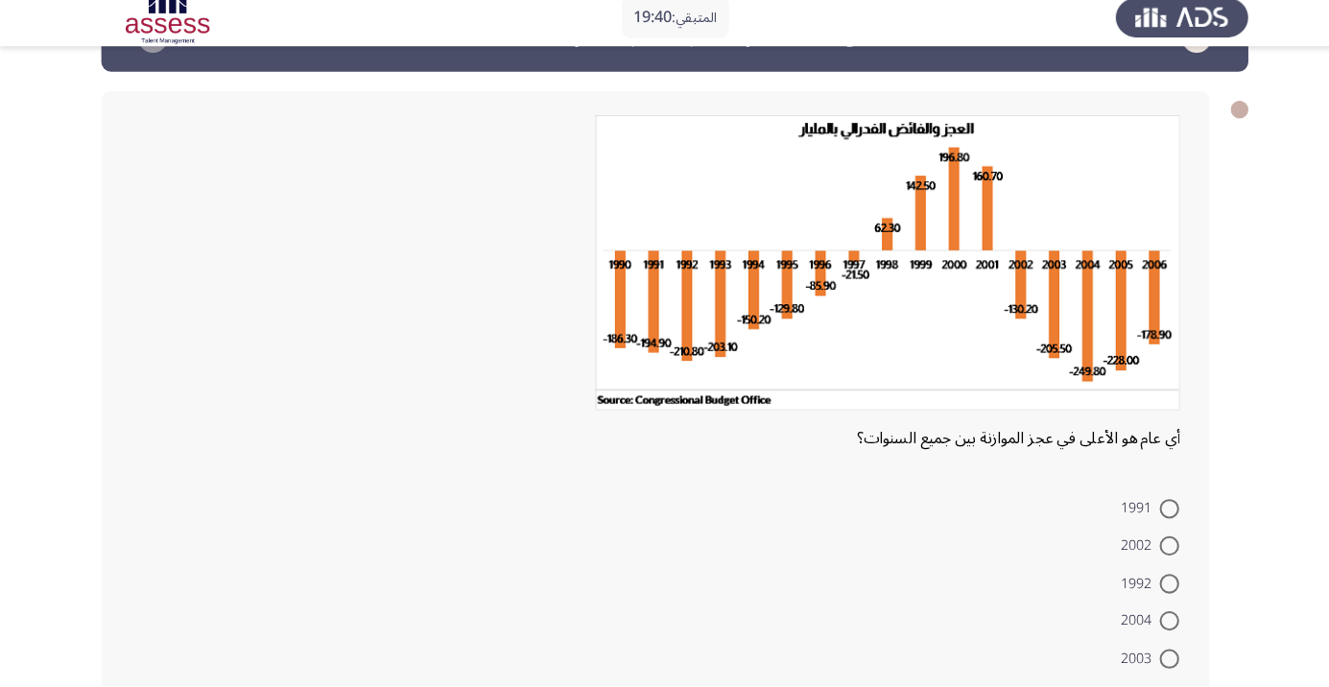
scroll to position [60, 0]
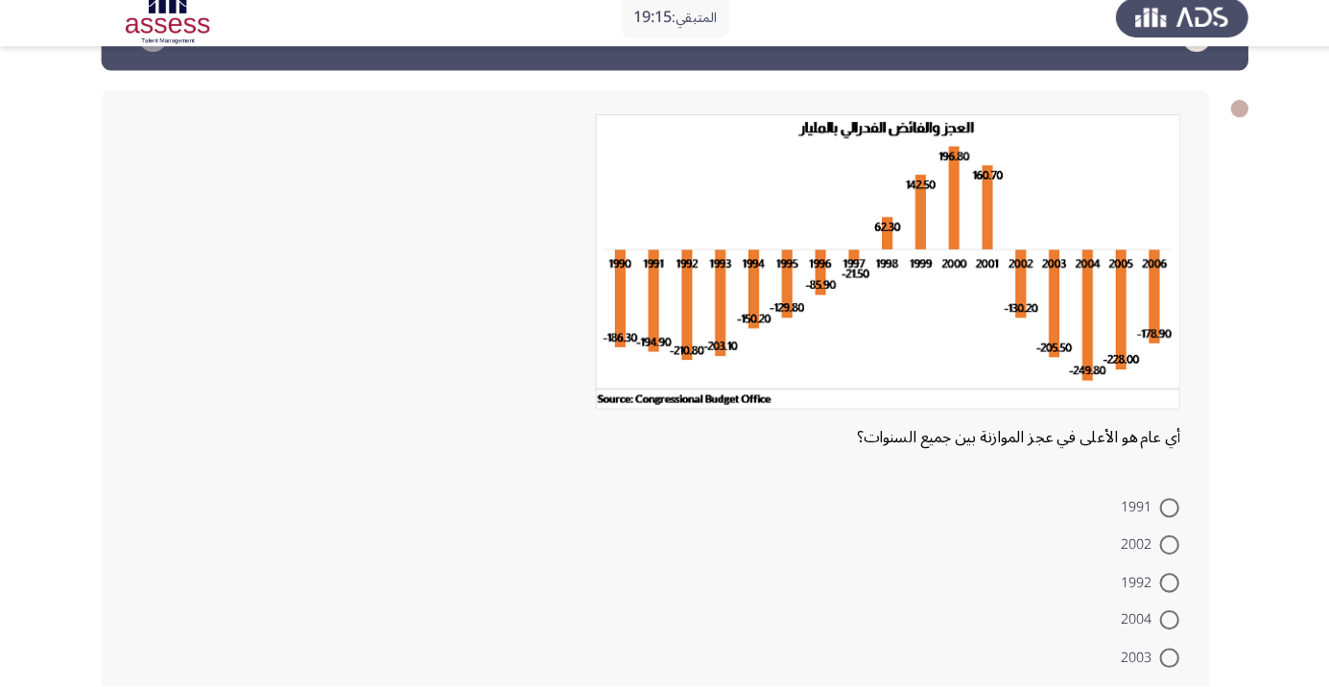
click at [683, 607] on form "1991 2002 1992 2004 2003" at bounding box center [645, 584] width 1033 height 185
click at [1151, 585] on span at bounding box center [1150, 585] width 19 height 19
click at [1151, 585] on input "1992" at bounding box center [1150, 585] width 19 height 19
radio input "true"
click at [1130, 621] on span "2004" at bounding box center [1122, 620] width 38 height 23
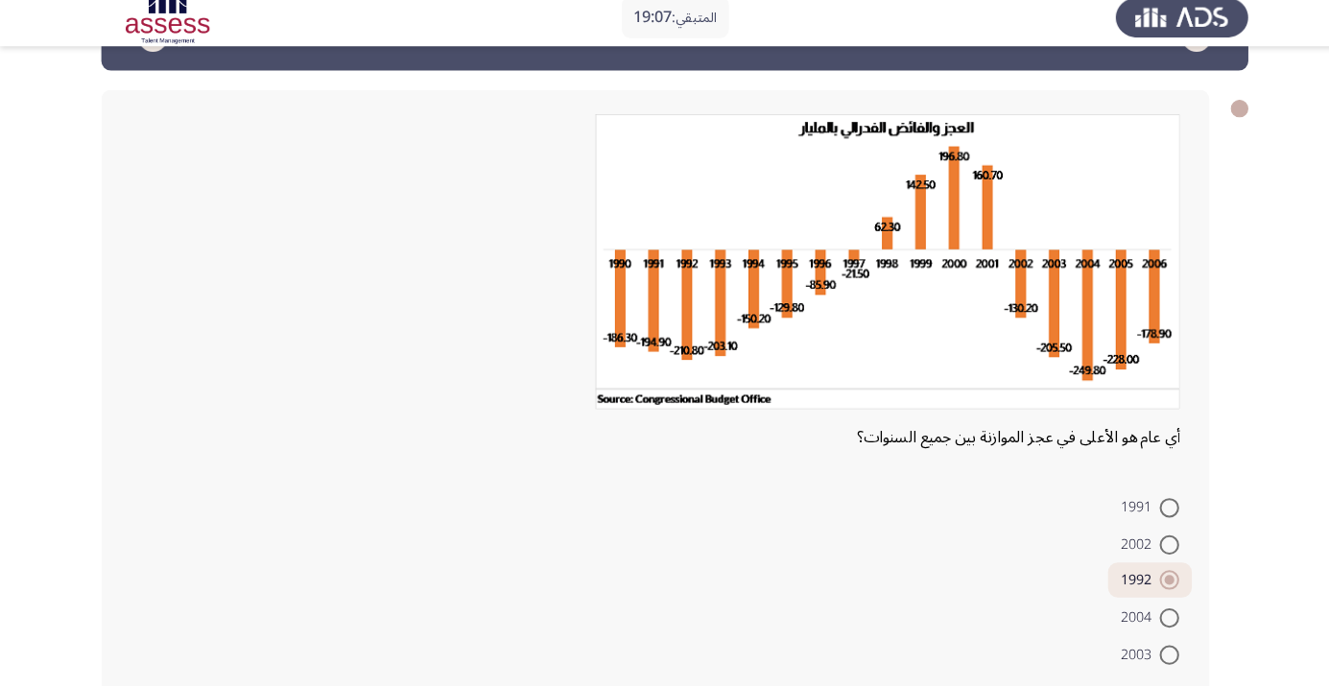
click at [1141, 621] on input "2004" at bounding box center [1150, 620] width 19 height 19
radio input "true"
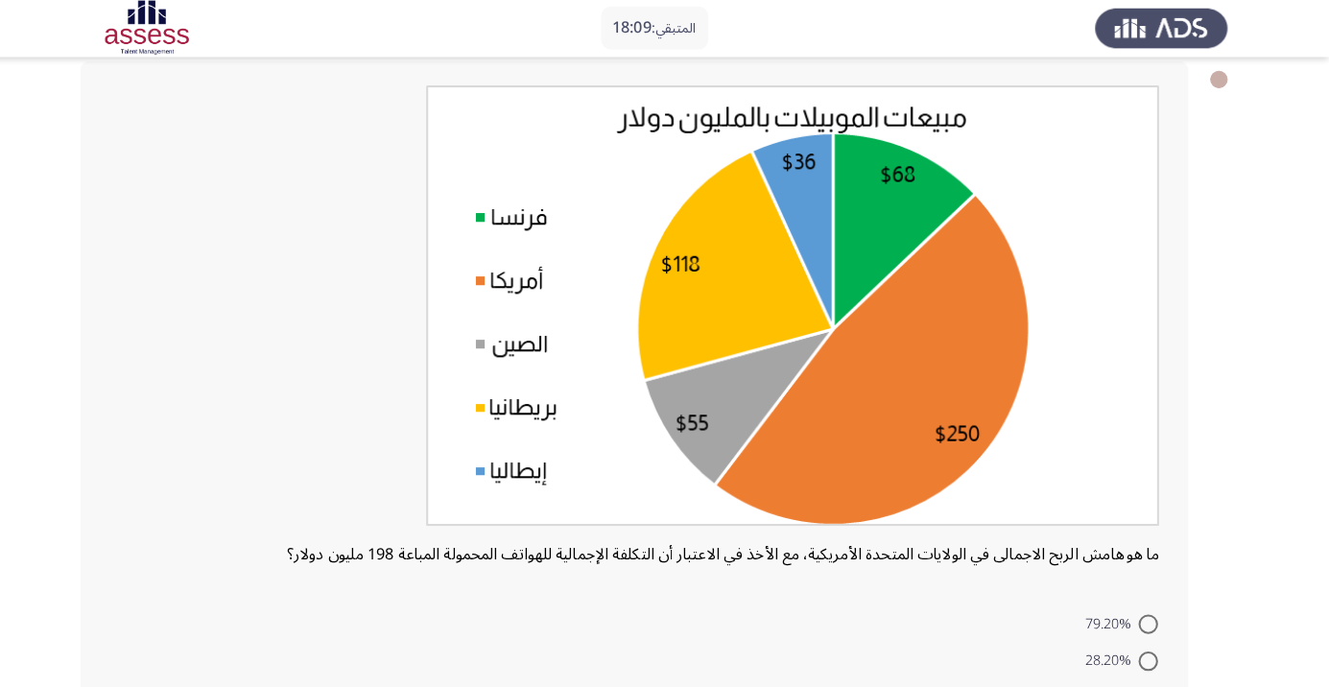
scroll to position [100, 0]
click at [989, 517] on img at bounding box center [800, 302] width 721 height 434
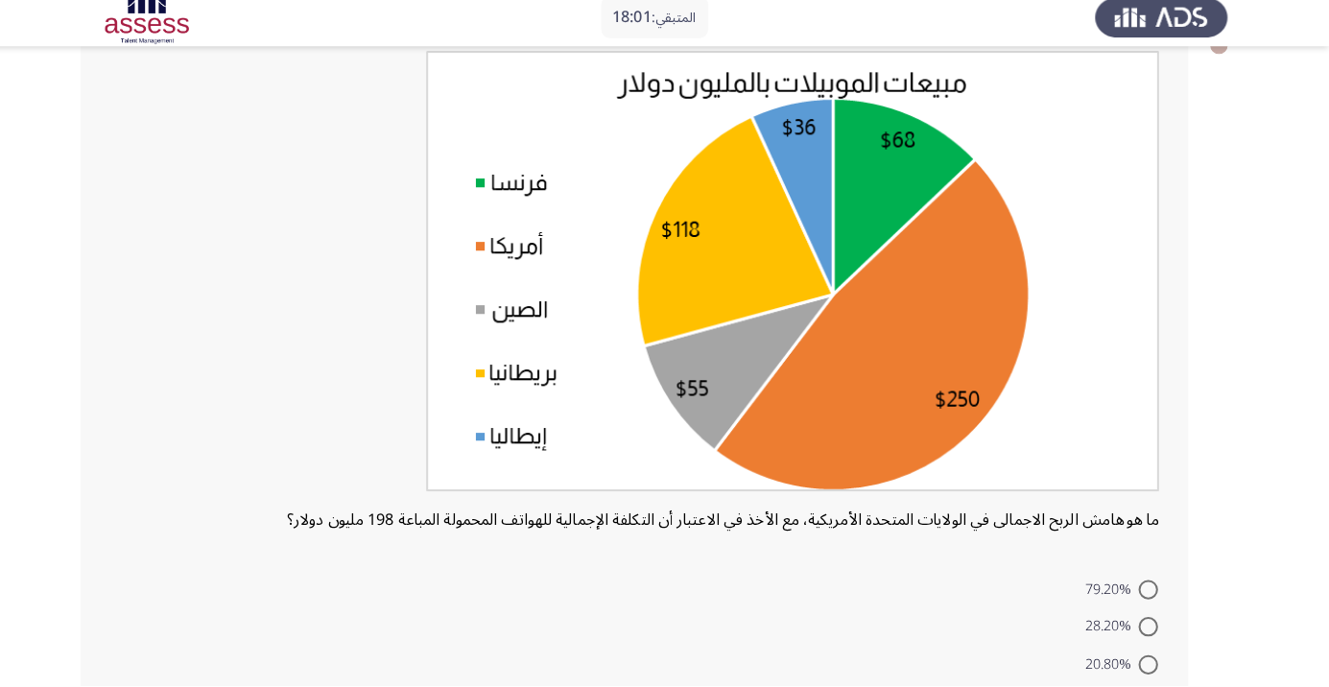
scroll to position [127, 0]
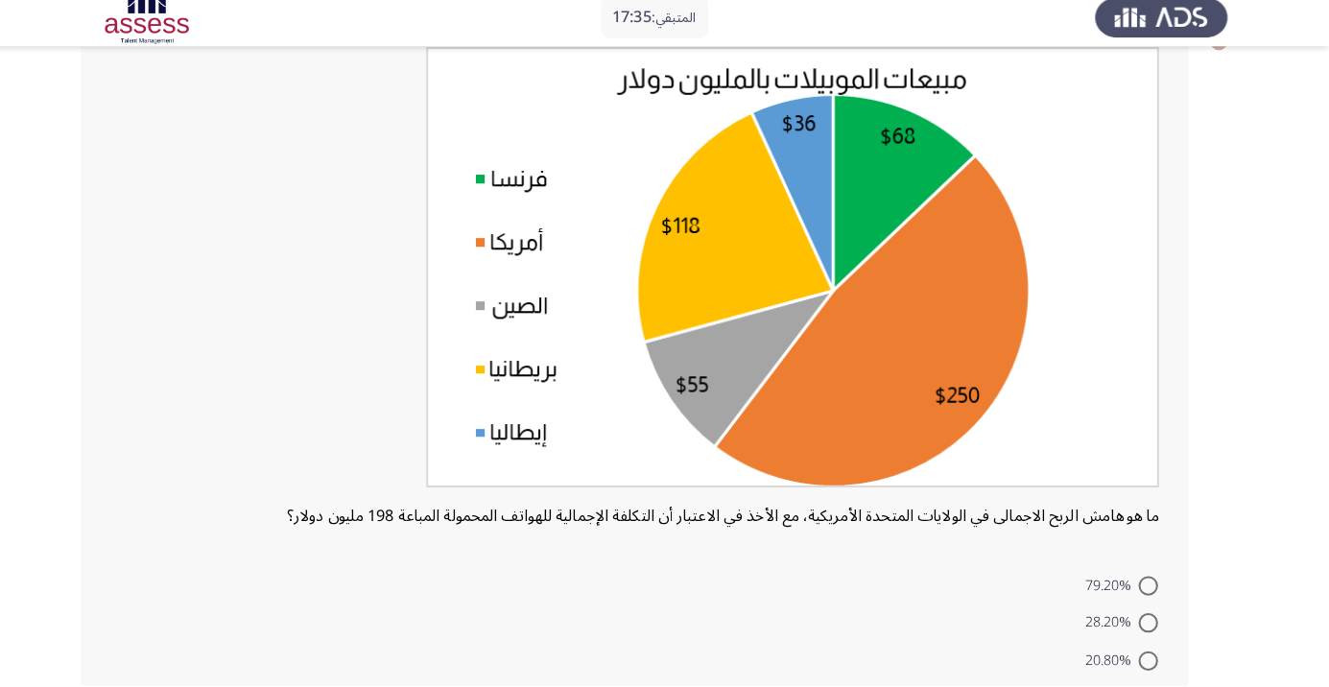
click at [906, 653] on form "79.20% 28.20% 20.80% 26.30% 20%" at bounding box center [645, 661] width 1033 height 185
click at [906, 623] on form "79.20% 28.20% 20.80% 26.30% 20%" at bounding box center [645, 661] width 1033 height 185
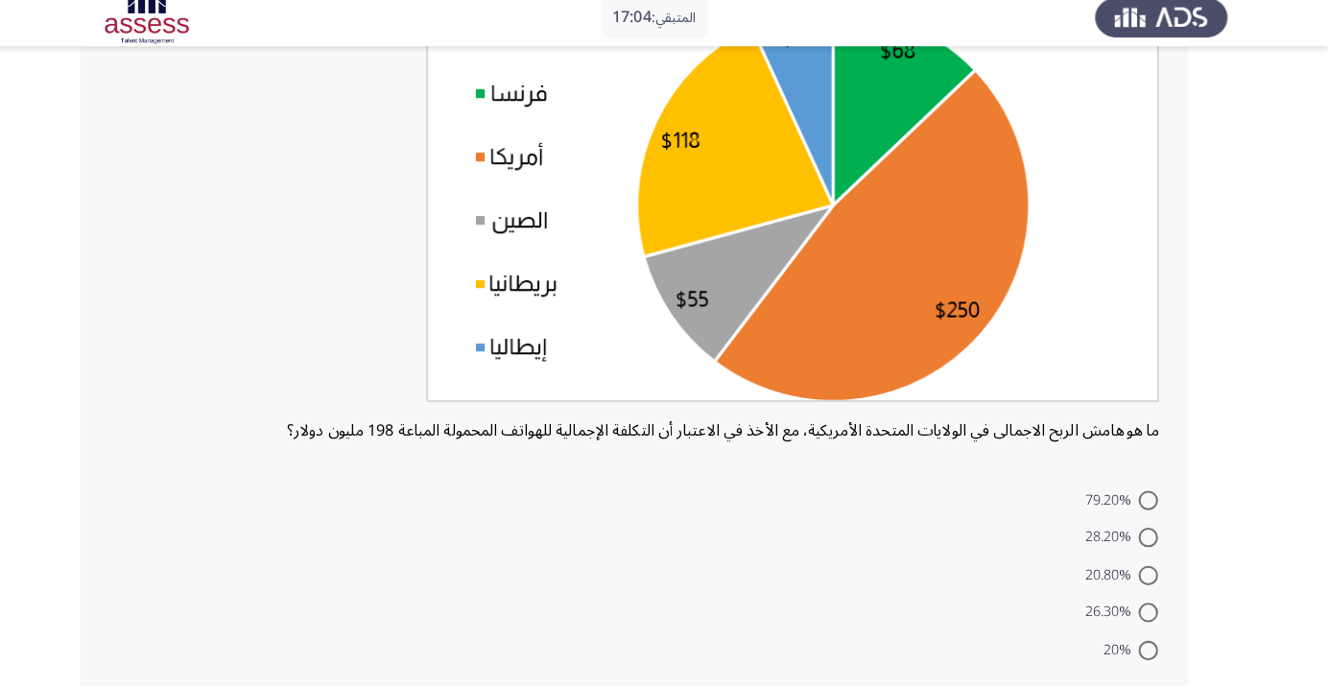
scroll to position [213, 0]
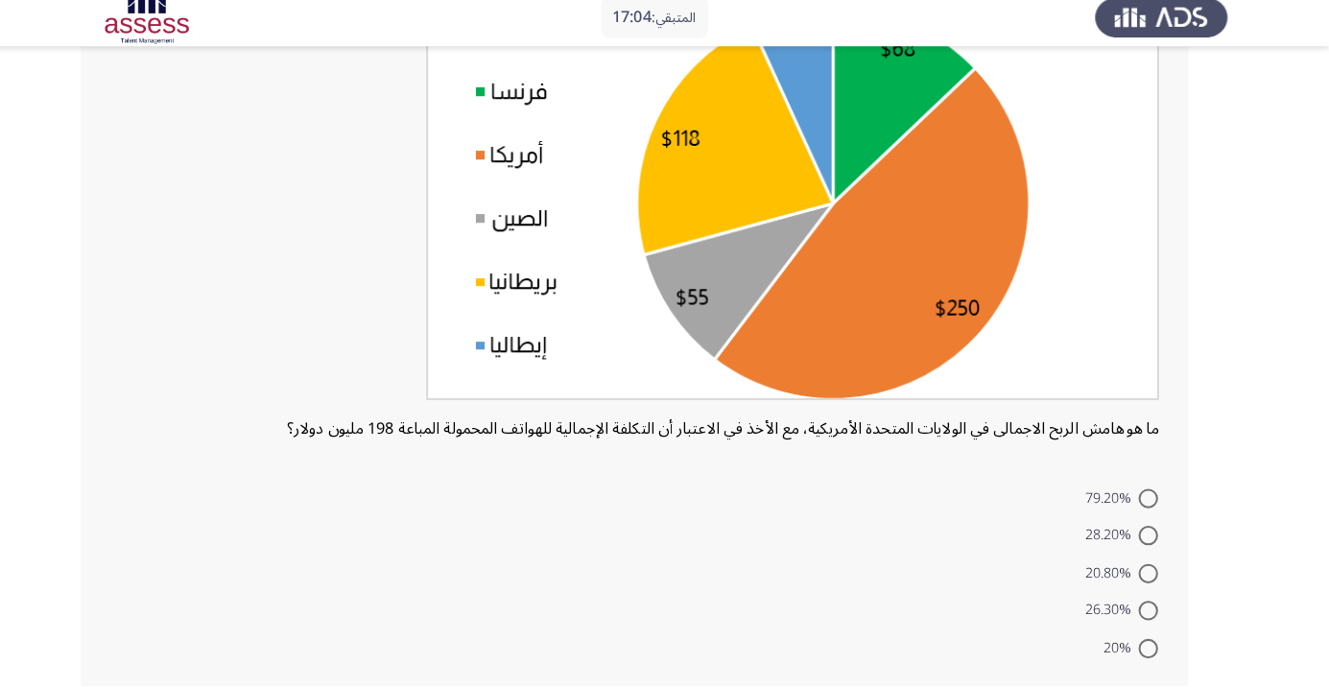
click at [1128, 503] on span "79.20%" at bounding box center [1115, 502] width 53 height 23
click at [1141, 503] on input "79.20%" at bounding box center [1150, 502] width 19 height 19
radio input "true"
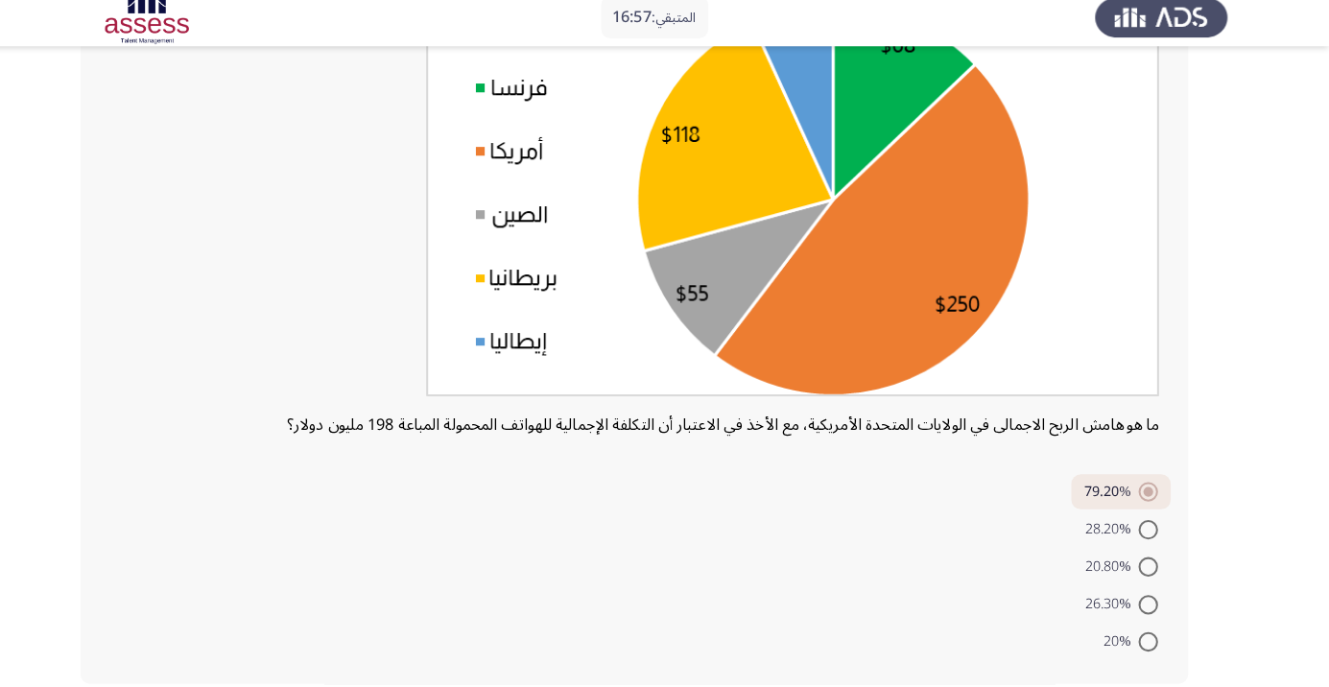
scroll to position [219, 0]
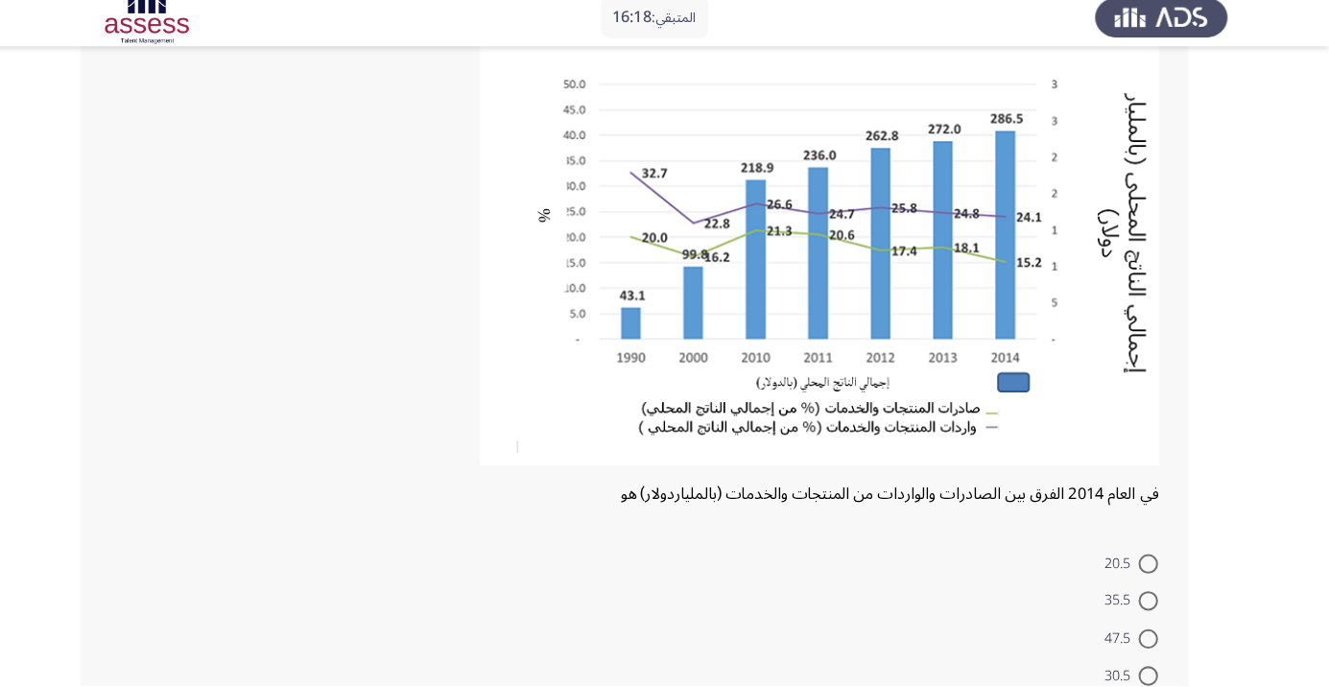
scroll to position [156, 0]
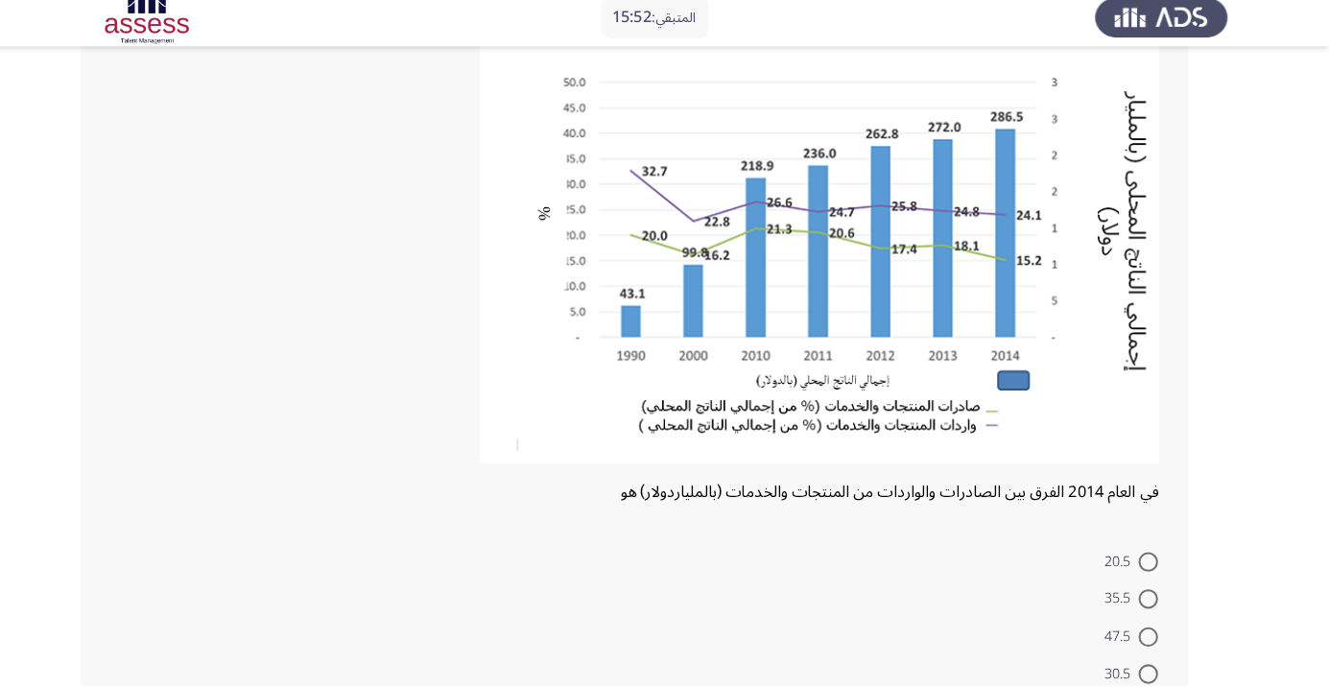
click at [920, 650] on form "20.5 35.5 47.5 30.5 25.5" at bounding box center [645, 637] width 1033 height 185
click at [941, 635] on form "20.5 35.5 47.5 30.5 25.5" at bounding box center [645, 637] width 1033 height 185
click at [1151, 564] on span at bounding box center [1150, 564] width 19 height 19
click at [1151, 564] on input "20.5" at bounding box center [1150, 564] width 19 height 19
radio input "true"
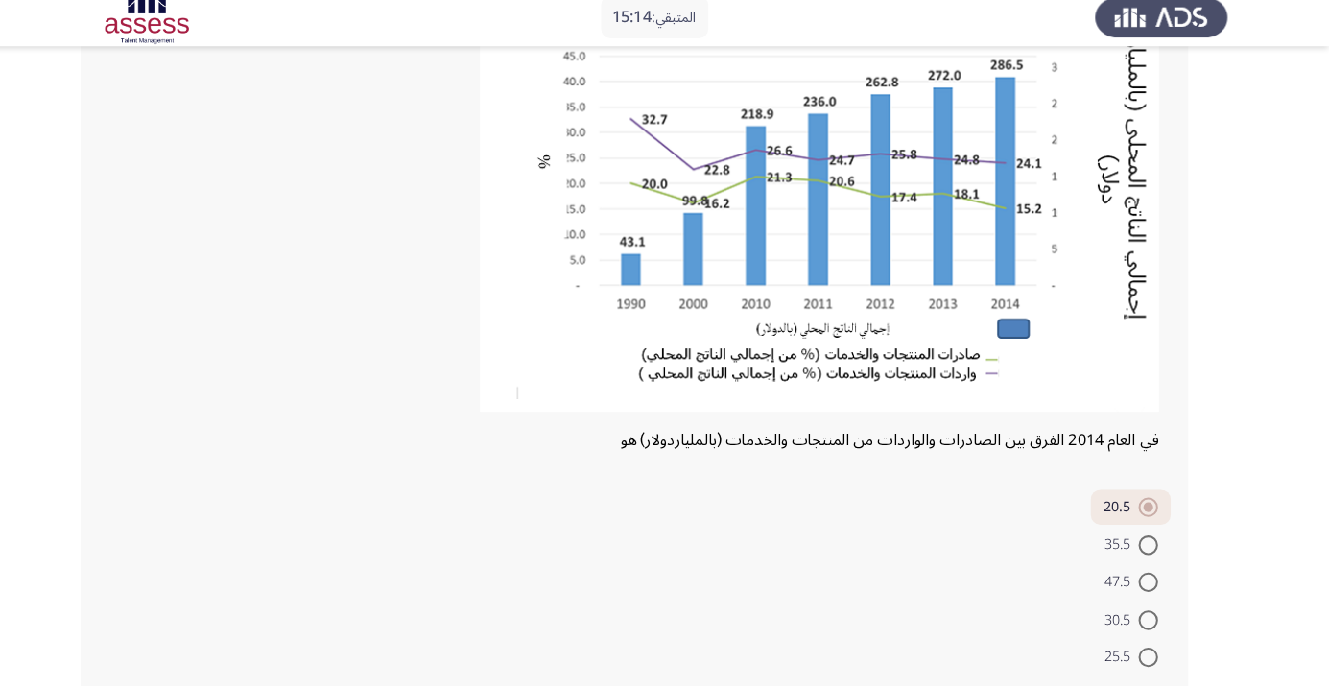
scroll to position [224, 0]
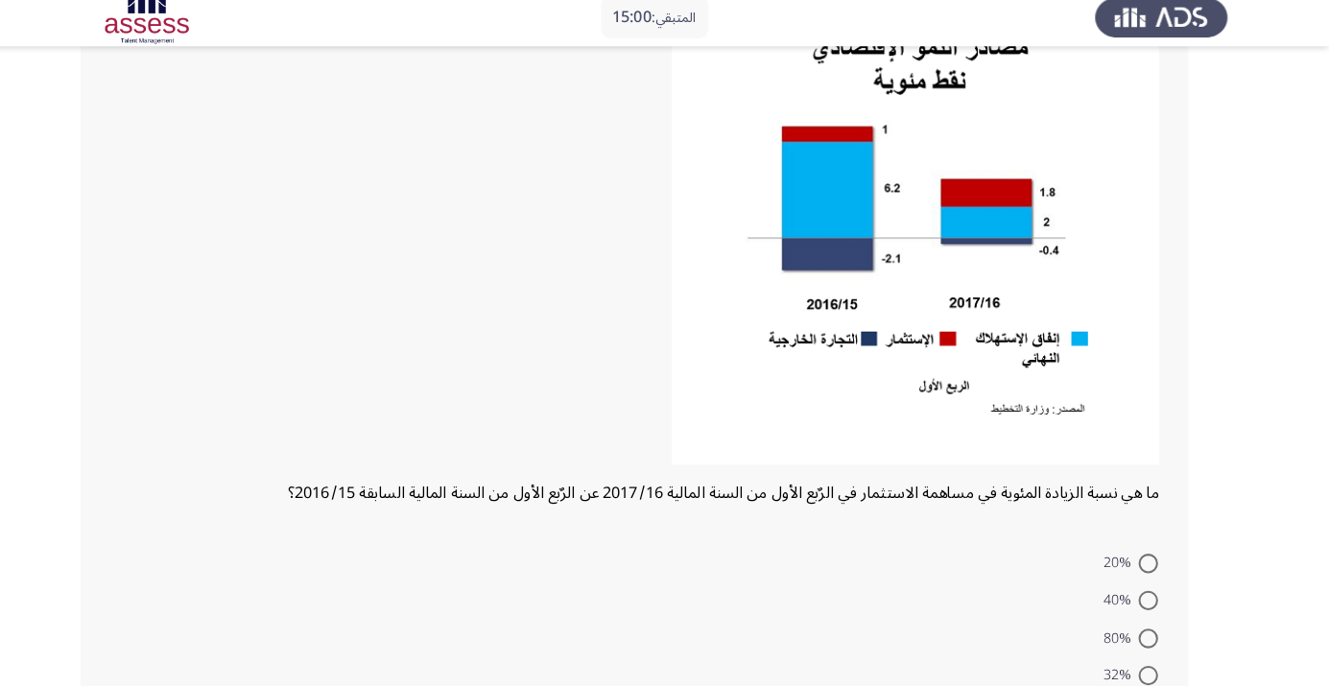
scroll to position [190, 0]
click at [908, 658] on form "20% 40% 80% 32% 25%" at bounding box center [645, 638] width 1033 height 185
click at [1152, 342] on img at bounding box center [922, 232] width 480 height 474
click at [1151, 601] on span at bounding box center [1150, 602] width 19 height 19
click at [1151, 601] on input "40%" at bounding box center [1150, 602] width 19 height 19
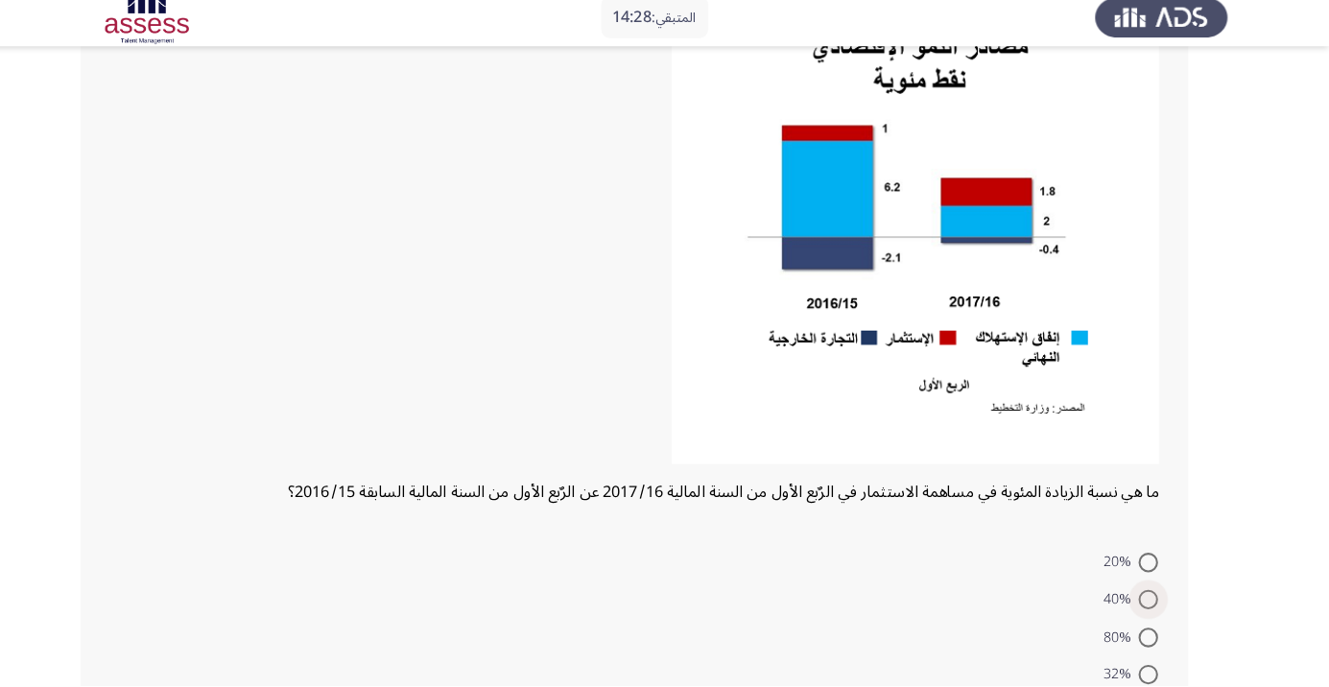
radio input "true"
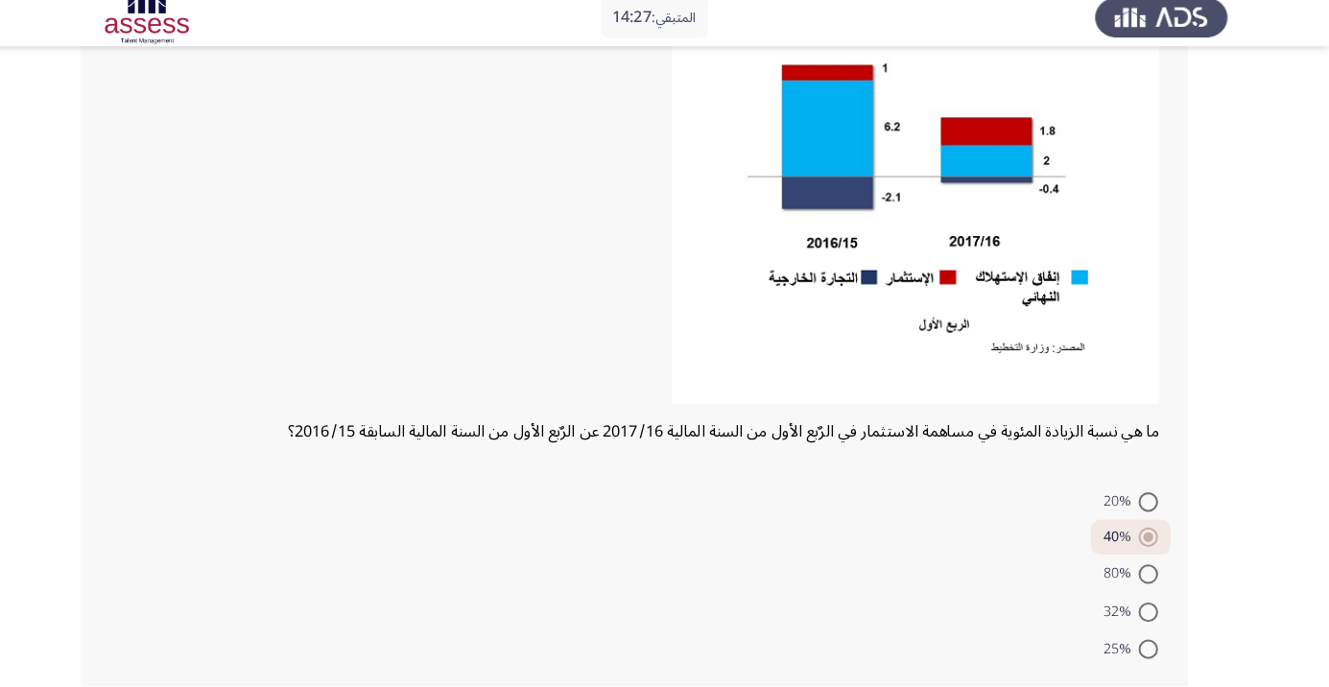
scroll to position [259, 0]
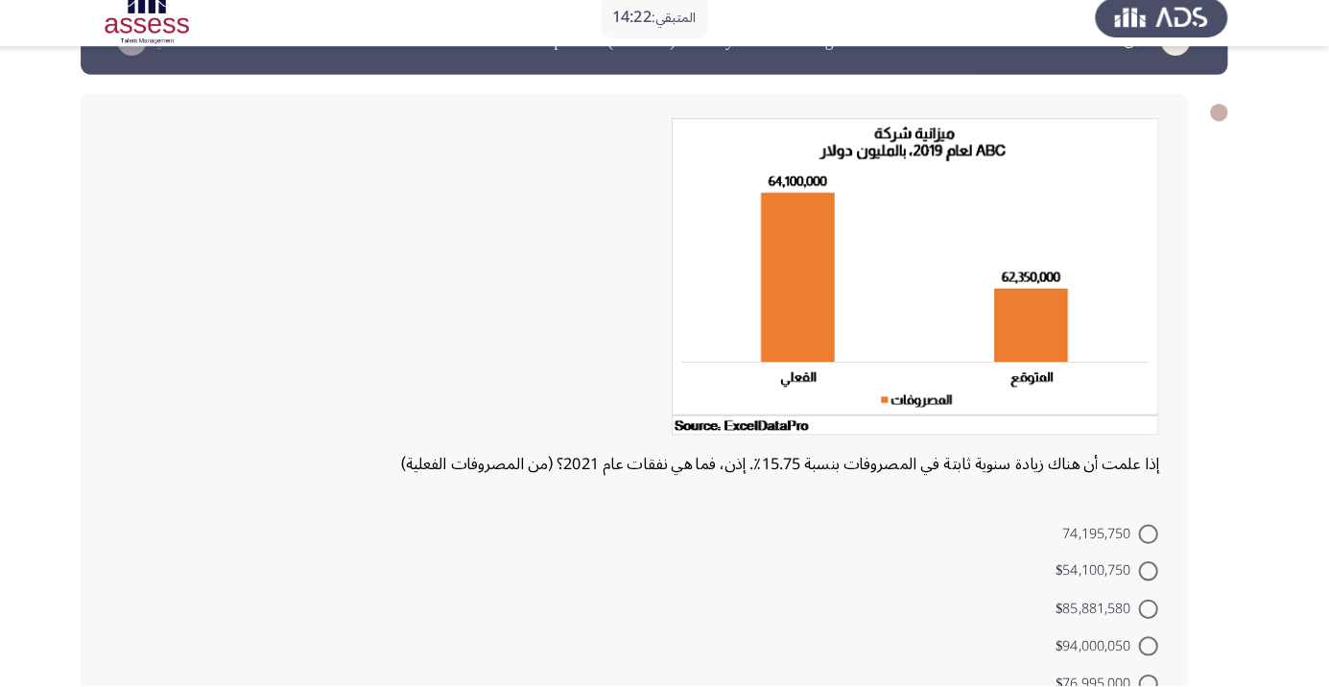
scroll to position [57, 0]
click at [810, 635] on form "74,195,750 $54,100,750 $85,881,580 $94,000,050 $76,995,000" at bounding box center [645, 610] width 1033 height 185
click at [666, 545] on form "74,195,750 $54,100,750 $85,881,580 $94,000,050 $76,995,000" at bounding box center [645, 610] width 1033 height 185
click at [925, 613] on form "74,195,750 $54,100,750 $85,881,580 $94,000,050 $76,995,000" at bounding box center [645, 610] width 1033 height 185
click at [1117, 573] on span "$54,100,750" at bounding box center [1101, 574] width 82 height 23
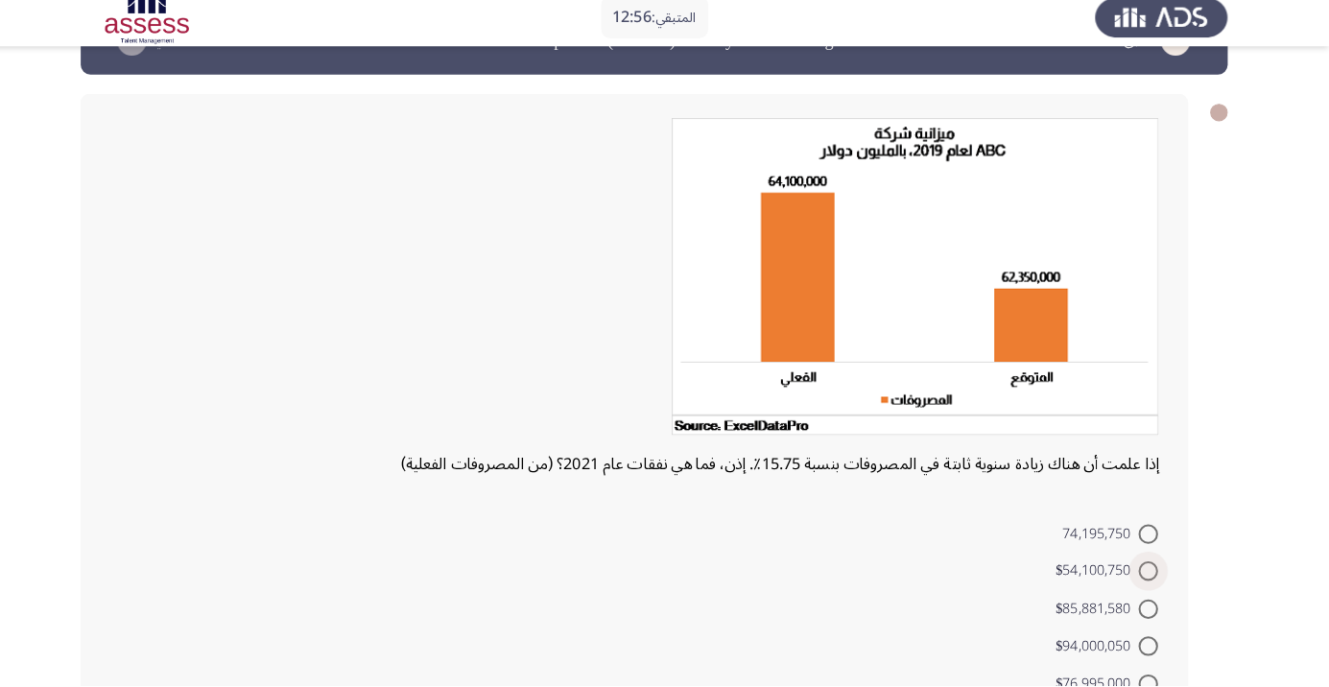
click at [1141, 573] on input "$54,100,750" at bounding box center [1150, 574] width 19 height 19
radio input "true"
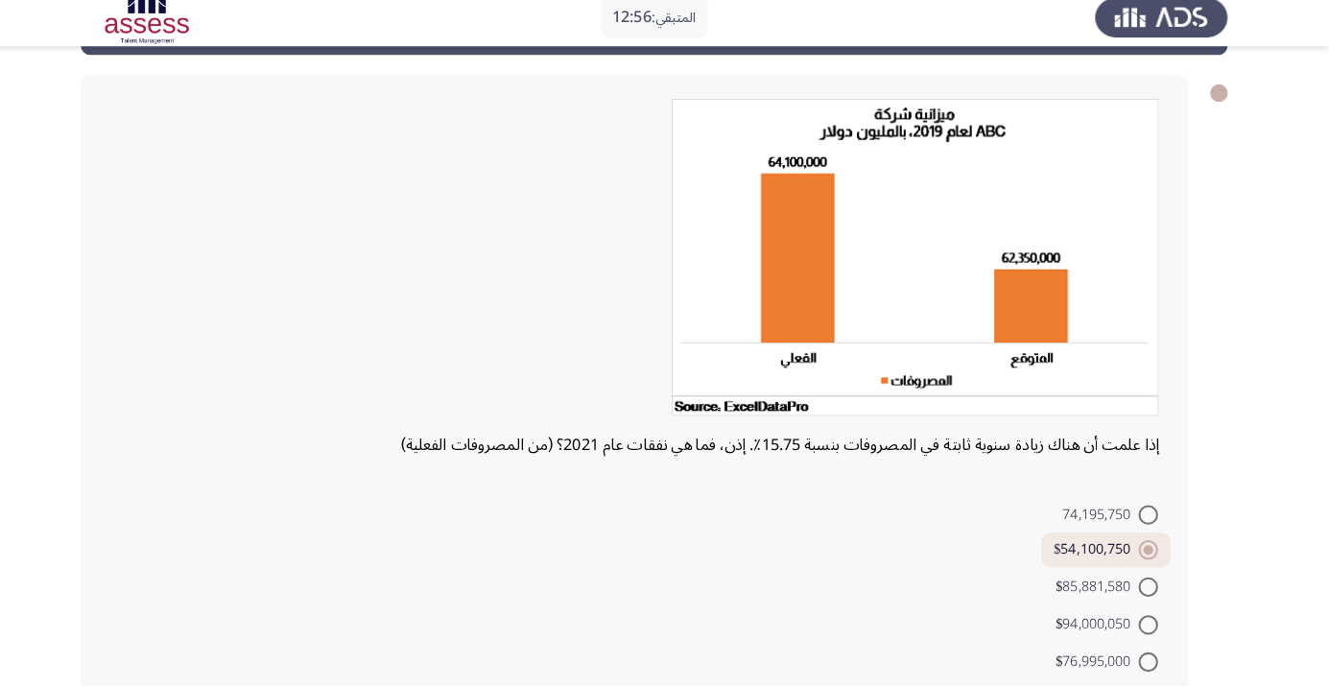
scroll to position [98, 0]
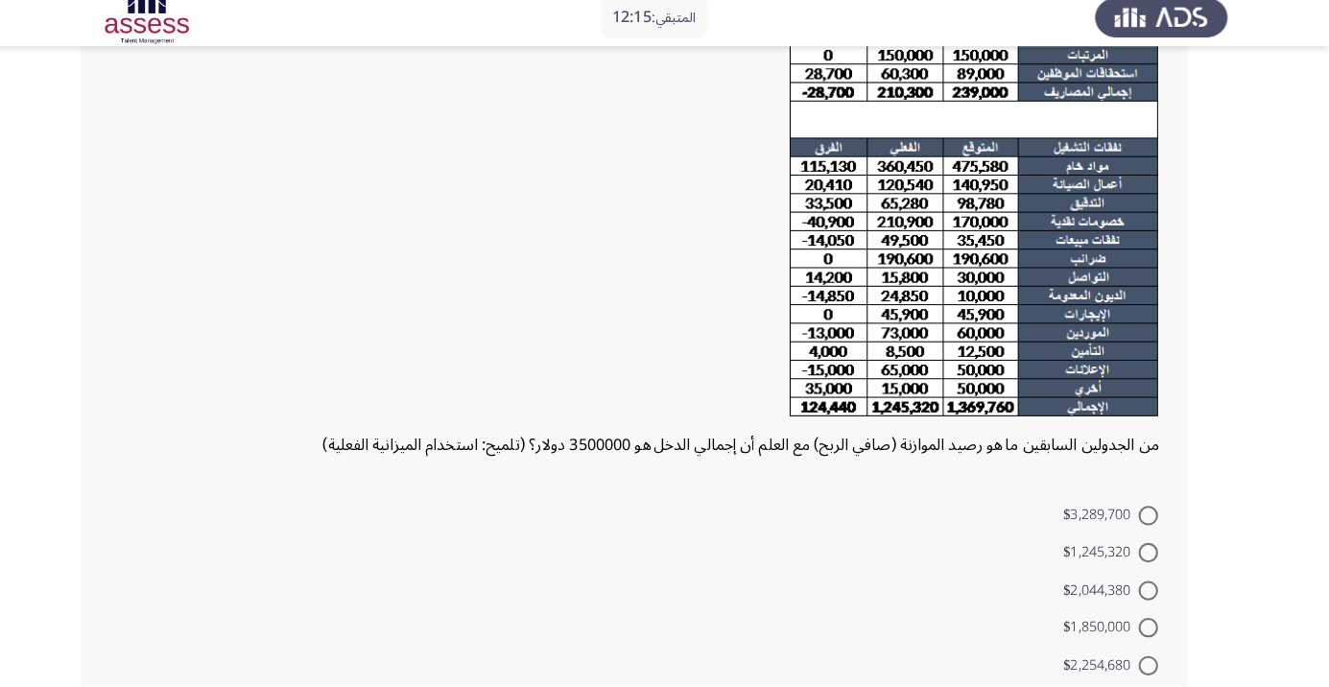
scroll to position [195, 0]
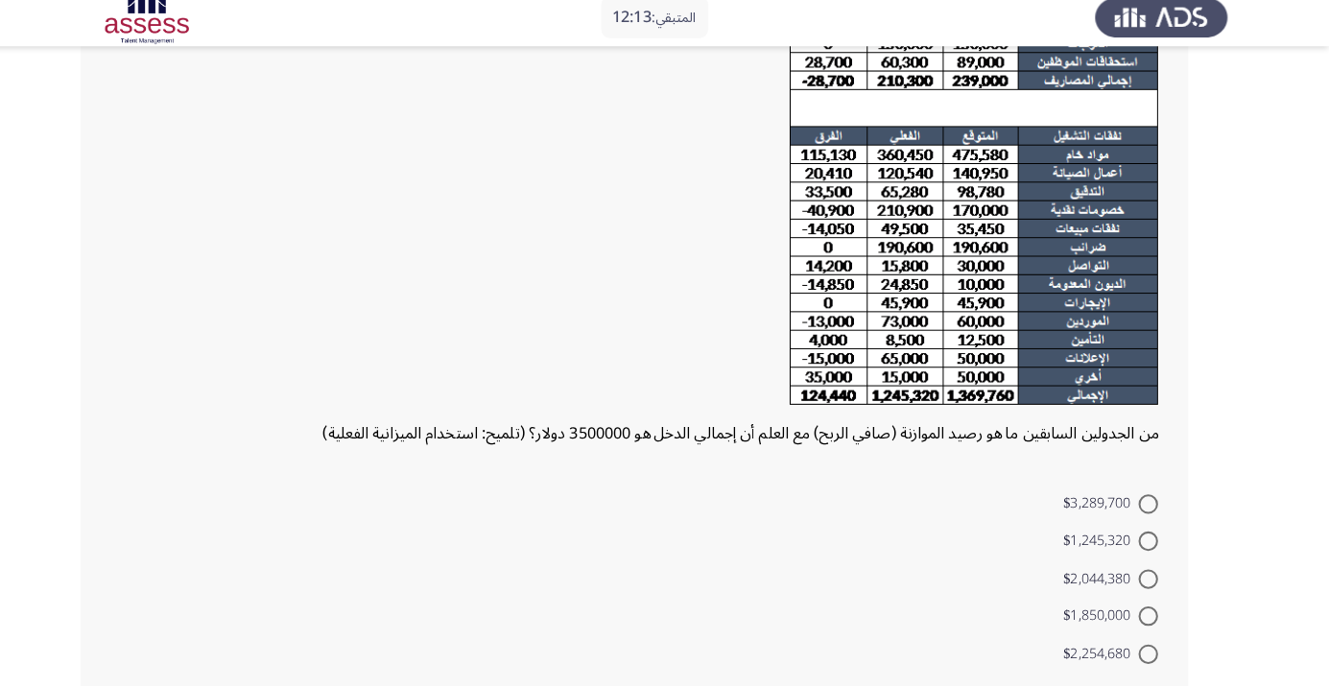
click at [852, 600] on form "$3,289,700 $1,245,320 $2,044,380 $1,850,000 $2,254,680" at bounding box center [645, 580] width 1033 height 185
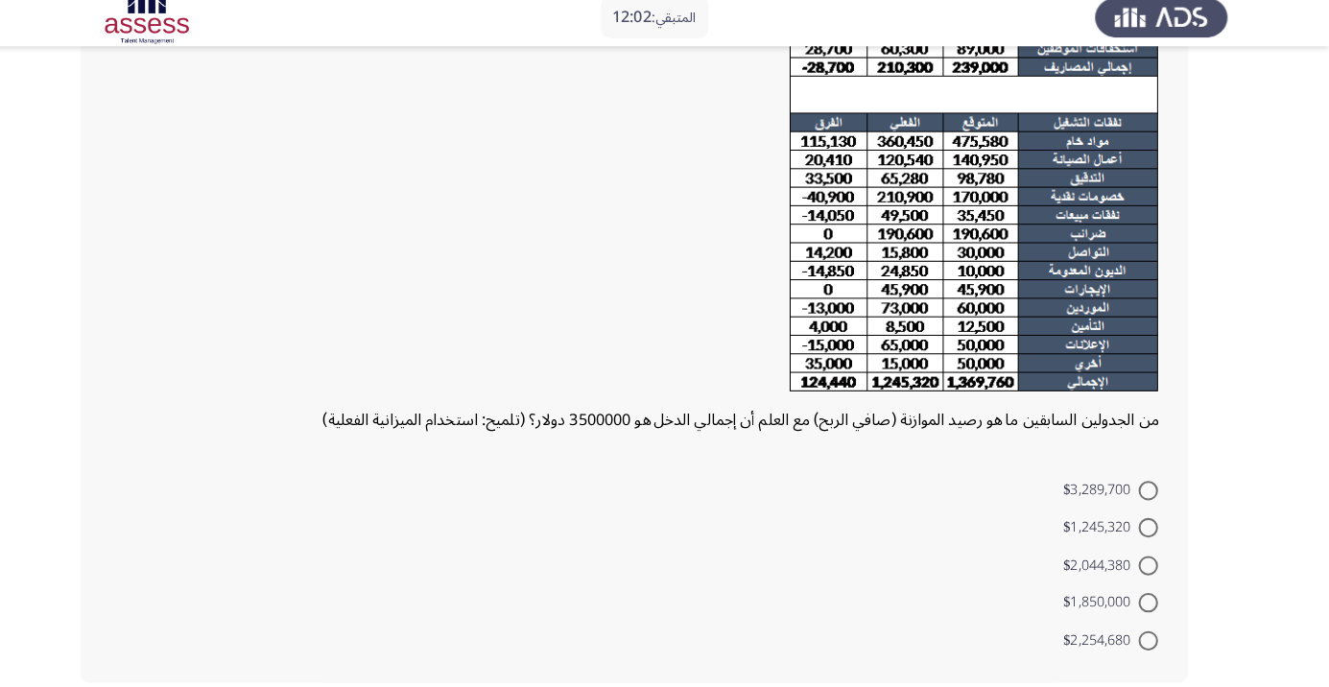
scroll to position [209, 0]
click at [1120, 574] on span "$2,044,380" at bounding box center [1105, 567] width 74 height 23
click at [1141, 574] on input "$2,044,380" at bounding box center [1150, 567] width 19 height 19
radio input "true"
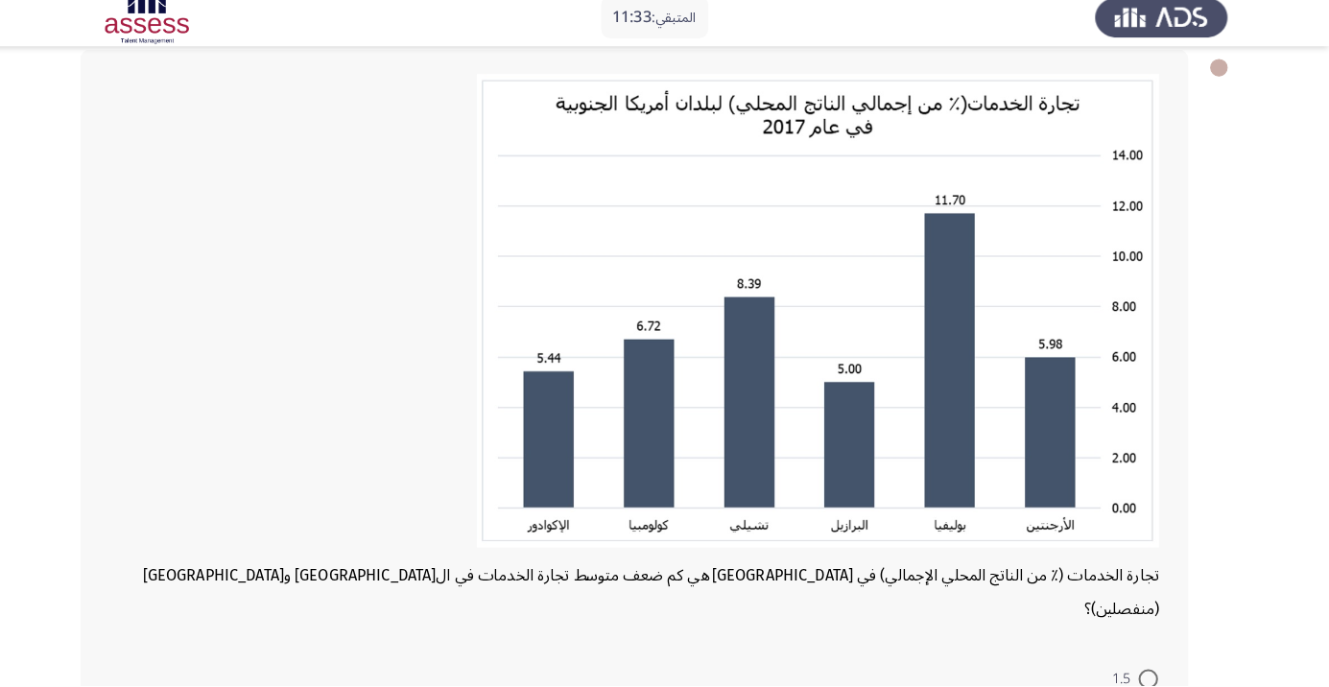
scroll to position [102, 0]
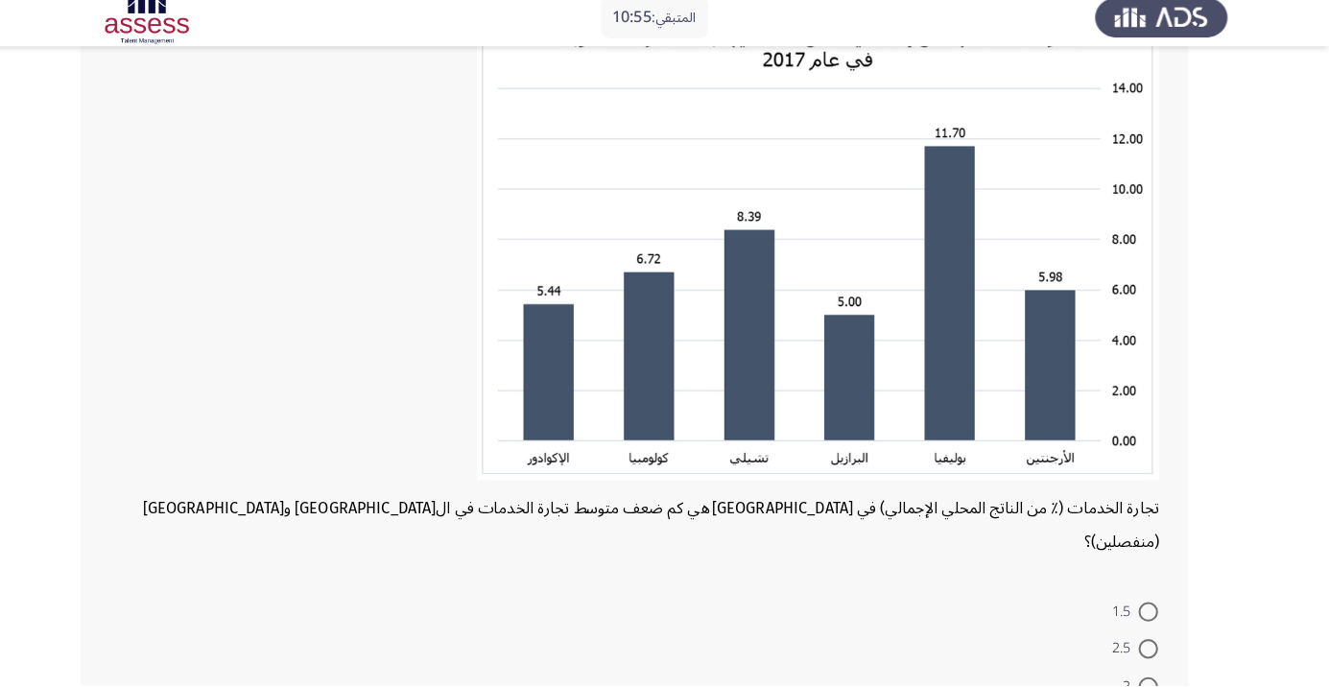
scroll to position [169, 0]
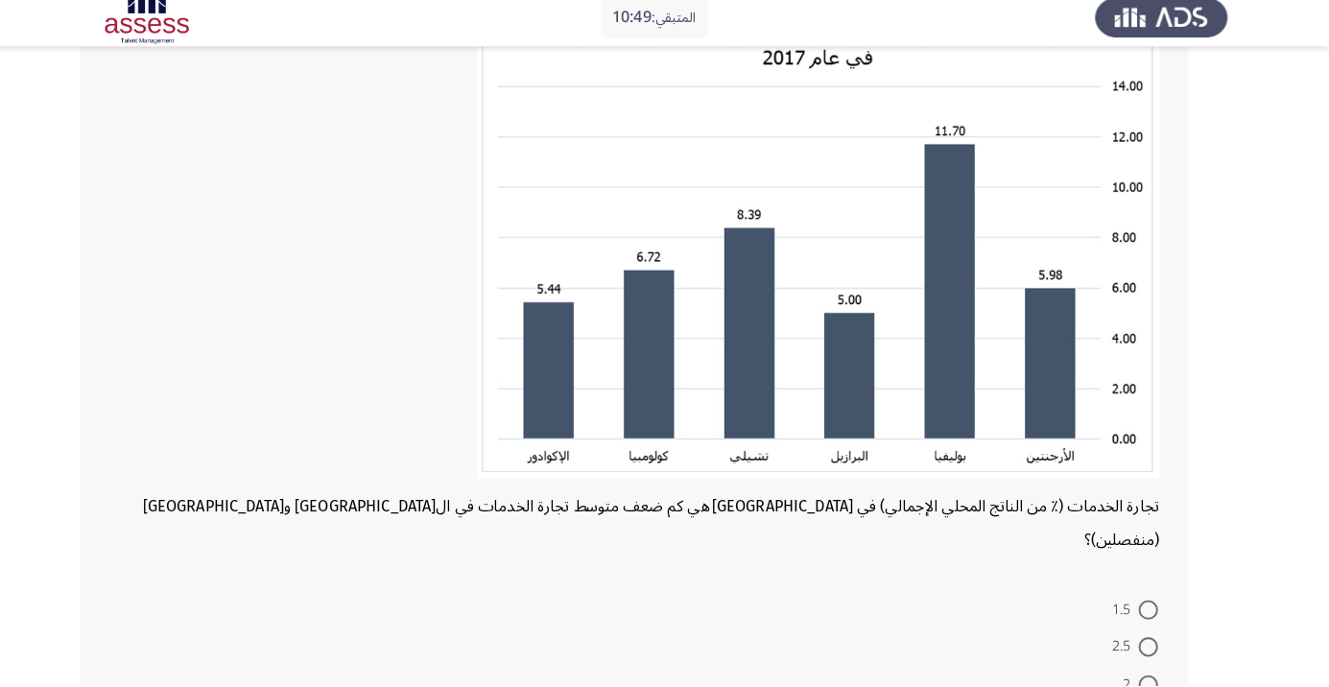
click at [1127, 637] on span "2.5" at bounding box center [1129, 648] width 26 height 23
click at [1141, 639] on input "2.5" at bounding box center [1150, 648] width 19 height 19
radio input "true"
click at [1142, 602] on span at bounding box center [1150, 611] width 19 height 19
click at [1142, 602] on input "1.5" at bounding box center [1150, 611] width 19 height 19
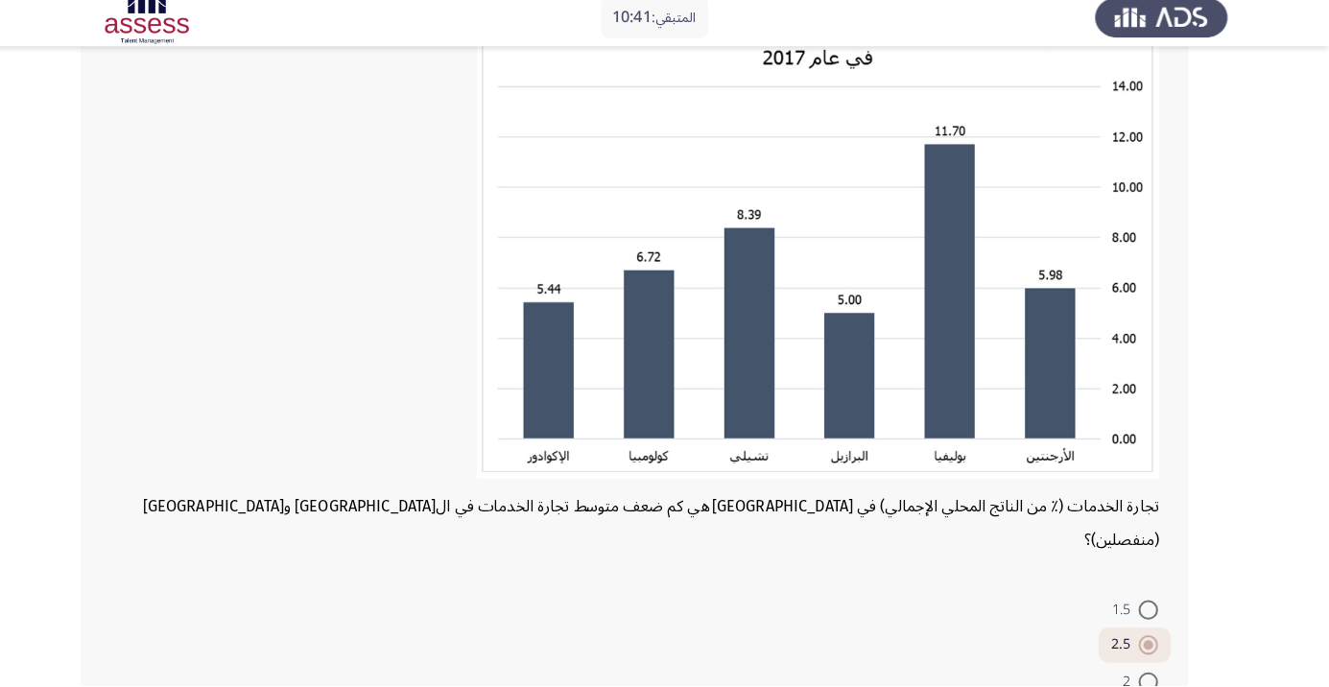
radio input "true"
click at [1141, 637] on span at bounding box center [1150, 646] width 19 height 19
click at [1141, 637] on input "2.5" at bounding box center [1150, 646] width 19 height 19
radio input "true"
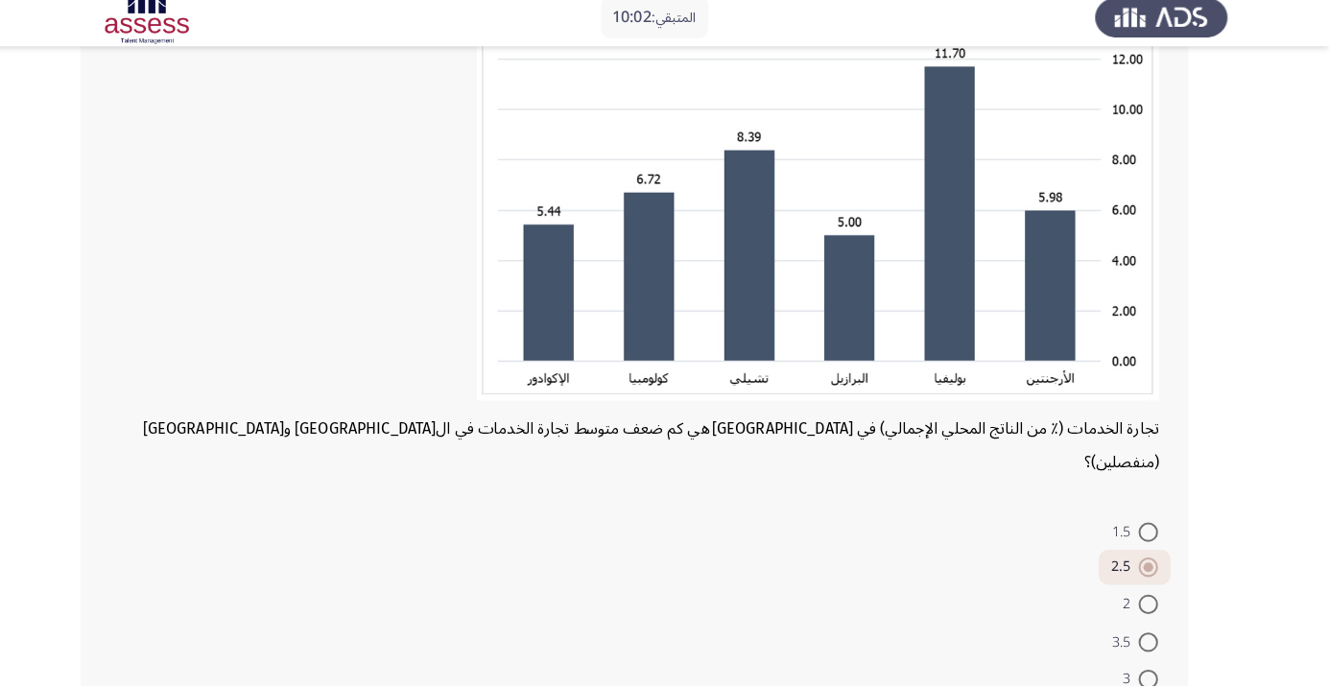
scroll to position [251, 0]
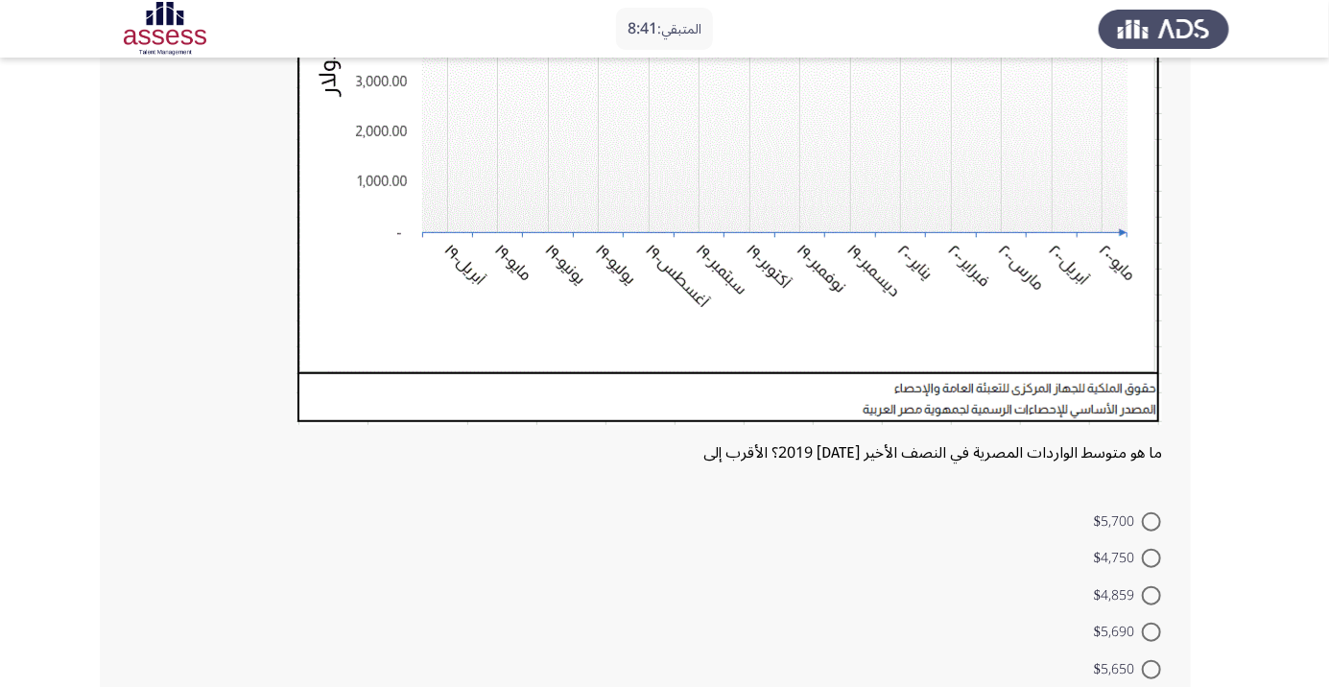
scroll to position [445, 0]
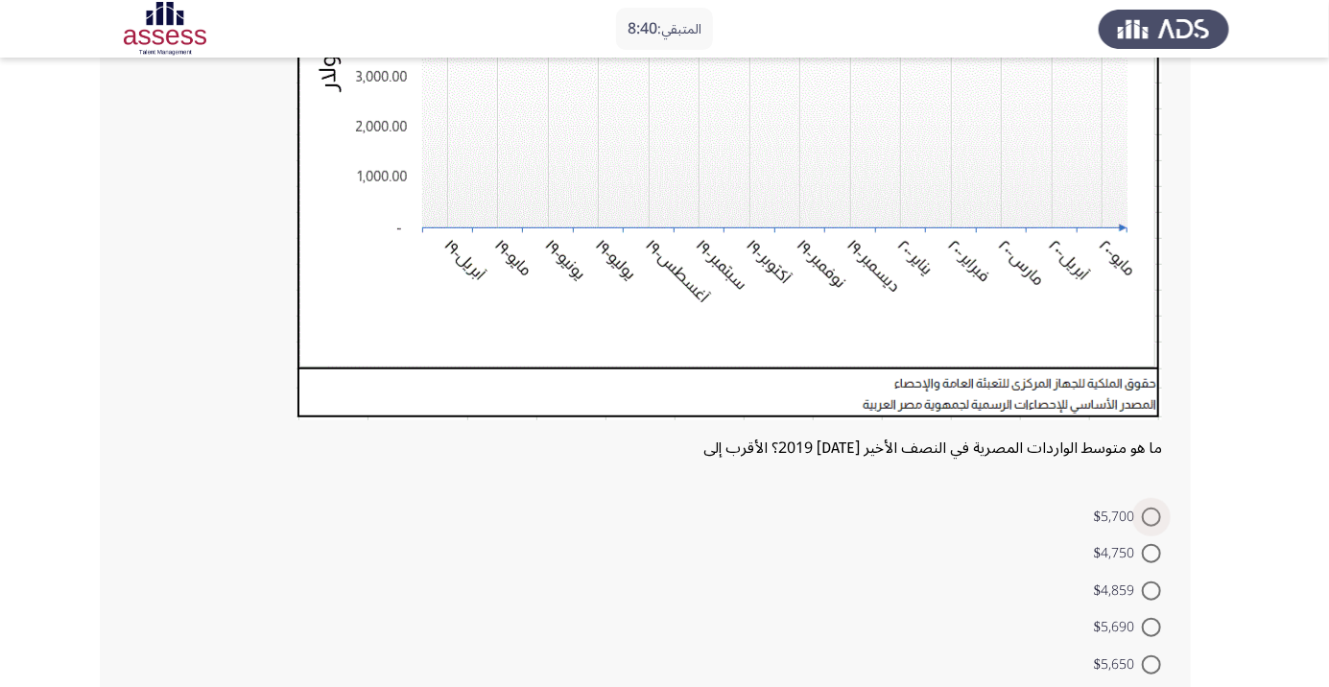
click at [1142, 511] on span at bounding box center [1150, 516] width 19 height 19
click at [1142, 511] on input "$5,700" at bounding box center [1150, 516] width 19 height 19
radio input "true"
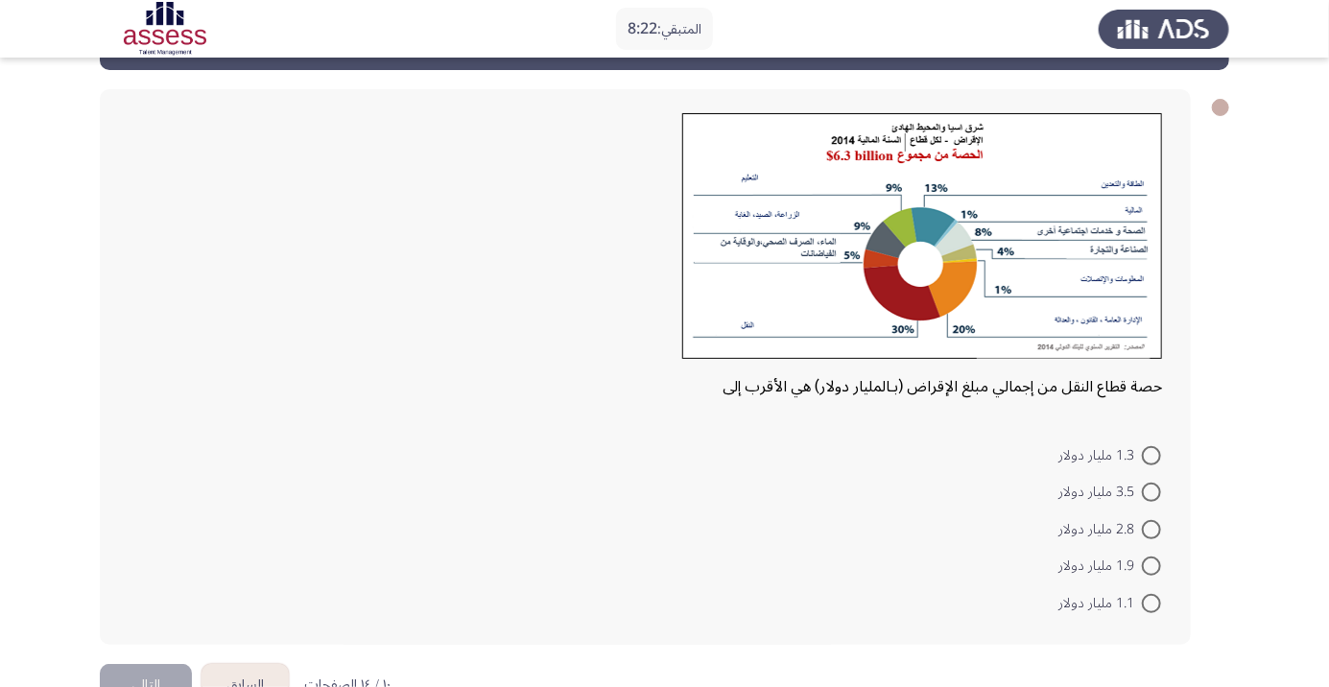
scroll to position [82, 0]
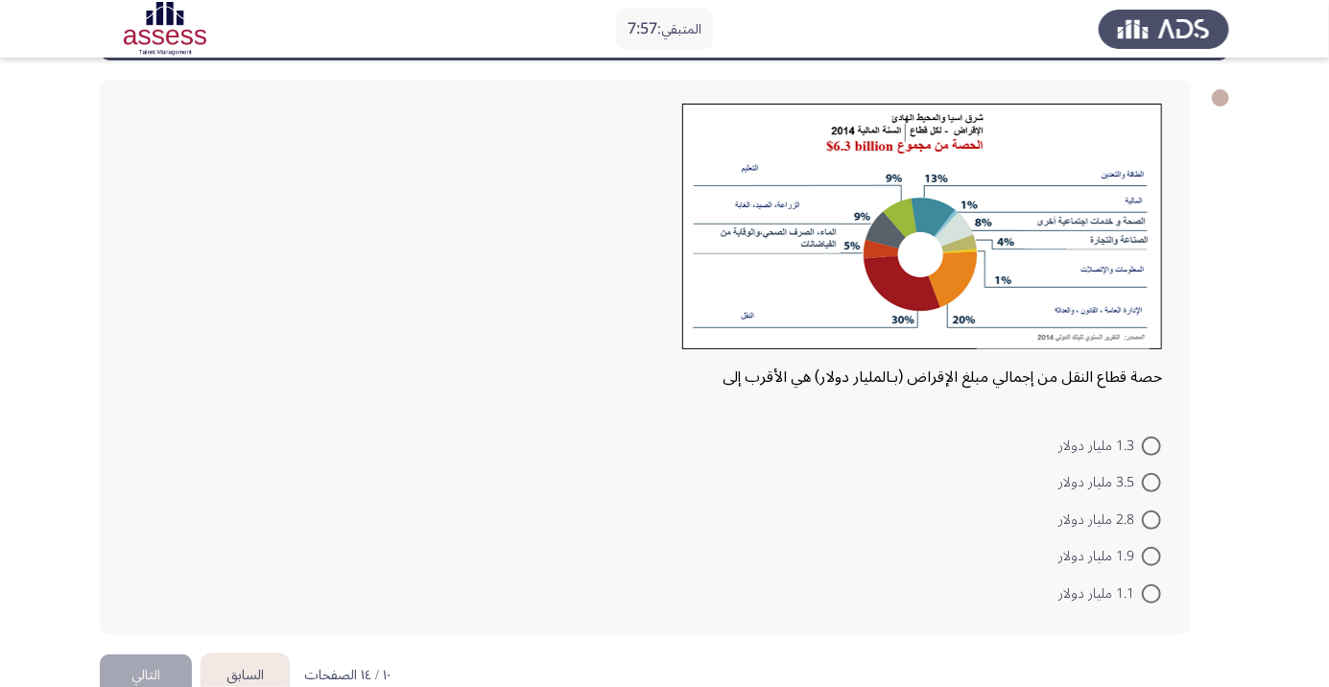
click at [889, 541] on form "1.3 مليار دولار 3.5 مليار دولار 2.8 مليار دولار 1.9 مليار دولار 1.1 مليار دولار" at bounding box center [645, 518] width 1033 height 185
click at [906, 484] on form "1.3 مليار دولار 3.5 مليار دولار 2.8 مليار دولار 1.9 مليار دولار 1.1 مليار دولار" at bounding box center [645, 518] width 1033 height 185
click at [1151, 555] on span at bounding box center [1150, 556] width 19 height 19
click at [1151, 555] on input "1.9 مليار دولار" at bounding box center [1150, 556] width 19 height 19
radio input "true"
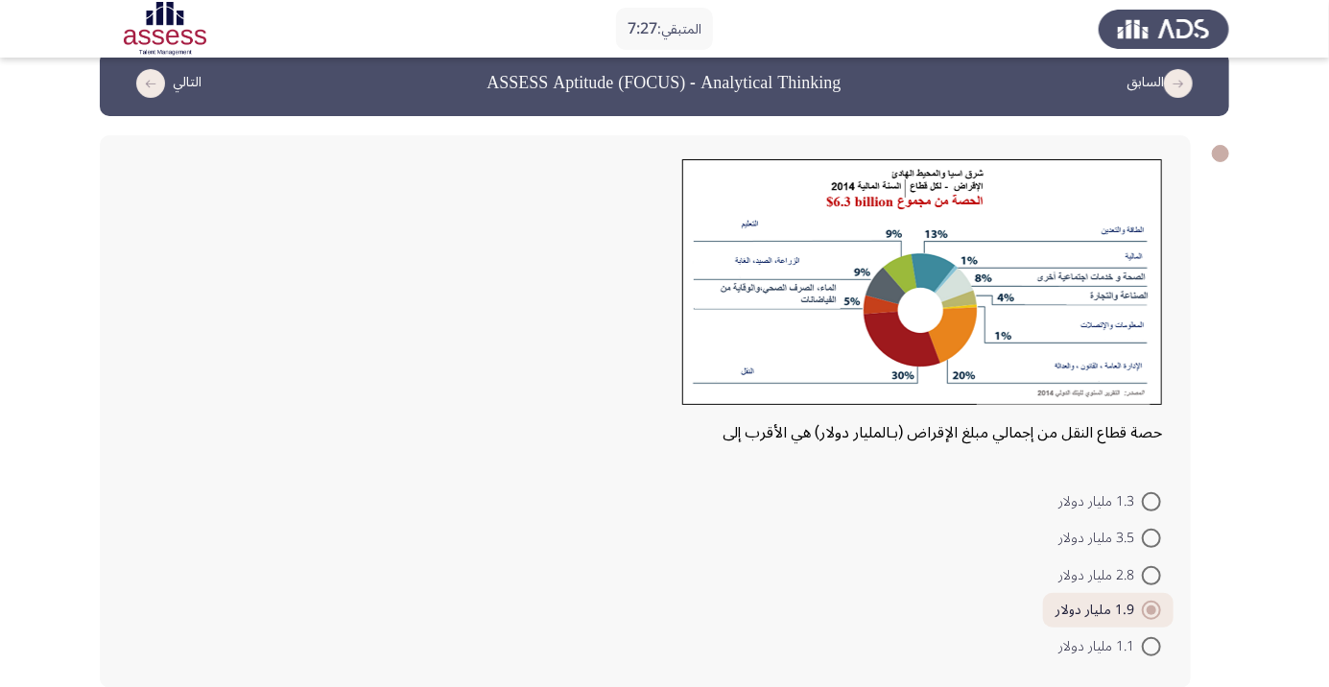
scroll to position [29, 0]
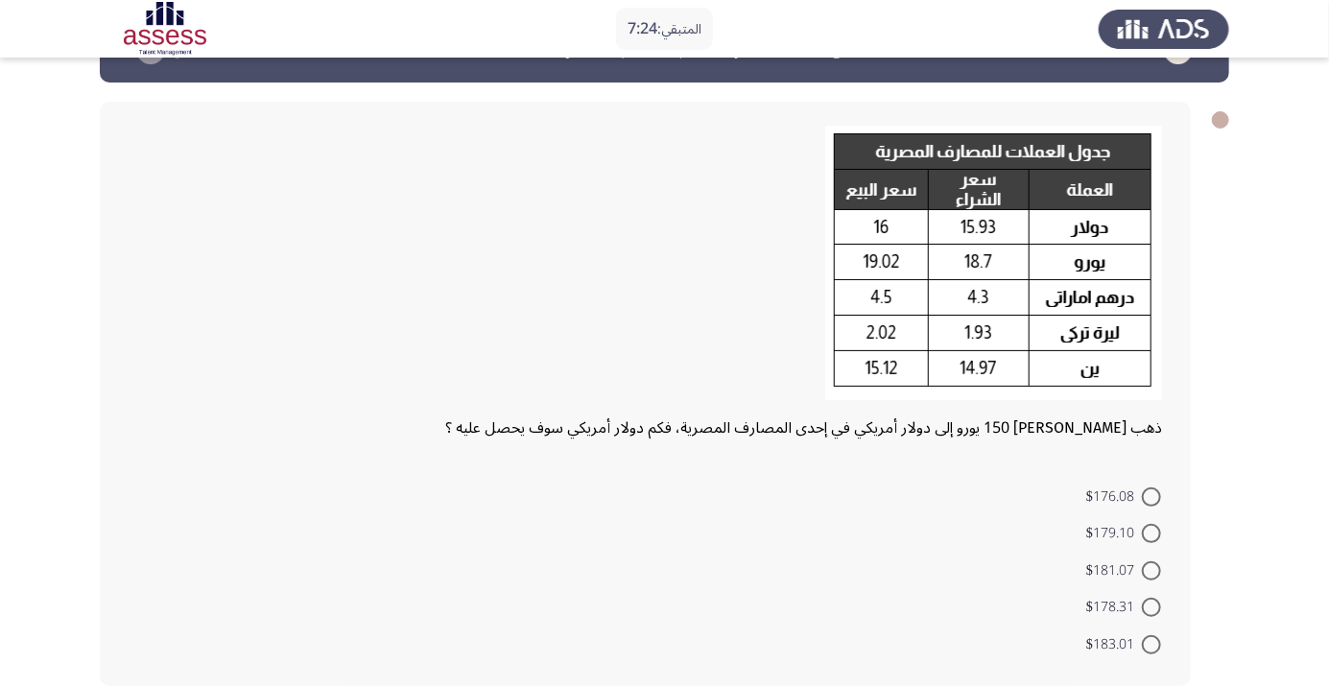
scroll to position [61, 0]
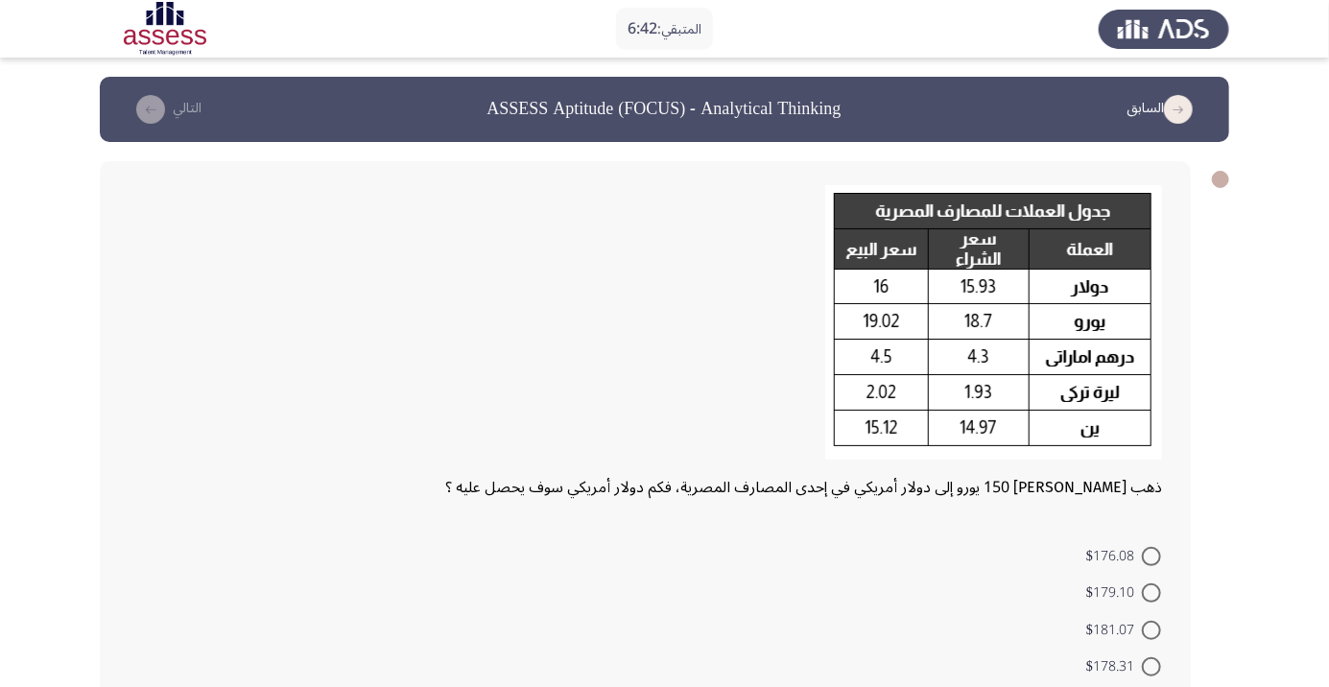
click at [465, 317] on div at bounding box center [645, 328] width 1033 height 286
click at [301, 335] on div at bounding box center [645, 328] width 1033 height 286
click at [296, 337] on div at bounding box center [645, 328] width 1033 height 286
click at [274, 347] on div at bounding box center [645, 328] width 1033 height 286
click at [269, 338] on div at bounding box center [645, 328] width 1033 height 286
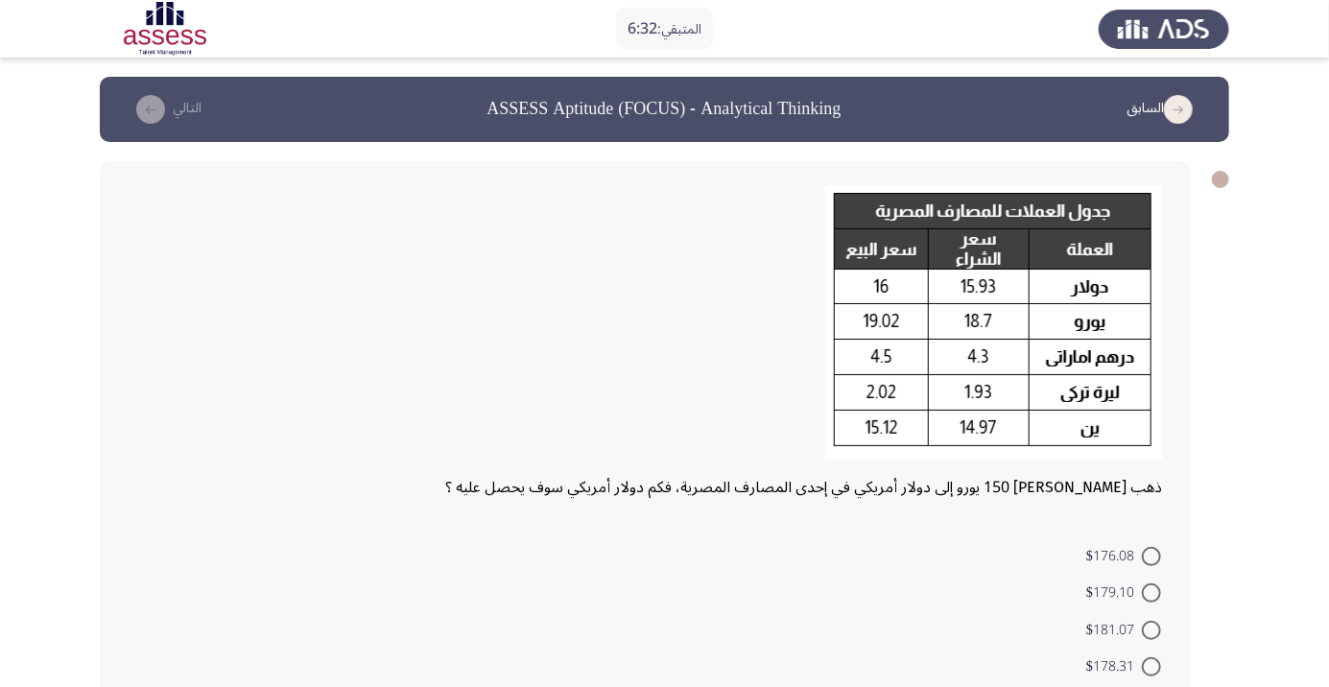
click at [262, 350] on div at bounding box center [645, 328] width 1033 height 286
click at [259, 361] on div at bounding box center [645, 328] width 1033 height 286
click at [248, 390] on div at bounding box center [645, 328] width 1033 height 286
click at [251, 413] on div at bounding box center [645, 328] width 1033 height 286
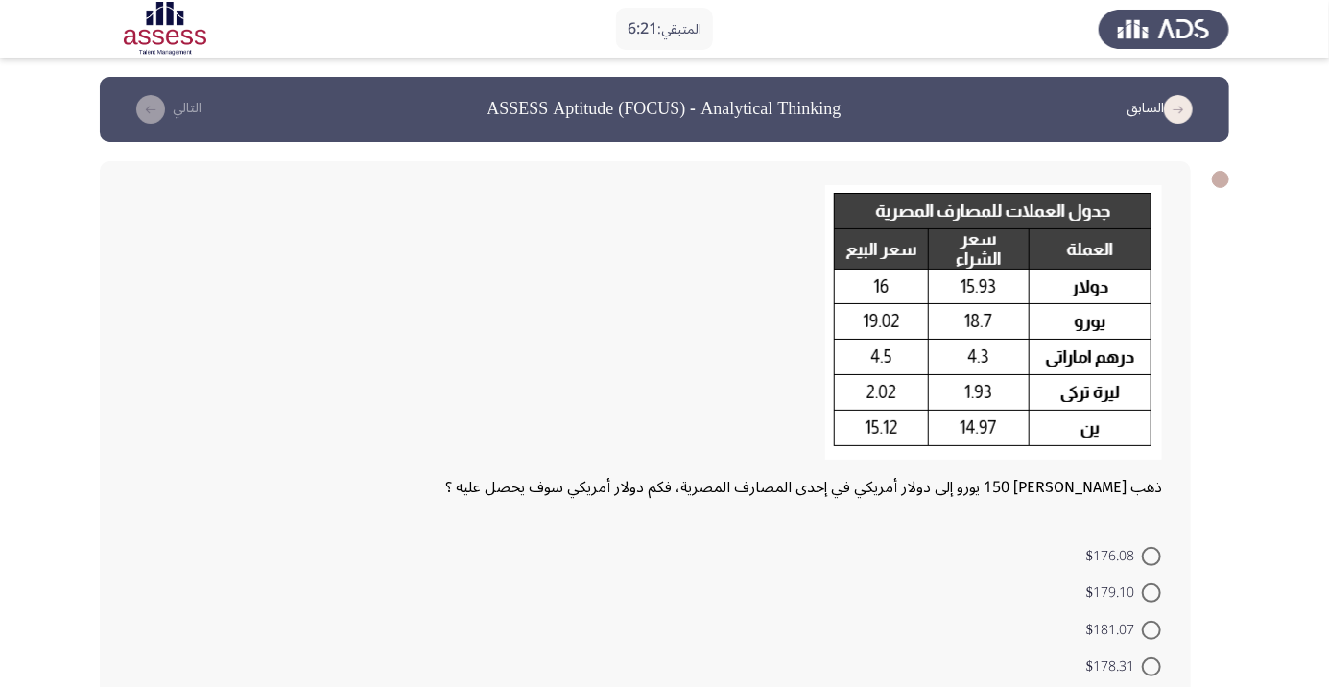
click at [269, 389] on div at bounding box center [645, 328] width 1033 height 286
click at [277, 402] on div at bounding box center [645, 328] width 1033 height 286
click at [249, 395] on div at bounding box center [645, 328] width 1033 height 286
click at [250, 423] on div at bounding box center [645, 328] width 1033 height 286
click at [269, 388] on div at bounding box center [645, 328] width 1033 height 286
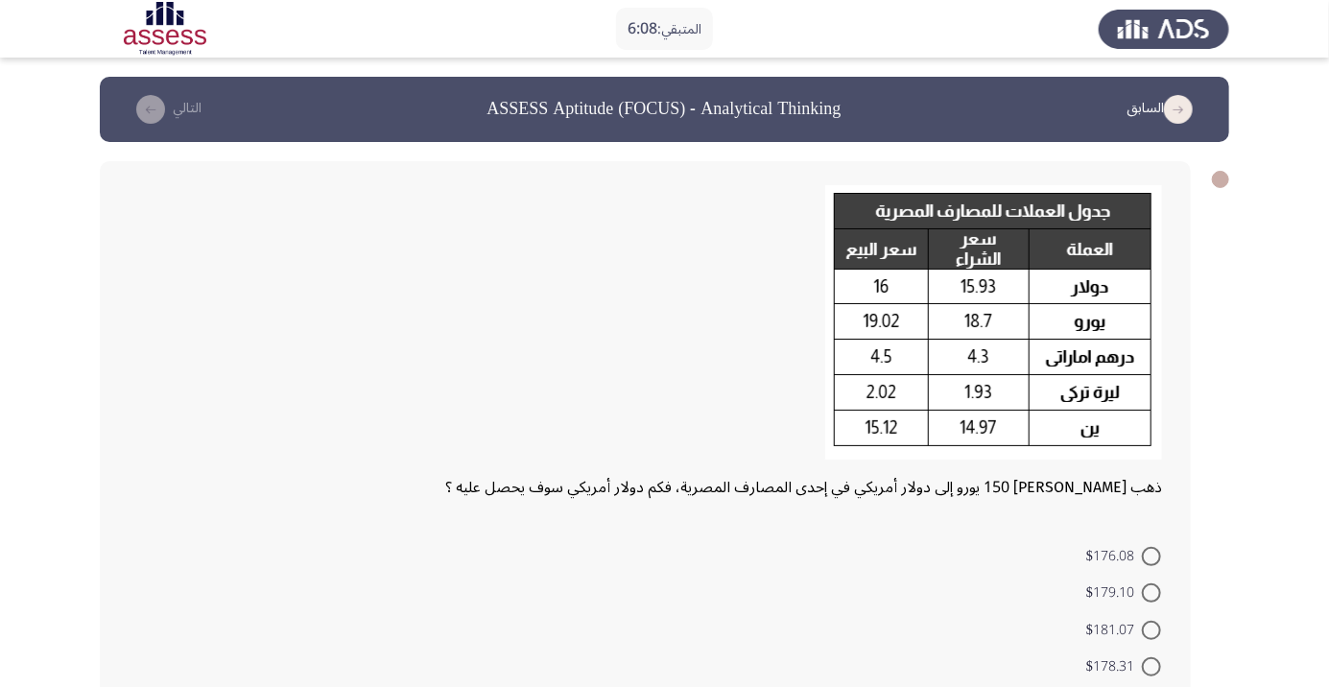
click at [269, 400] on div at bounding box center [645, 328] width 1033 height 286
click at [263, 396] on div at bounding box center [645, 328] width 1033 height 286
click at [262, 396] on div at bounding box center [645, 328] width 1033 height 286
click at [257, 400] on div at bounding box center [645, 328] width 1033 height 286
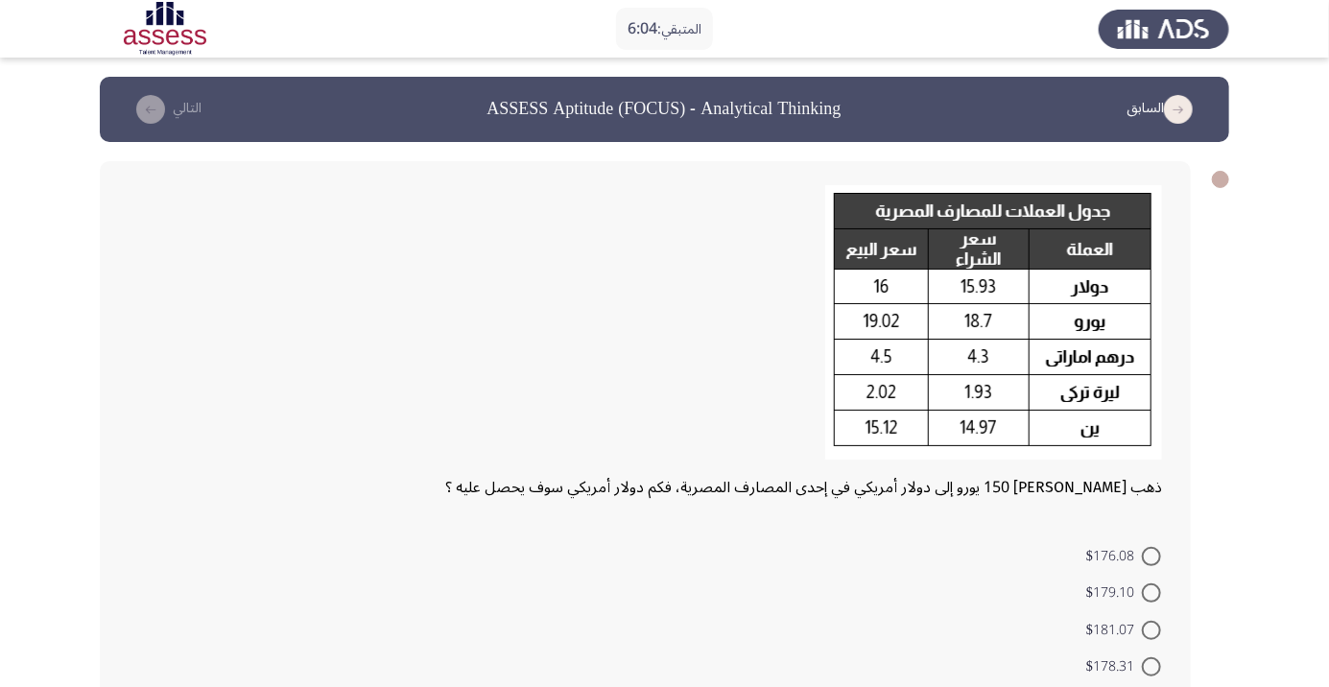
click at [263, 406] on div at bounding box center [645, 328] width 1033 height 286
click at [253, 393] on div at bounding box center [645, 328] width 1033 height 286
click at [253, 392] on div at bounding box center [645, 328] width 1033 height 286
click at [258, 388] on div at bounding box center [645, 328] width 1033 height 286
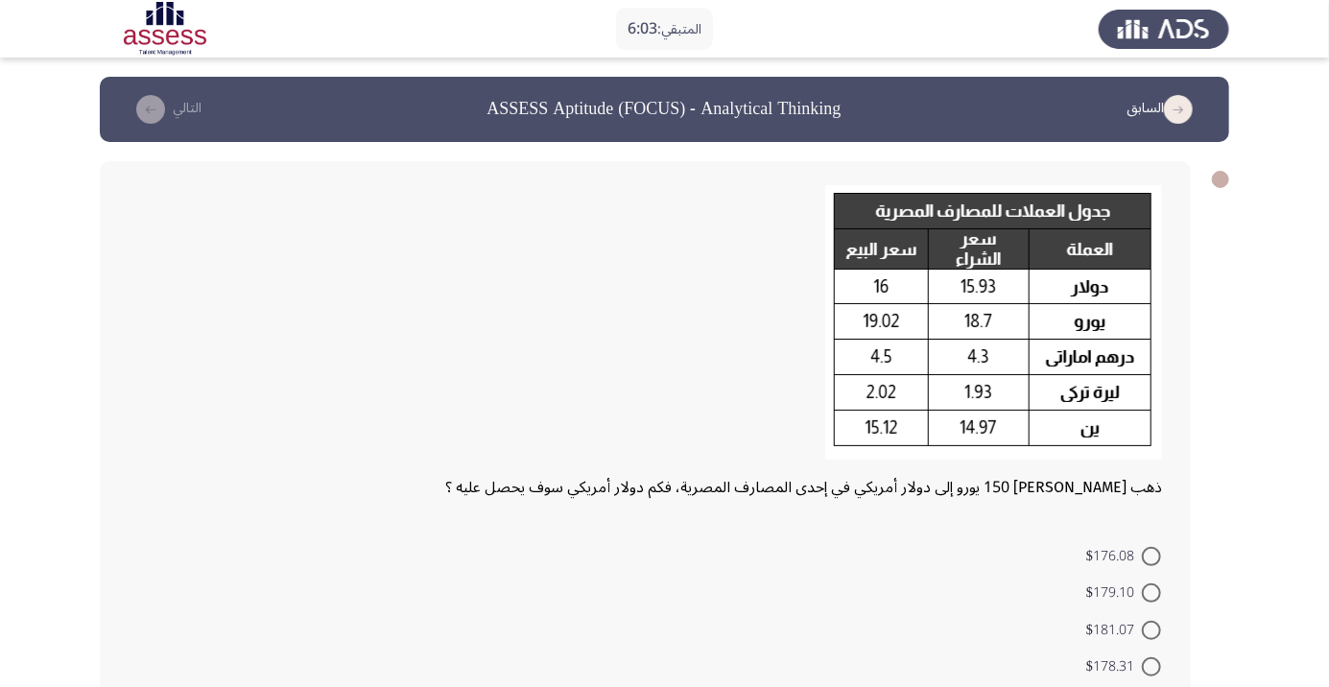
click at [259, 380] on div at bounding box center [645, 328] width 1033 height 286
click at [250, 379] on div at bounding box center [645, 328] width 1033 height 286
click at [261, 388] on div at bounding box center [645, 328] width 1033 height 286
click at [258, 405] on div at bounding box center [645, 328] width 1033 height 286
click at [250, 419] on div at bounding box center [645, 328] width 1033 height 286
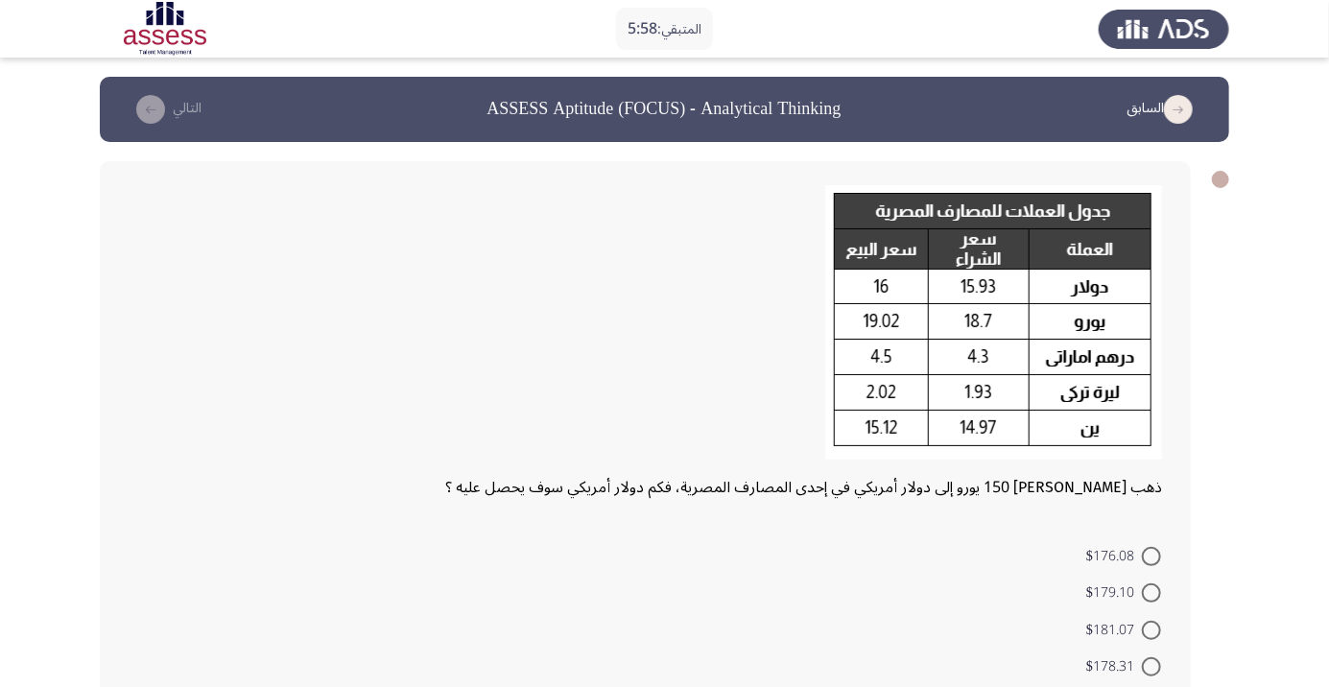
click at [247, 438] on div at bounding box center [645, 328] width 1033 height 286
click at [246, 419] on div at bounding box center [645, 328] width 1033 height 286
click at [256, 387] on div at bounding box center [645, 328] width 1033 height 286
click at [258, 409] on div at bounding box center [645, 328] width 1033 height 286
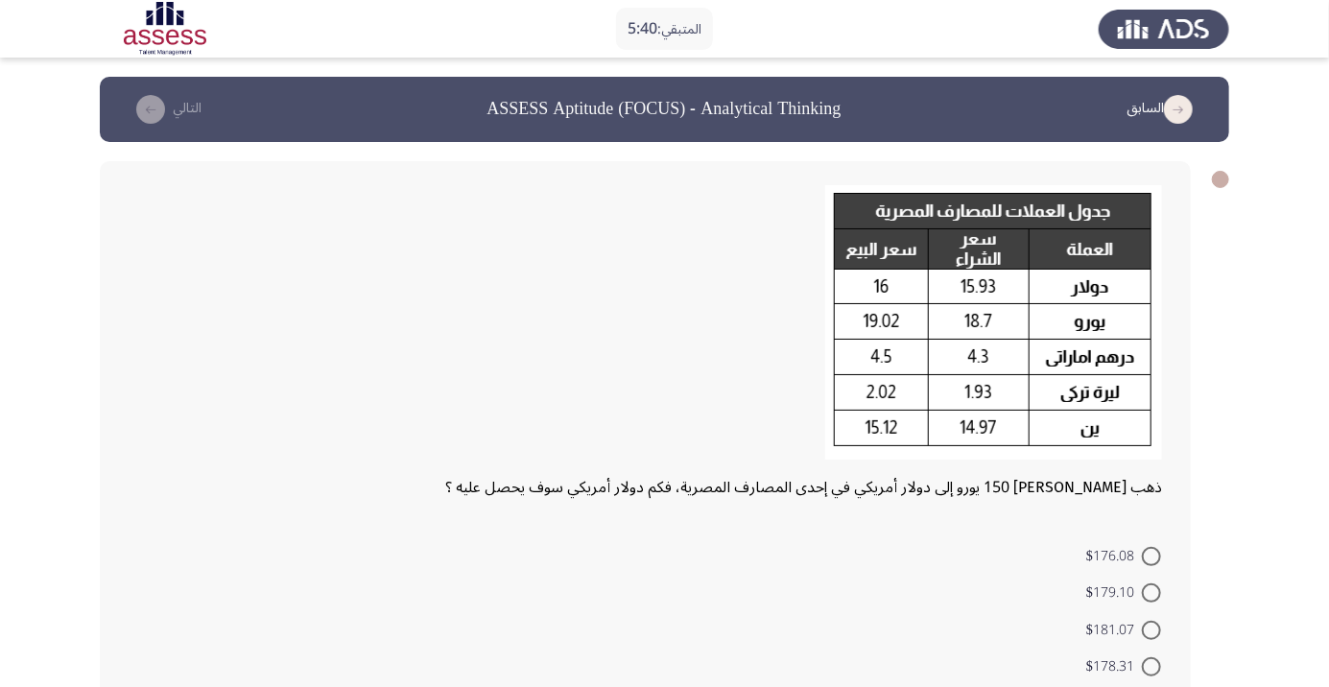
click at [256, 430] on div at bounding box center [645, 328] width 1033 height 286
click at [248, 439] on div at bounding box center [645, 328] width 1033 height 286
click at [252, 383] on div at bounding box center [645, 328] width 1033 height 286
click at [247, 380] on div at bounding box center [645, 328] width 1033 height 286
click at [247, 379] on div at bounding box center [645, 328] width 1033 height 286
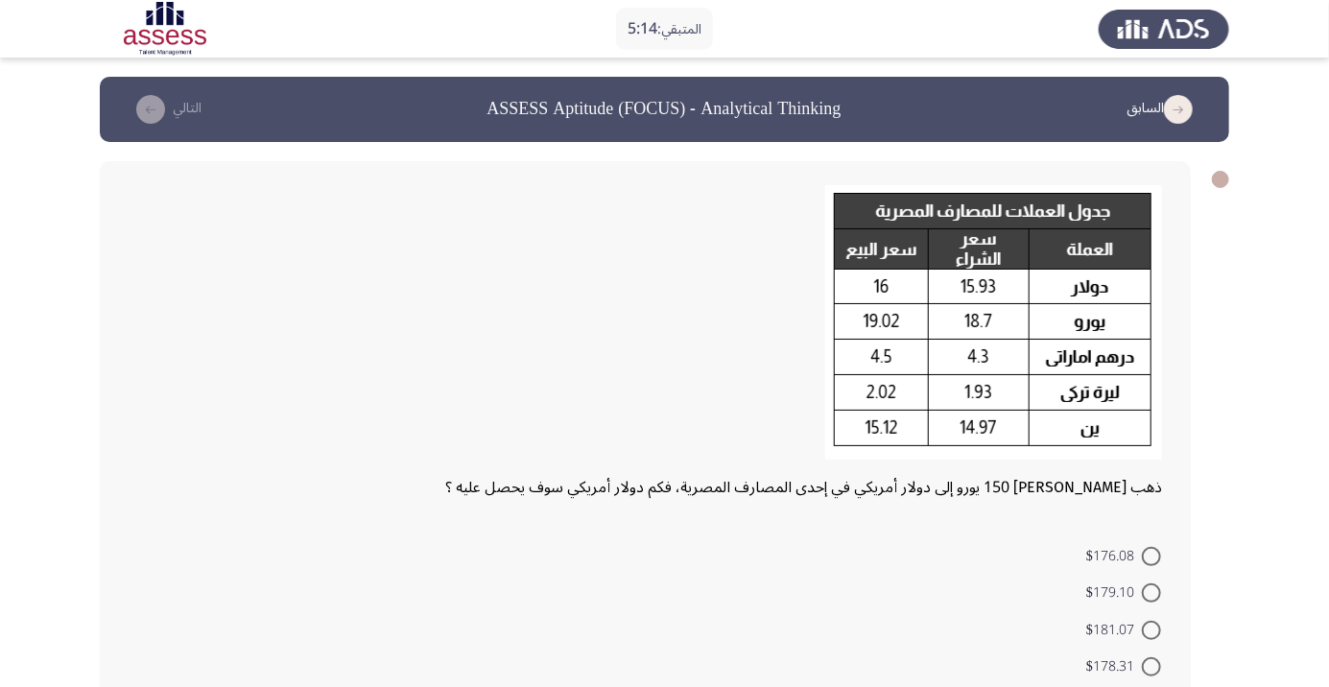
click at [252, 372] on div at bounding box center [645, 328] width 1033 height 286
click at [252, 371] on div at bounding box center [645, 328] width 1033 height 286
click at [252, 372] on div at bounding box center [645, 328] width 1033 height 286
click at [1129, 667] on span "$178.31" at bounding box center [1114, 666] width 56 height 23
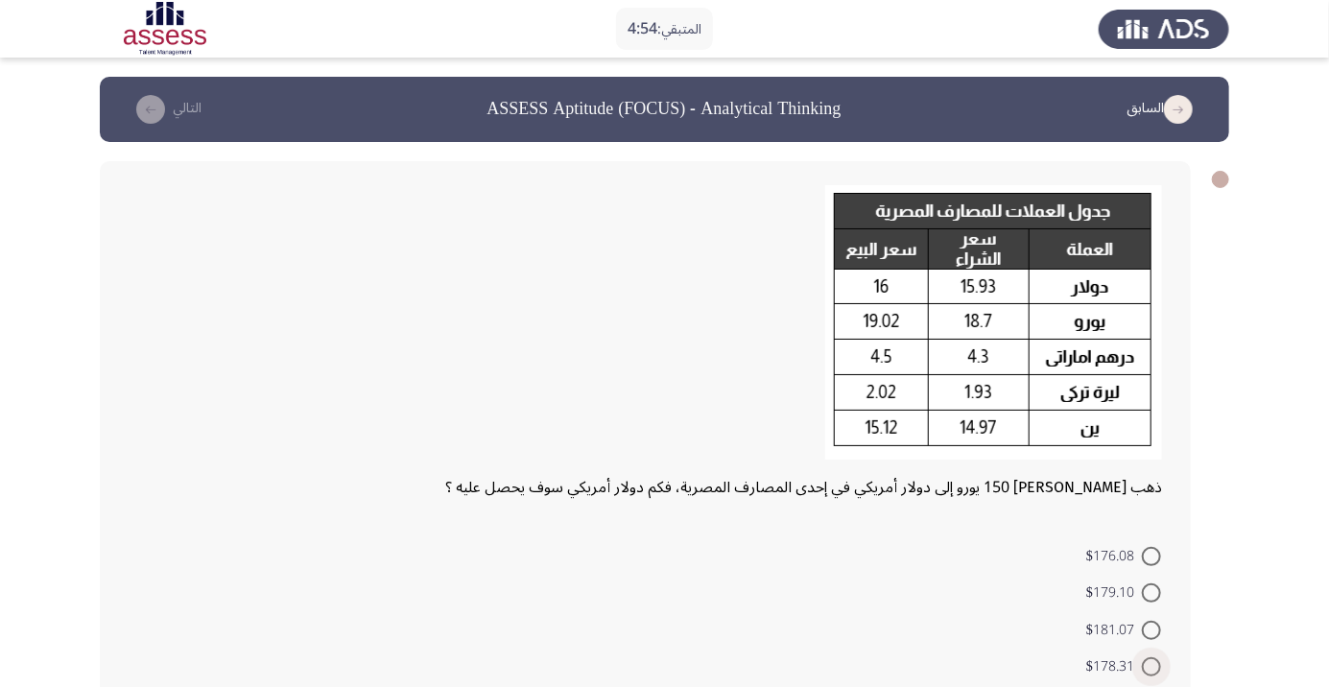
click at [1141, 667] on input "$178.31" at bounding box center [1150, 666] width 19 height 19
radio input "true"
click at [1124, 630] on span "$181.07" at bounding box center [1114, 630] width 56 height 23
click at [1141, 630] on input "$181.07" at bounding box center [1150, 630] width 19 height 19
radio input "true"
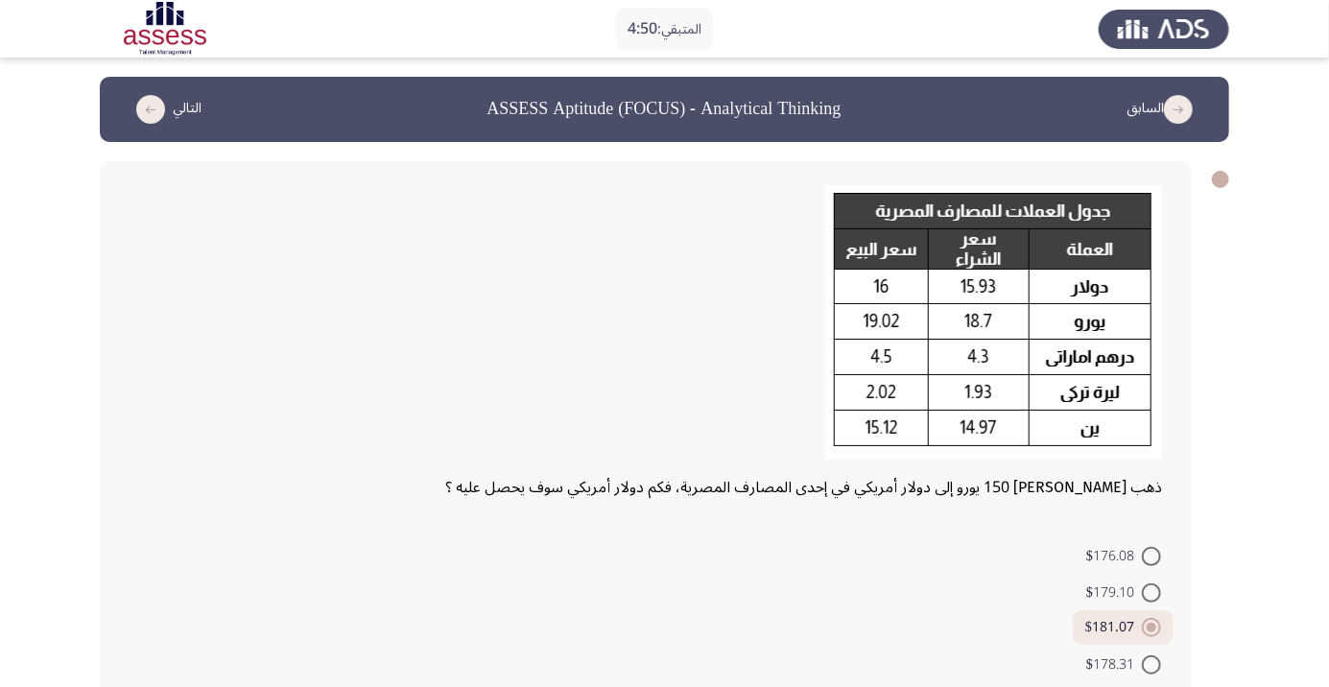
radio input "true"
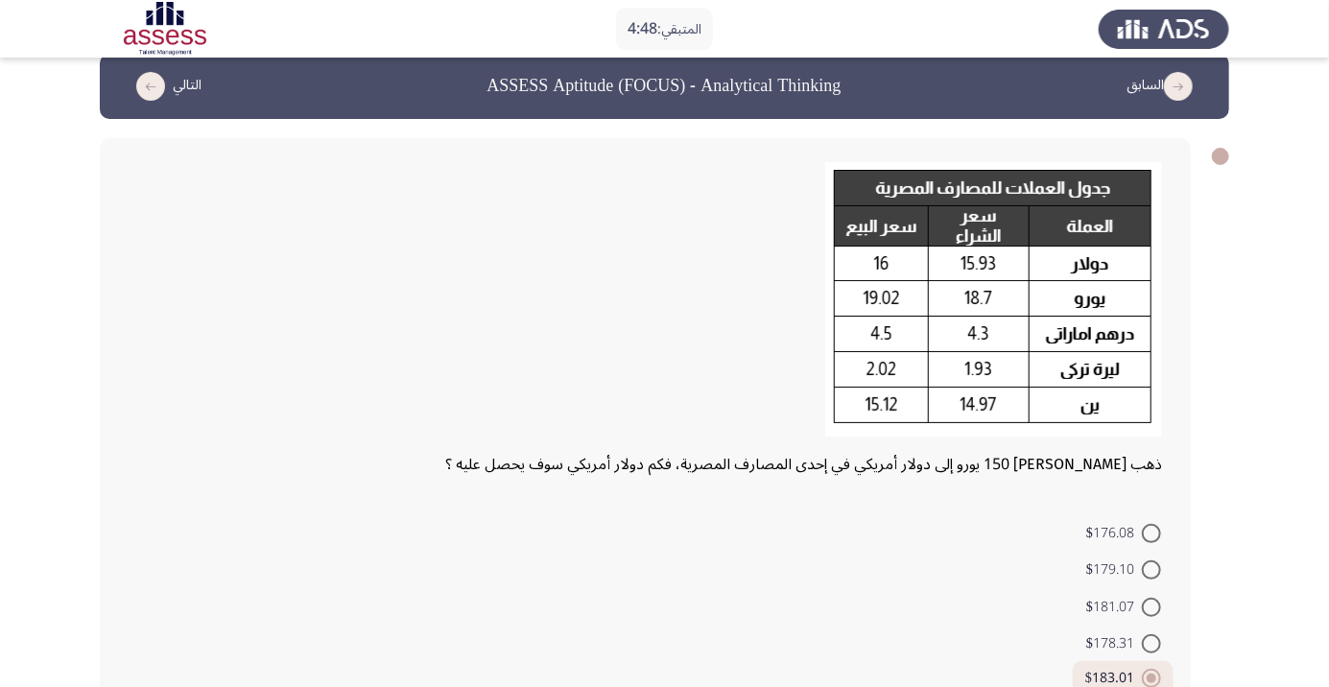
scroll to position [59, 0]
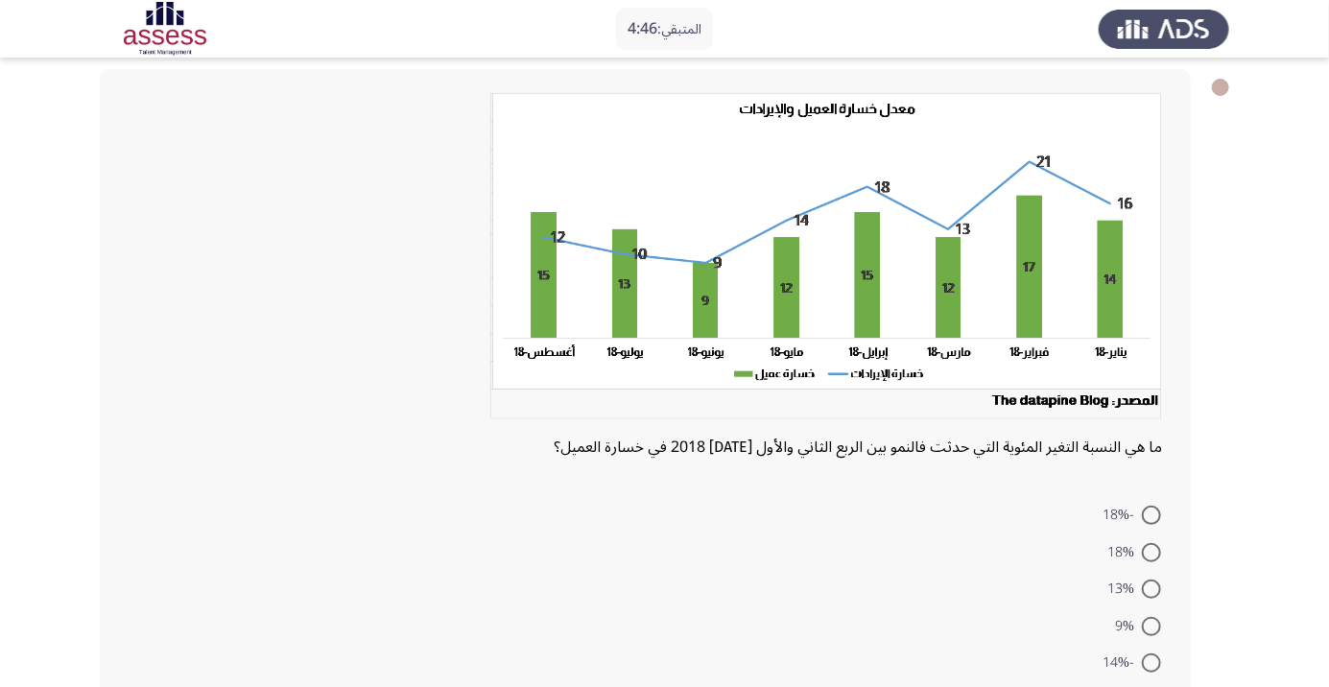
scroll to position [113, 0]
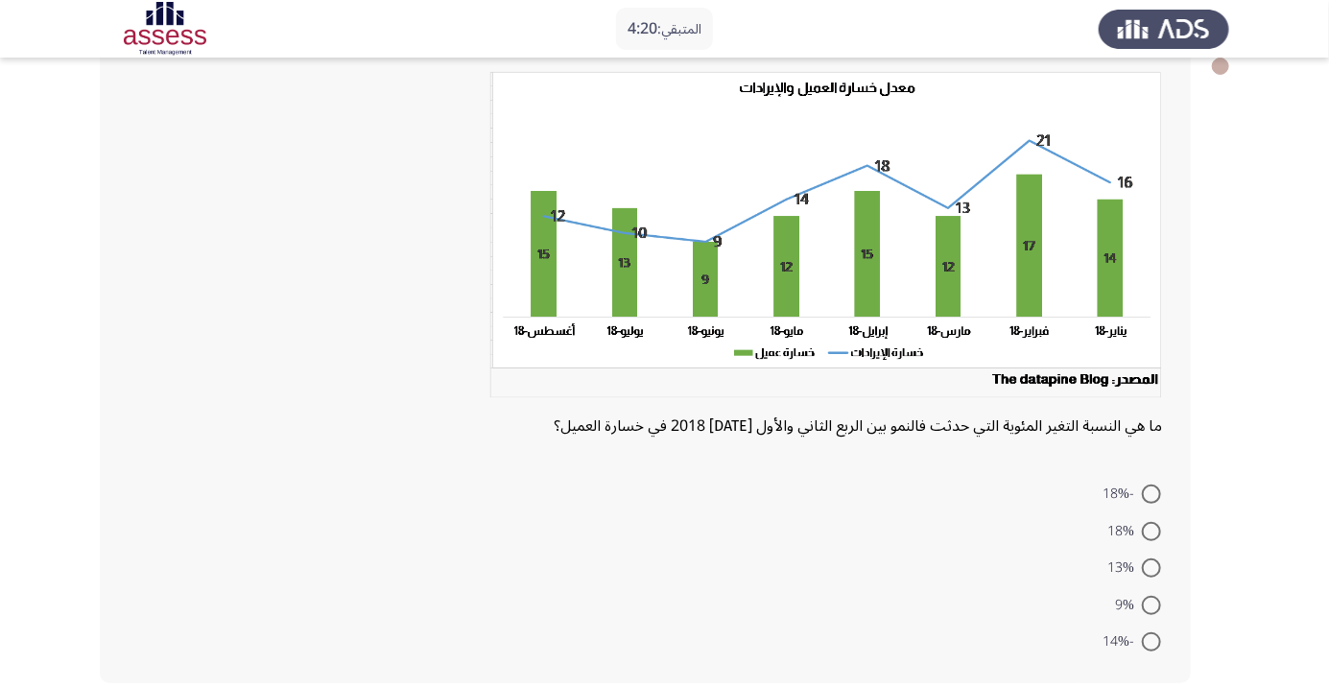
click at [902, 548] on form "-18% 18% 13% 9% -14%" at bounding box center [645, 567] width 1033 height 185
click at [827, 618] on form "-18% 18% 13% 9% -14%" at bounding box center [645, 567] width 1033 height 185
click at [956, 574] on form "-18% 18% 13% 9% -14%" at bounding box center [645, 567] width 1033 height 185
click at [1151, 493] on span at bounding box center [1150, 493] width 19 height 19
click at [1151, 493] on input "-18%" at bounding box center [1150, 493] width 19 height 19
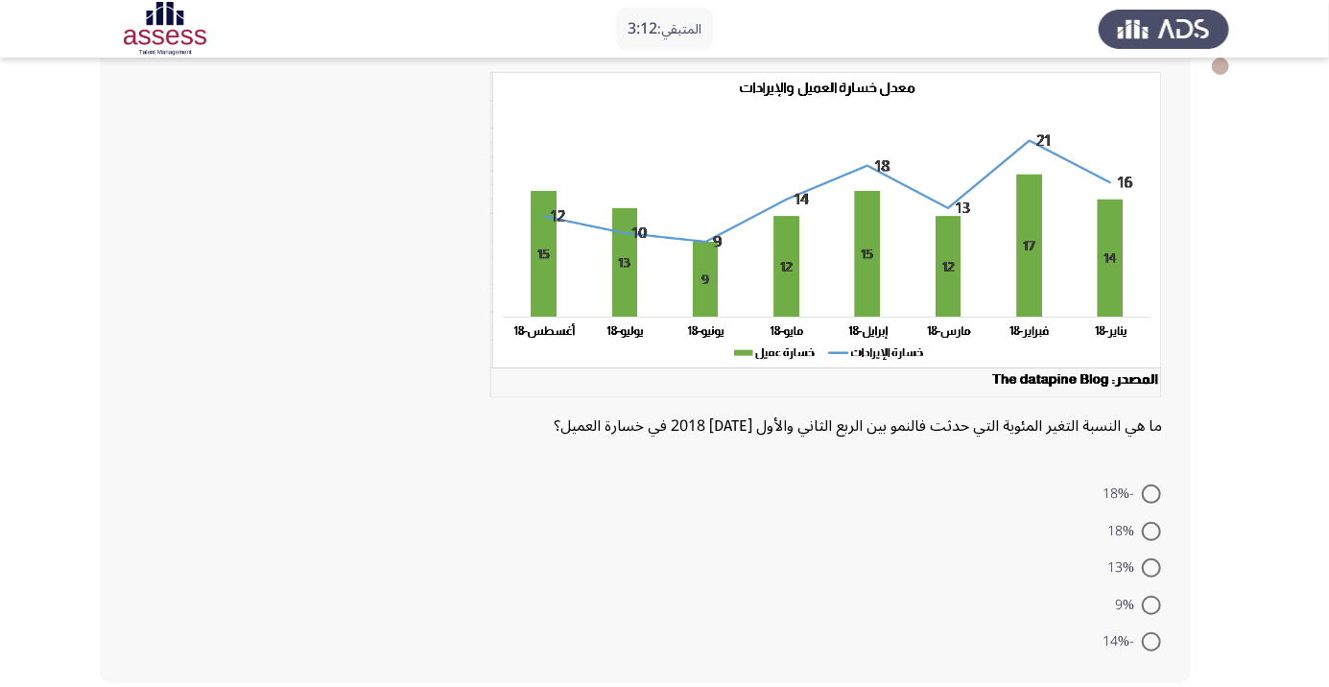
radio input "true"
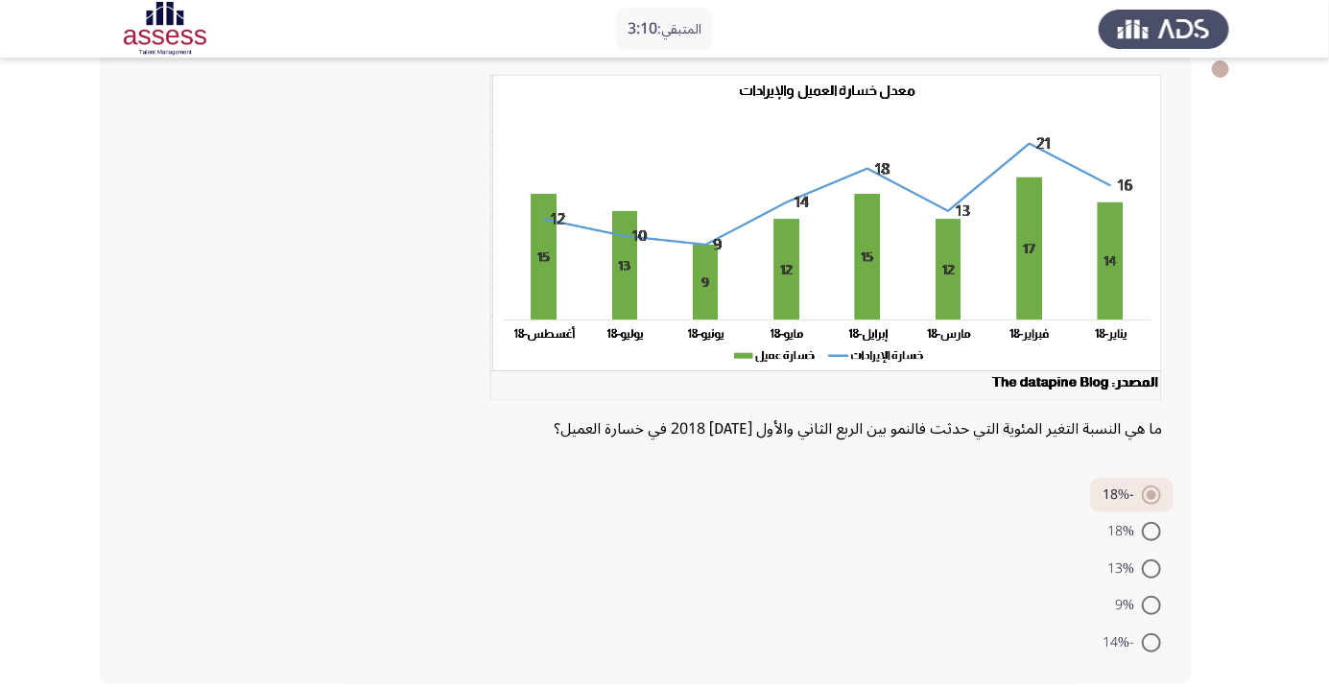
click at [1149, 536] on span at bounding box center [1150, 531] width 19 height 19
click at [1149, 536] on input "18%" at bounding box center [1150, 531] width 19 height 19
radio input "true"
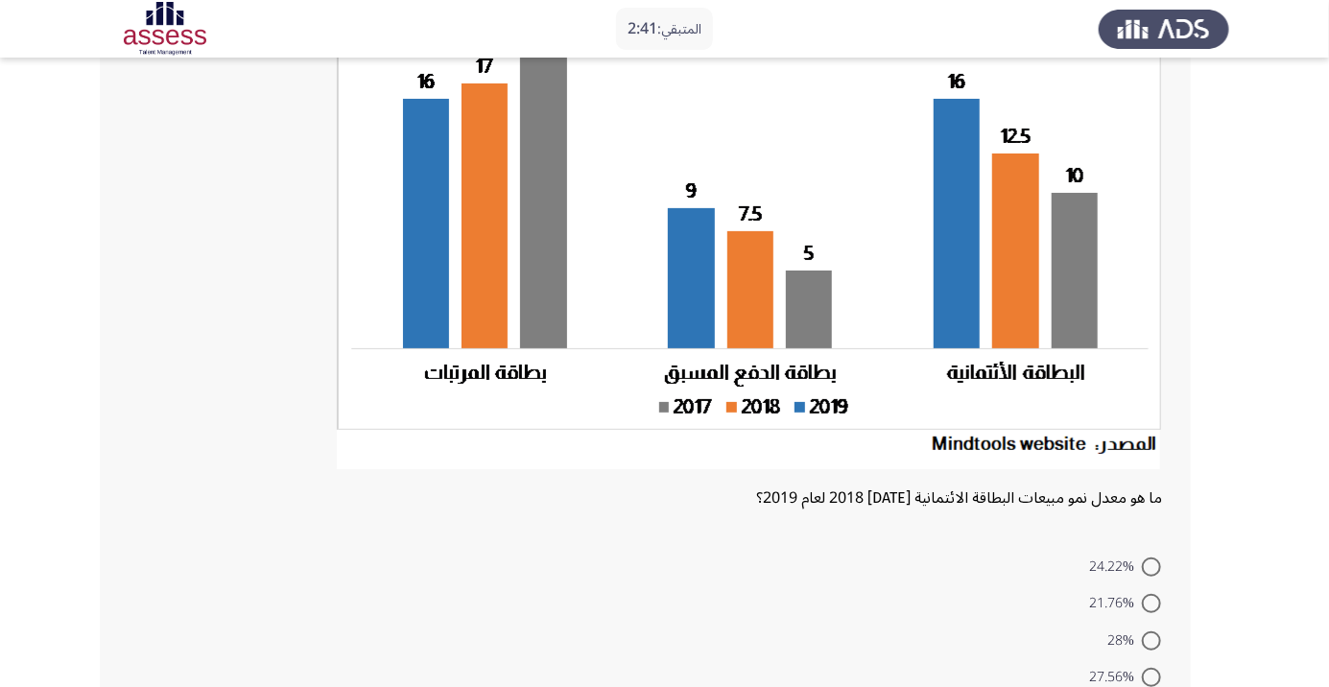
scroll to position [202, 0]
click at [913, 638] on form "24.22% 21.76% 28% 27.56% 21.87%" at bounding box center [645, 638] width 1033 height 185
click at [1235, 520] on app-assessment-container "المتبقي: 2:15 السابق ASSESS Aptitude (FOCUS) - Analytical Thinking التالي ما هو…" at bounding box center [664, 324] width 1329 height 900
click at [1143, 566] on span at bounding box center [1150, 565] width 19 height 19
click at [1143, 566] on input "24.22%" at bounding box center [1150, 565] width 19 height 19
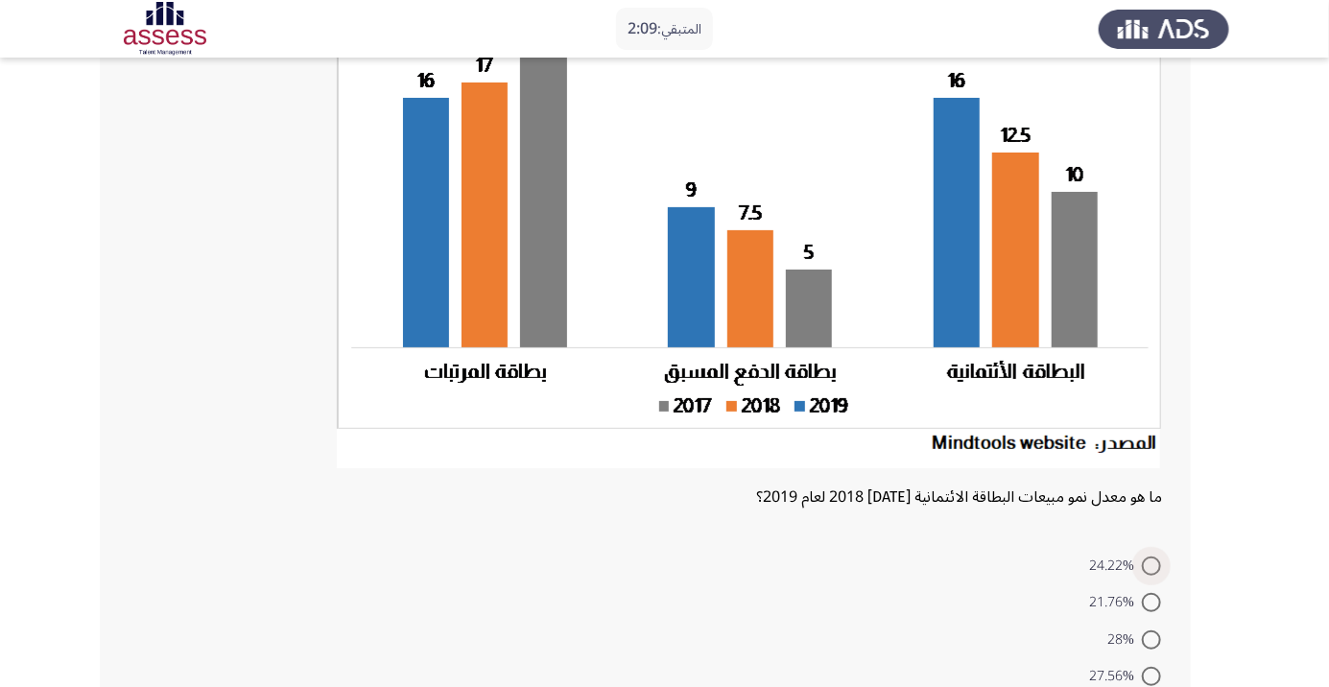
radio input "true"
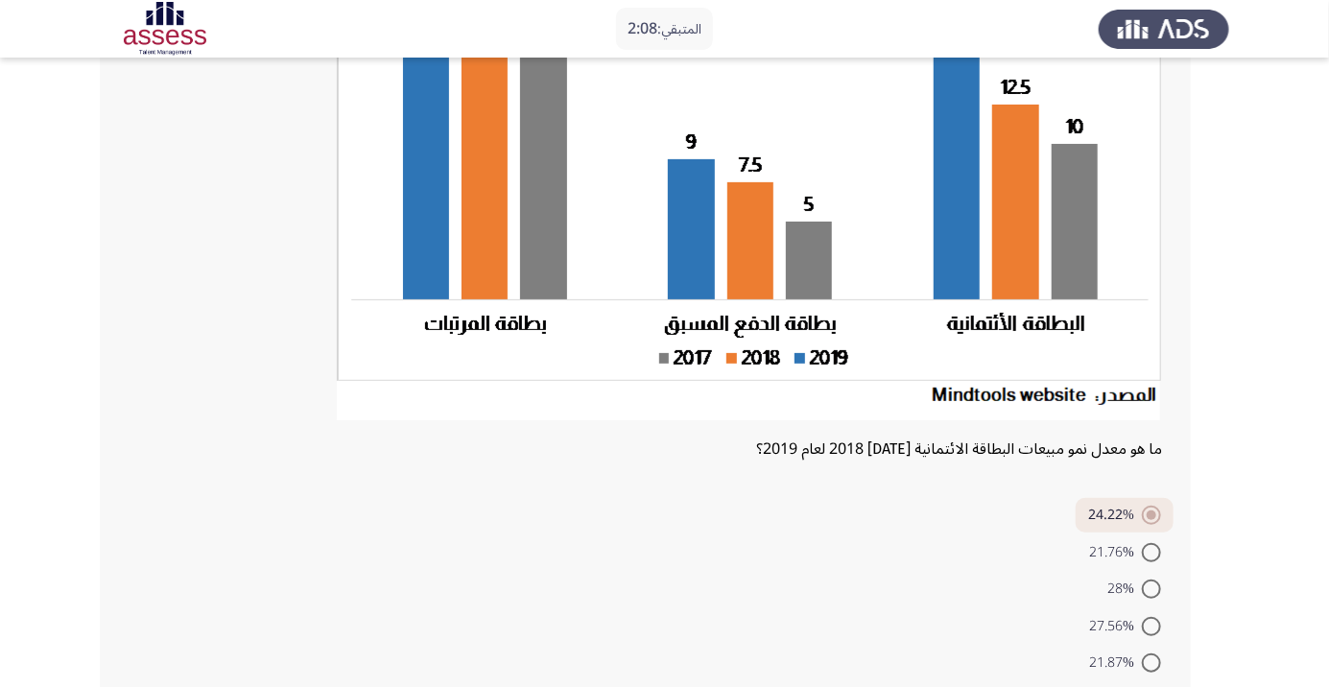
scroll to position [271, 0]
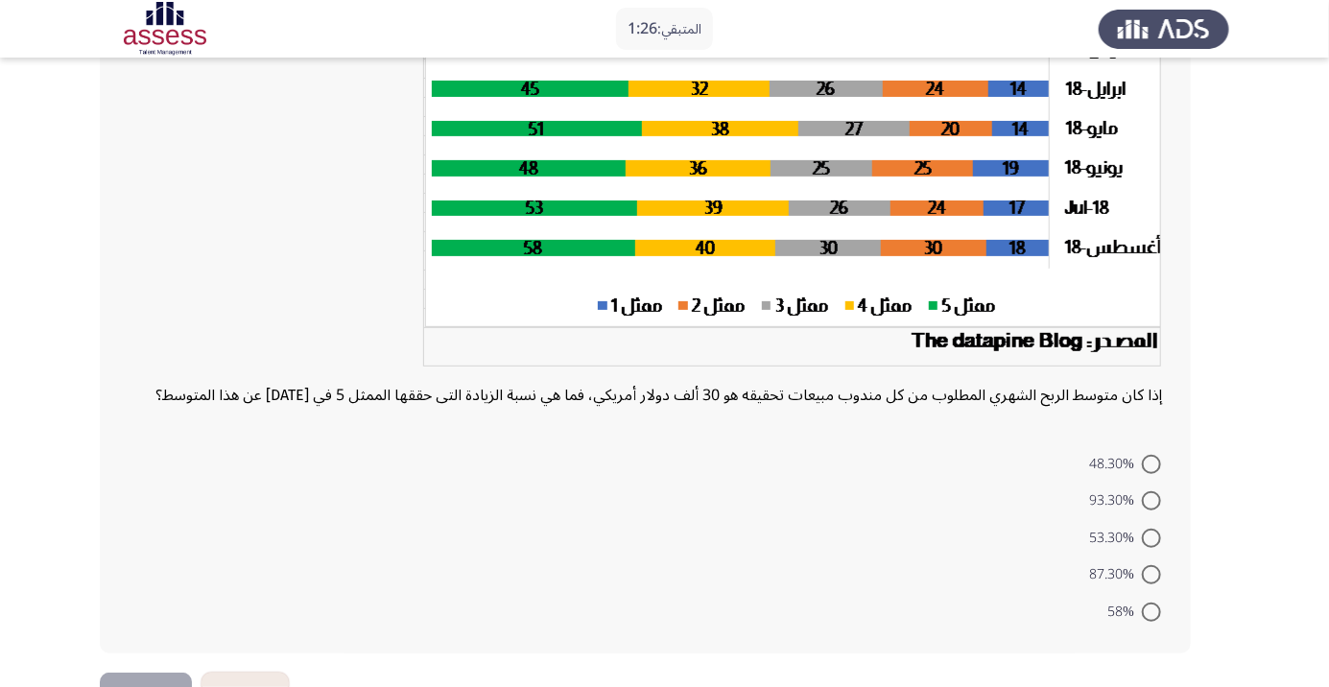
scroll to position [282, 0]
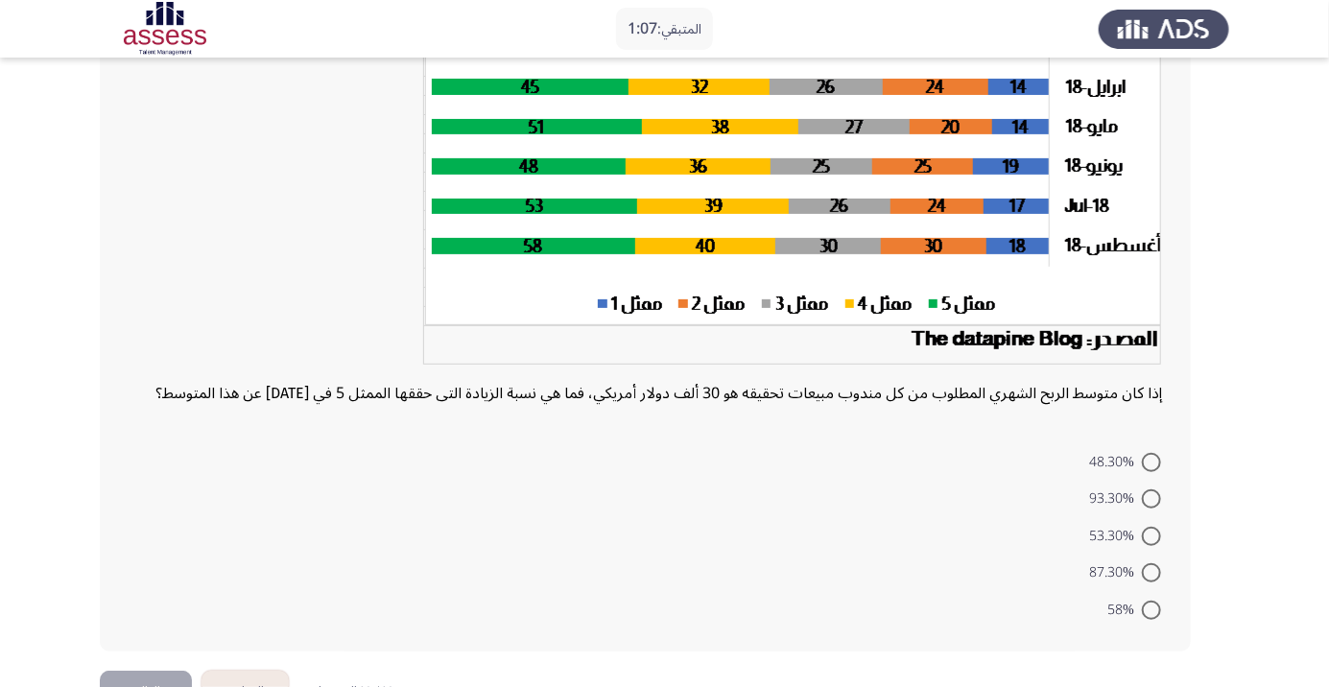
click at [1126, 510] on span "93.30%" at bounding box center [1115, 498] width 53 height 23
click at [1141, 508] on input "93.30%" at bounding box center [1150, 498] width 19 height 19
radio input "true"
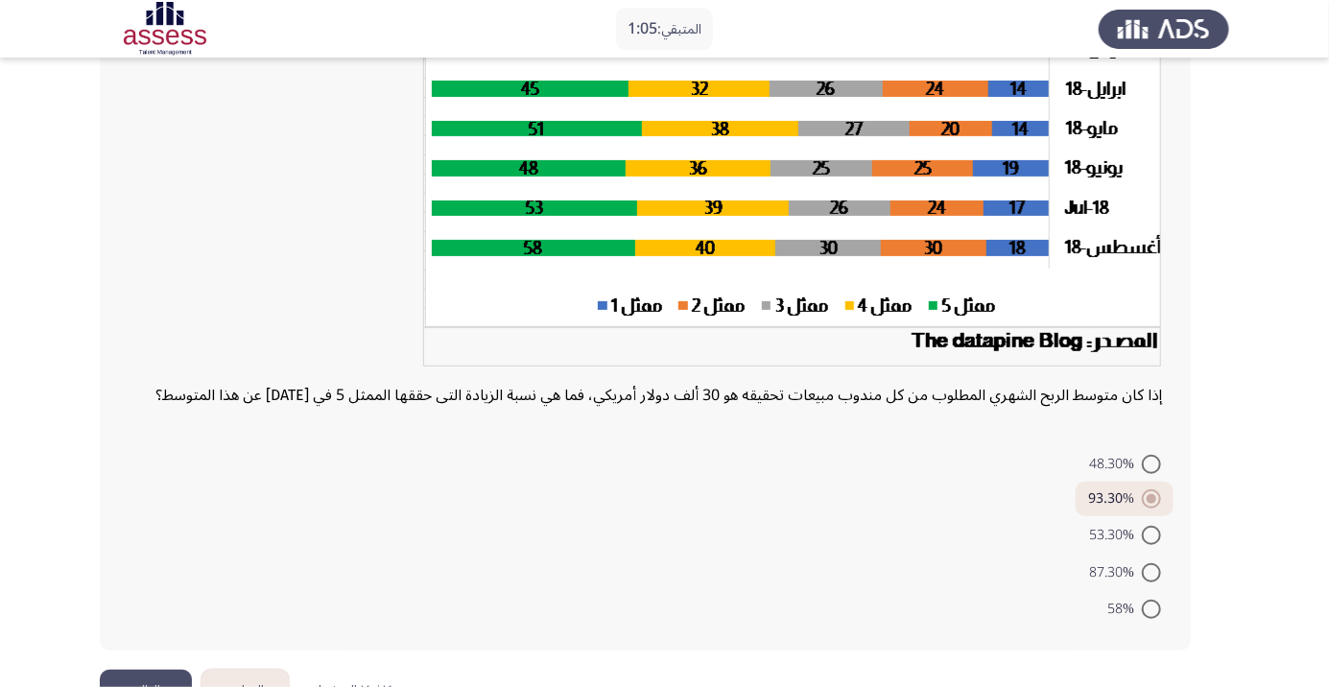
click at [154, 686] on button "التالي" at bounding box center [146, 691] width 92 height 43
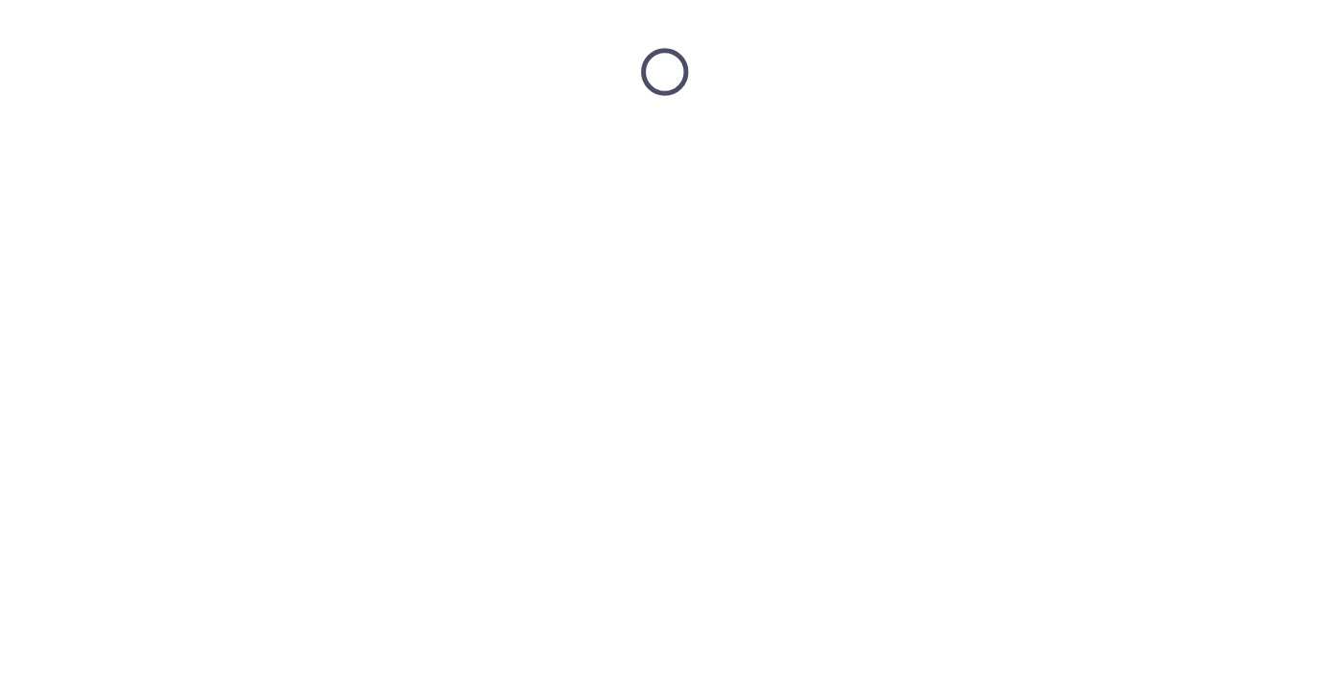
scroll to position [0, 0]
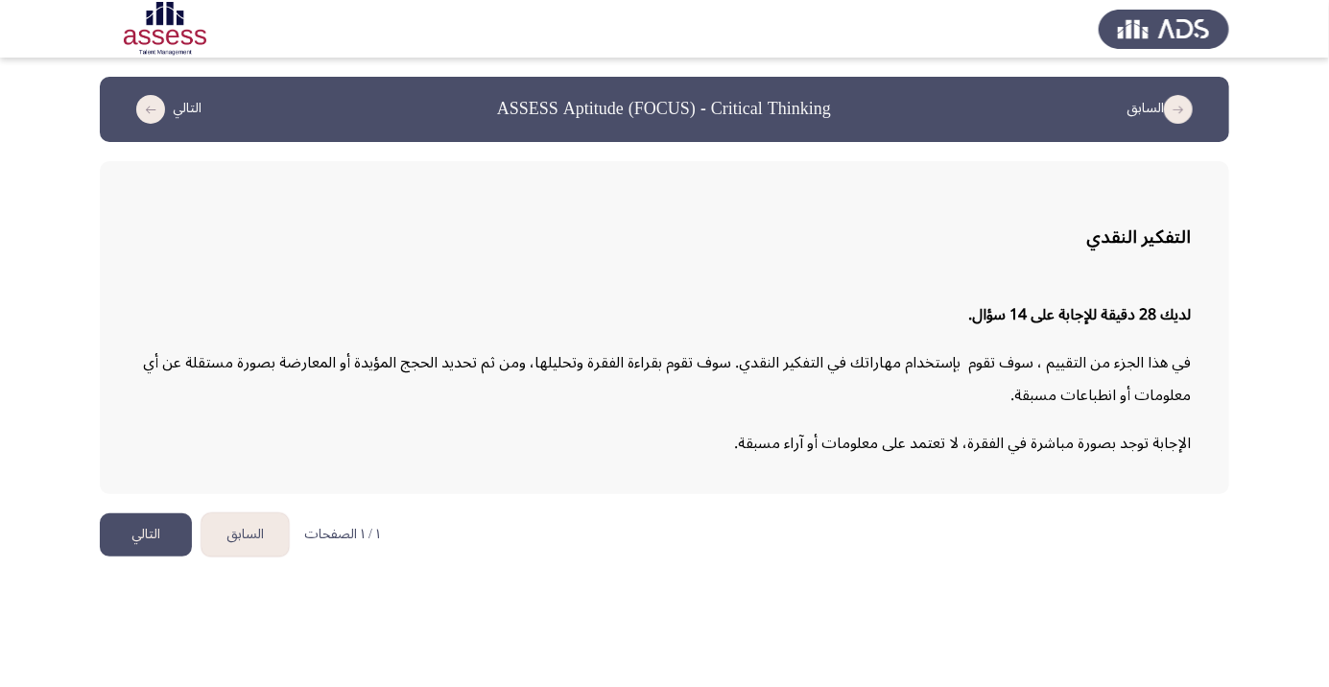
click at [912, 576] on html "السابق ASSESS Aptitude (FOCUS) - Critical Thinking التالي التفكير النقدي لديك 2…" at bounding box center [664, 288] width 1329 height 576
click at [141, 528] on button "التالي" at bounding box center [146, 534] width 92 height 43
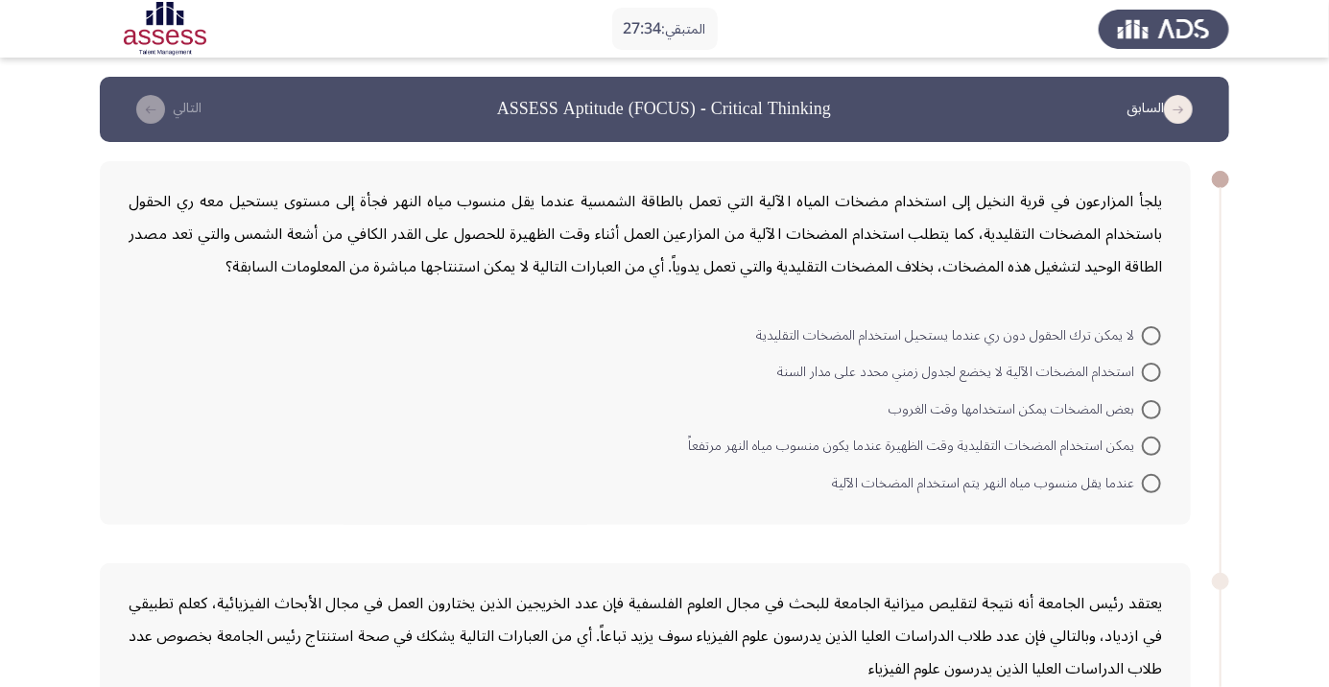
click at [423, 454] on form "لا يمكن ترك الحقول دون ري عندما يستحيل استخدام المضخات التقليدية استخدام المضخا…" at bounding box center [645, 408] width 1033 height 185
click at [1147, 450] on span at bounding box center [1150, 445] width 19 height 19
click at [1147, 450] on input "يمكن استخدام المضخات التقليدية وقت الظهيرة عندما يكون منسوب مياه النهر مرتفعاً" at bounding box center [1150, 445] width 19 height 19
radio input "true"
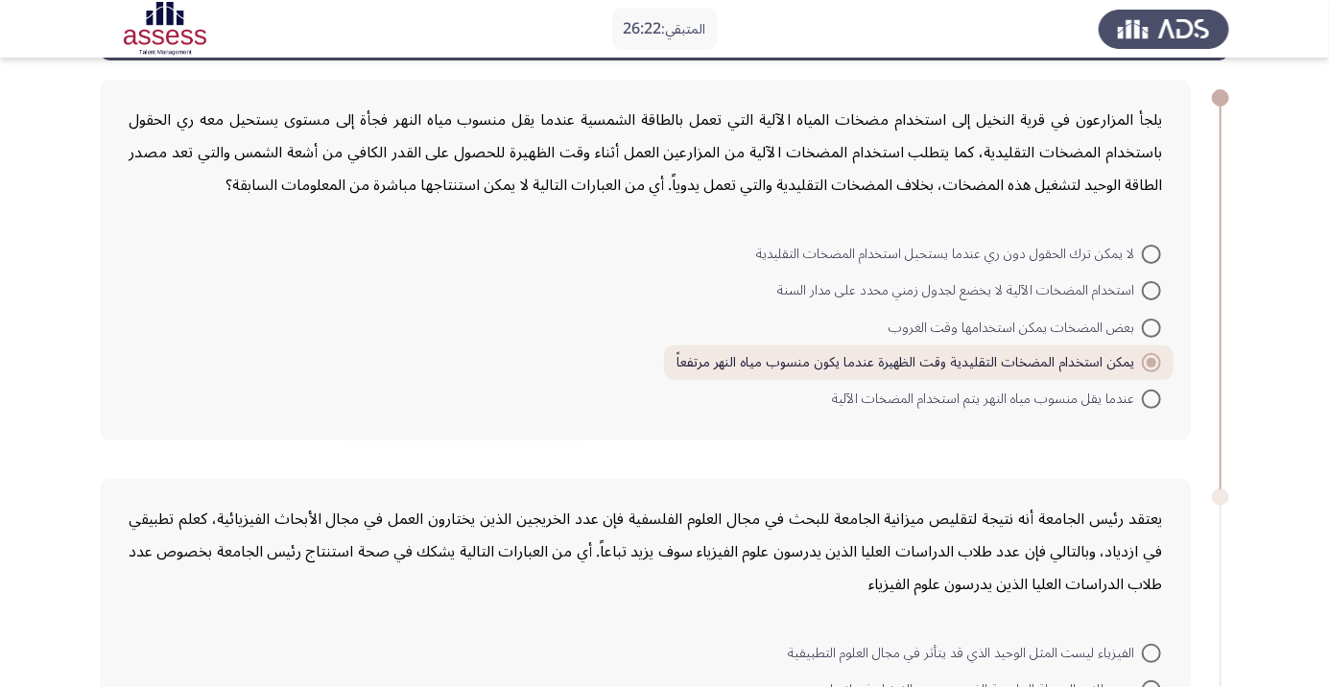
scroll to position [82, 0]
click at [1145, 255] on span at bounding box center [1150, 254] width 19 height 19
click at [1145, 255] on input "لا يمكن ترك الحقول دون ري عندما يستحيل استخدام المضخات التقليدية" at bounding box center [1150, 254] width 19 height 19
radio input "true"
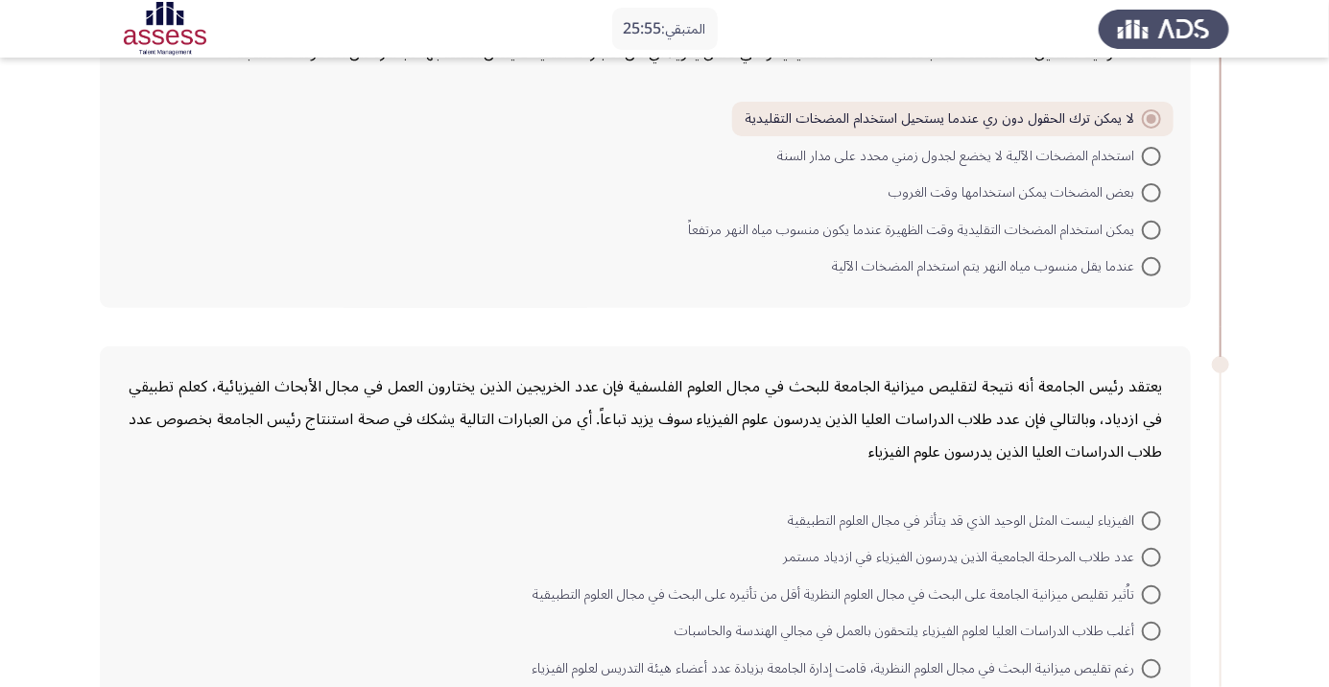
scroll to position [216, 0]
click at [1151, 153] on span at bounding box center [1150, 154] width 19 height 19
click at [1151, 153] on input "استخدام المضخات الآلية لا يخضع لجدول زمني محدد على مدار السنة" at bounding box center [1150, 154] width 19 height 19
radio input "true"
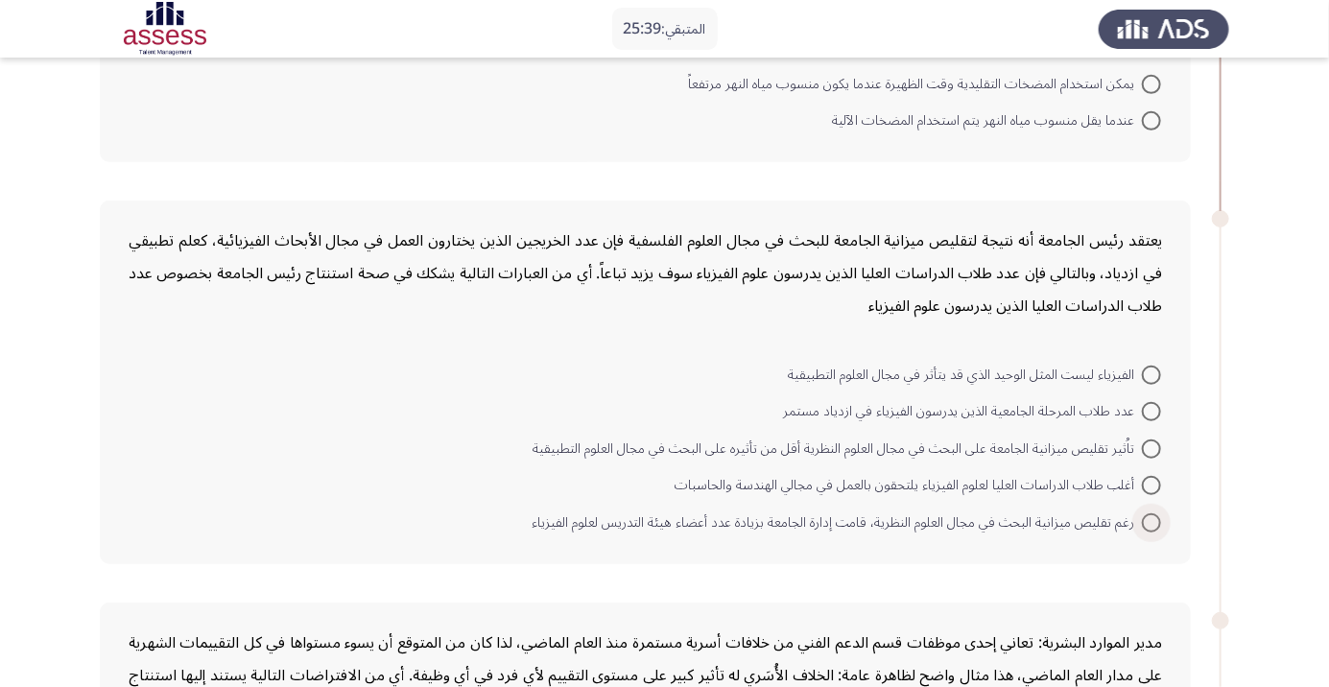
scroll to position [365, 0]
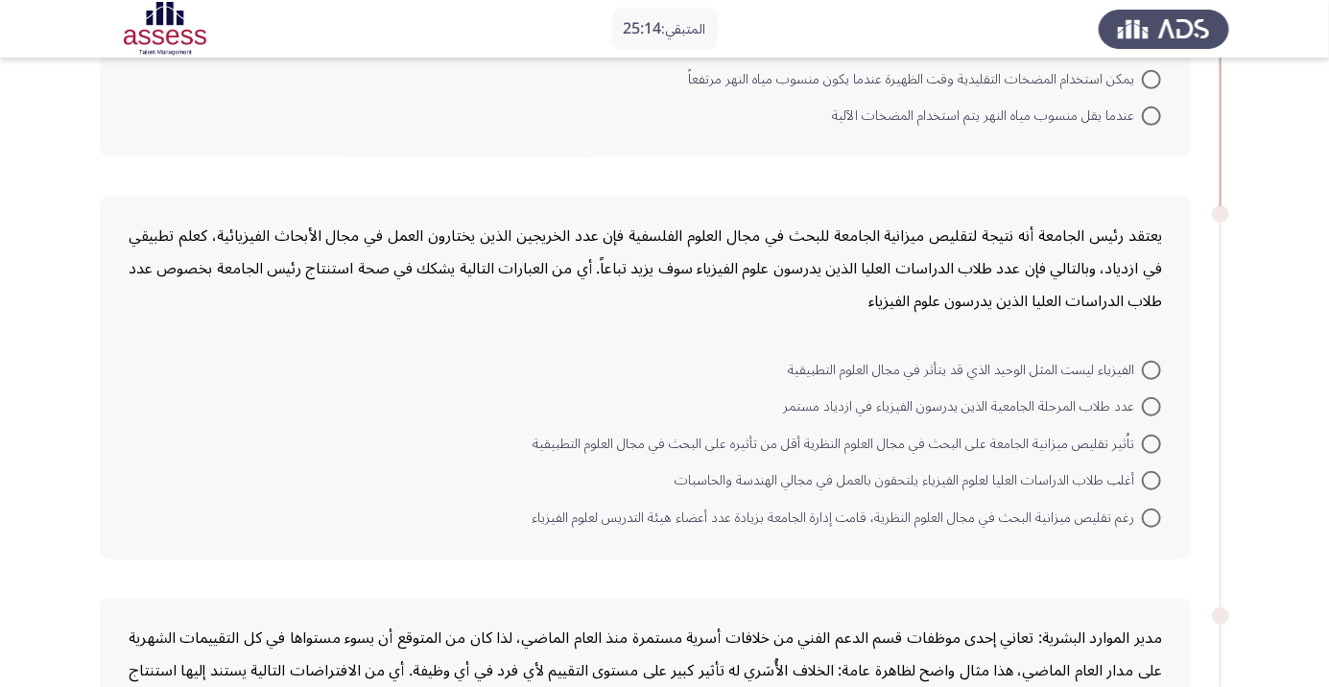
click at [838, 554] on div "يعتقد رئيس الجامعة أنه نتيجة لتقليص ميزانية الجامعة للبحث في مجال العلوم الفلسف…" at bounding box center [645, 378] width 1091 height 364
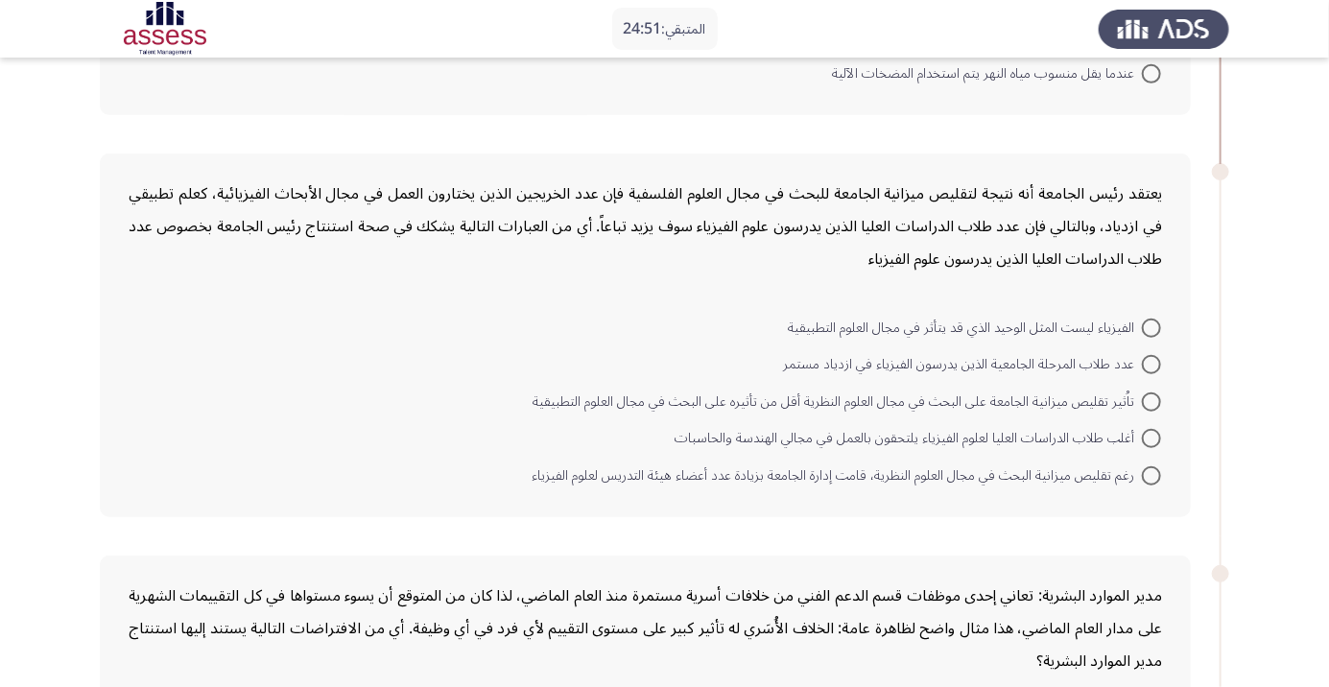
scroll to position [407, 0]
click at [951, 582] on div "مدير الموارد البشرية: تعاني إحدى موظفات قسم الدعم الفني من خلافات أسرية مستمرة …" at bounding box center [645, 628] width 1033 height 98
click at [1112, 468] on span "رغم تقليص ميزانية البحث في مجال العلوم النظرية، قامت إدارة الجامعة بزيادة عدد أ…" at bounding box center [836, 475] width 610 height 23
click at [1141, 468] on input "رغم تقليص ميزانية البحث في مجال العلوم النظرية، قامت إدارة الجامعة بزيادة عدد أ…" at bounding box center [1150, 475] width 19 height 19
radio input "true"
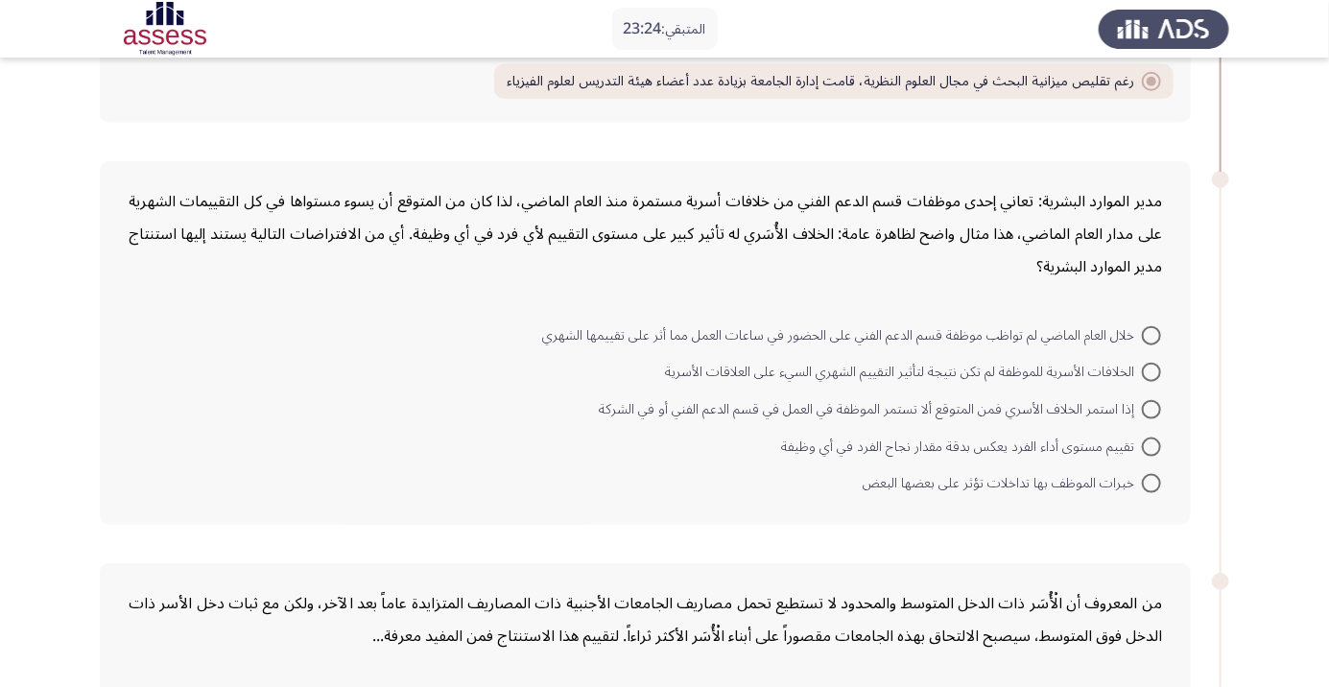
scroll to position [800, 0]
click at [1118, 410] on span "إذا استمر الخلاف الأسري فمن المتوقع ألا تستمر الموظفة في العمل في قسم الدعم الف…" at bounding box center [870, 407] width 543 height 23
click at [1141, 410] on input "إذا استمر الخلاف الأسري فمن المتوقع ألا تستمر الموظفة في العمل في قسم الدعم الف…" at bounding box center [1150, 407] width 19 height 19
radio input "true"
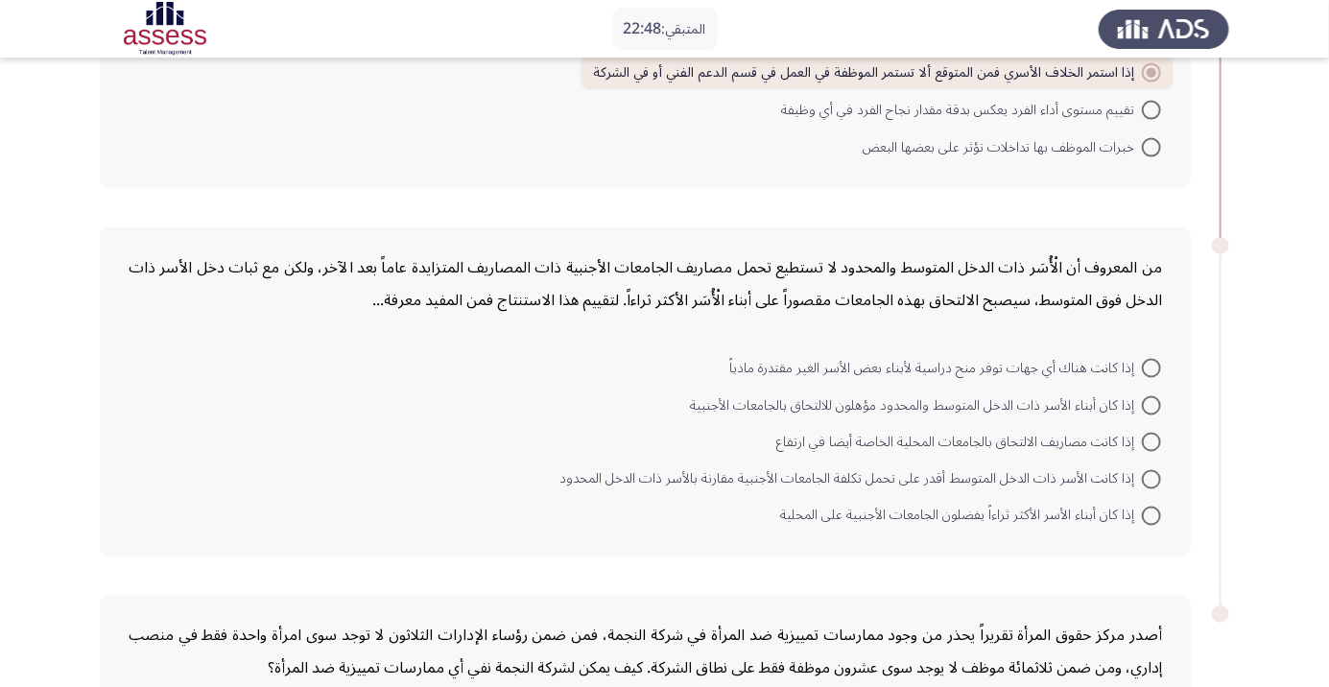
scroll to position [1151, 0]
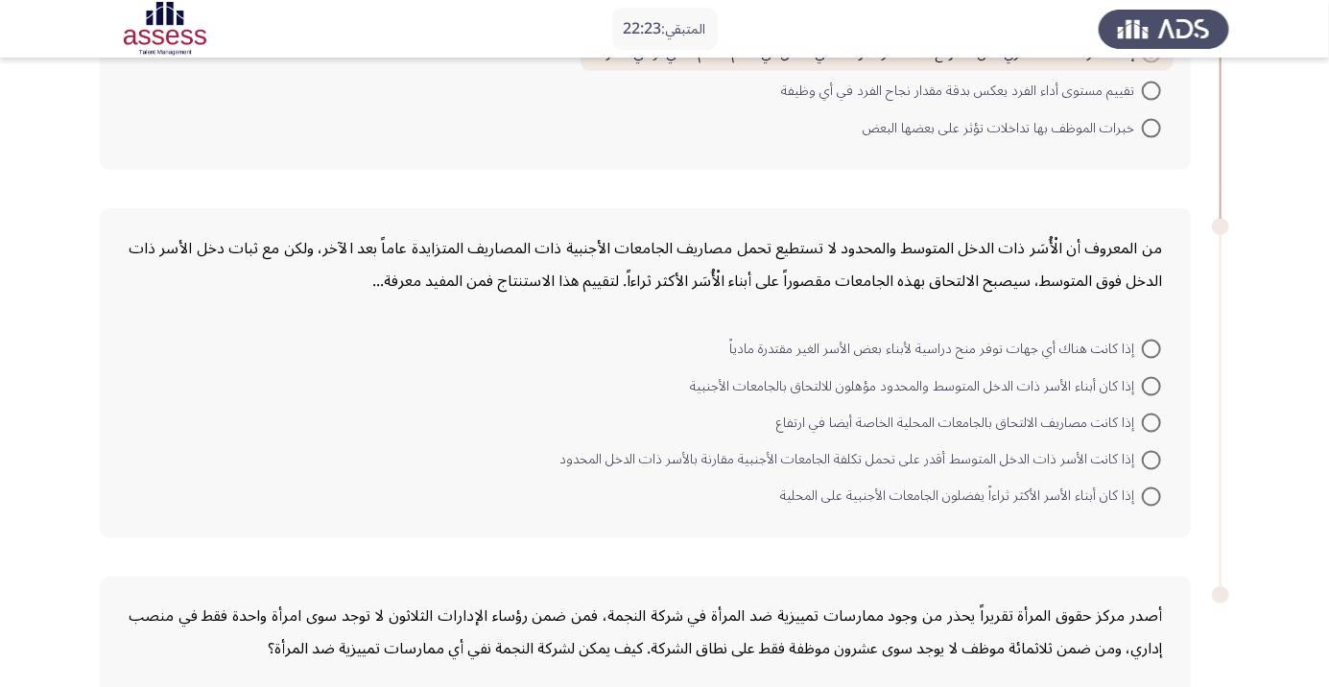
click at [1069, 452] on span "إذا كانت الأسر ذات الدخل المتوسط أقدر على تحمل تكلفة الجامعات الأجنبية مقارنة ب…" at bounding box center [850, 460] width 582 height 23
click at [1141, 452] on input "إذا كانت الأسر ذات الدخل المتوسط أقدر على تحمل تكلفة الجامعات الأجنبية مقارنة ب…" at bounding box center [1150, 460] width 19 height 19
radio input "true"
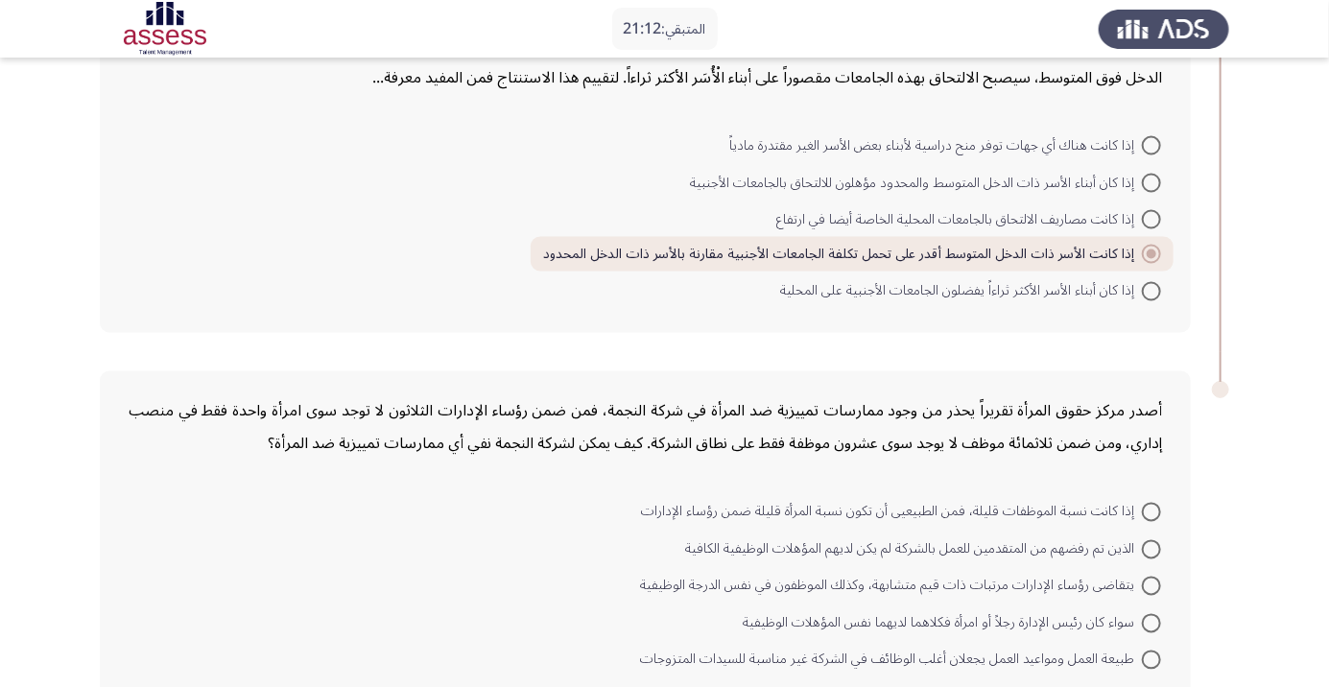
scroll to position [1370, 0]
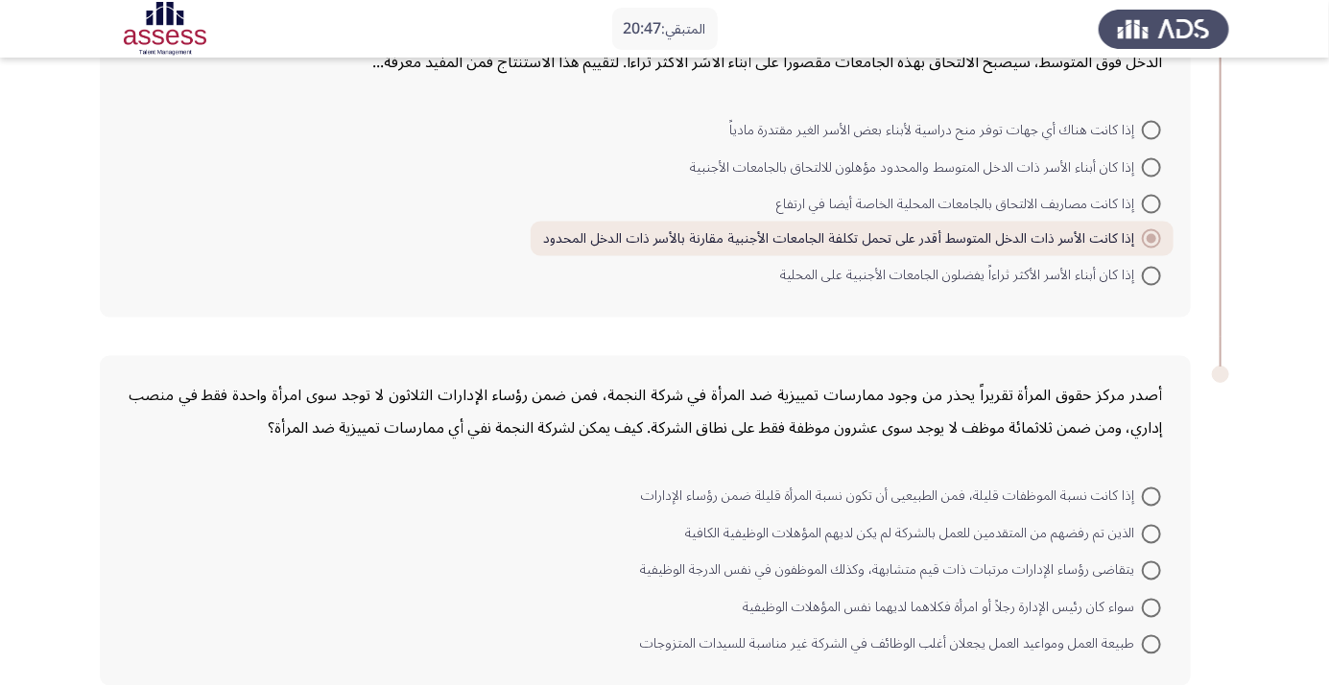
click at [1161, 423] on div "أصدر مركز حقوق المرأة تقريراً يحذر من وجود ممارسات تمييزية ضد المرأة في شركة ال…" at bounding box center [645, 412] width 1033 height 65
click at [1090, 652] on span "طبيعة العمل ومواعيد العمل يجعلان أغلب الوظائف في الشركة غير مناسبة للسيدات المت…" at bounding box center [891, 644] width 502 height 23
click at [1141, 652] on input "طبيعة العمل ومواعيد العمل يجعلان أغلب الوظائف في الشركة غير مناسبة للسيدات المت…" at bounding box center [1150, 644] width 19 height 19
radio input "true"
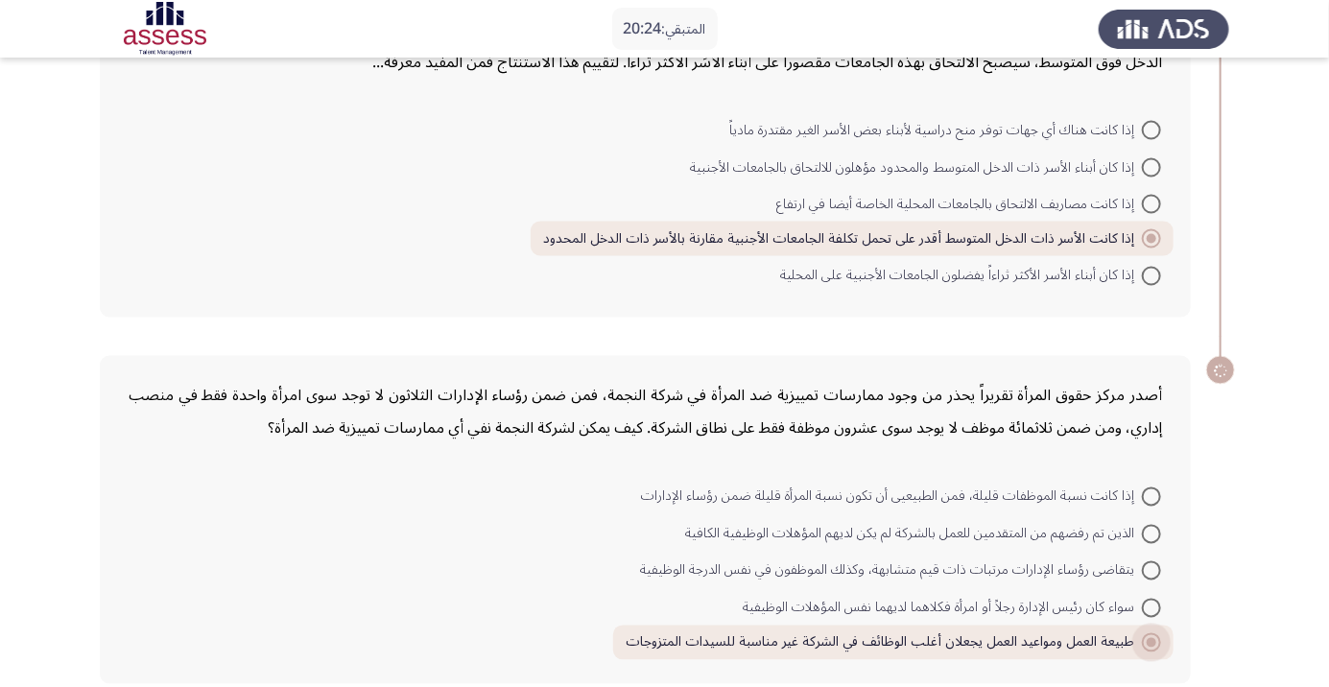
scroll to position [1367, 0]
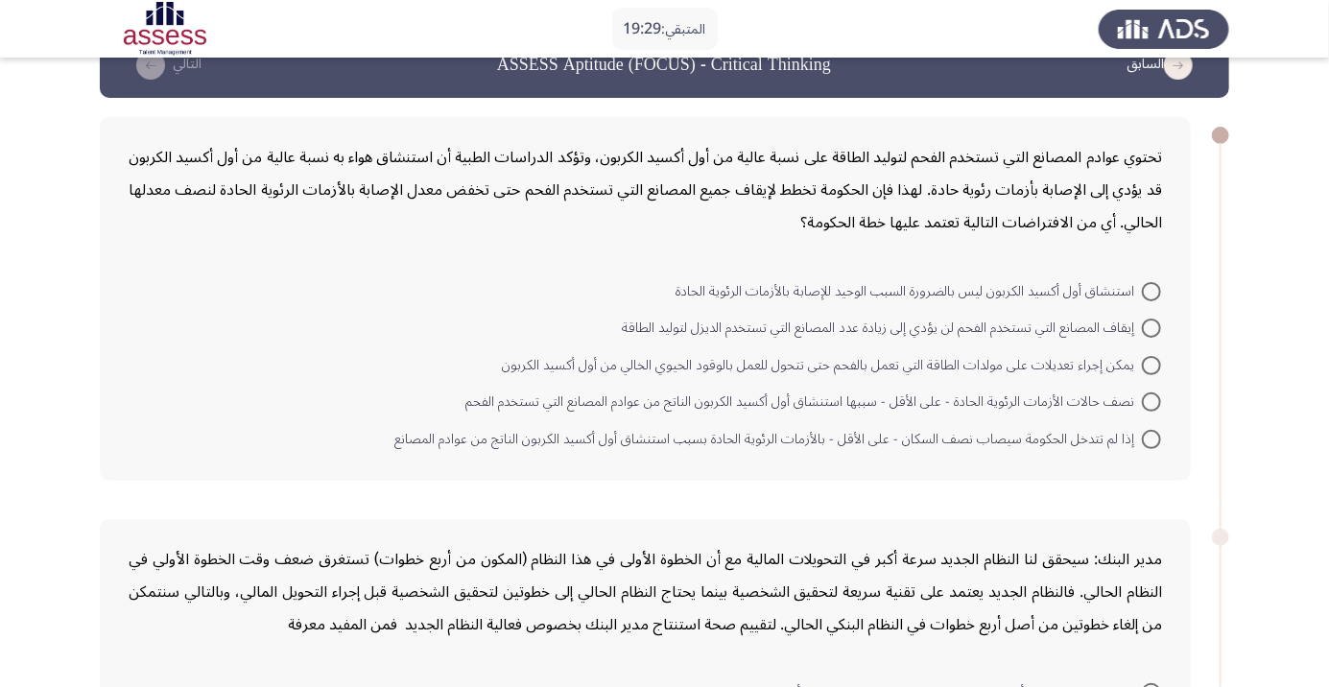
scroll to position [63, 0]
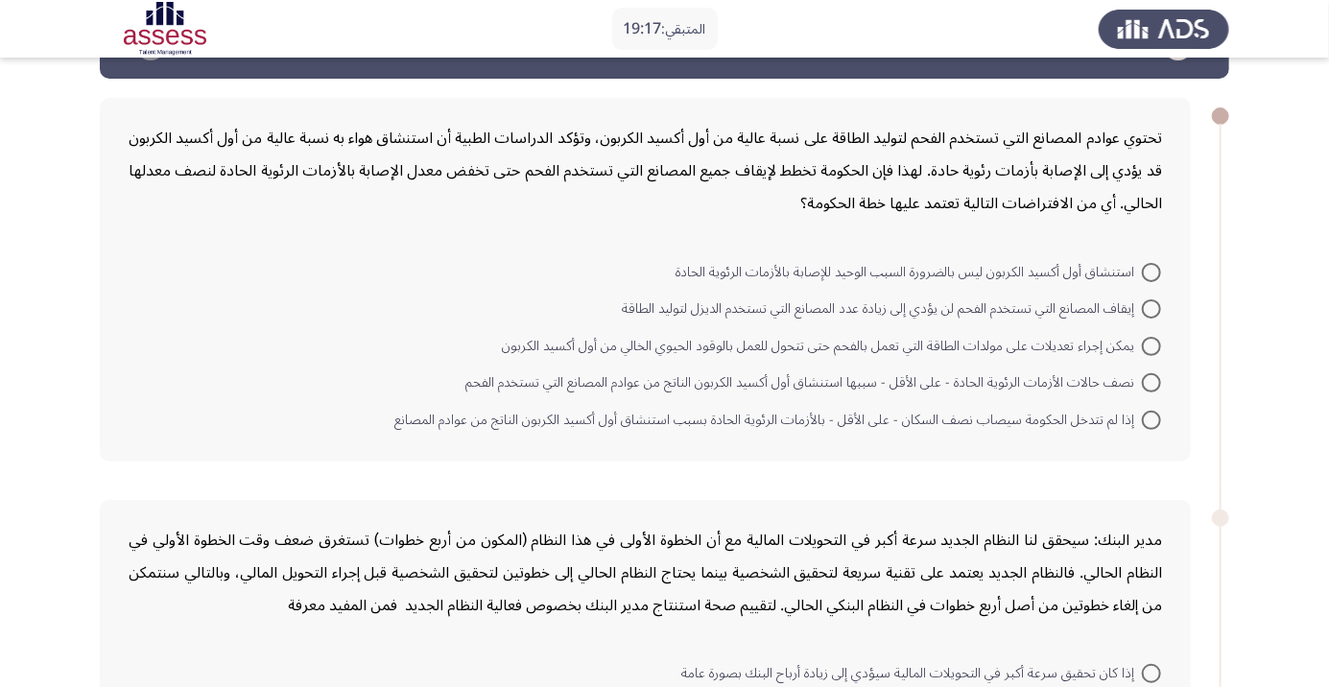
click at [1118, 344] on span "يمكن إجراء تعديلات على مولدات الطاقة التي تعمل بالفحم حتى تتحول للعمل بالوقود ا…" at bounding box center [822, 346] width 640 height 23
click at [1141, 344] on input "يمكن إجراء تعديلات على مولدات الطاقة التي تعمل بالفحم حتى تتحول للعمل بالوقود ا…" at bounding box center [1150, 346] width 19 height 19
radio input "true"
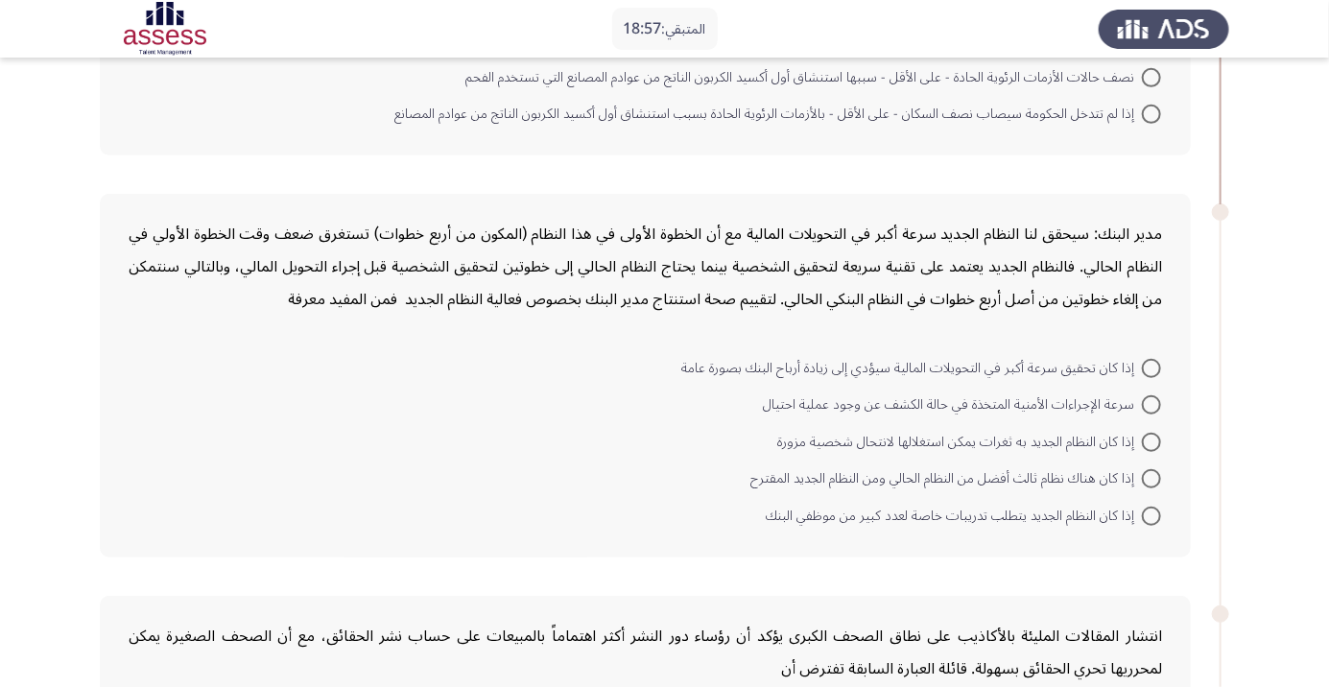
scroll to position [373, 0]
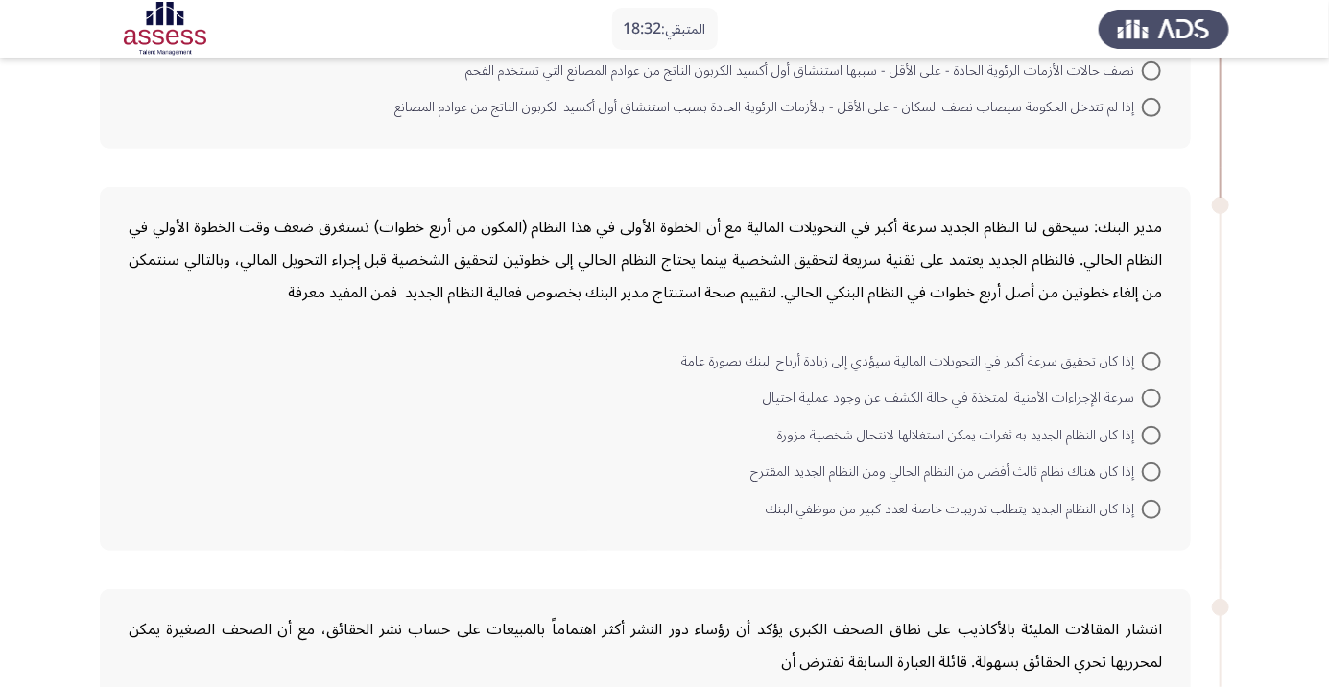
click at [598, 527] on div "مدير البنك: سيحقق لنا النظام الجديد سرعة أكبر في التحويلات المالية مع أن الخطوة…" at bounding box center [645, 369] width 1091 height 364
click at [649, 499] on form "إذا كان تحقيق سرعة أكبر في التحويلات المالية سيؤدي إلى زيادة أرباح البنك بصورة …" at bounding box center [645, 433] width 1033 height 185
click at [1117, 400] on span "سرعة الإجراءات الأمنية المتخذة في حالة الكشف عن وجود عملية احتيال" at bounding box center [952, 398] width 379 height 23
click at [1141, 400] on input "سرعة الإجراءات الأمنية المتخذة في حالة الكشف عن وجود عملية احتيال" at bounding box center [1150, 397] width 19 height 19
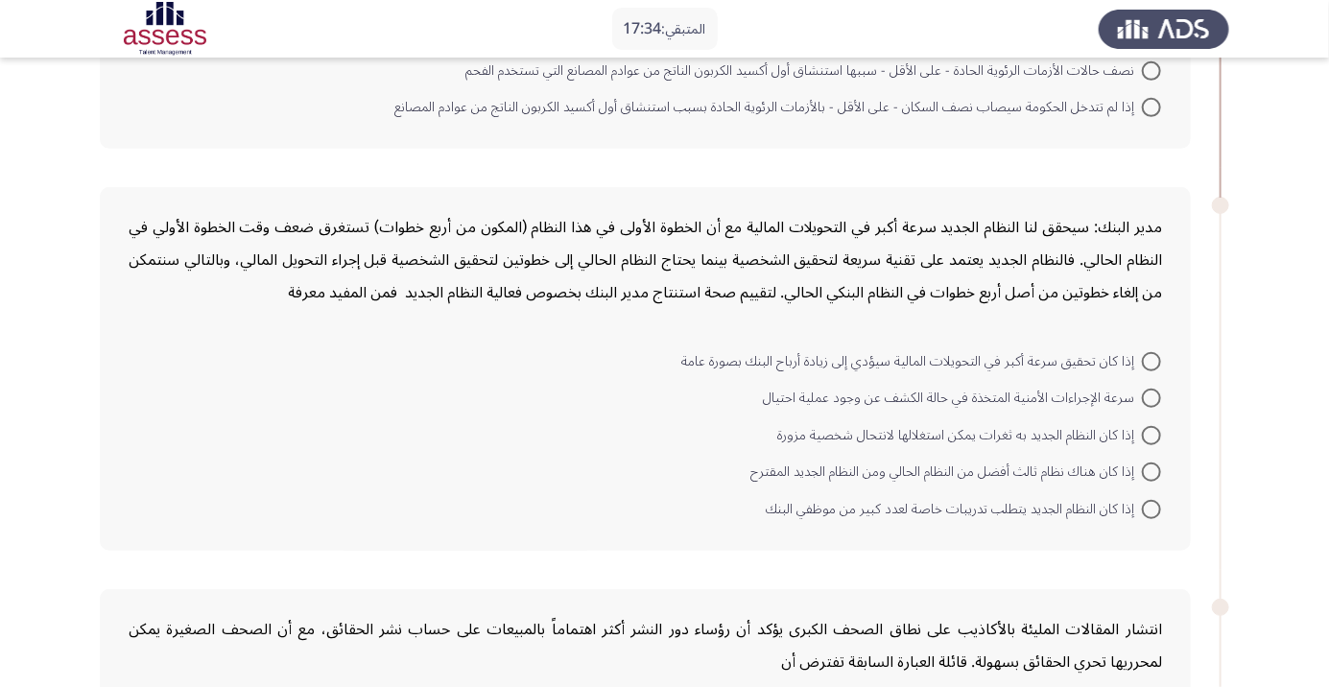
radio input "true"
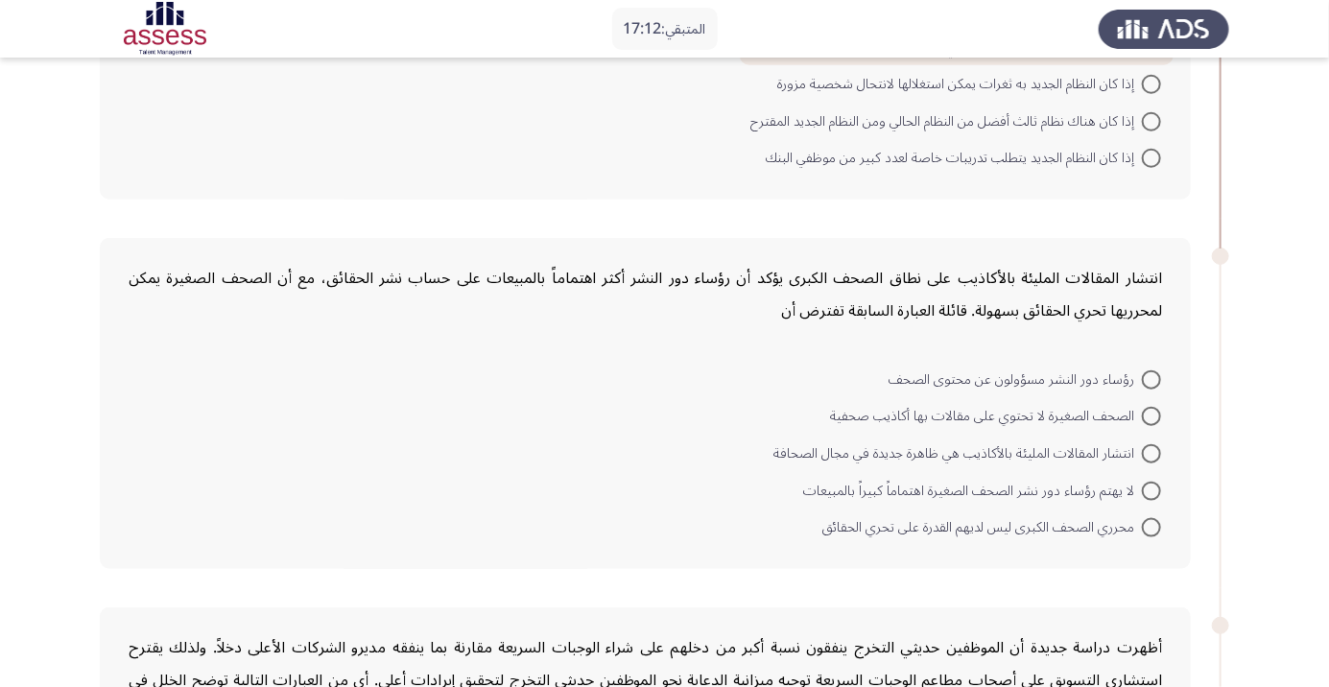
scroll to position [729, 0]
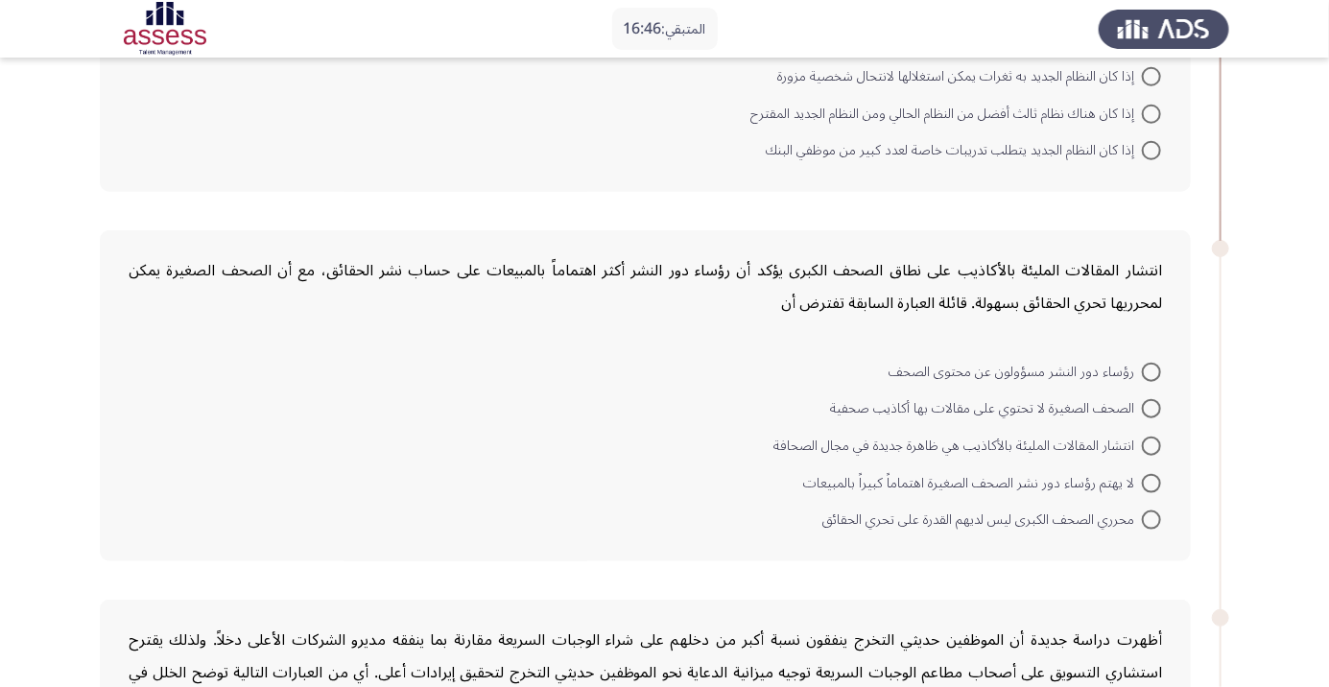
click at [1106, 378] on span "رؤساء دور النشر مسؤولون عن محتوى الصحف" at bounding box center [1014, 372] width 253 height 23
click at [1141, 378] on input "رؤساء دور النشر مسؤولون عن محتوى الصحف" at bounding box center [1150, 372] width 19 height 19
radio input "true"
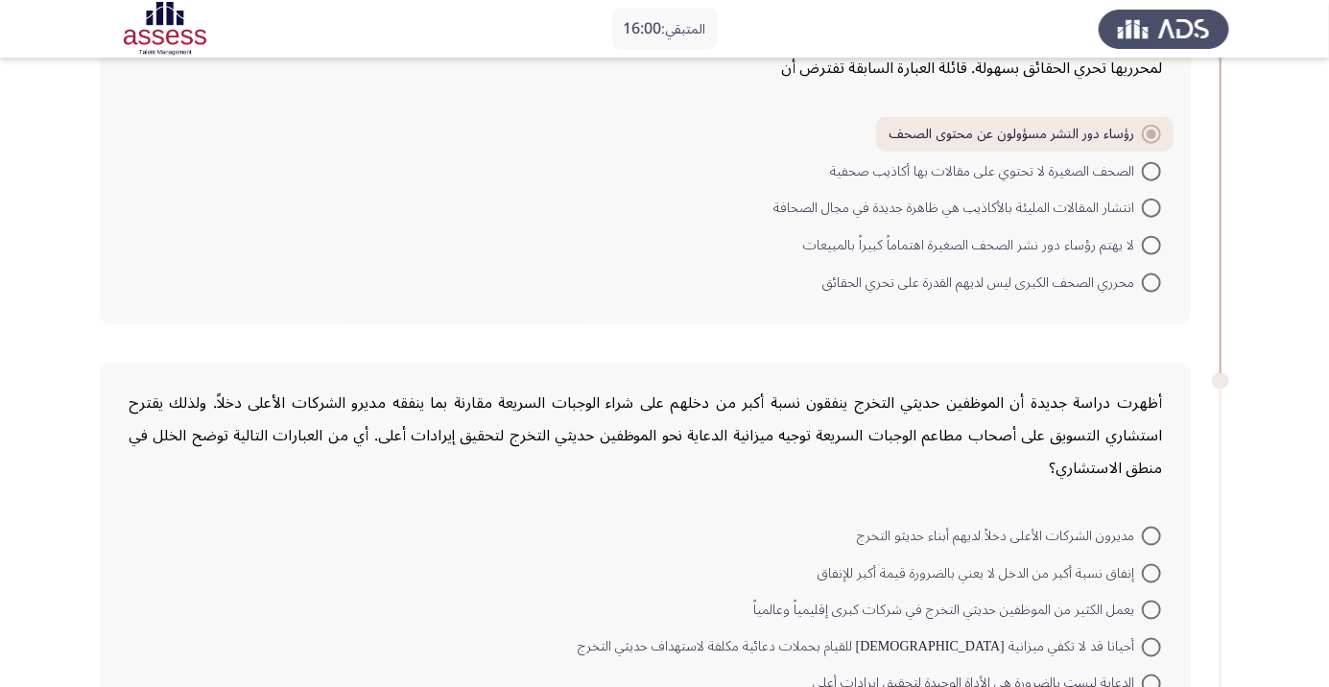
scroll to position [964, 0]
click at [1142, 467] on div "أظهرت دراسة جديدة أن الموظفين حديثي التخرج ينفقون نسبة أكبر من دخلهم على شراء ا…" at bounding box center [645, 436] width 1033 height 98
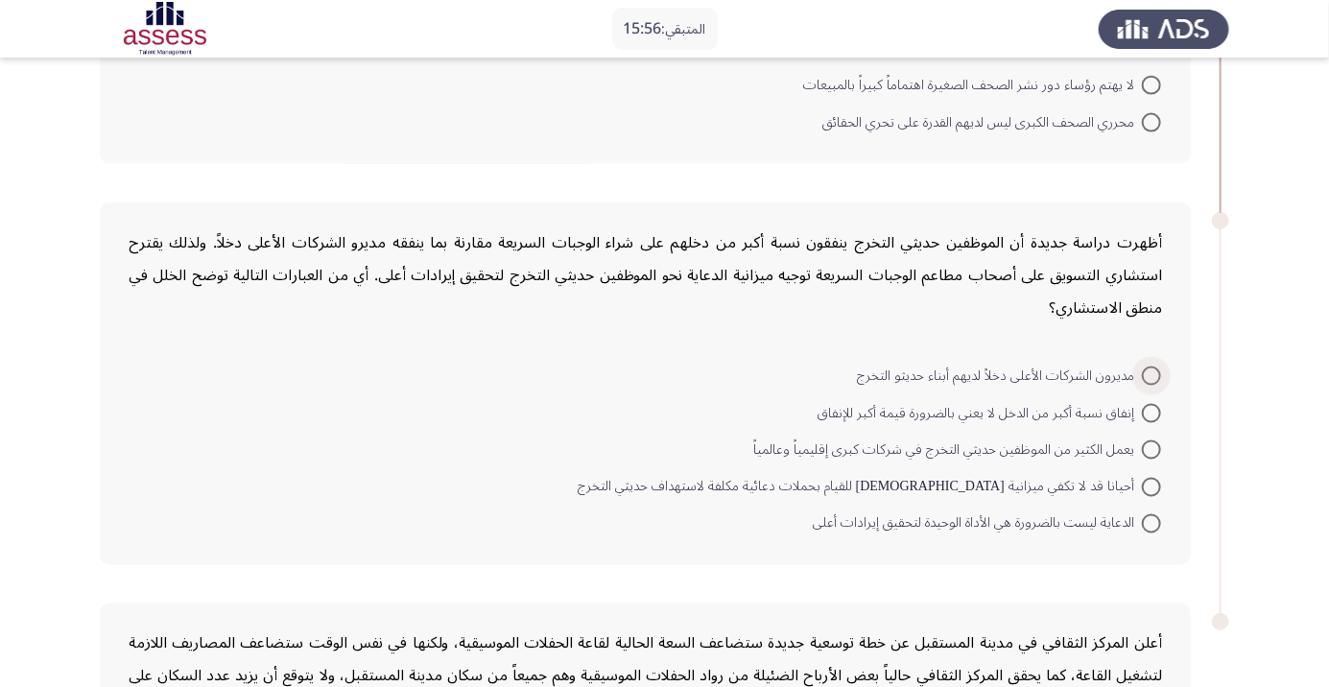
scroll to position [1128, 0]
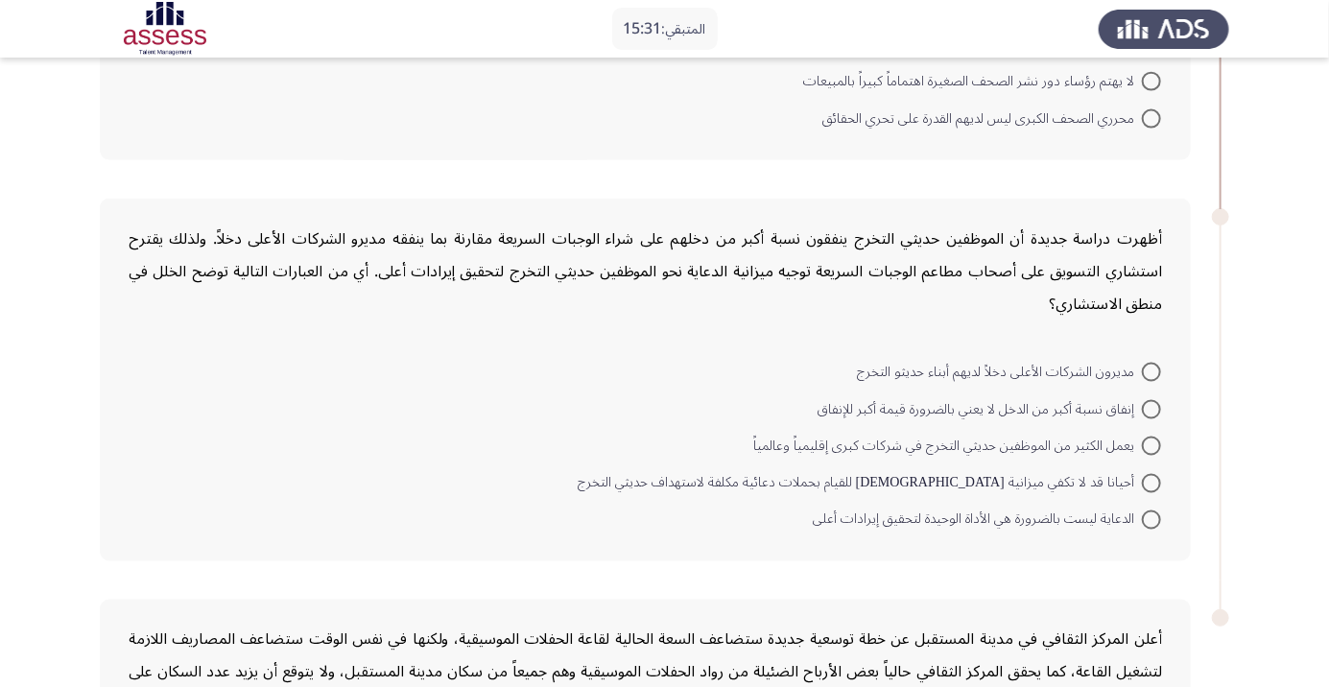
click at [662, 440] on form "مديرون الشركات الأعلى دخلاً لديهم أبناء حديثو التخرج إنفاق نسبة أكبر من الدخل ل…" at bounding box center [645, 445] width 1033 height 185
click at [624, 446] on form "مديرون الشركات الأعلى دخلاً لديهم أبناء حديثو التخرج إنفاق نسبة أكبر من الدخل ل…" at bounding box center [645, 445] width 1033 height 185
click at [622, 429] on form "مديرون الشركات الأعلى دخلاً لديهم أبناء حديثو التخرج إنفاق نسبة أكبر من الدخل ل…" at bounding box center [645, 445] width 1033 height 185
click at [643, 528] on form "مديرون الشركات الأعلى دخلاً لديهم أبناء حديثو التخرج إنفاق نسبة أكبر من الدخل ل…" at bounding box center [645, 445] width 1033 height 185
click at [601, 542] on div "أظهرت دراسة جديدة أن الموظفين حديثي التخرج ينفقون نسبة أكبر من دخلهم على شراء ا…" at bounding box center [645, 381] width 1091 height 364
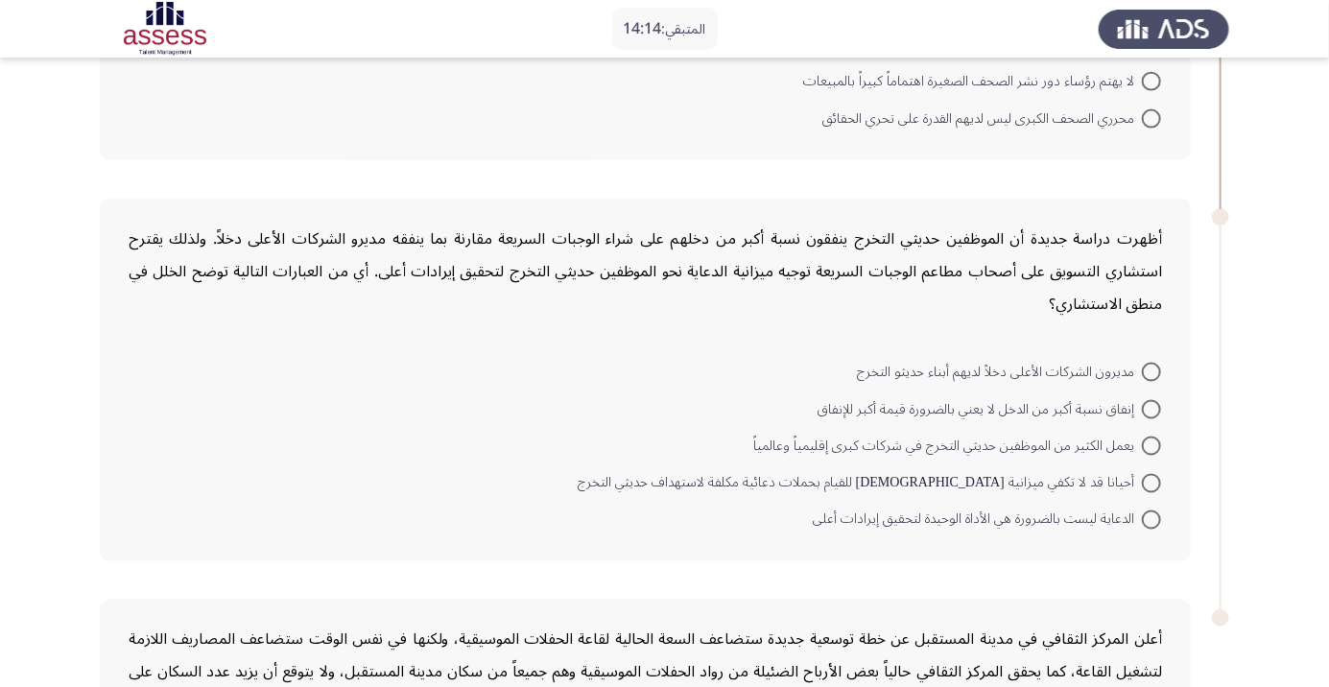
click at [576, 494] on form "مديرون الشركات الأعلى دخلاً لديهم أبناء حديثو التخرج إنفاق نسبة أكبر من الدخل ل…" at bounding box center [645, 445] width 1033 height 185
click at [1090, 522] on span "الدعاية ليست بالضرورة هي الأداة الوحيدة لتحقيق إيرادات أعلى" at bounding box center [976, 519] width 329 height 23
click at [1141, 522] on input "الدعاية ليست بالضرورة هي الأداة الوحيدة لتحقيق إيرادات أعلى" at bounding box center [1150, 519] width 19 height 19
radio input "true"
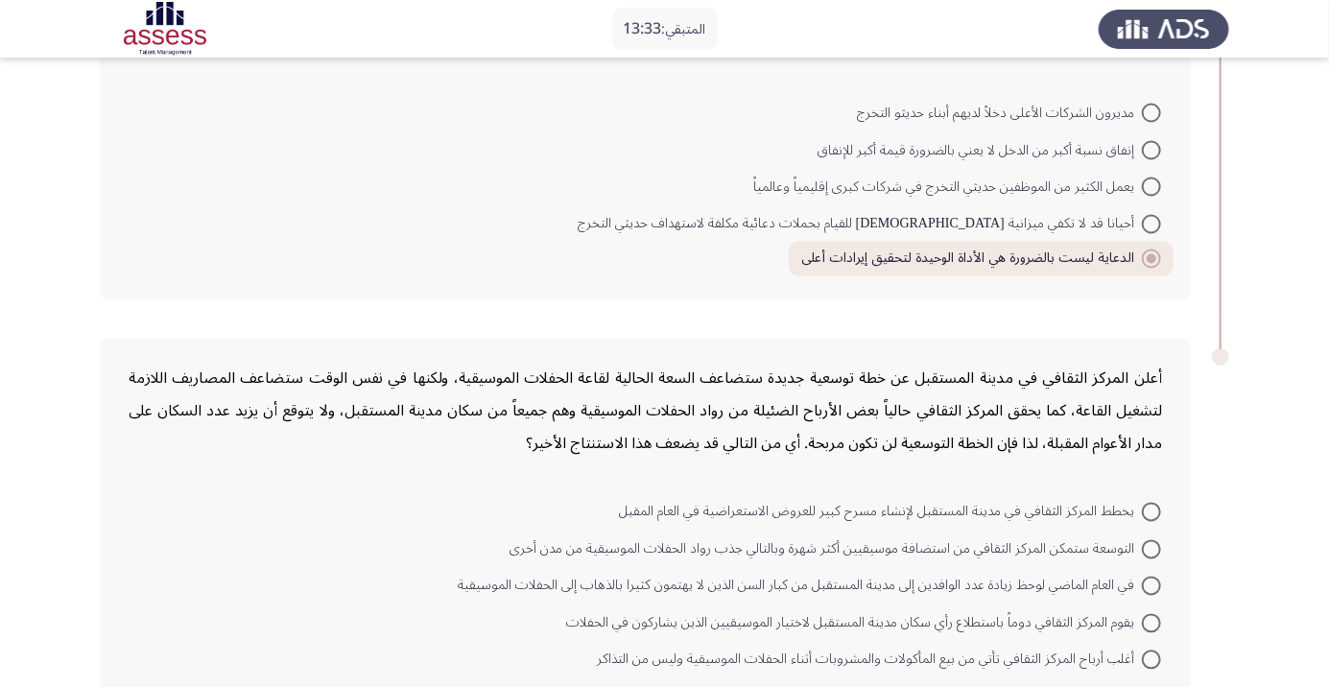
scroll to position [1402, 0]
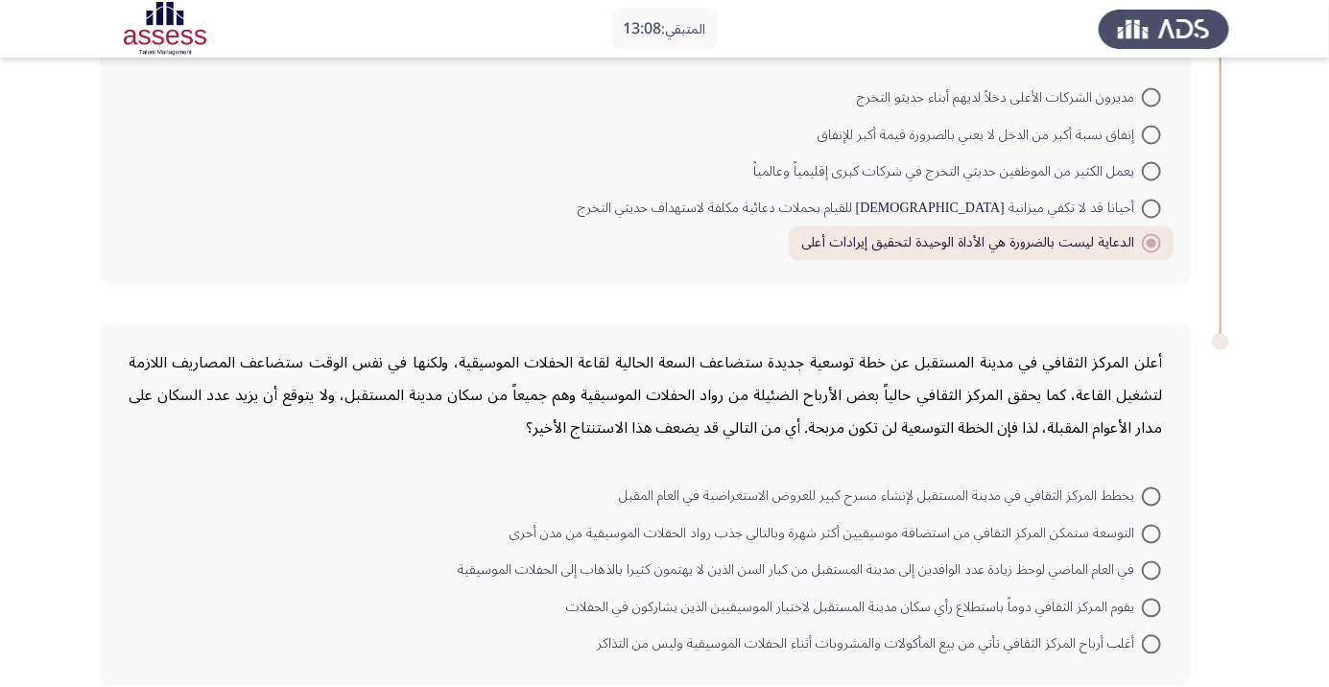
click at [962, 478] on mat-radio-button "يخطط المركز الثقافي في مدينة المستقبل لإنشاء مسرح كبير للعروض الاستعراضية في ال…" at bounding box center [889, 496] width 567 height 37
click at [1077, 543] on span "التوسعة ستمكن المركز الثقافي من استضافة موسيقيين أكثر شهرة وبالتالي جذب رواد ال…" at bounding box center [825, 534] width 632 height 23
click at [1141, 543] on input "التوسعة ستمكن المركز الثقافي من استضافة موسيقيين أكثر شهرة وبالتالي جذب رواد ال…" at bounding box center [1150, 534] width 19 height 19
radio input "true"
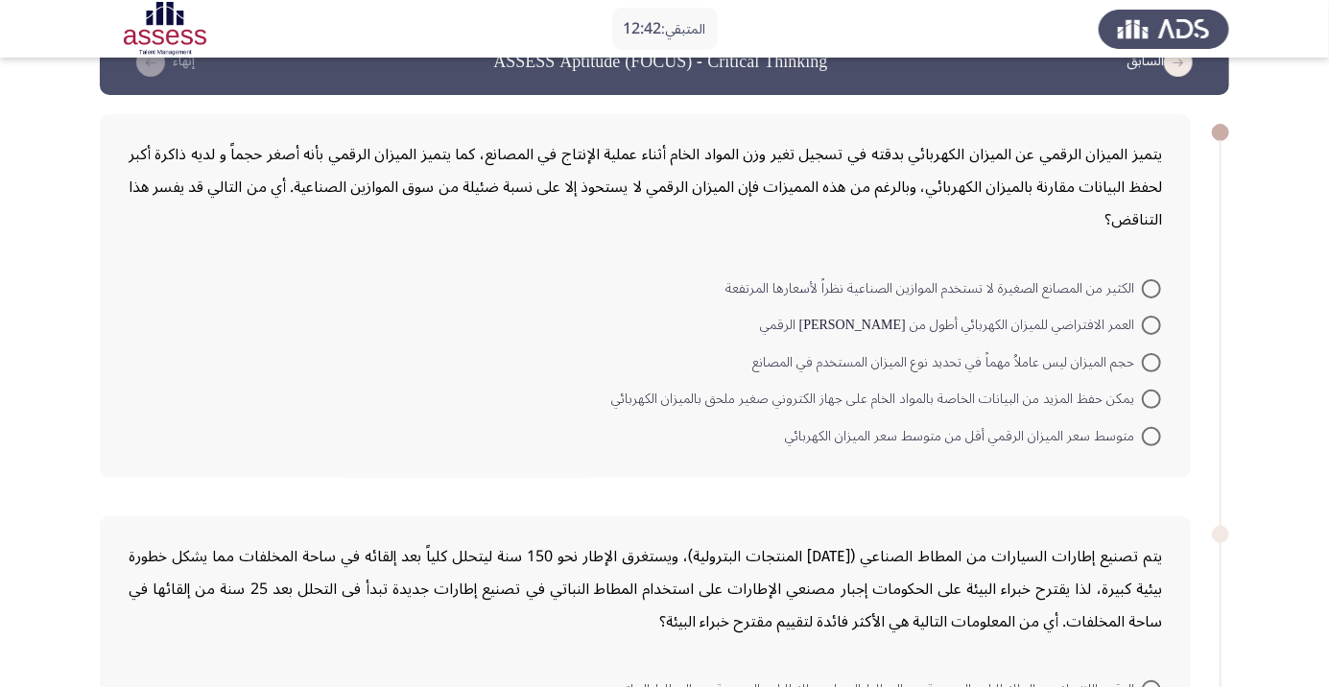
scroll to position [0, 0]
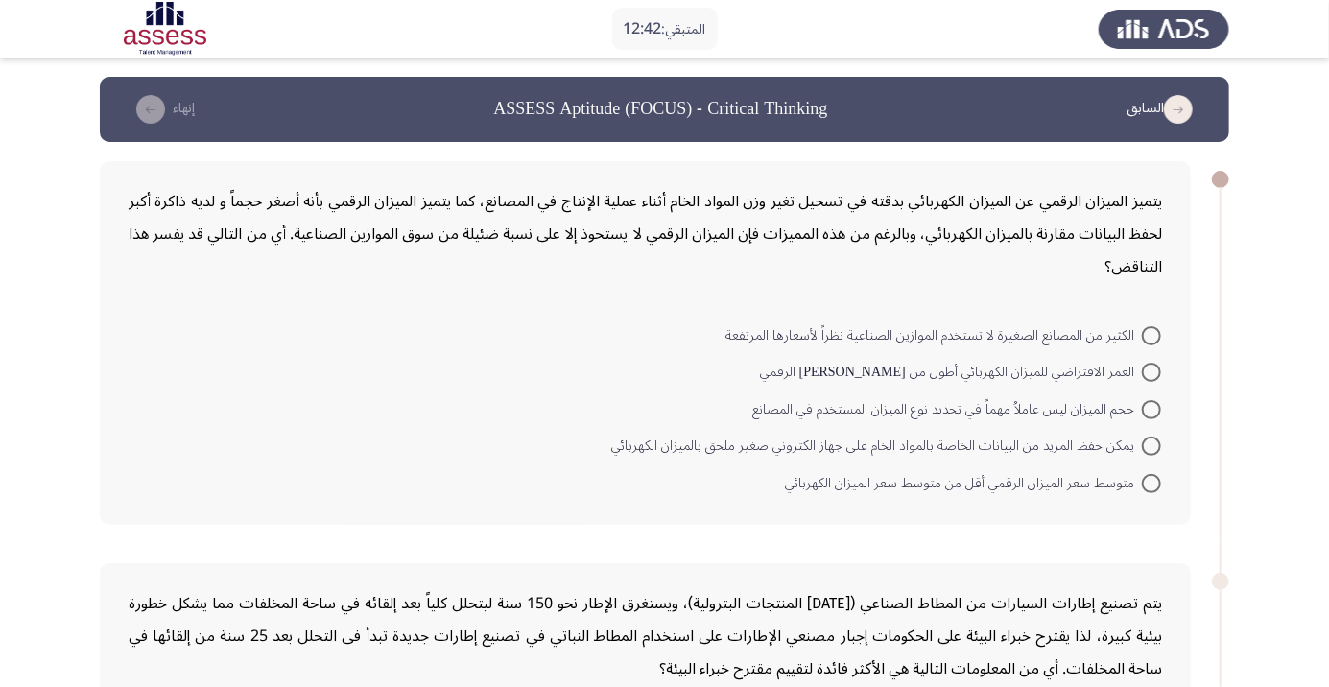
click at [1171, 109] on icon "load previous page" at bounding box center [1178, 109] width 29 height 29
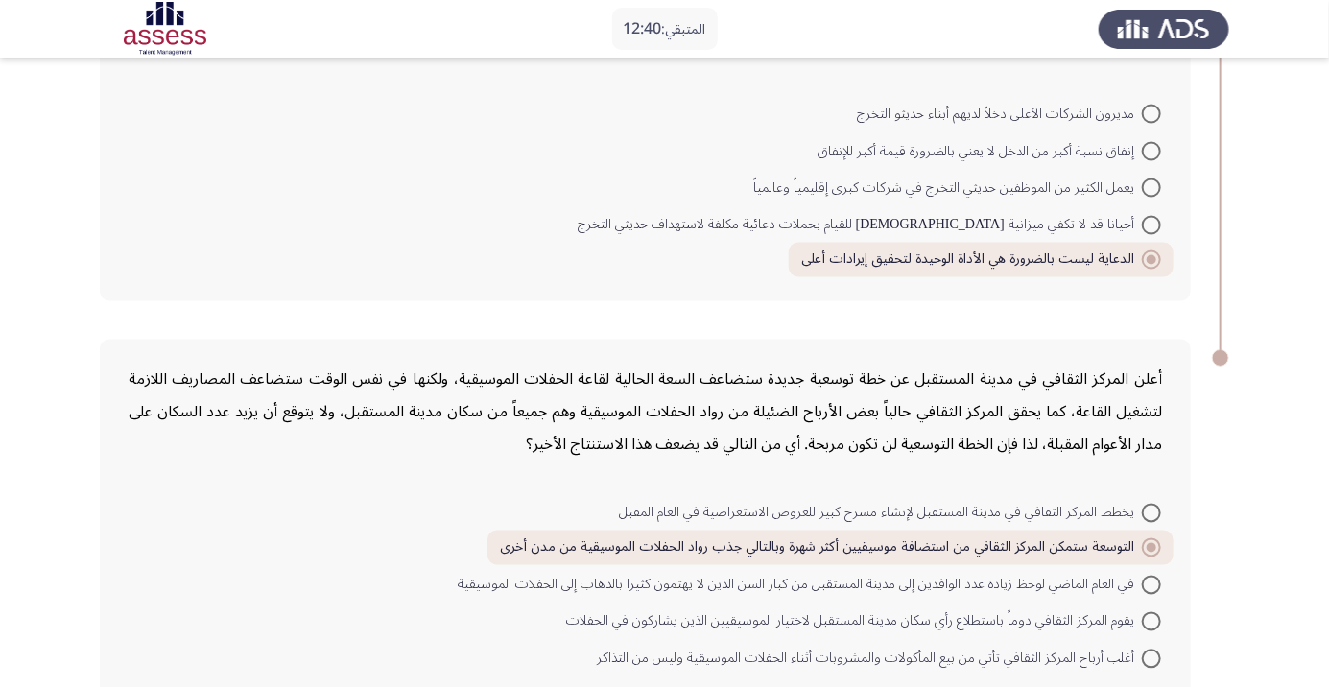
scroll to position [1400, 0]
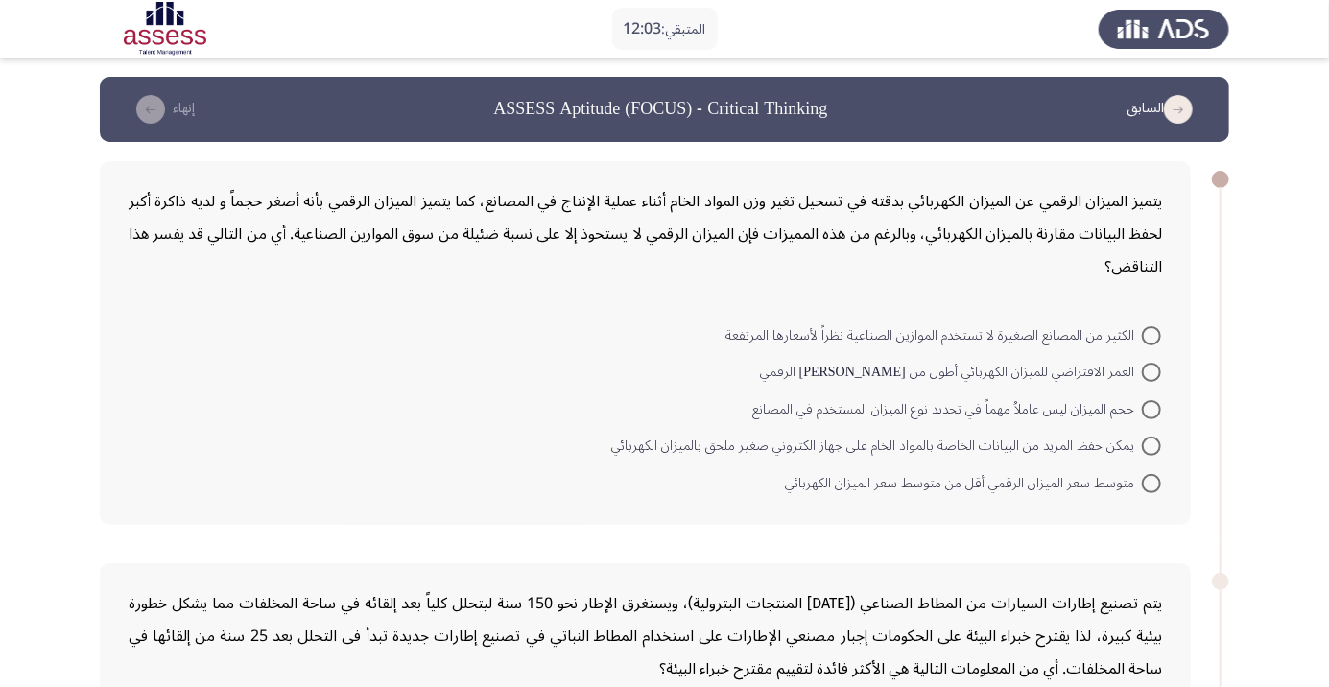
click at [993, 299] on div "يتميز الميزان الرقمي عن الميزان الكهربائي بدقته في تسجيل تغير وزن المواد الخام …" at bounding box center [645, 343] width 1091 height 364
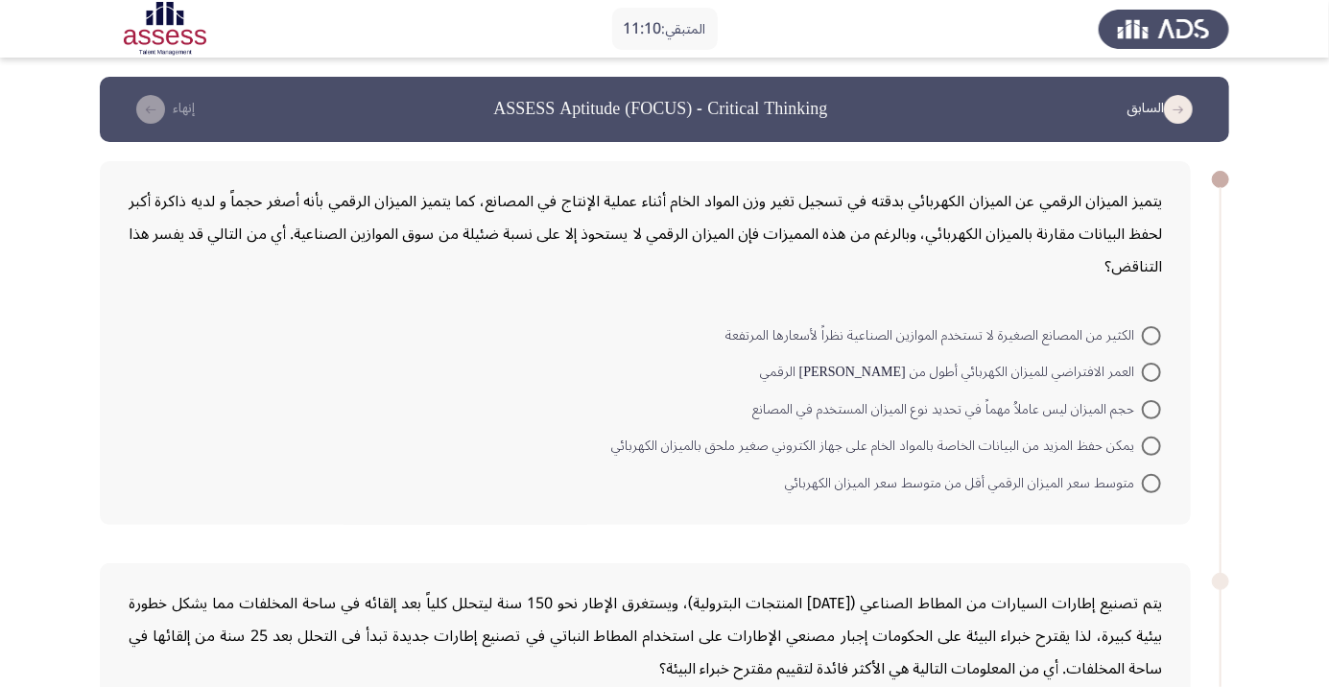
click at [467, 393] on form "الكثير من المصانع الصغيرة لا تستخدم الموازين الصناعية نظراً لأسعارها المرتفعة ا…" at bounding box center [645, 408] width 1033 height 185
click at [1131, 407] on span "حجم الميزان ليس عاملاُ مهماً في تحديد نوع الميزان المستخدم في المصانع" at bounding box center [946, 409] width 389 height 23
click at [1141, 407] on input "حجم الميزان ليس عاملاُ مهماً في تحديد نوع الميزان المستخدم في المصانع" at bounding box center [1150, 409] width 19 height 19
radio input "true"
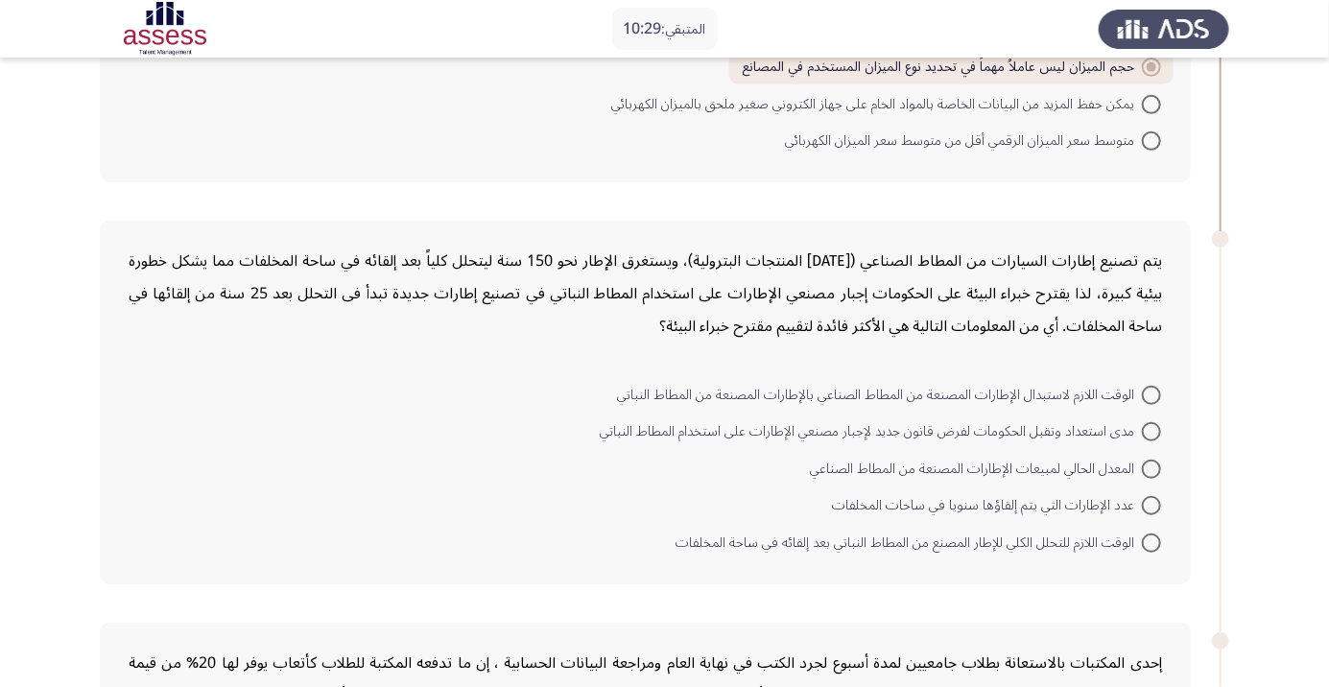
scroll to position [341, 0]
click at [707, 545] on span "الوقت اللازم للتحلل الكلي للإطار المصنع من المطاط النباتي بعد إلقائه في ساحة ال…" at bounding box center [908, 541] width 466 height 23
click at [1141, 545] on input "الوقت اللازم للتحلل الكلي للإطار المصنع من المطاط النباتي بعد إلقائه في ساحة ال…" at bounding box center [1150, 541] width 19 height 19
radio input "true"
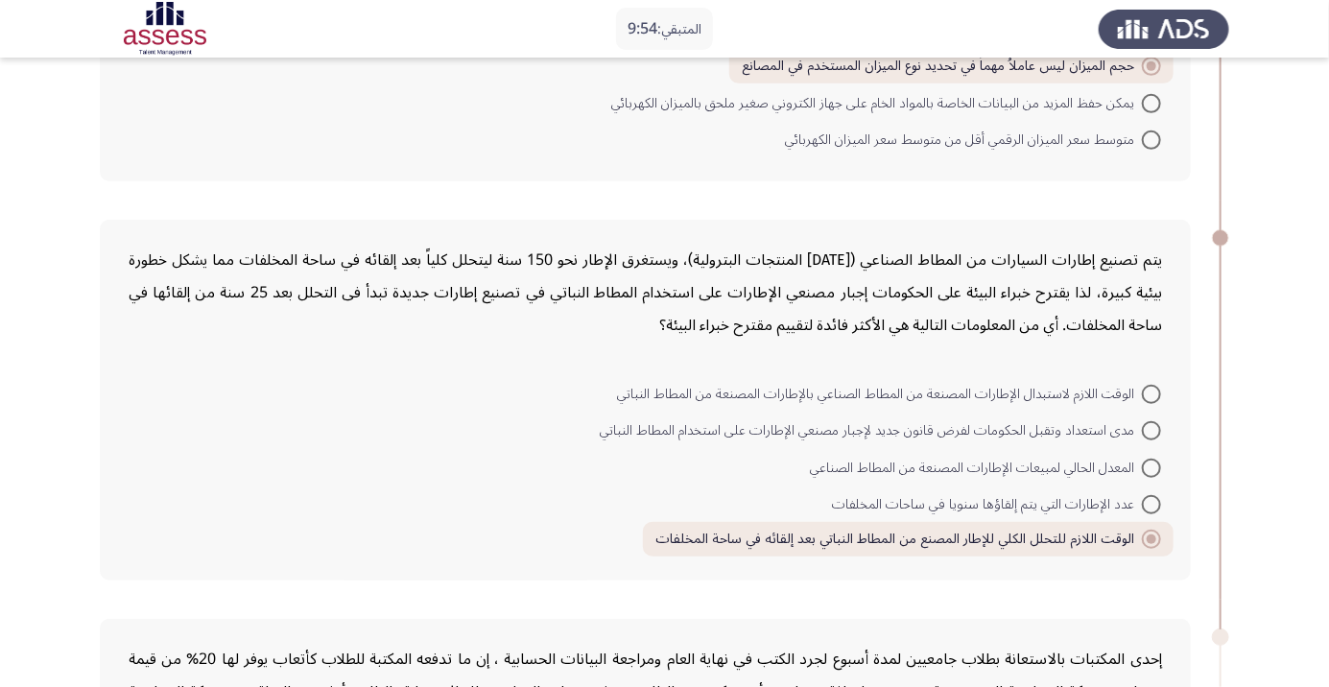
click at [1103, 433] on span "مدى استعداد وتقبل الحكومات لفرض قانون جديد لإجبار مصنعي الإطارات على استخدام ال…" at bounding box center [871, 430] width 542 height 23
click at [1141, 433] on input "مدى استعداد وتقبل الحكومات لفرض قانون جديد لإجبار مصنعي الإطارات على استخدام ال…" at bounding box center [1150, 430] width 19 height 19
radio input "true"
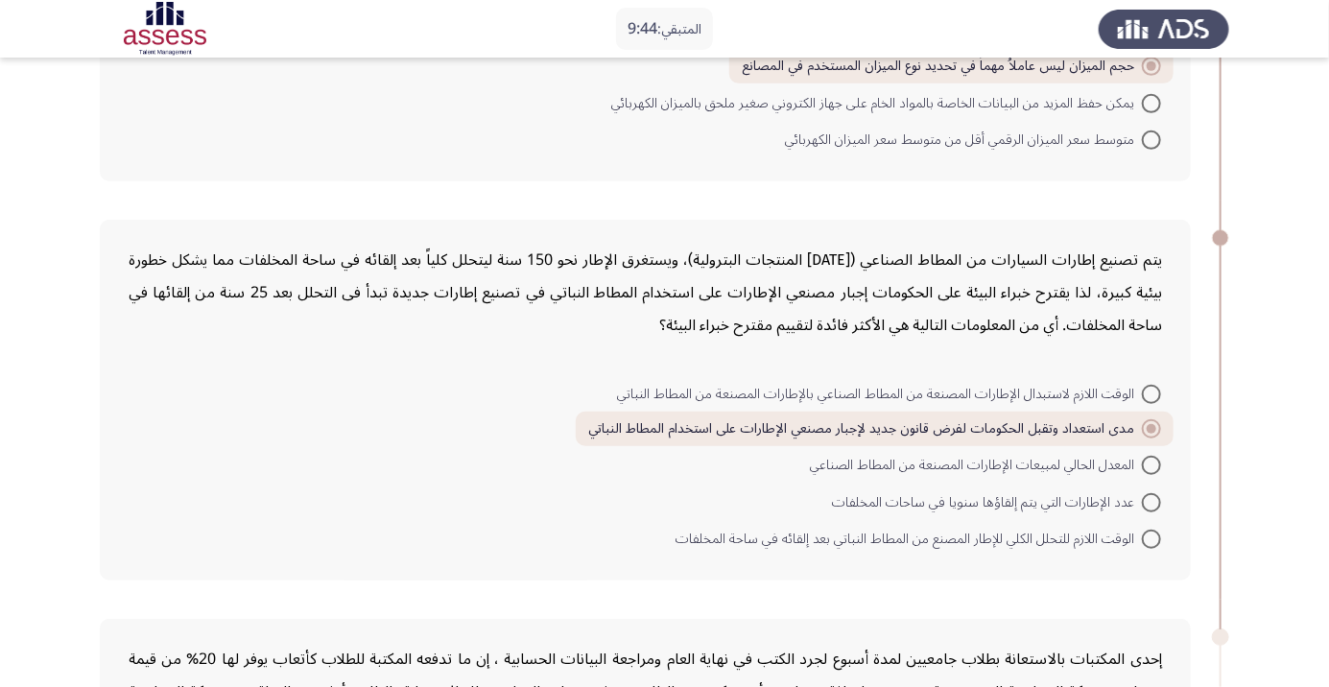
click at [1143, 391] on span at bounding box center [1150, 394] width 19 height 19
click at [1143, 391] on input "الوقت اللازم لاستبدال الإطارات المصنعة من المطاط الصناعي بالإطارات المصنعة من ا…" at bounding box center [1150, 394] width 19 height 19
radio input "true"
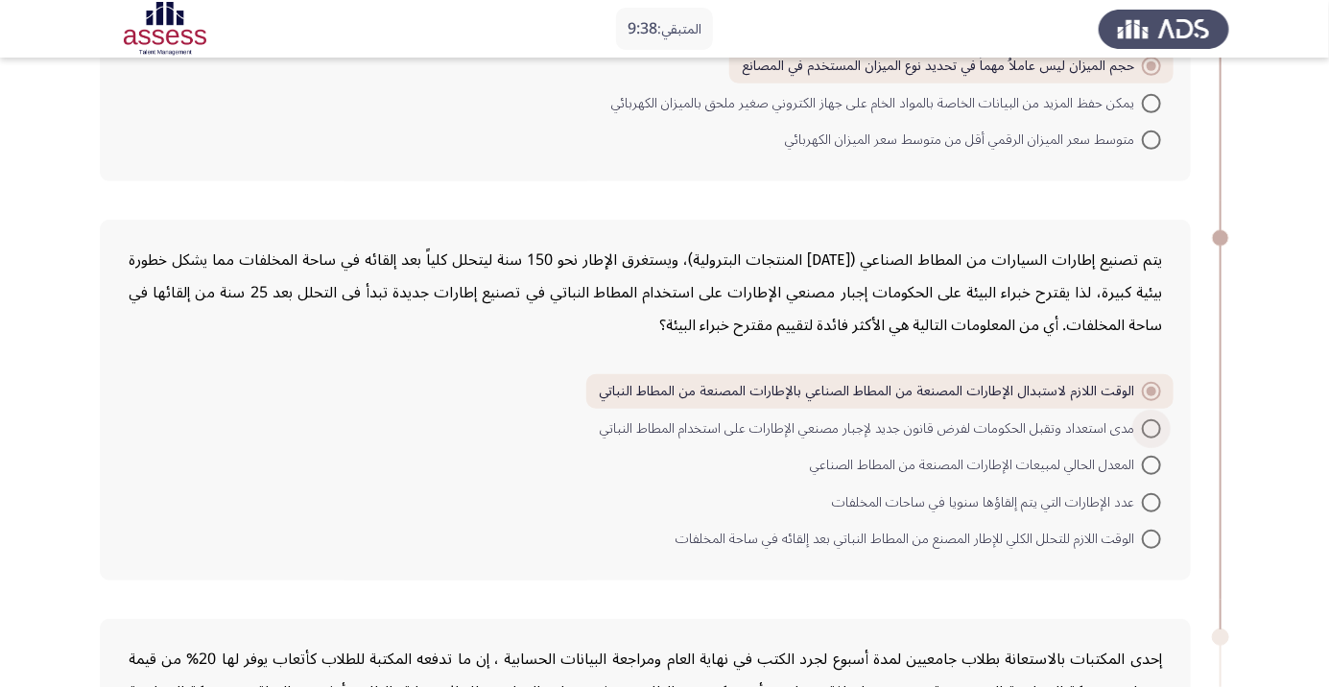
click at [1073, 435] on span "مدى استعداد وتقبل الحكومات لفرض قانون جديد لإجبار مصنعي الإطارات على استخدام ال…" at bounding box center [871, 428] width 542 height 23
click at [1141, 435] on input "مدى استعداد وتقبل الحكومات لفرض قانون جديد لإجبار مصنعي الإطارات على استخدام ال…" at bounding box center [1150, 428] width 19 height 19
radio input "true"
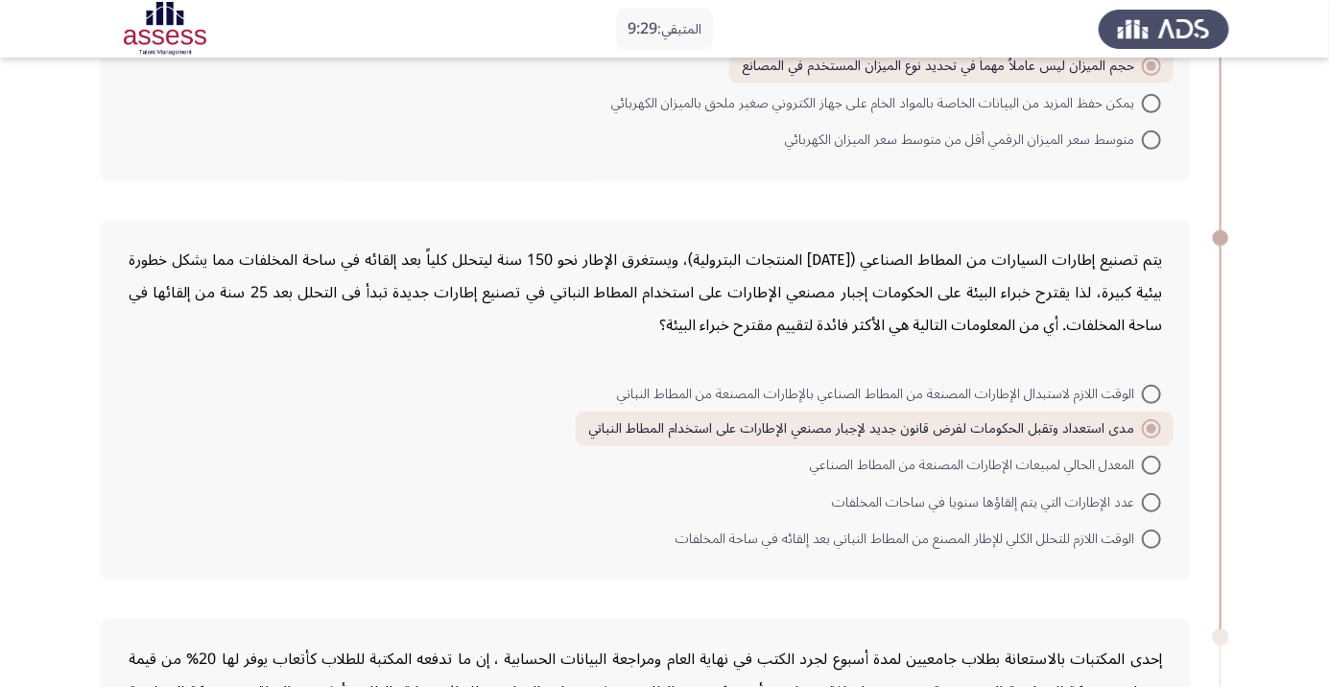
click at [1097, 383] on span "الوقت اللازم لاستبدال الإطارات المصنعة من المطاط الصناعي بالإطارات المصنعة من ا…" at bounding box center [879, 394] width 525 height 23
click at [1141, 385] on input "الوقت اللازم لاستبدال الإطارات المصنعة من المطاط الصناعي بالإطارات المصنعة من ا…" at bounding box center [1150, 394] width 19 height 19
radio input "true"
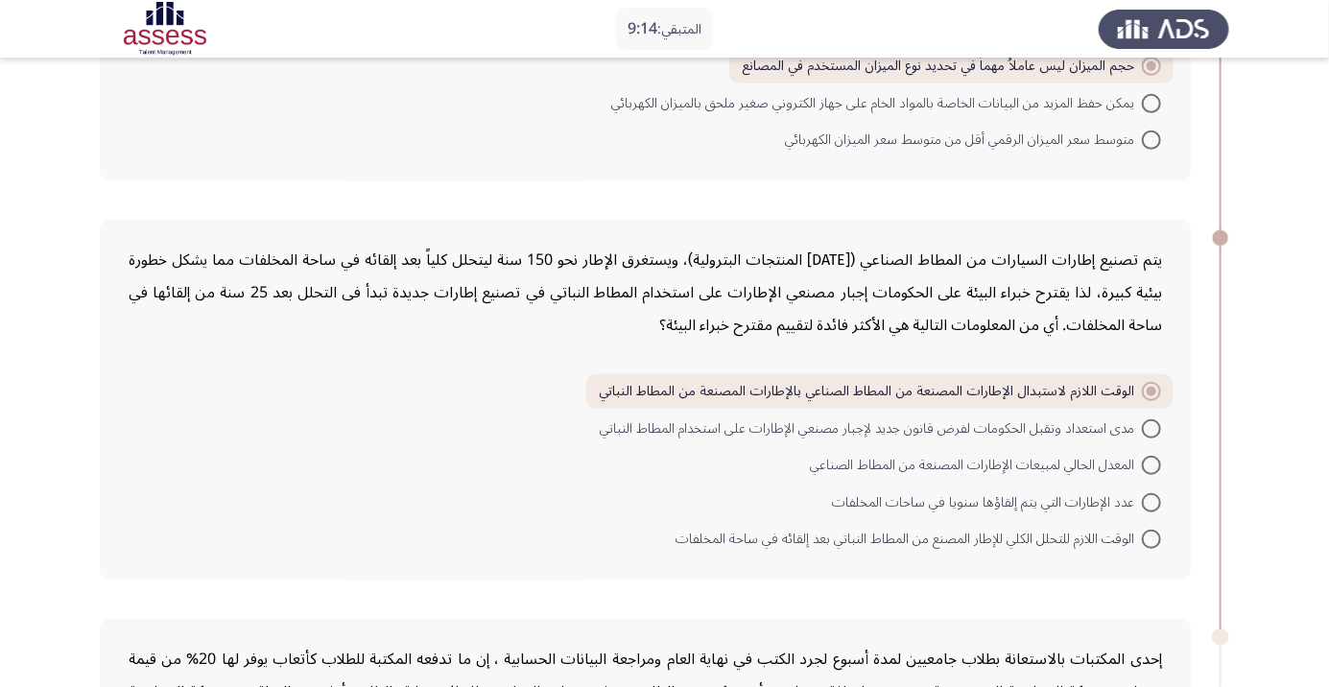
click at [1011, 529] on span "الوقت اللازم للتحلل الكلي للإطار المصنع من المطاط النباتي بعد إلقائه في ساحة ال…" at bounding box center [908, 539] width 466 height 23
click at [1141, 529] on input "الوقت اللازم للتحلل الكلي للإطار المصنع من المطاط النباتي بعد إلقائه في ساحة ال…" at bounding box center [1150, 538] width 19 height 19
radio input "true"
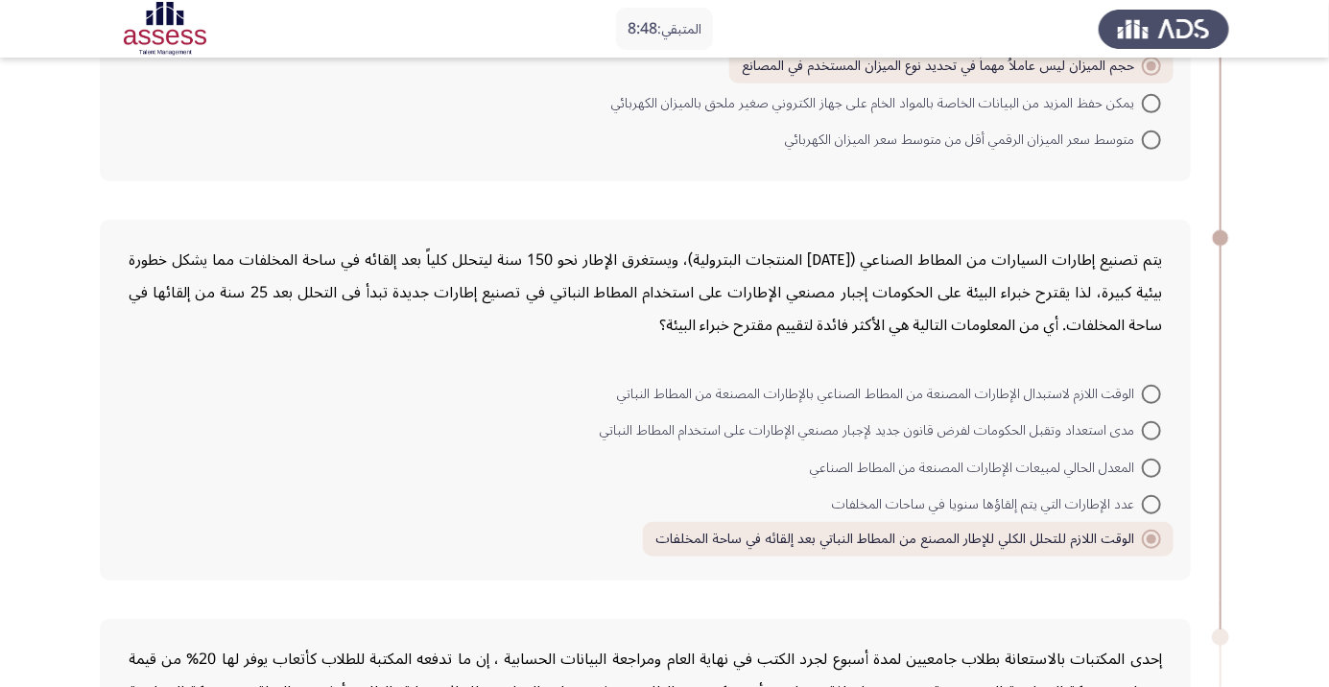
click at [591, 560] on div "يتم تصنيع إطارات السيارات من المطاط الصناعي ([DATE] المنتجات البترولية)، ويستغر…" at bounding box center [645, 400] width 1091 height 361
click at [1043, 437] on span "مدى استعداد وتقبل الحكومات لفرض قانون جديد لإجبار مصنعي الإطارات على استخدام ال…" at bounding box center [871, 430] width 542 height 23
click at [1141, 437] on input "مدى استعداد وتقبل الحكومات لفرض قانون جديد لإجبار مصنعي الإطارات على استخدام ال…" at bounding box center [1150, 430] width 19 height 19
radio input "true"
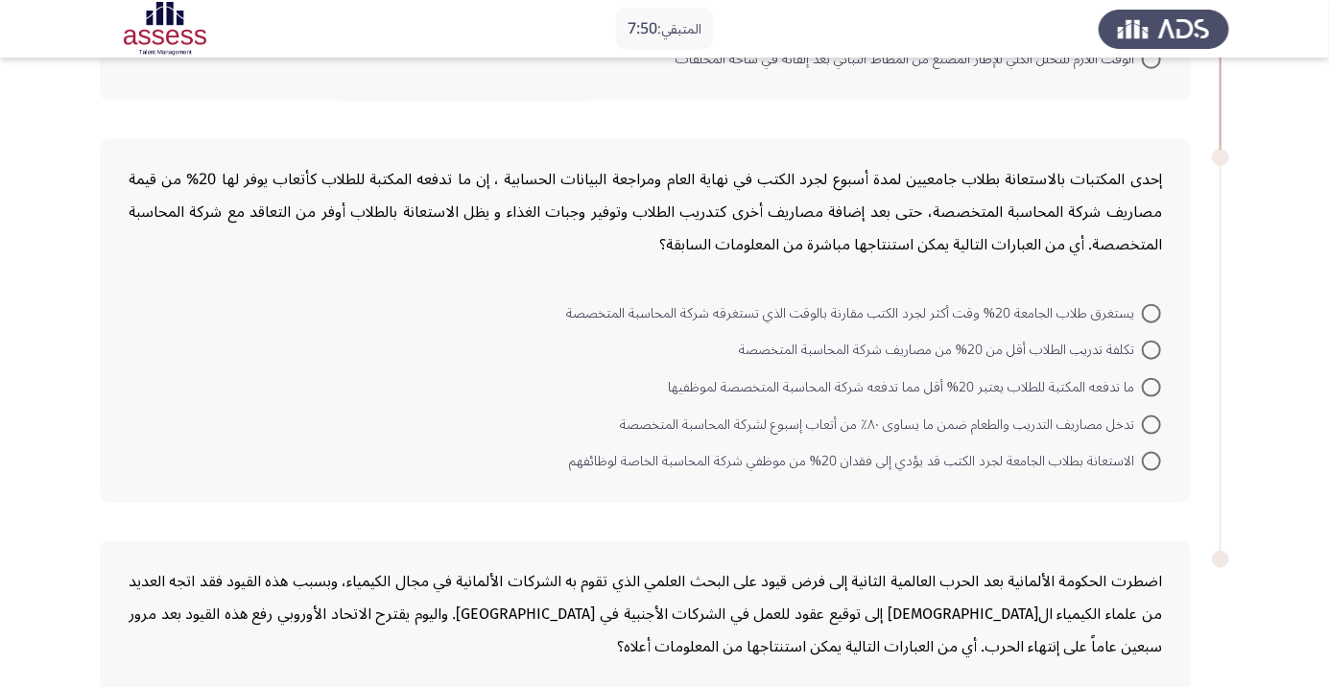
scroll to position [783, 0]
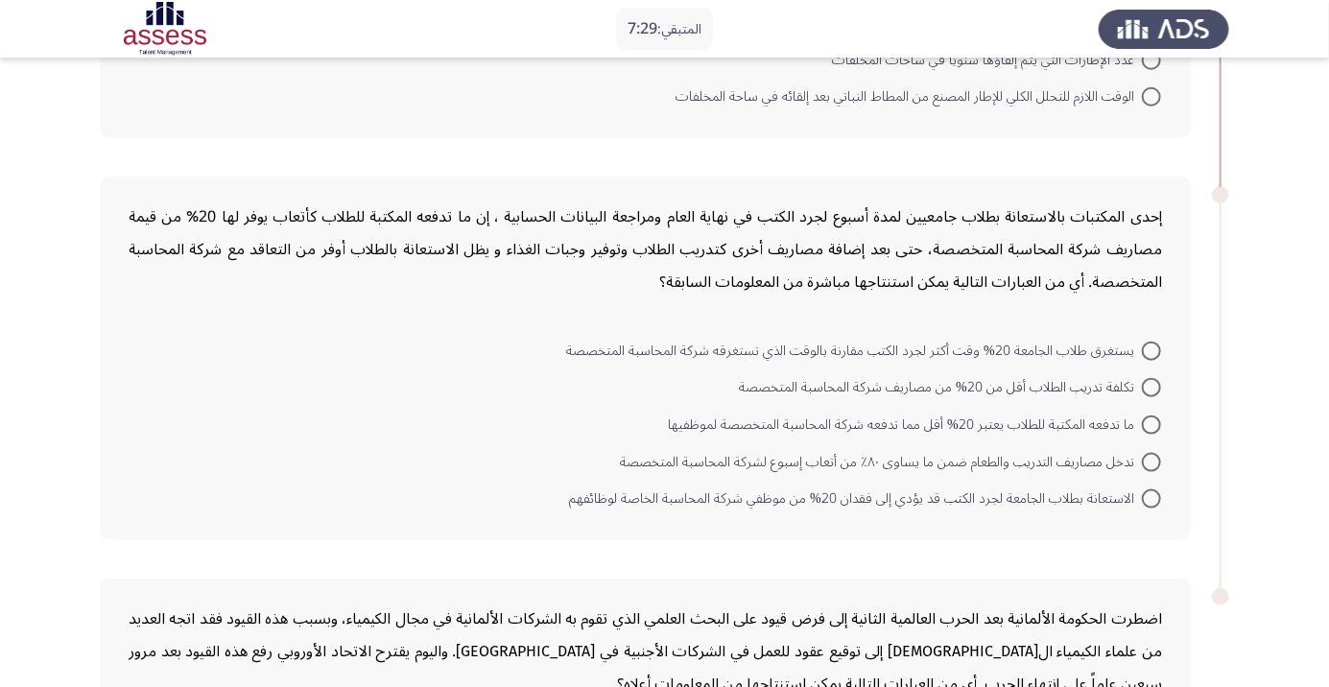
click at [1106, 384] on span "تكلفة تدريب الطلاب أقل من 20% من مصاريف شركة المحاسبة المتخصصة" at bounding box center [940, 387] width 403 height 23
click at [1141, 384] on input "تكلفة تدريب الطلاب أقل من 20% من مصاريف شركة المحاسبة المتخصصة" at bounding box center [1150, 387] width 19 height 19
radio input "true"
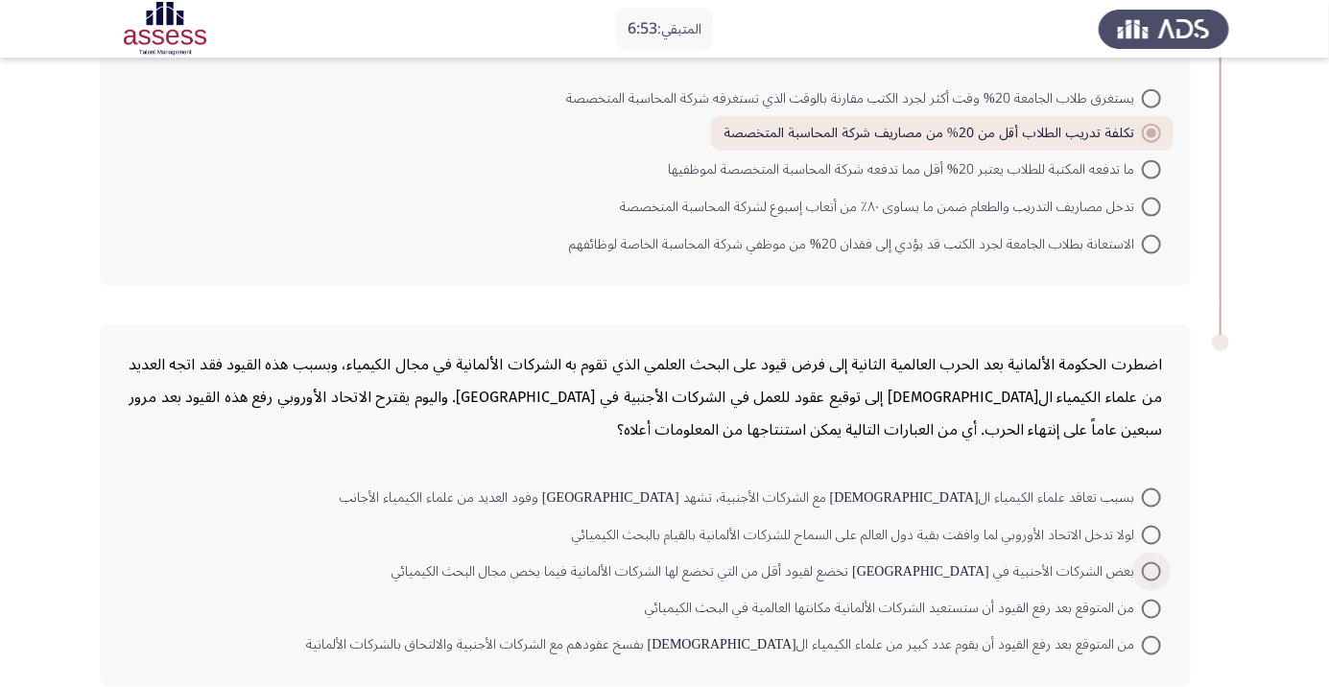
scroll to position [1036, 0]
click at [856, 643] on span "من المتوقع بعد رفع القيود أن يقوم عدد كبير من علماء الكيمياء ال[DEMOGRAPHIC_DAT…" at bounding box center [723, 644] width 835 height 23
click at [1141, 643] on input "من المتوقع بعد رفع القيود أن يقوم عدد كبير من علماء الكيمياء ال[DEMOGRAPHIC_DAT…" at bounding box center [1150, 644] width 19 height 19
radio input "true"
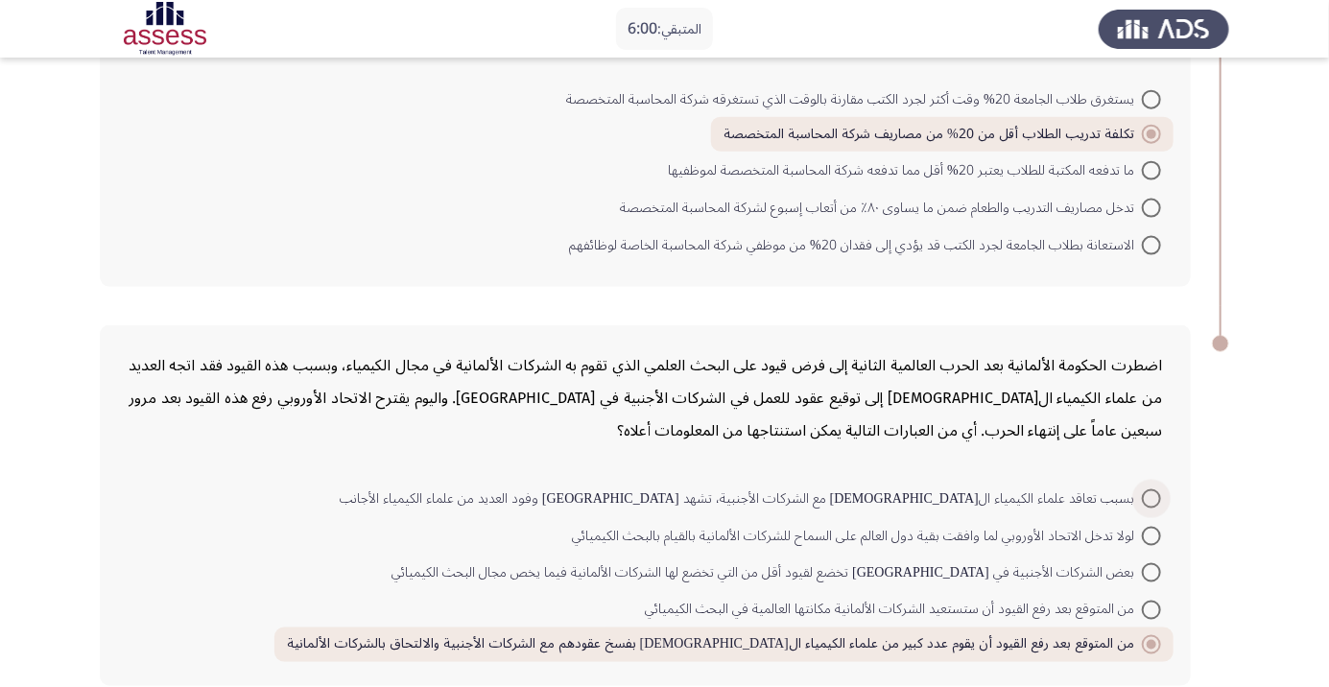
click at [1107, 490] on span "بسبب تعاقد علماء الكيمياء ال[DEMOGRAPHIC_DATA] مع الشركات الأجنبية، تشهد [GEOGR…" at bounding box center [741, 498] width 802 height 23
click at [1141, 490] on input "بسبب تعاقد علماء الكيمياء ال[DEMOGRAPHIC_DATA] مع الشركات الأجنبية، تشهد [GEOGR…" at bounding box center [1150, 498] width 19 height 19
radio input "true"
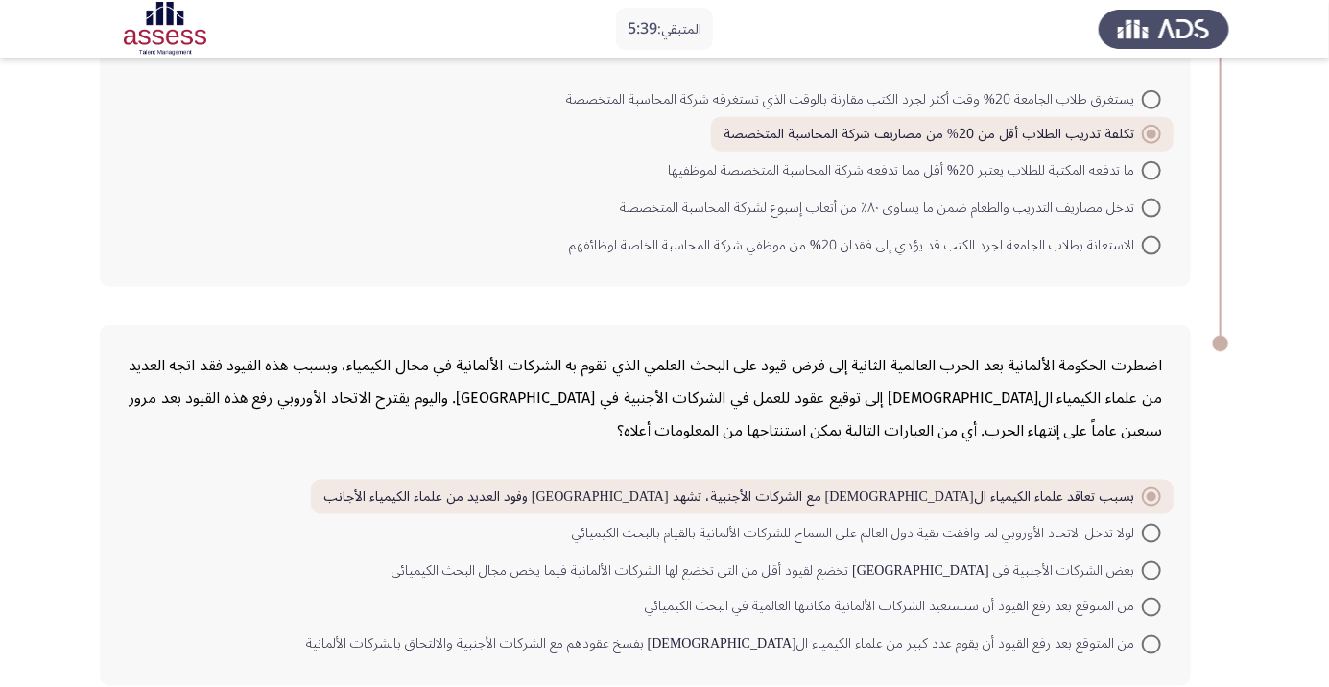
click at [913, 566] on span "بعض الشركات الأجنبية في [GEOGRAPHIC_DATA] تخضع لقيود أقل من التي تخضع لها الشرك…" at bounding box center [766, 570] width 750 height 23
click at [1141, 566] on input "بعض الشركات الأجنبية في [GEOGRAPHIC_DATA] تخضع لقيود أقل من التي تخضع لها الشرك…" at bounding box center [1150, 570] width 19 height 19
radio input "true"
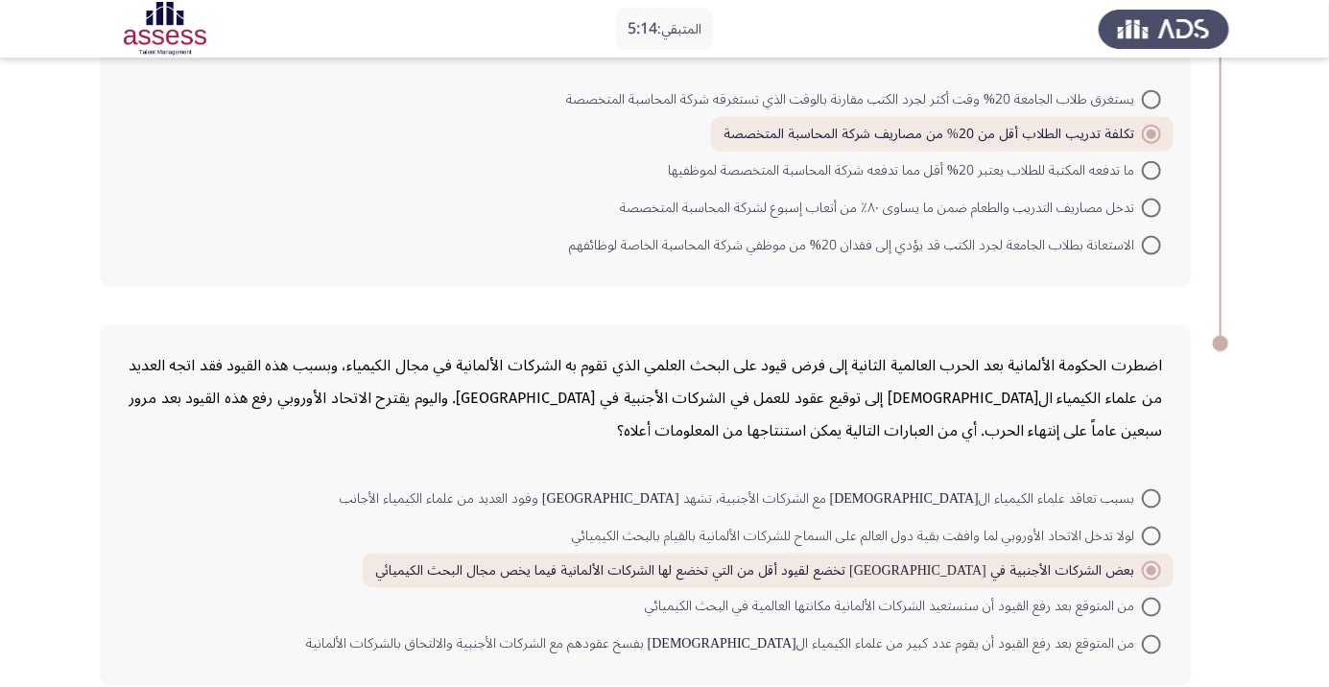
click at [1136, 407] on div "اضطرت الحكومة الألمانية بعد الحرب العالمية الثانية إلى فرض قيود على البحث العلم…" at bounding box center [645, 398] width 1033 height 98
click at [1086, 616] on span "من المتوقع بعد رفع القيود أن ستستعيد الشركات الألمانية مكانتها العالمية في البح…" at bounding box center [893, 607] width 497 height 23
click at [1141, 616] on input "من المتوقع بعد رفع القيود أن ستستعيد الشركات الألمانية مكانتها العالمية في البح…" at bounding box center [1150, 607] width 19 height 19
radio input "true"
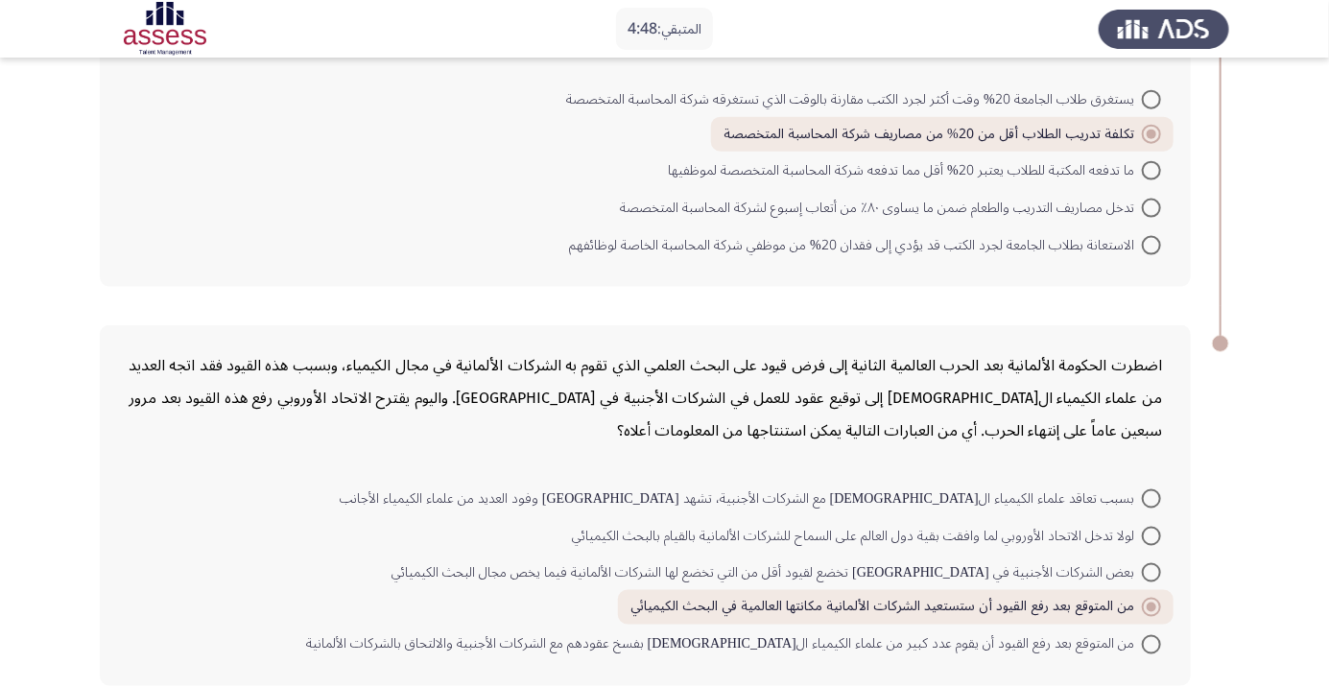
click at [1047, 650] on span "من المتوقع بعد رفع القيود أن يقوم عدد كبير من علماء الكيمياء ال[DEMOGRAPHIC_DAT…" at bounding box center [723, 644] width 835 height 23
click at [1141, 650] on input "من المتوقع بعد رفع القيود أن يقوم عدد كبير من علماء الكيمياء ال[DEMOGRAPHIC_DAT…" at bounding box center [1150, 644] width 19 height 19
radio input "true"
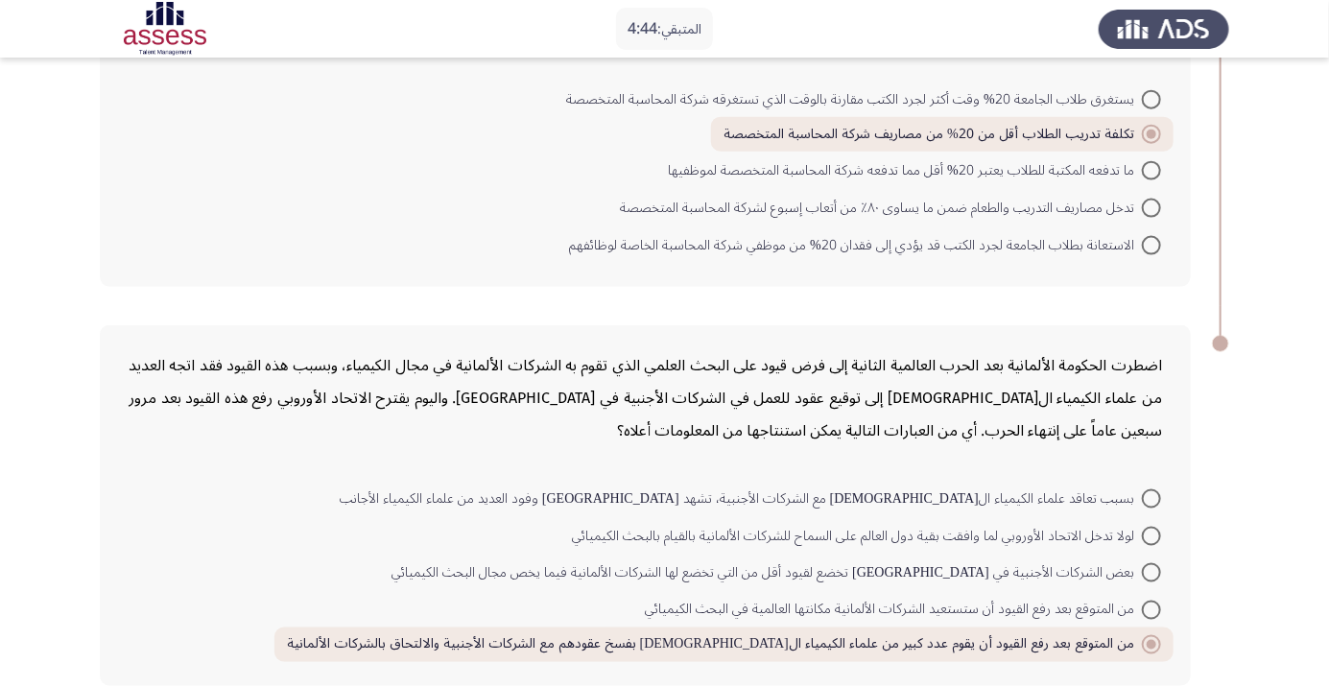
click at [1013, 614] on span "من المتوقع بعد رفع القيود أن ستستعيد الشركات الألمانية مكانتها العالمية في البح…" at bounding box center [893, 610] width 497 height 23
click at [1141, 614] on input "من المتوقع بعد رفع القيود أن ستستعيد الشركات الألمانية مكانتها العالمية في البح…" at bounding box center [1150, 609] width 19 height 19
radio input "true"
